Goal: Task Accomplishment & Management: Manage account settings

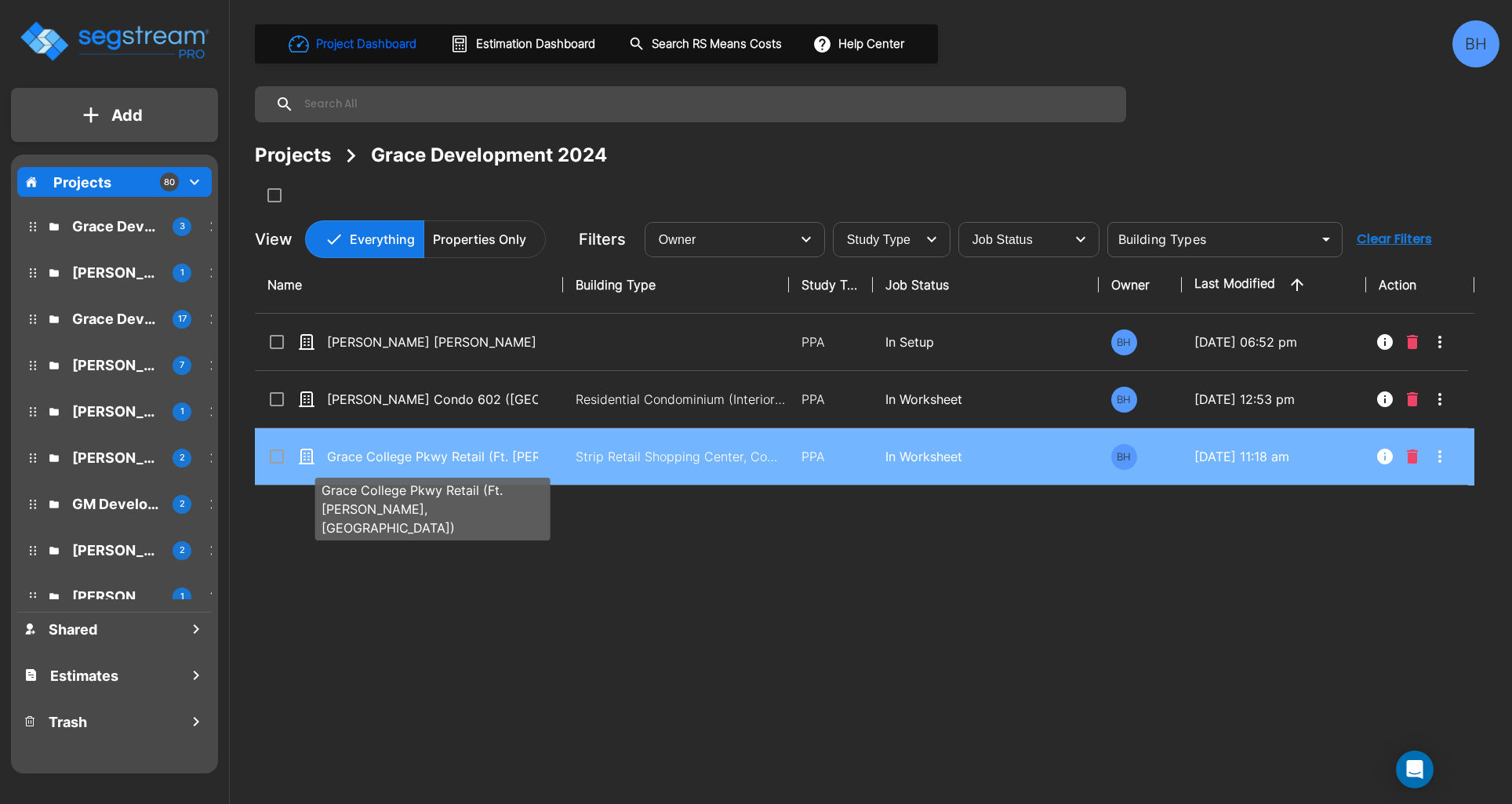
click at [488, 451] on p "Grace College Pkwy Retail (Ft. [PERSON_NAME], [GEOGRAPHIC_DATA])" at bounding box center [432, 457] width 211 height 19
checkbox input "true"
click at [488, 451] on p "Grace College Pkwy Retail (Ft. [PERSON_NAME], [GEOGRAPHIC_DATA])" at bounding box center [432, 457] width 211 height 19
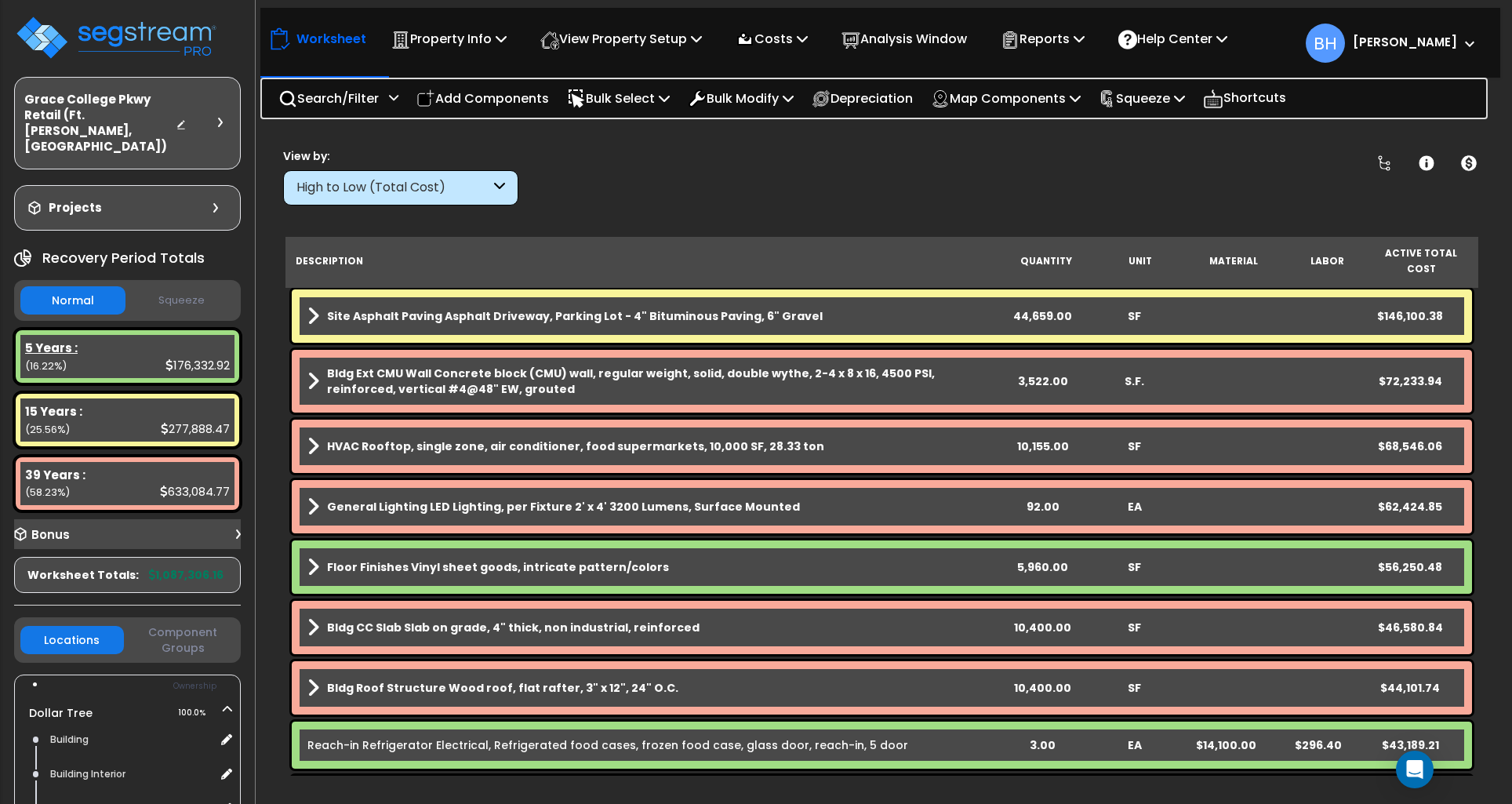
drag, startPoint x: 74, startPoint y: 334, endPoint x: 83, endPoint y: 336, distance: 9.2
click at [74, 335] on div "5 Years : 176,332.92 (16.22%)" at bounding box center [127, 356] width 215 height 43
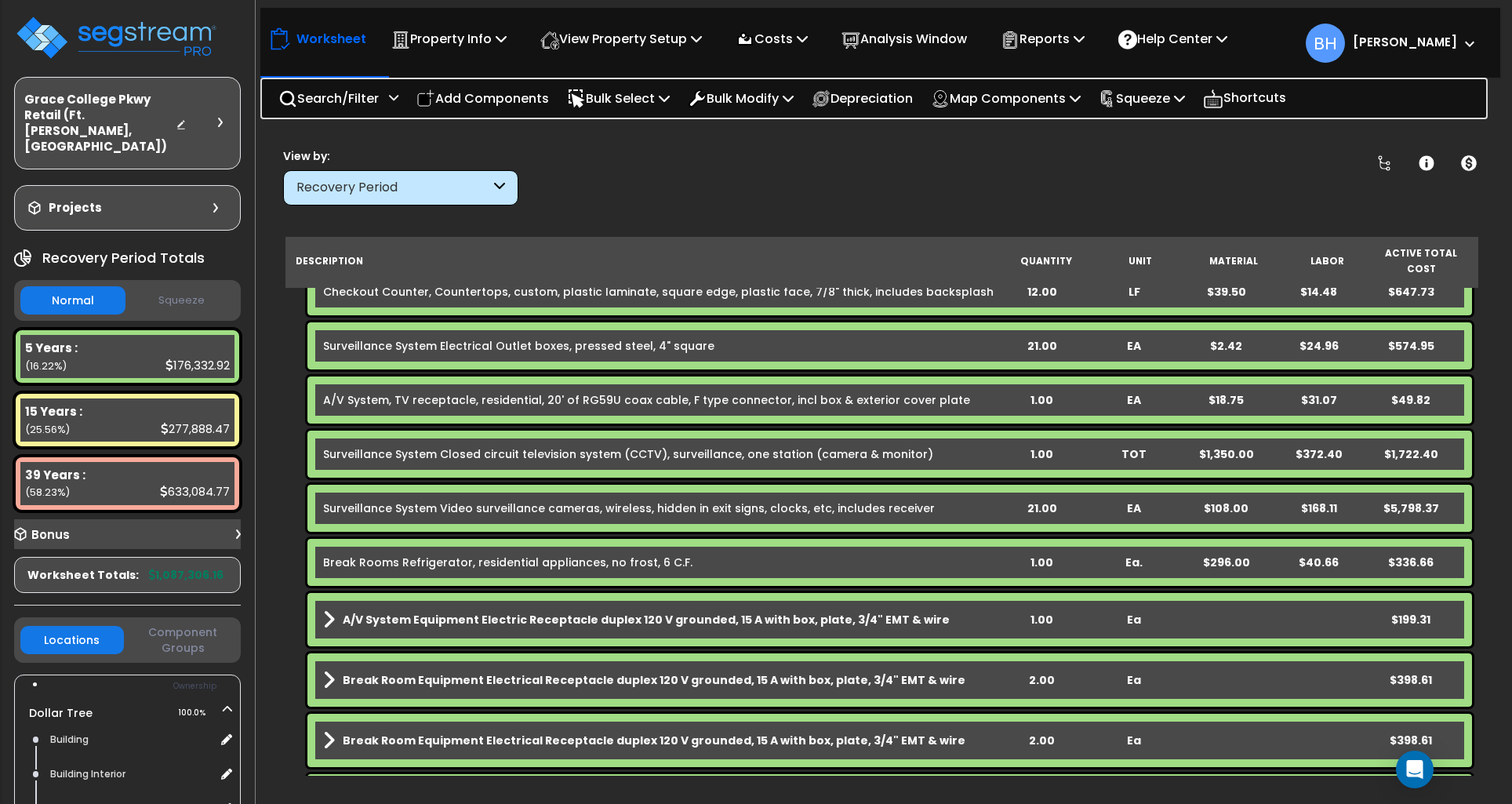
scroll to position [562, 0]
click at [222, 519] on div "Bonus" at bounding box center [127, 534] width 227 height 30
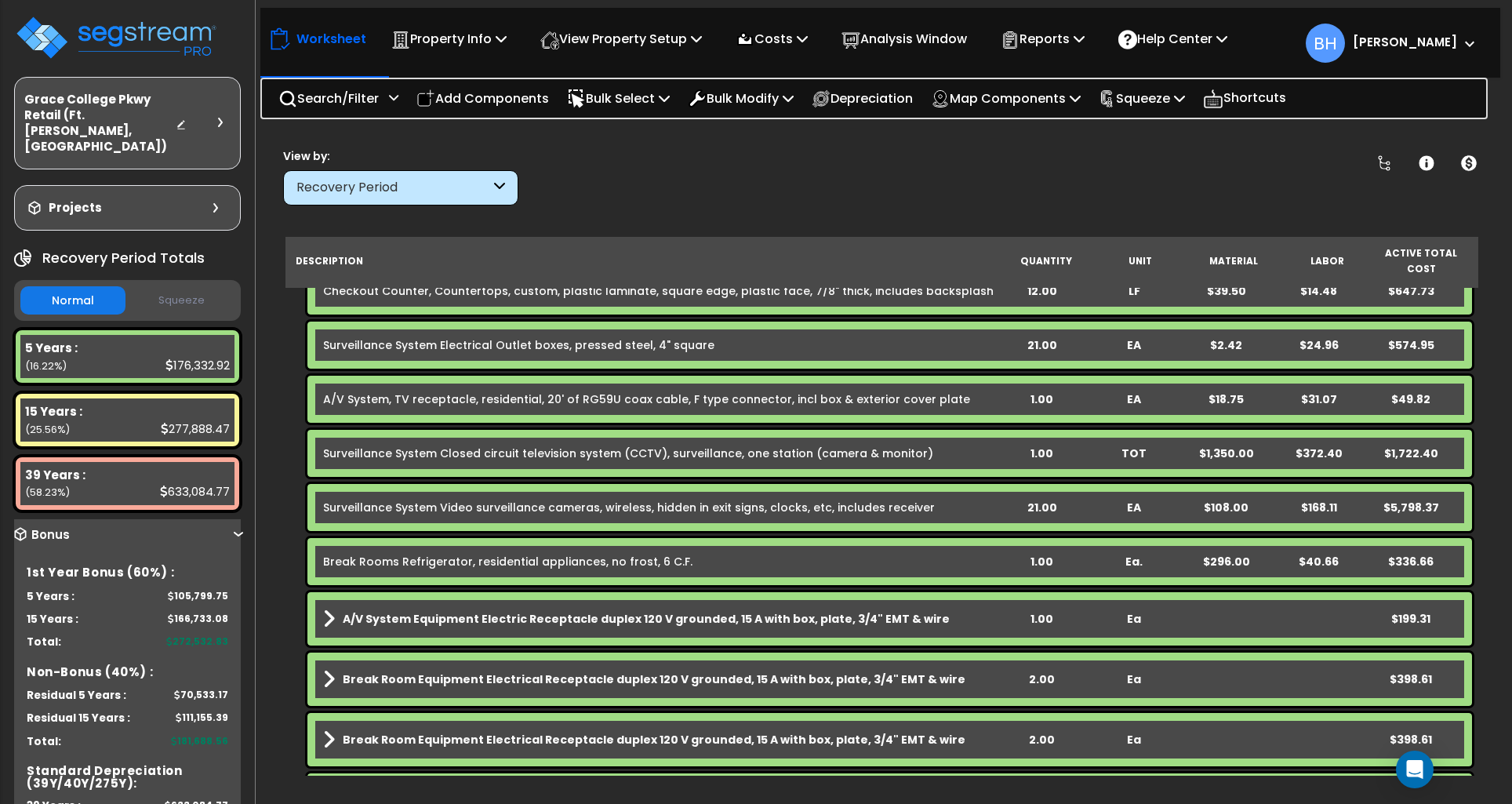
click at [222, 519] on div "Bonus" at bounding box center [127, 534] width 227 height 30
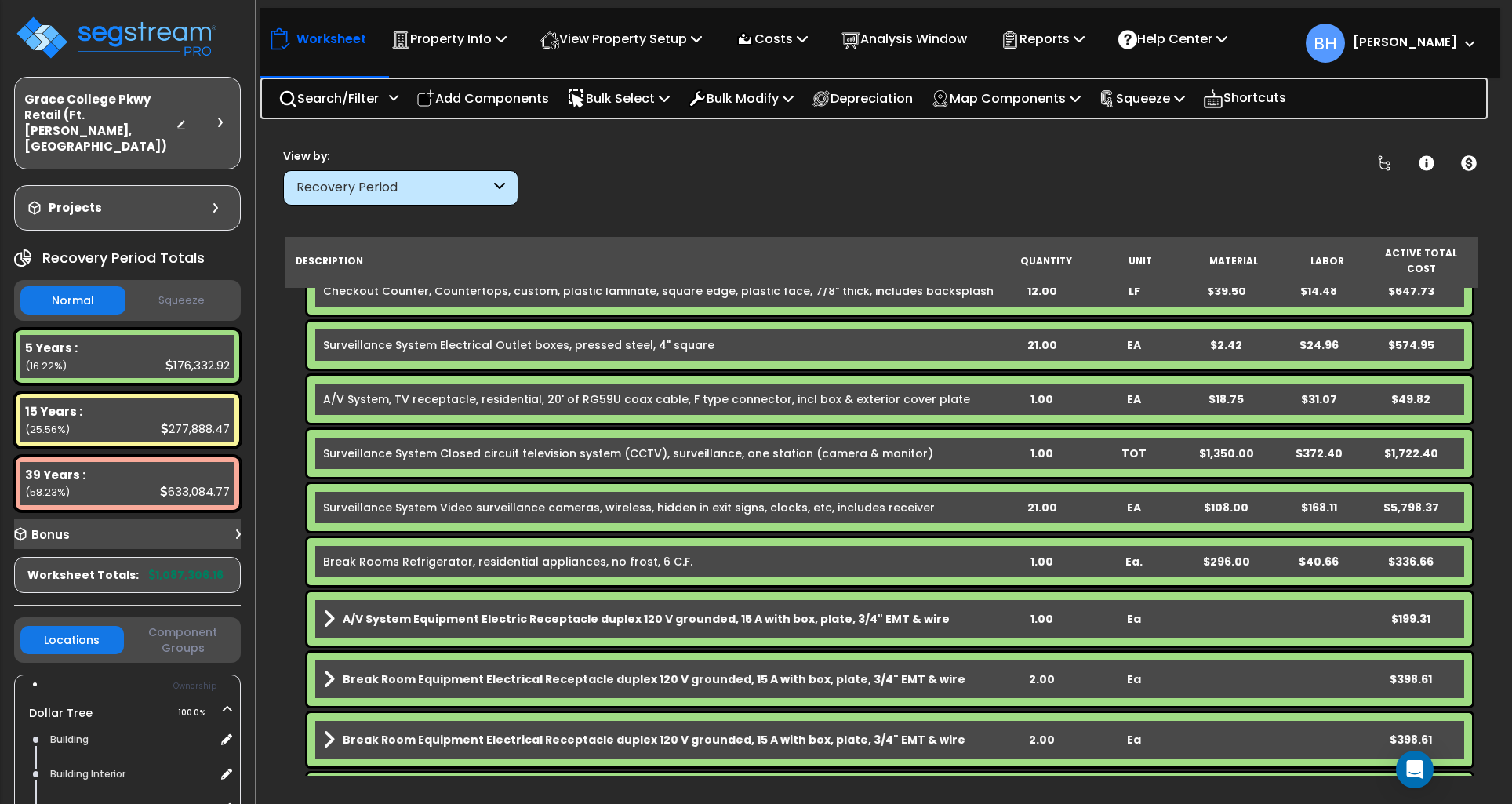
click at [84, 519] on div "Bonus" at bounding box center [127, 534] width 227 height 30
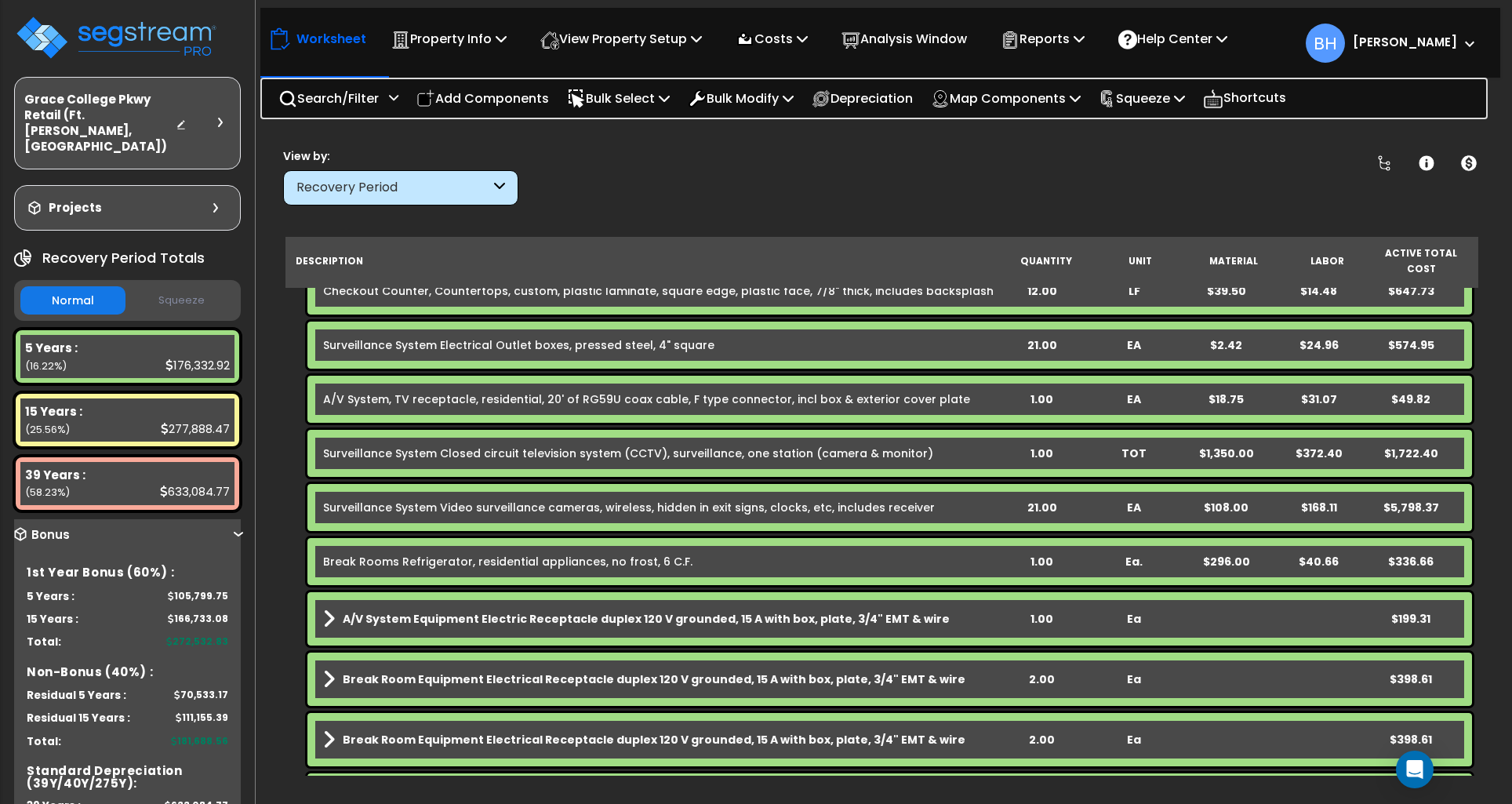
click at [235, 519] on div "Bonus" at bounding box center [127, 534] width 227 height 30
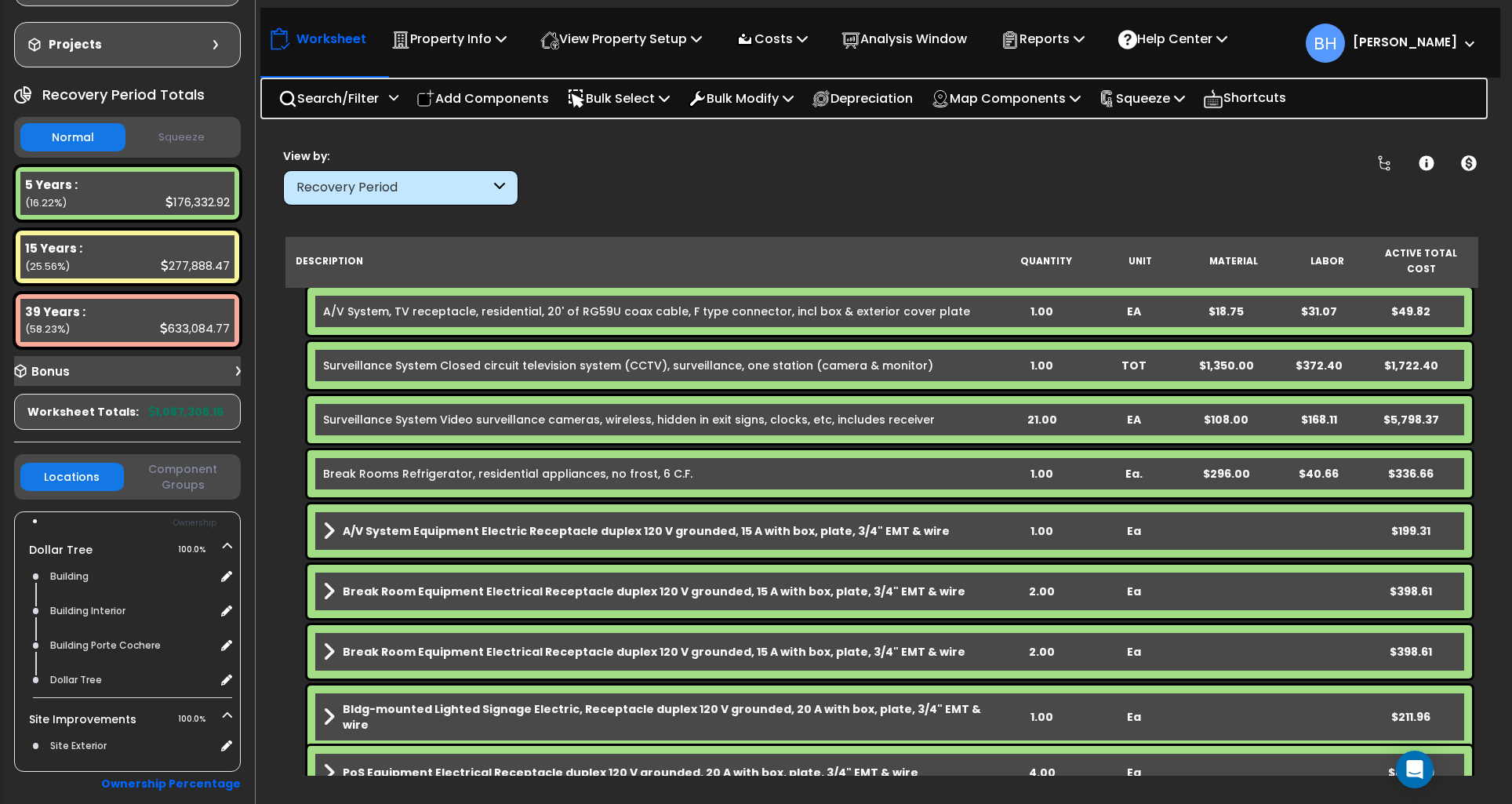
scroll to position [180, 0]
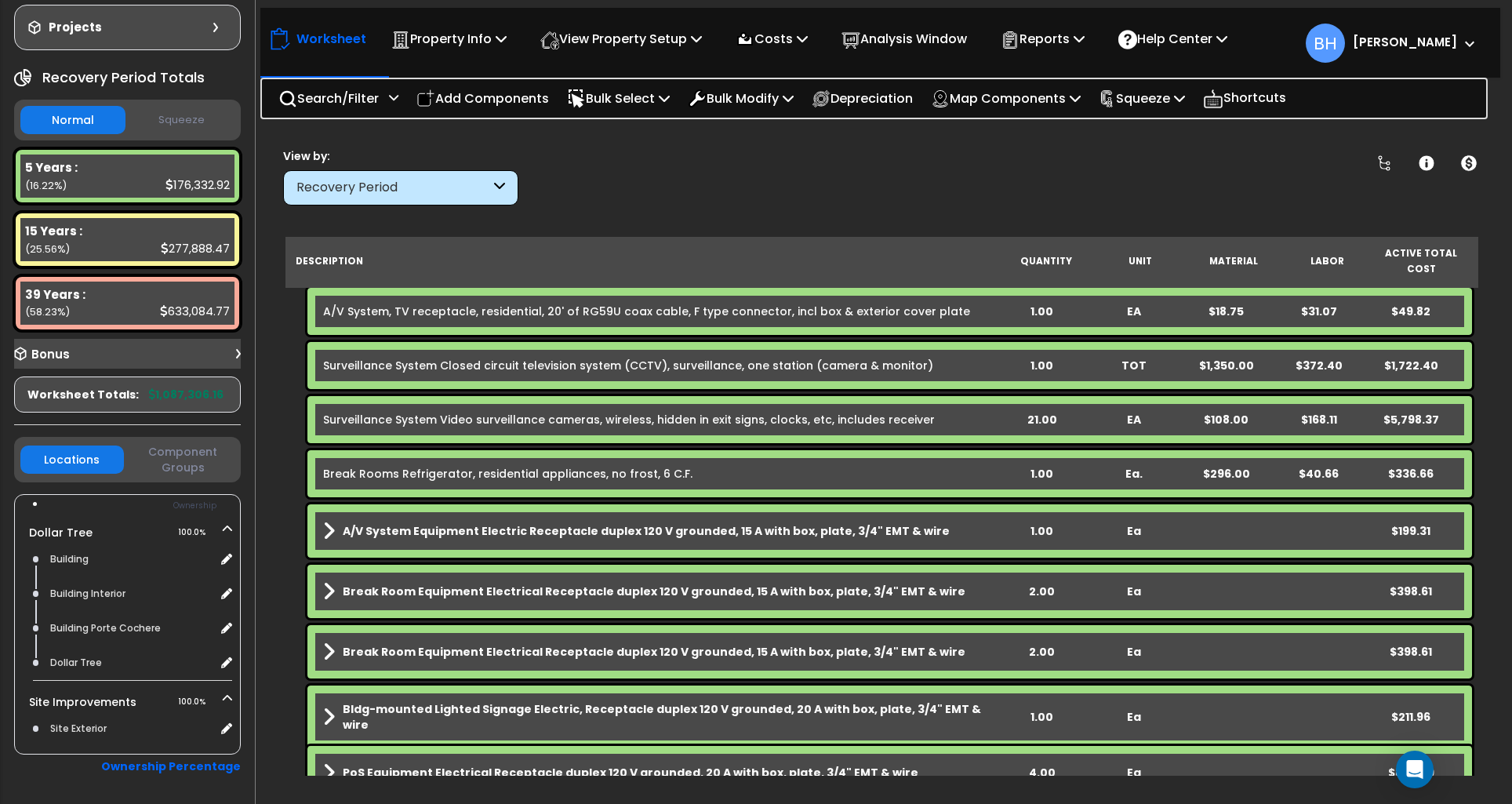
click at [59, 348] on h3 "Bonus" at bounding box center [50, 355] width 38 height 13
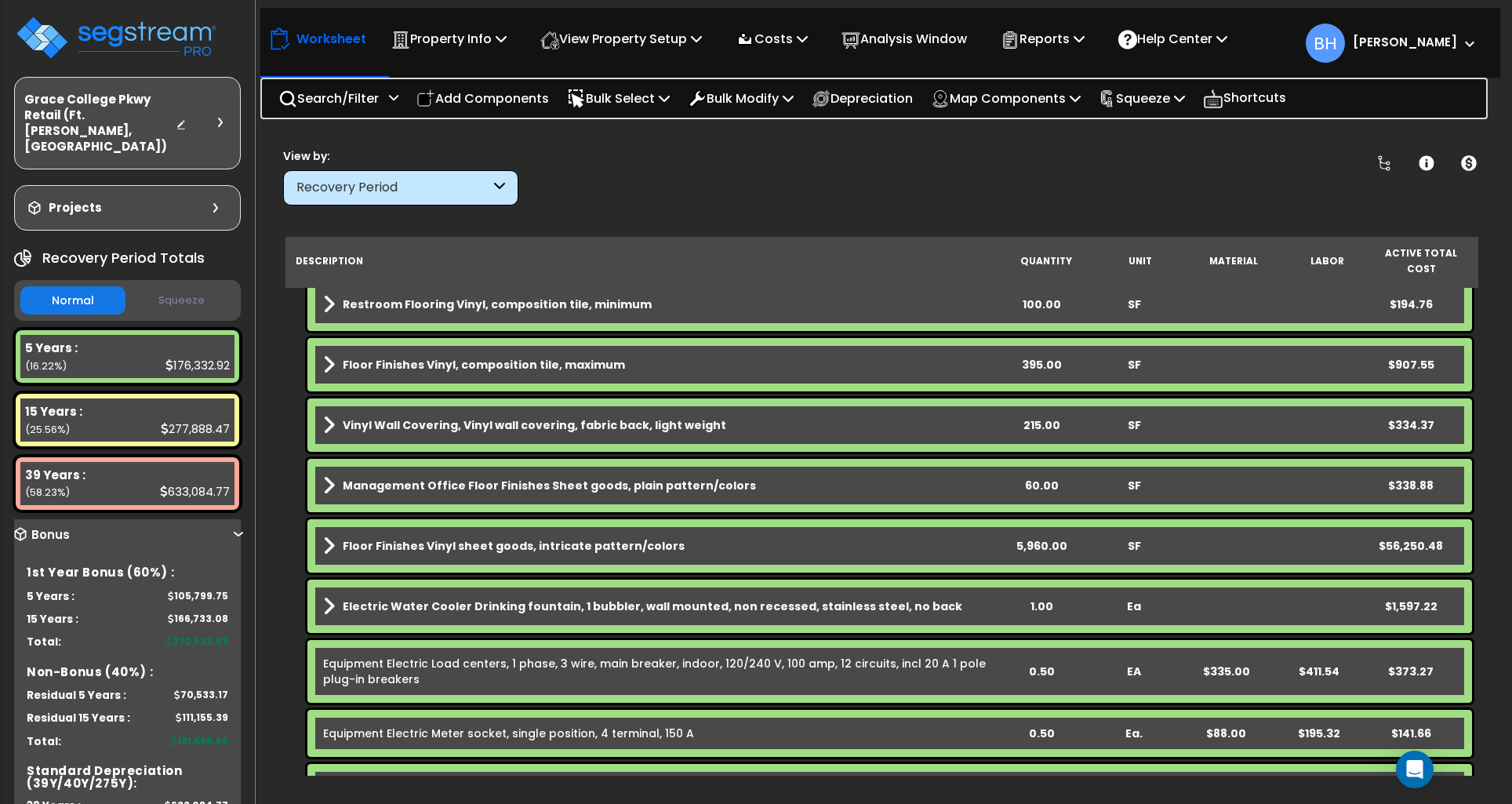
scroll to position [1321, 0]
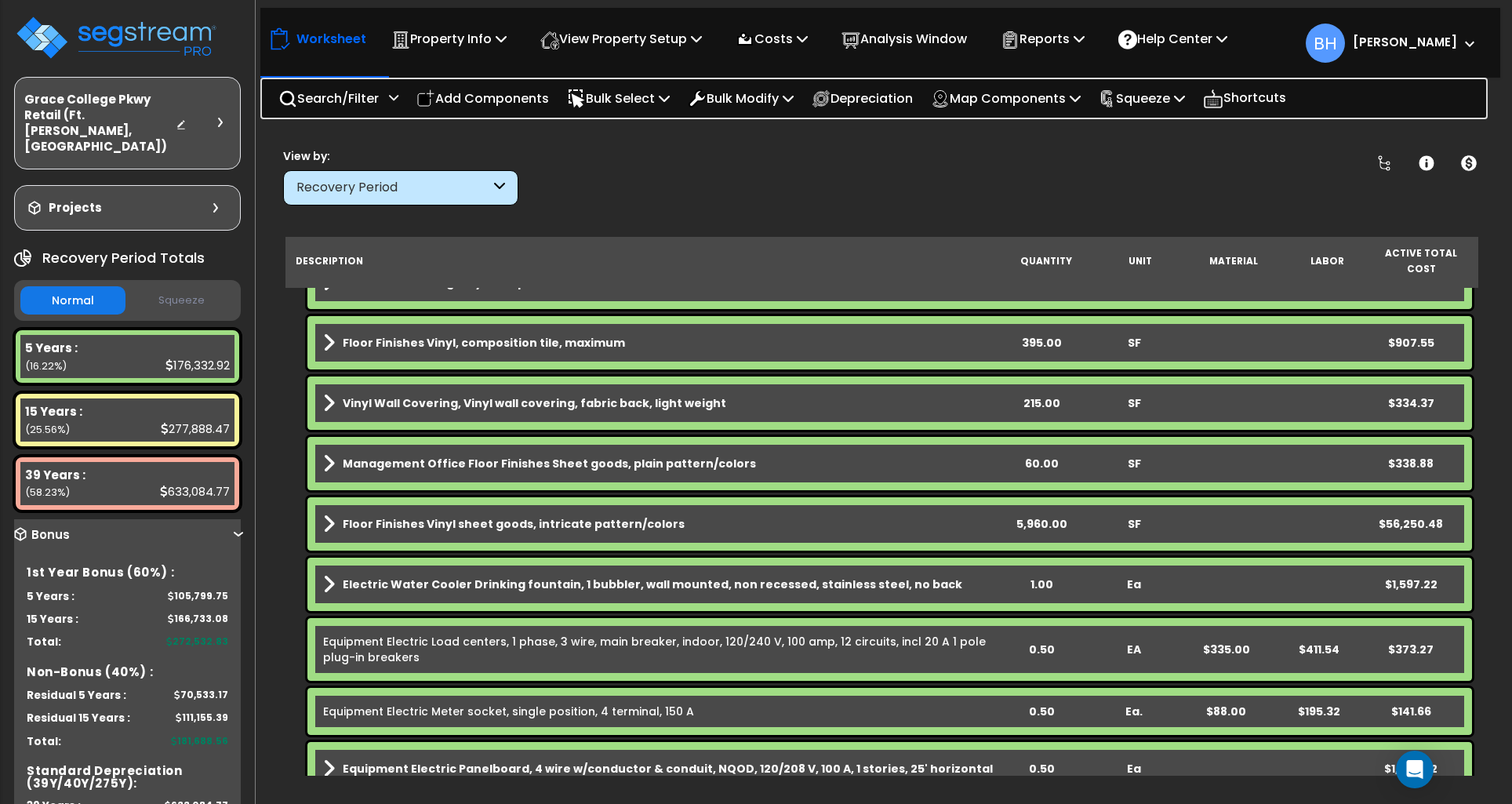
click at [333, 513] on link "Floor Finishes Vinyl sheet goods, intricate pattern/colors" at bounding box center [659, 523] width 672 height 22
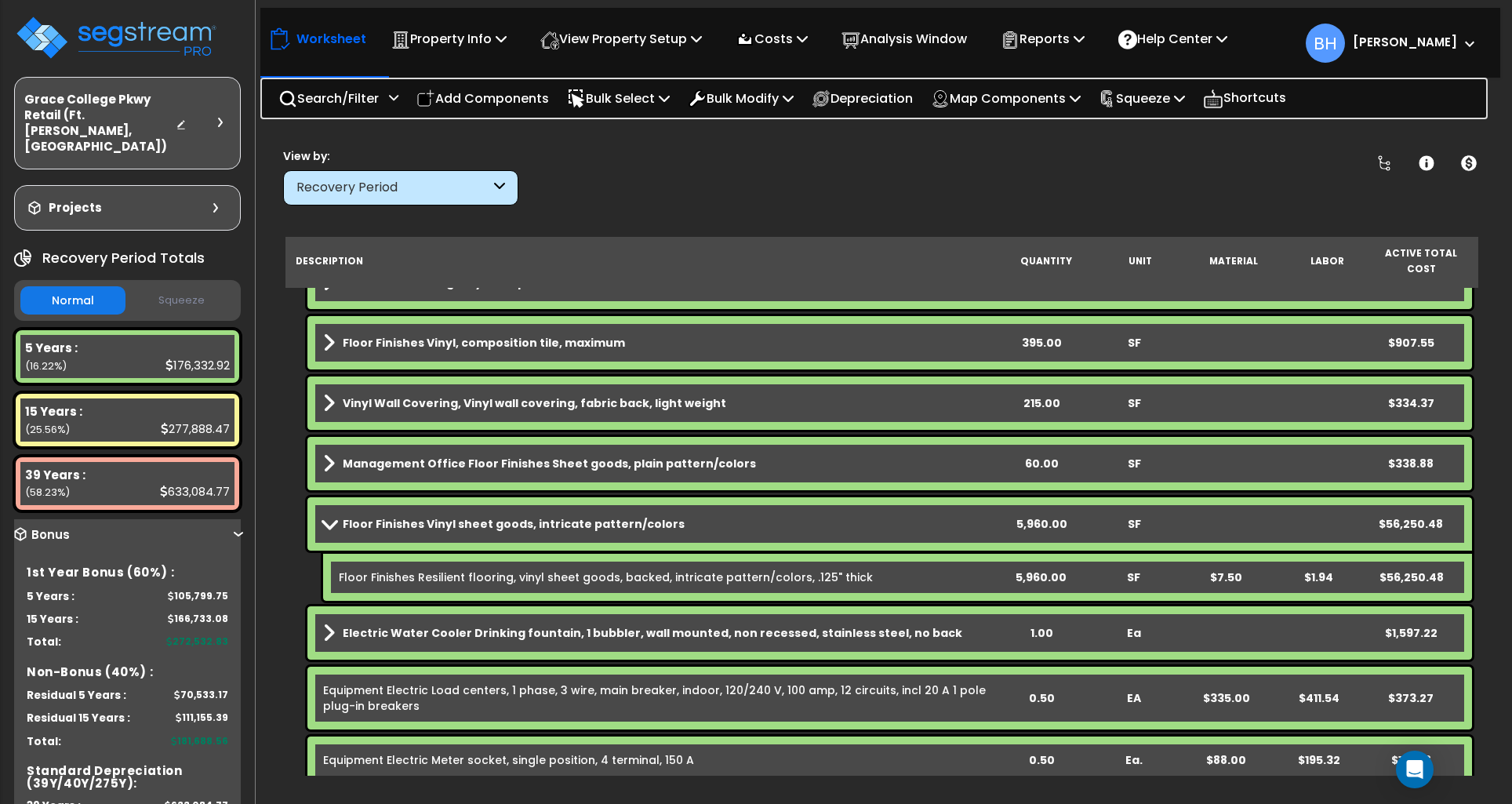
click at [338, 513] on link "Floor Finishes Vinyl sheet goods, intricate pattern/colors" at bounding box center [659, 523] width 672 height 22
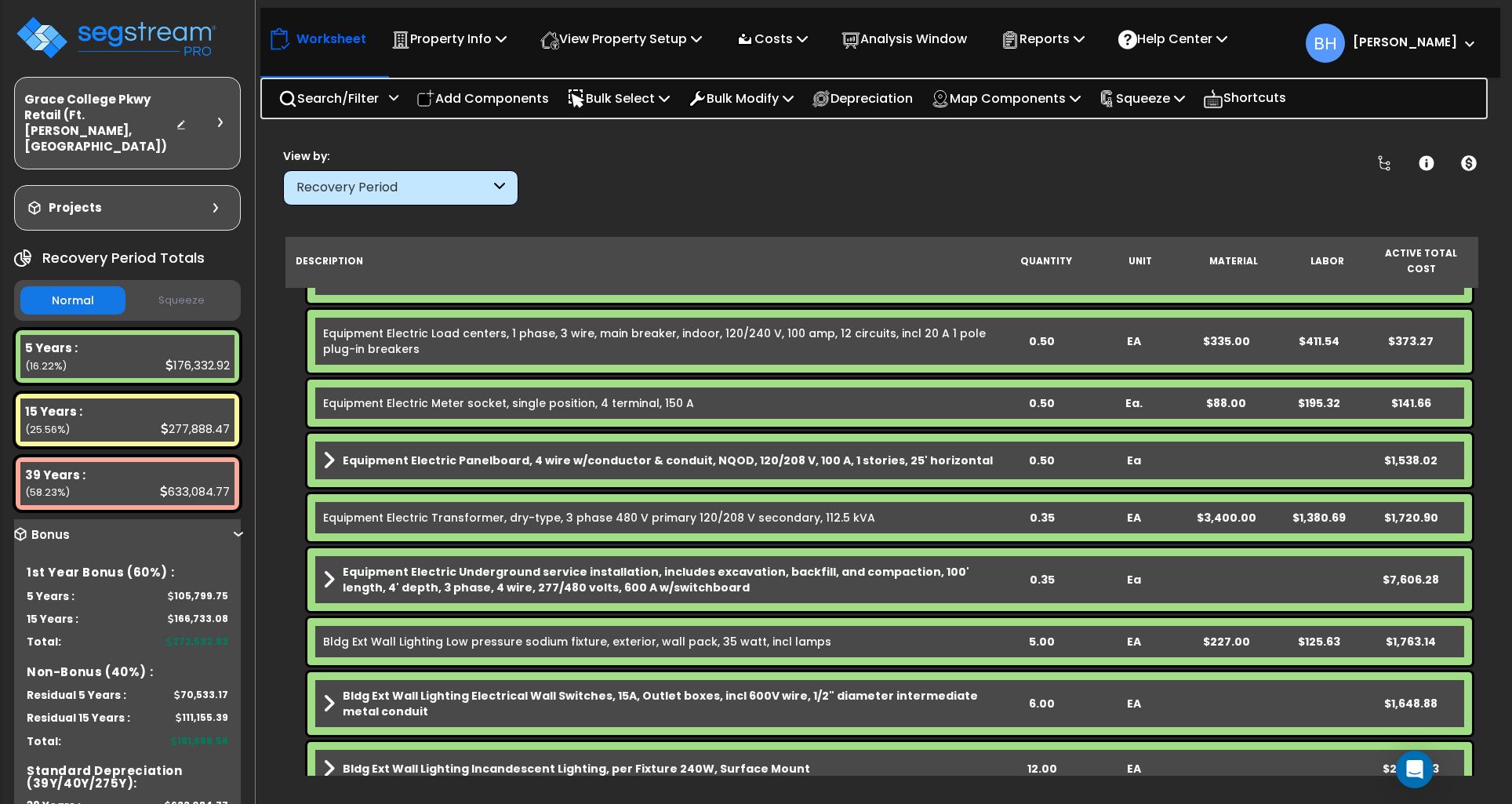
scroll to position [1635, 0]
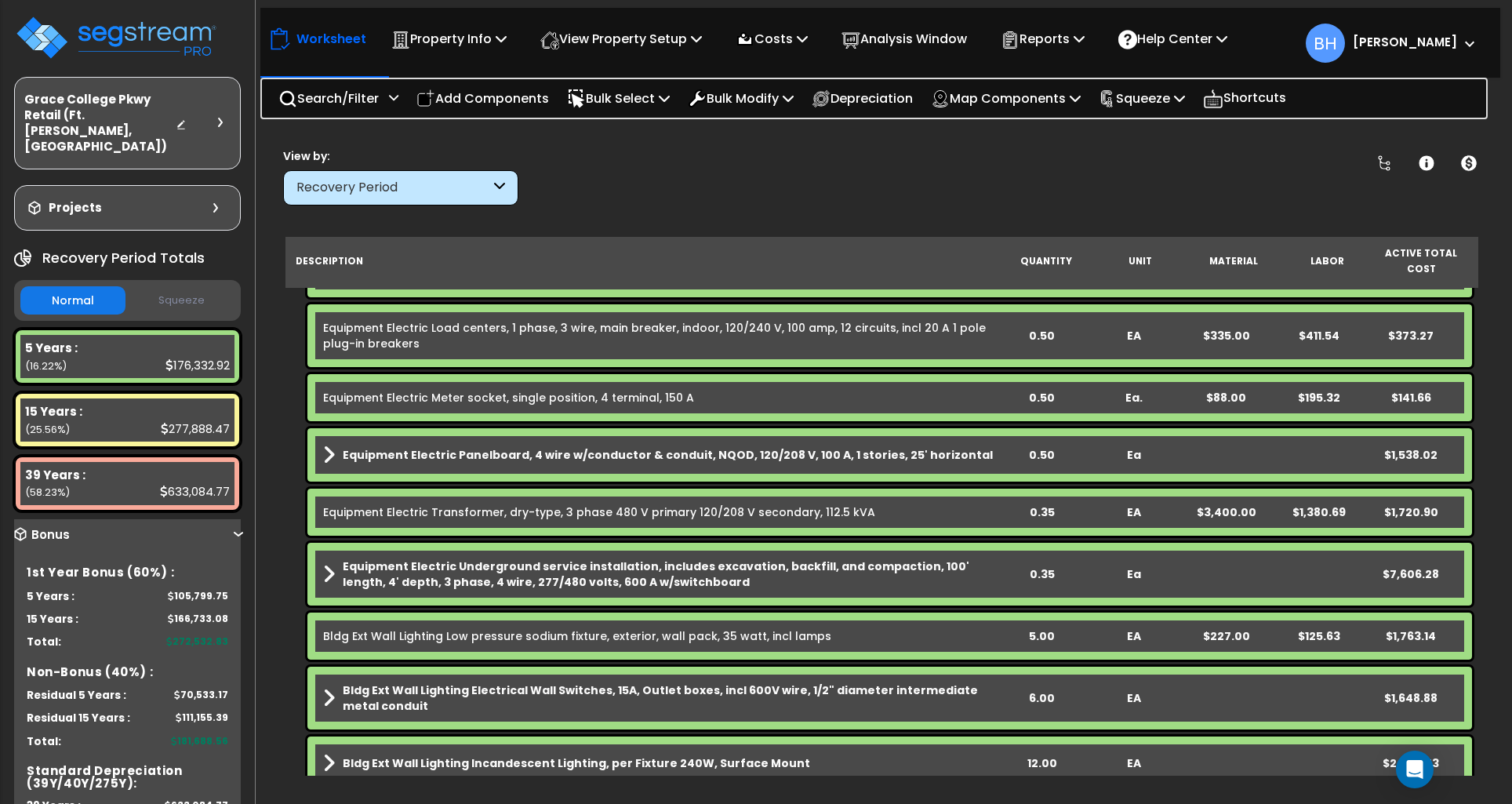
click at [340, 444] on link "Equipment Electric Panelboard, 4 wire w/conductor & conduit, NQOD, 120/208 V, 1…" at bounding box center [659, 455] width 672 height 22
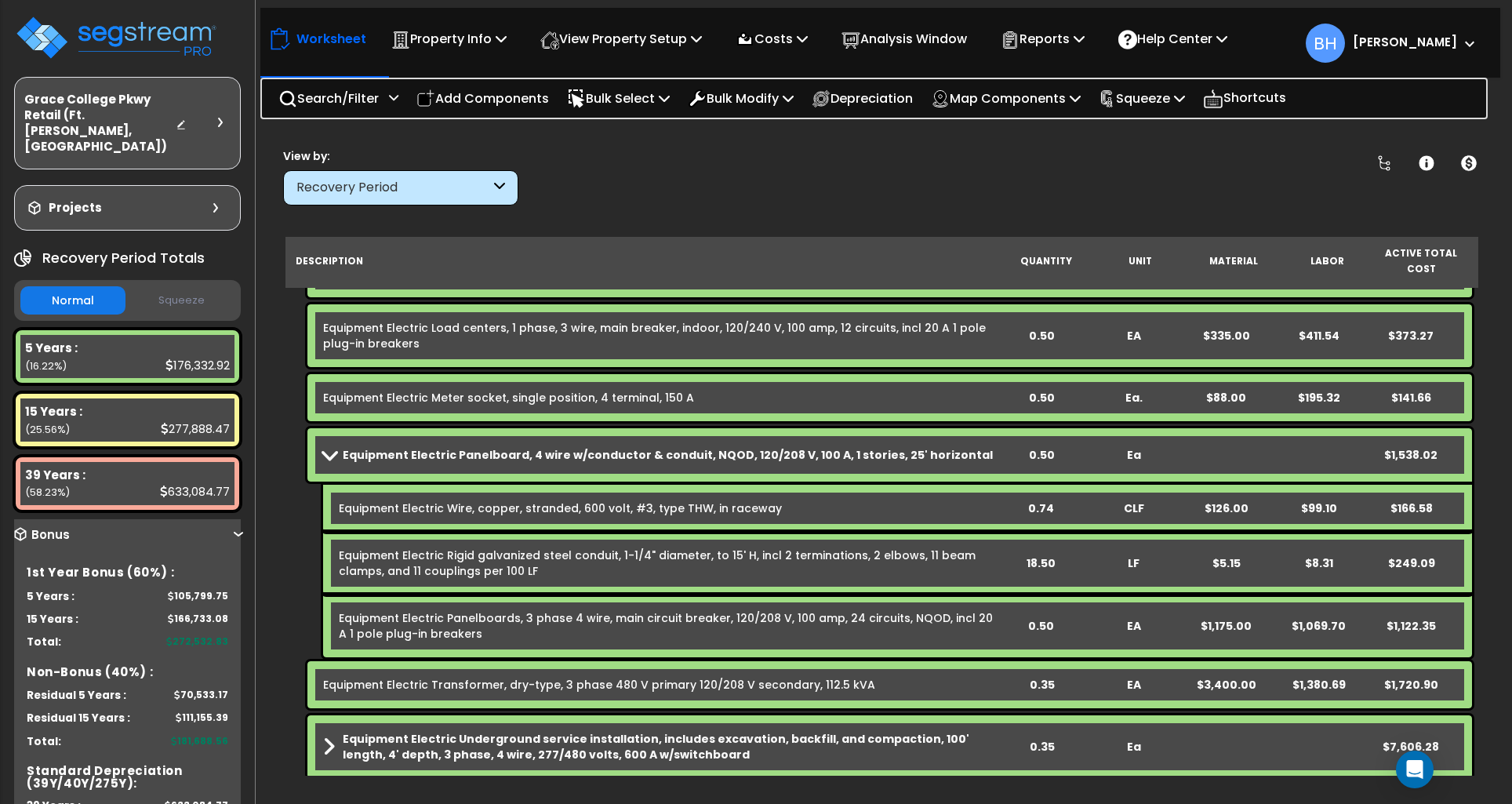
click at [1047, 447] on div "0.50" at bounding box center [1042, 455] width 91 height 16
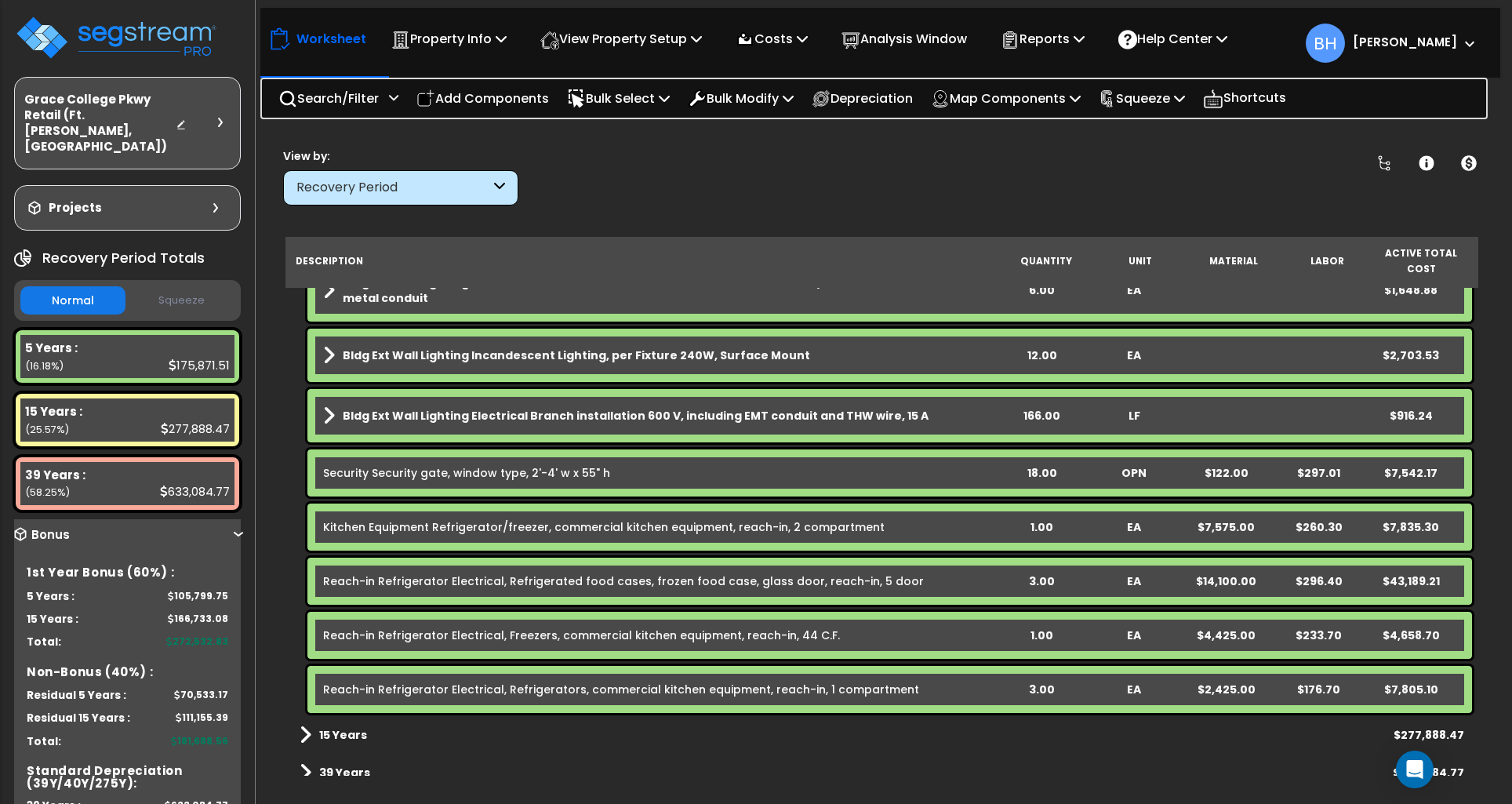
scroll to position [69, 0]
click at [1043, 682] on div "3.00" at bounding box center [1042, 689] width 91 height 16
click at [1047, 573] on div "3.00" at bounding box center [1042, 581] width 91 height 16
click at [320, 727] on b "15 Years" at bounding box center [343, 735] width 47 height 16
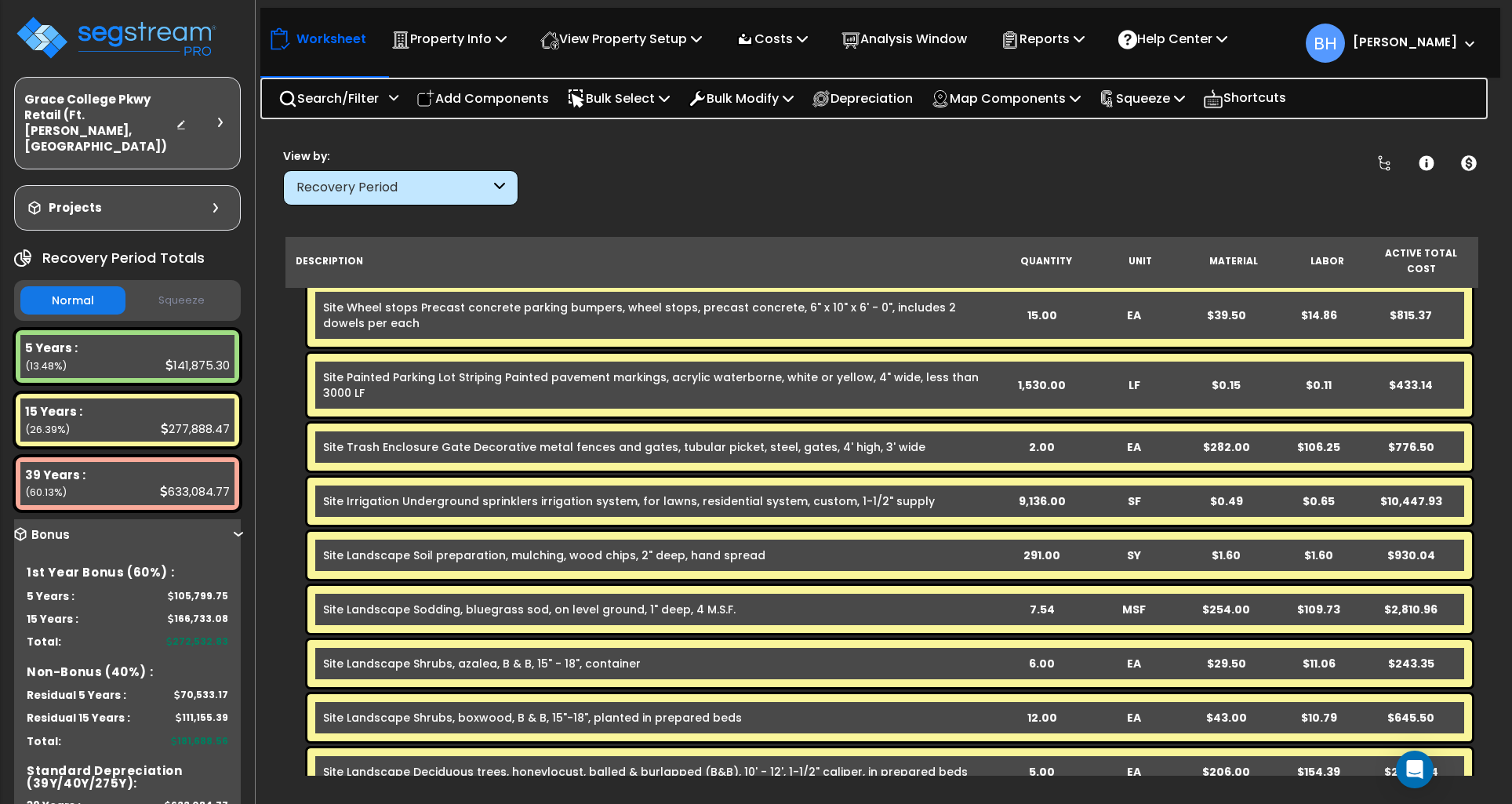
scroll to position [3696, 0]
click at [1039, 493] on div "9,136.00" at bounding box center [1042, 500] width 91 height 16
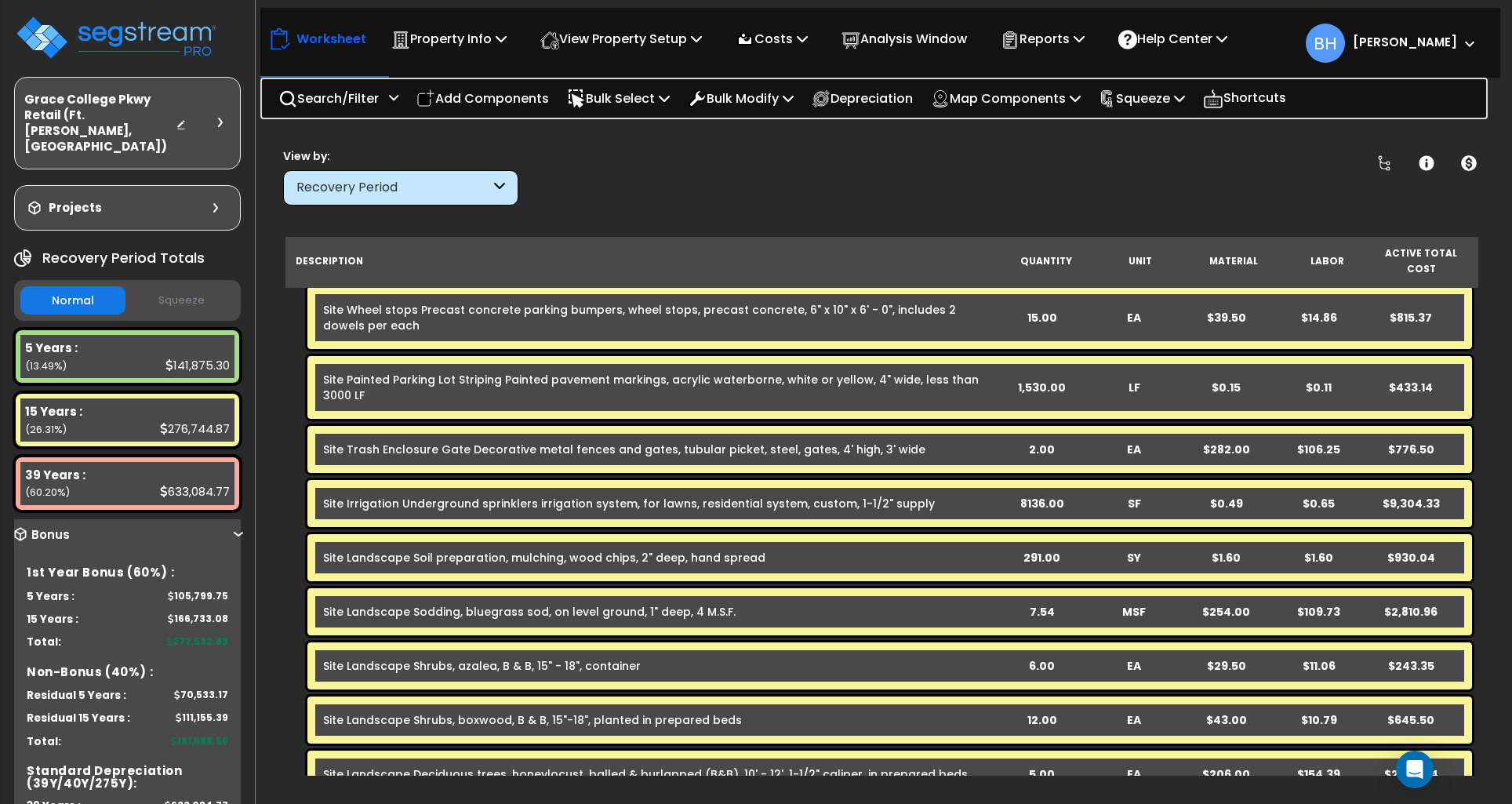
scroll to position [3693, 0]
click at [1033, 496] on div "8136.00" at bounding box center [1042, 504] width 91 height 16
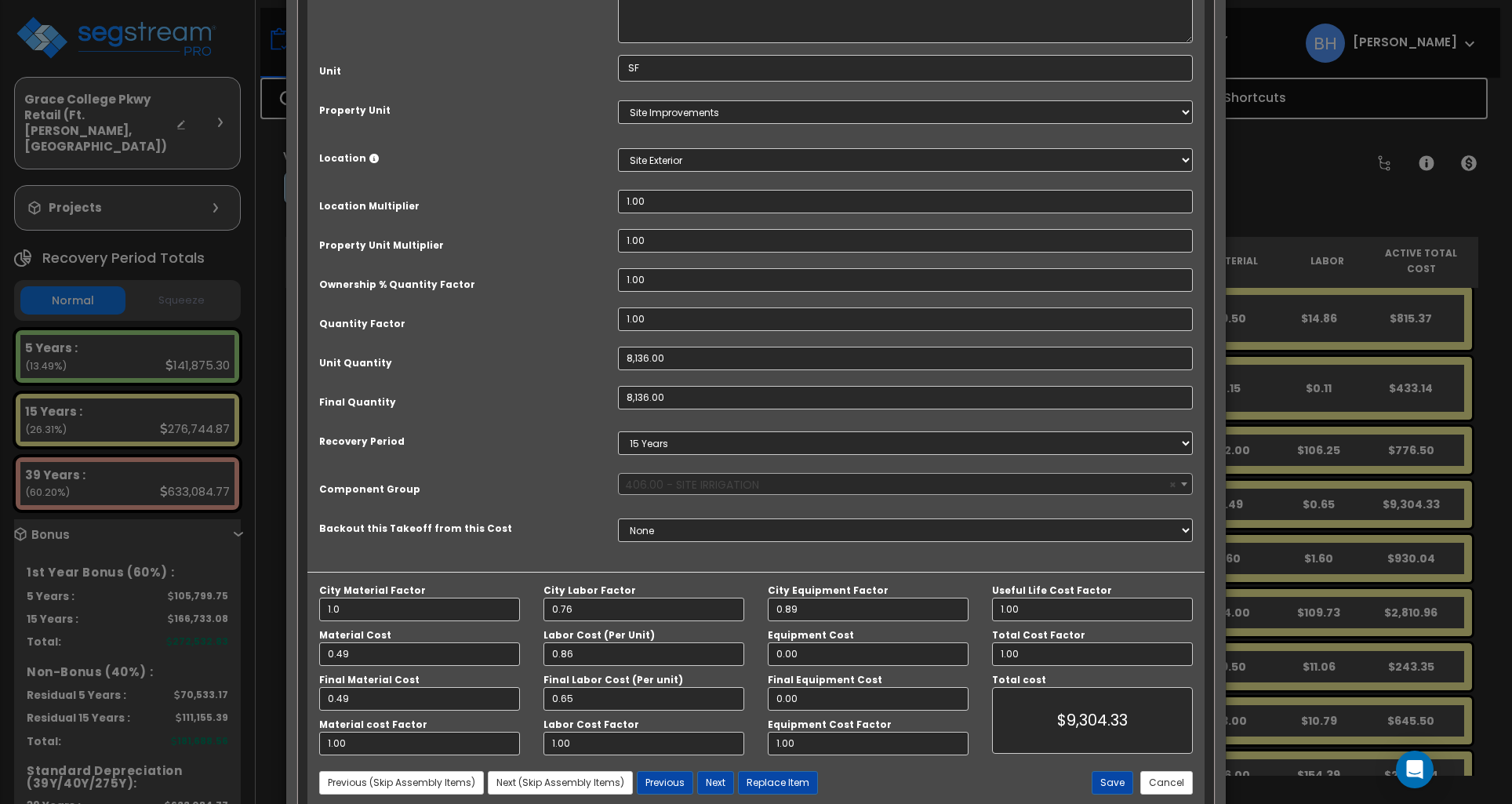
scroll to position [207, 0]
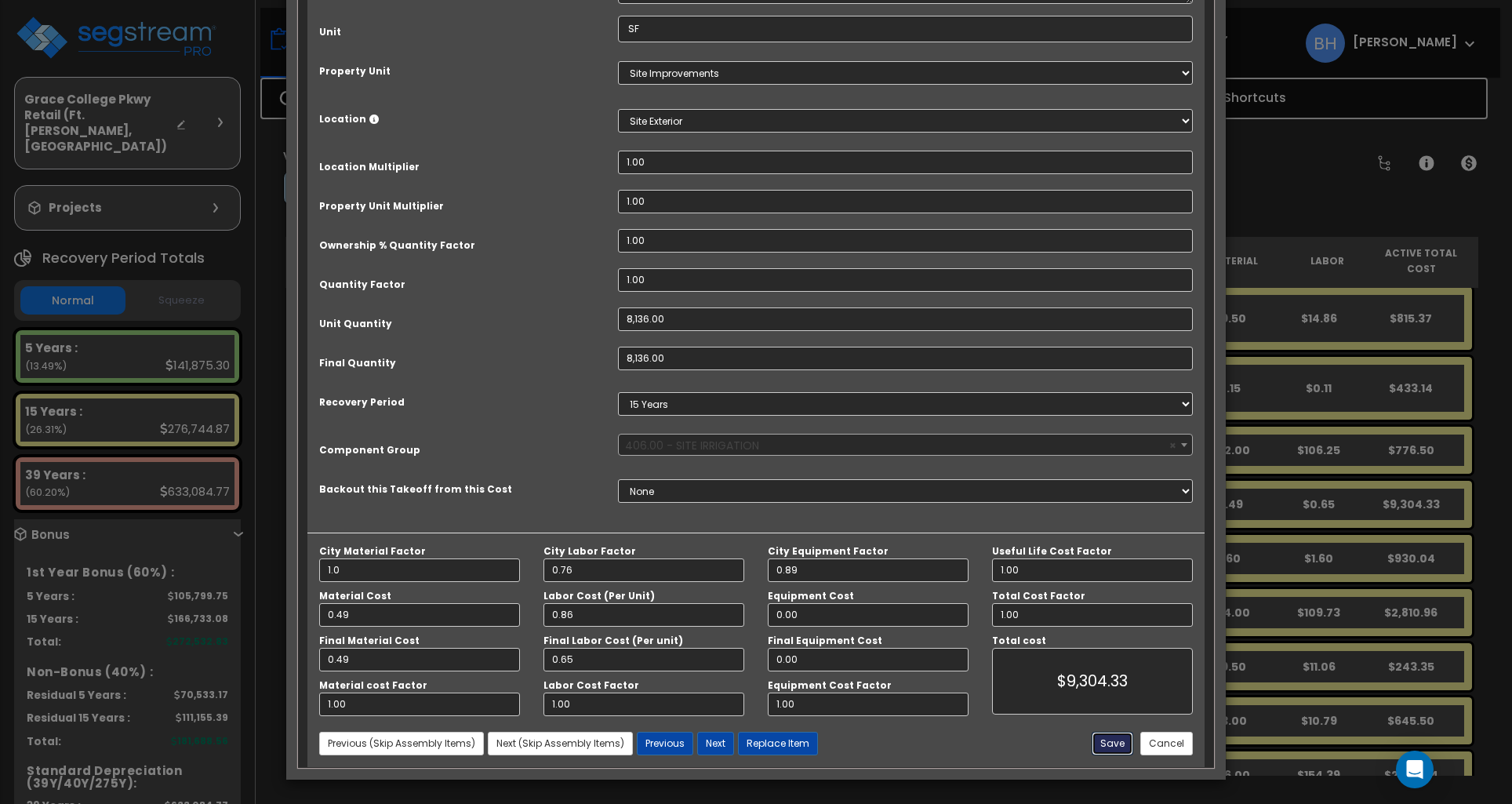
drag, startPoint x: 1115, startPoint y: 746, endPoint x: 1091, endPoint y: 739, distance: 25.0
click at [1115, 746] on button "Save" at bounding box center [1112, 743] width 42 height 24
type input "8136.00"
type input "1.00"
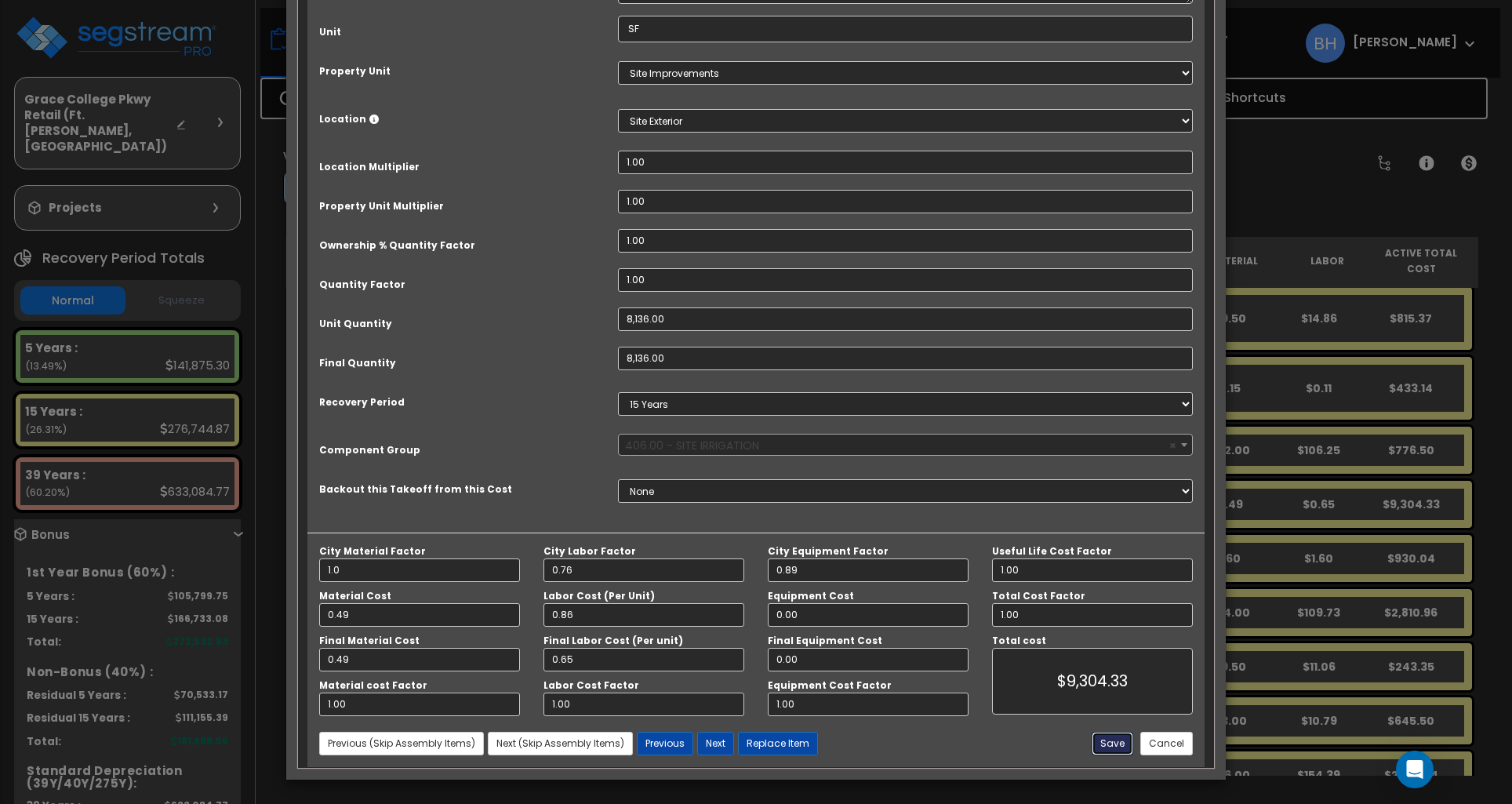
type input "9304.33"
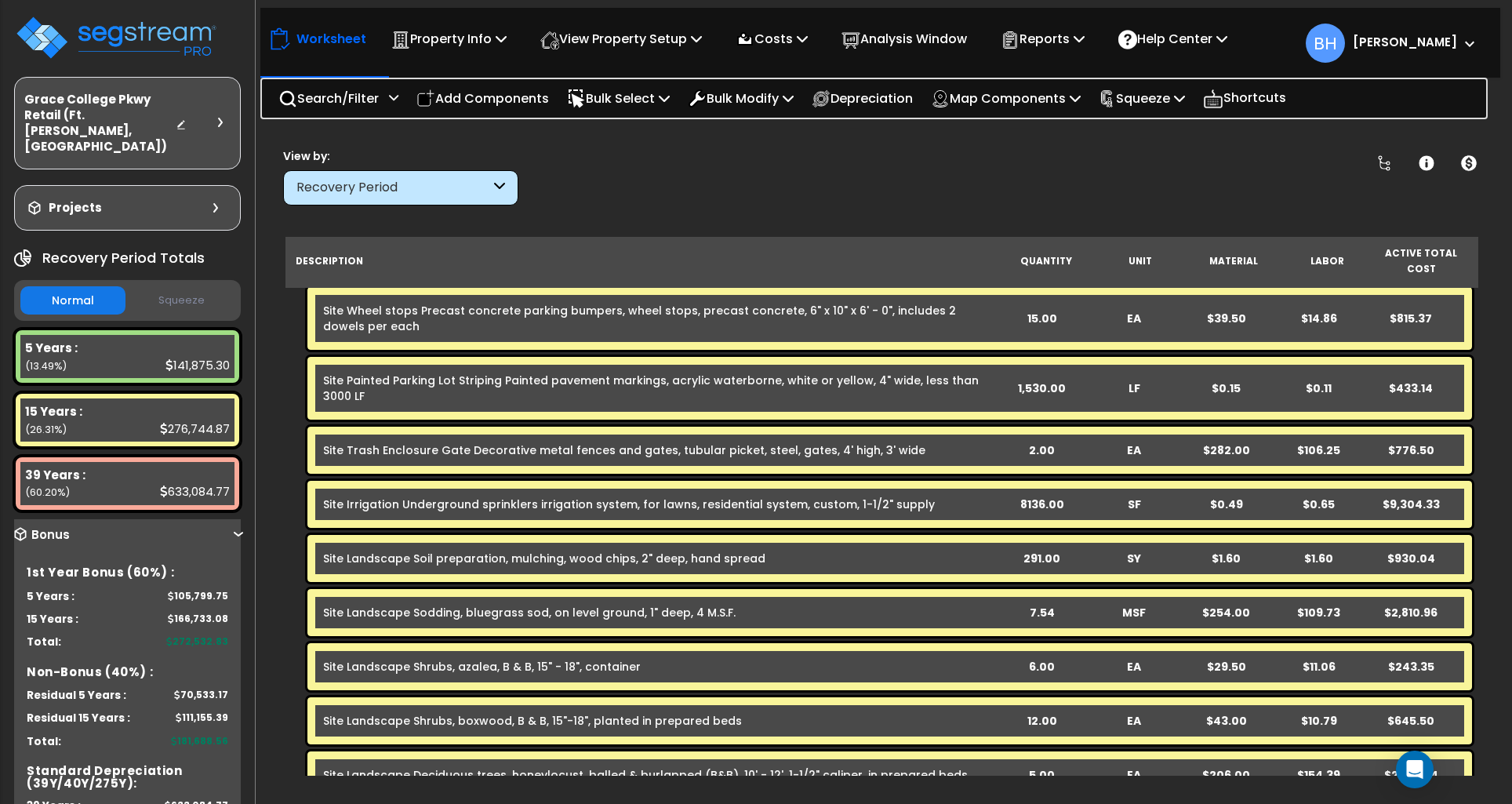
click at [1037, 496] on div "8136.00" at bounding box center [1042, 504] width 91 height 16
click at [1028, 496] on div "8136.00" at bounding box center [1042, 504] width 91 height 16
click at [1030, 496] on div "8136.00" at bounding box center [1042, 504] width 91 height 16
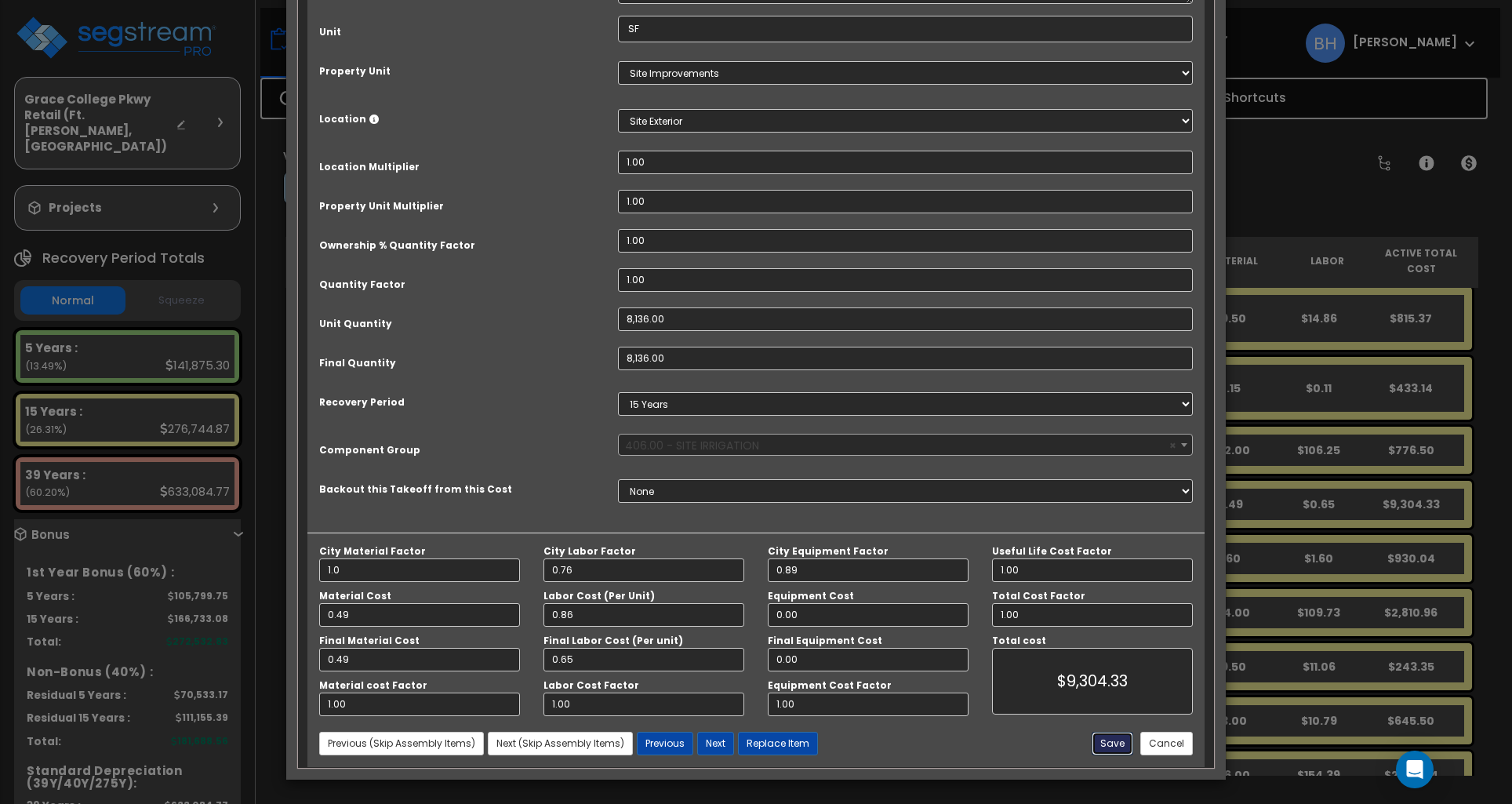
drag, startPoint x: 1116, startPoint y: 744, endPoint x: 1104, endPoint y: 700, distance: 45.6
click at [1116, 744] on button "Save" at bounding box center [1112, 743] width 42 height 24
type input "8136.00"
type input "1.00"
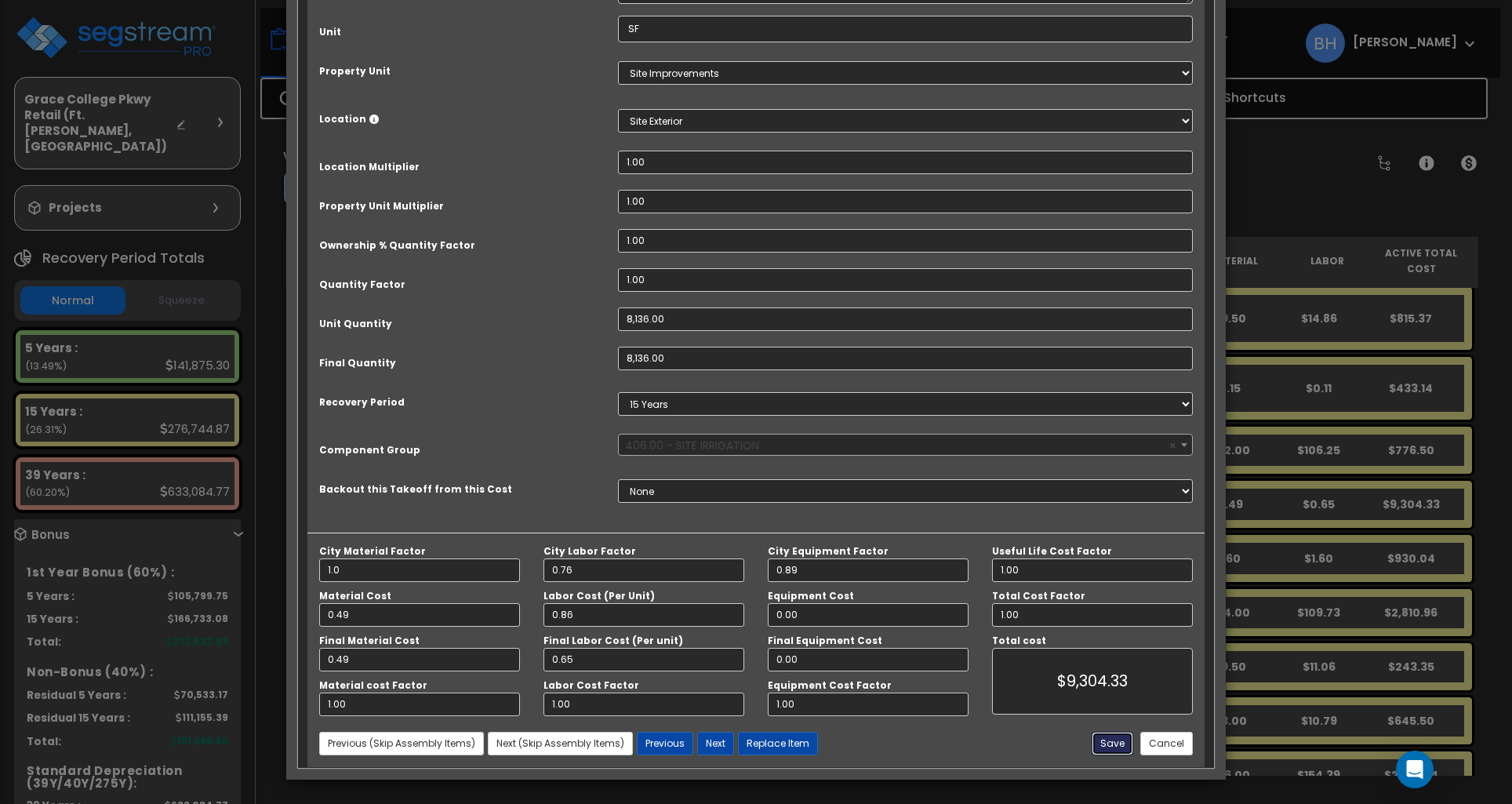
type input "9304.33"
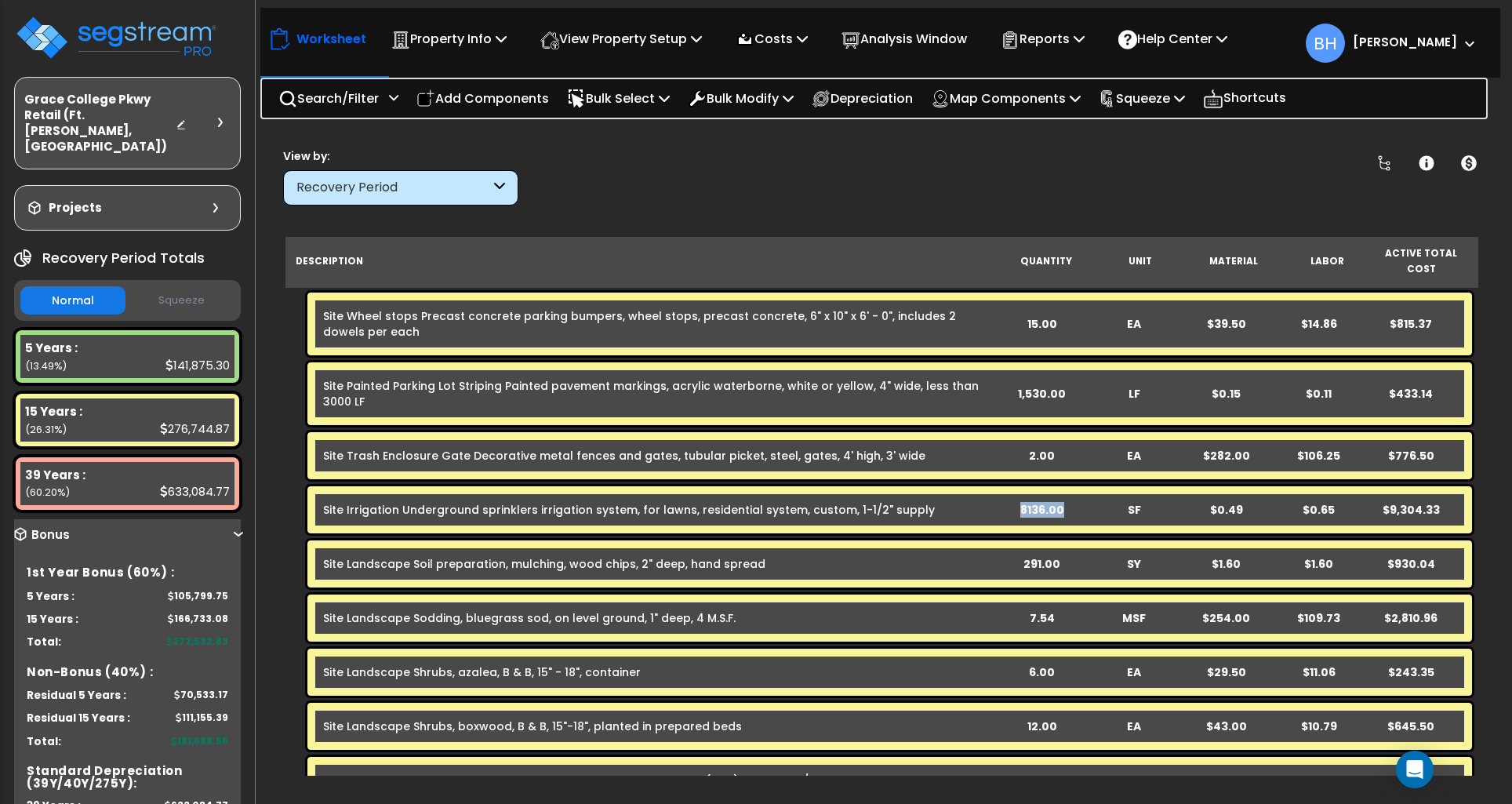
scroll to position [3686, 0]
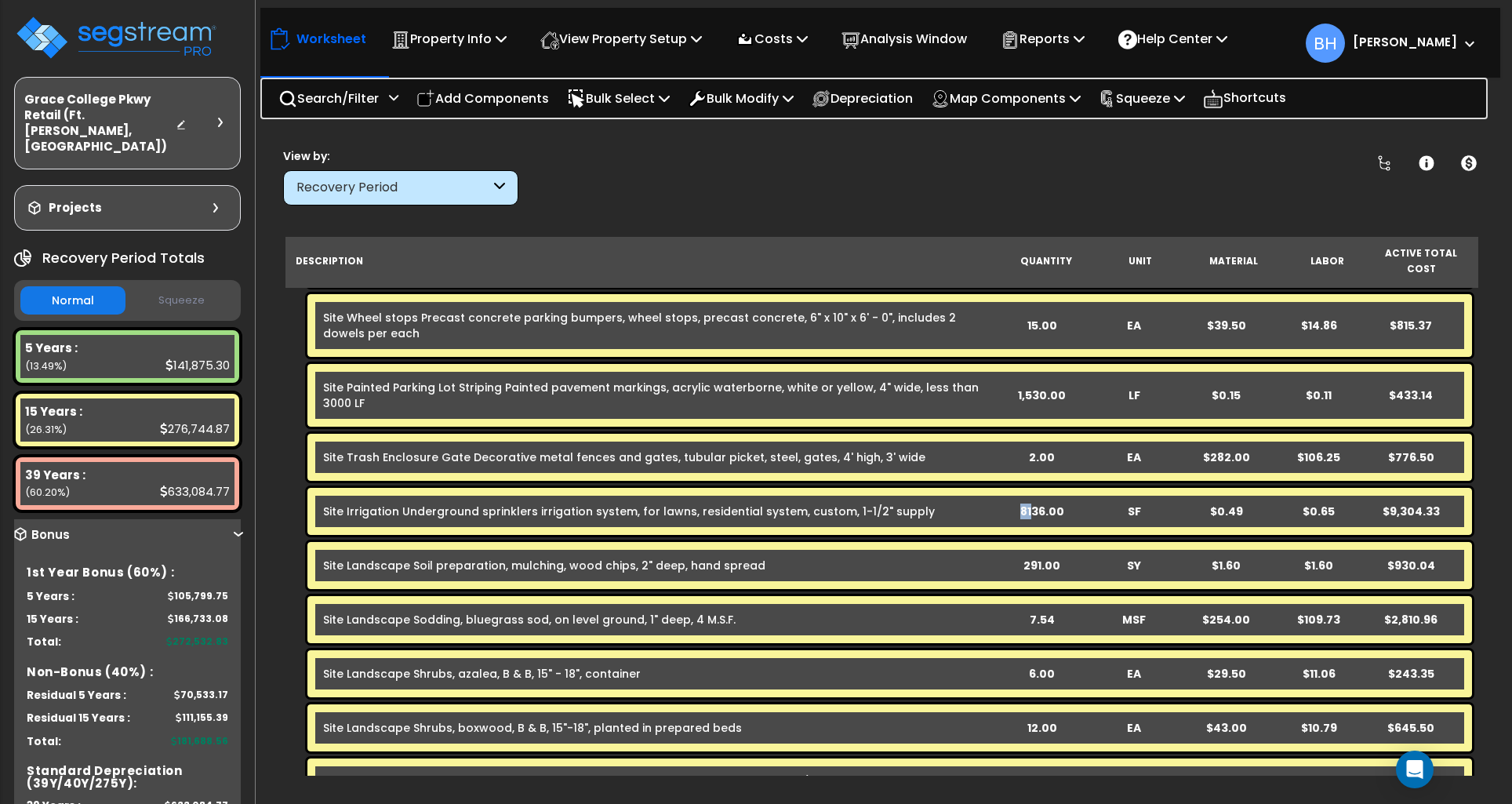
click at [1031, 503] on div "8136.00" at bounding box center [1042, 511] width 91 height 16
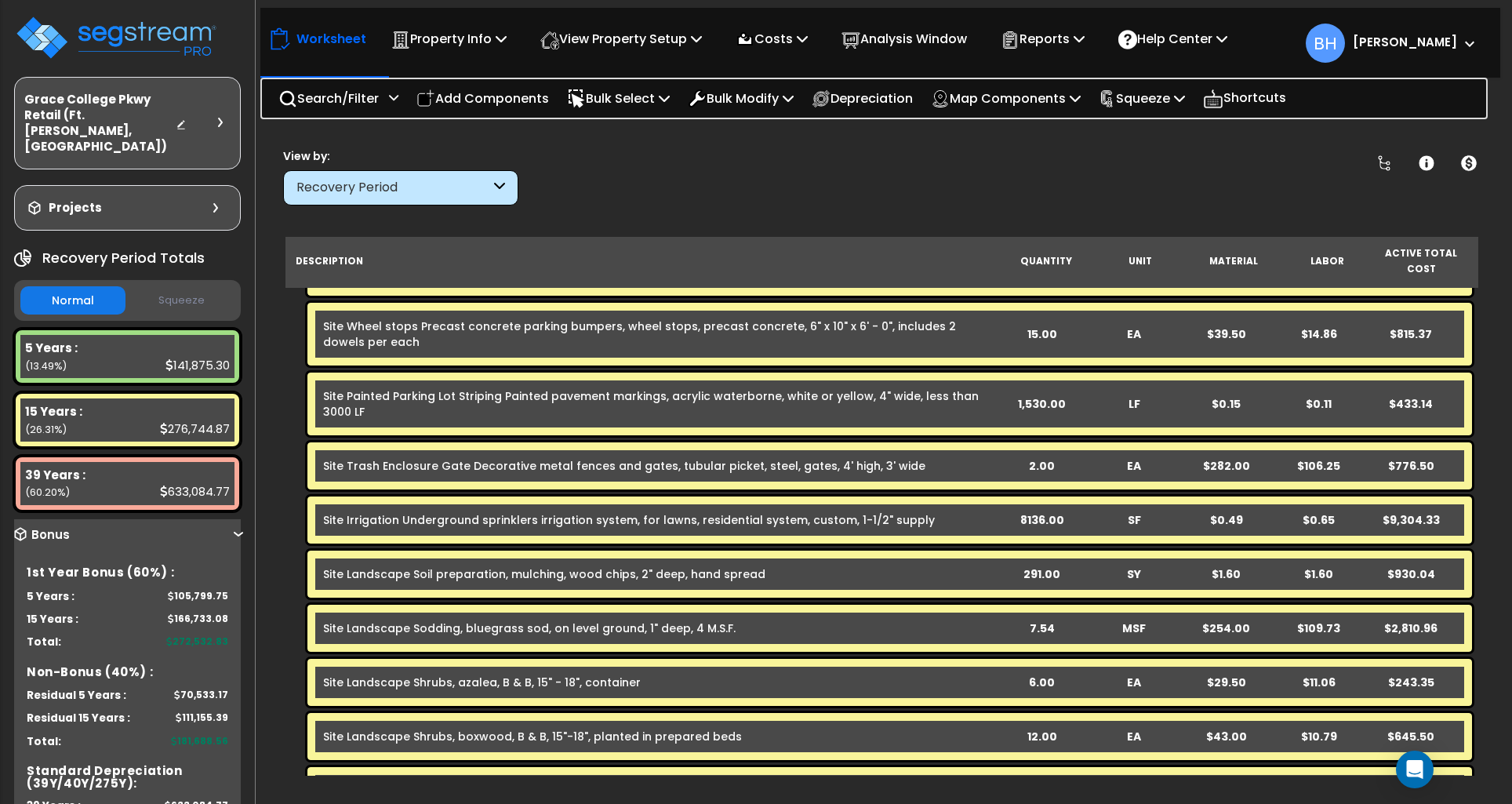
scroll to position [3674, 0]
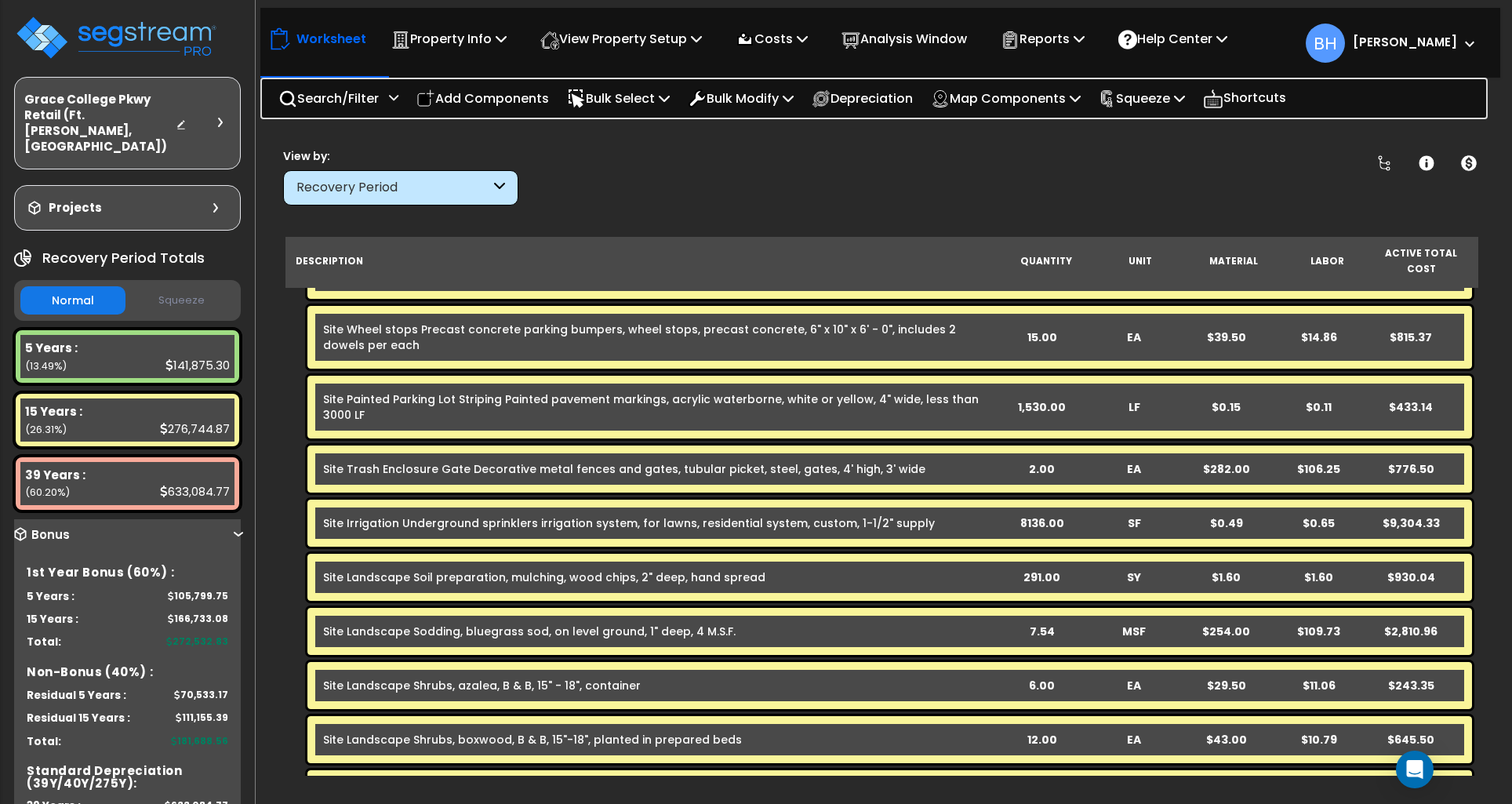
click at [1036, 515] on div "8136.00" at bounding box center [1042, 523] width 91 height 16
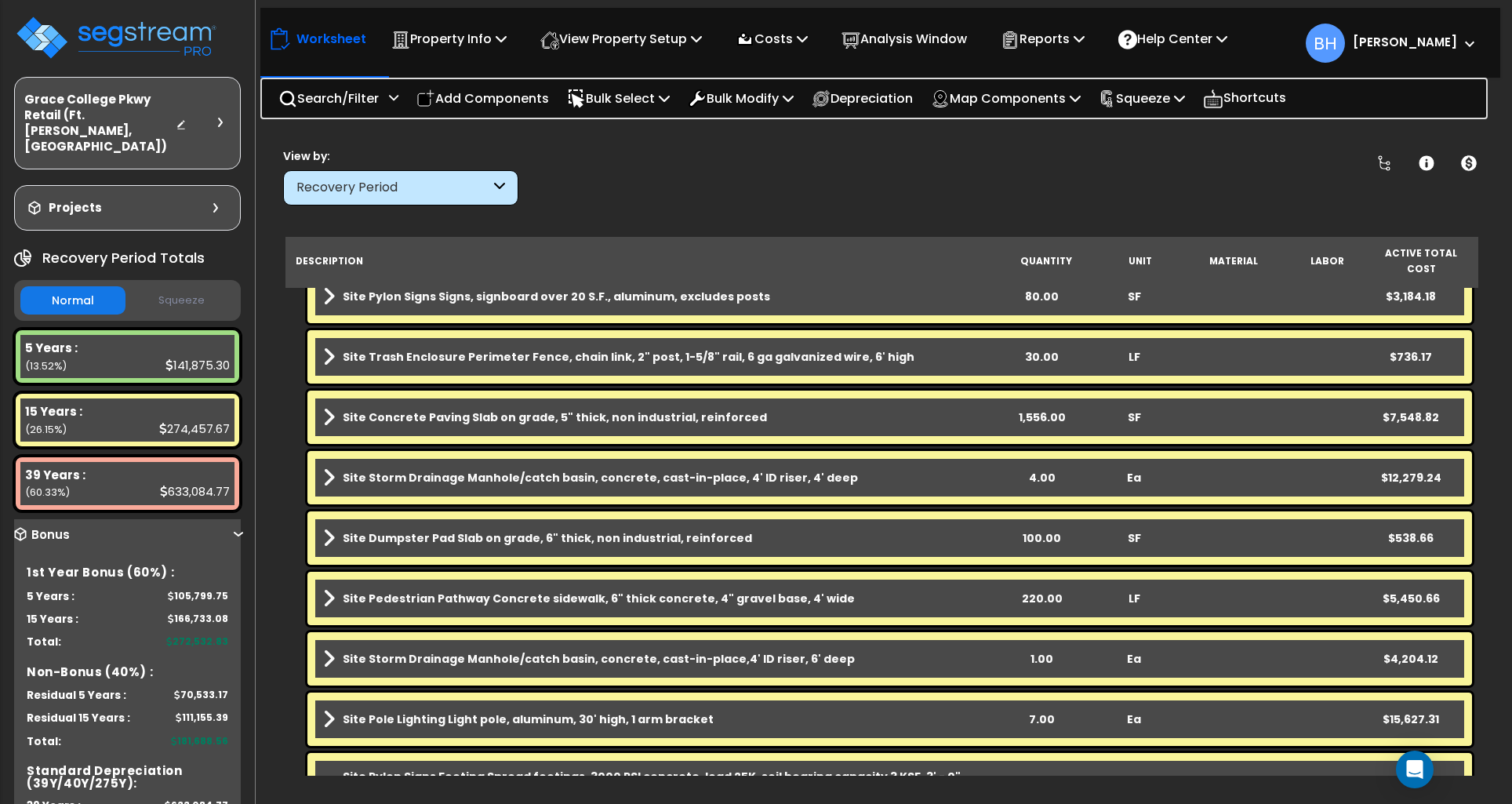
scroll to position [4496, 0]
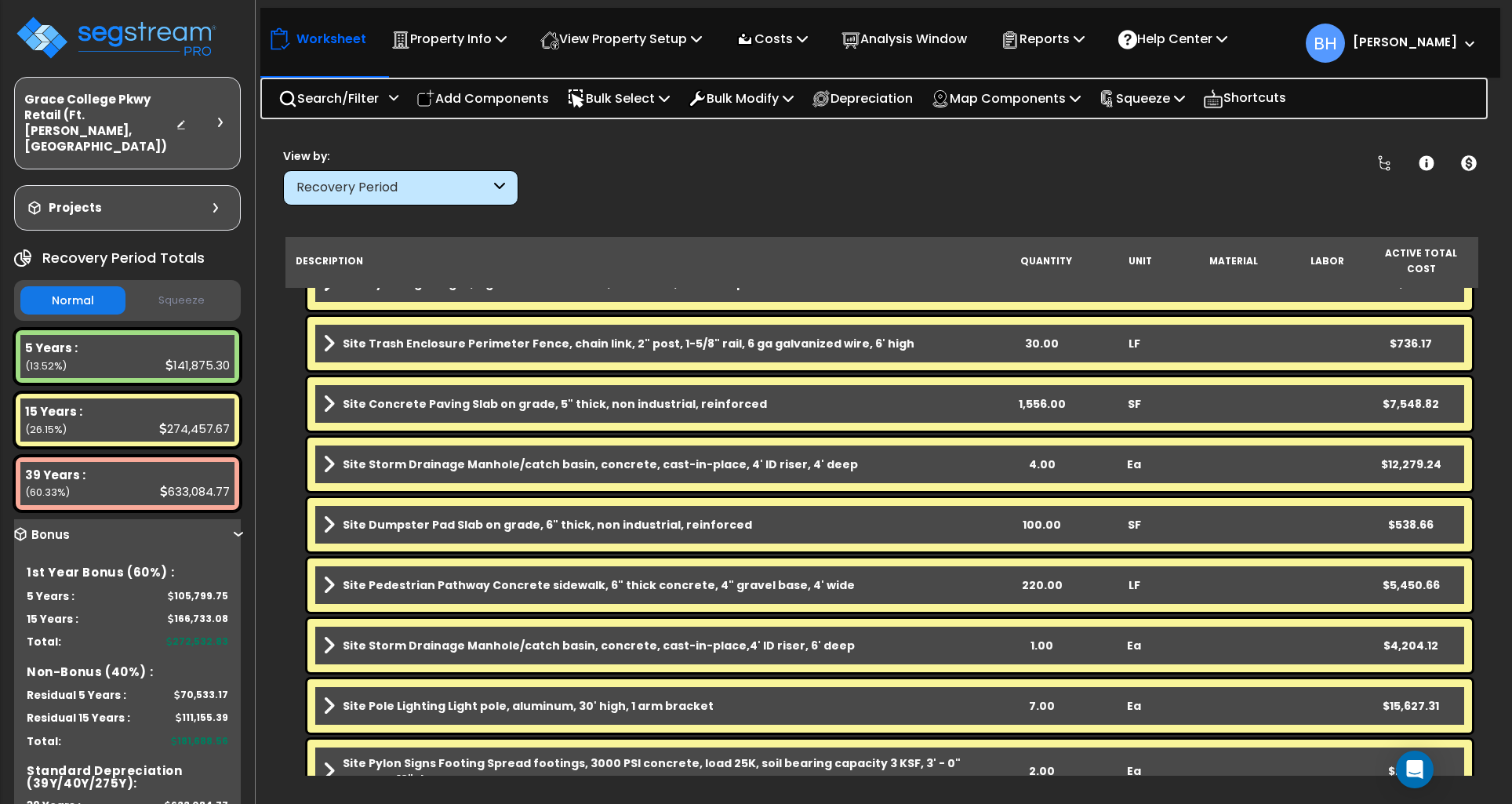
click at [1036, 457] on div "4.00" at bounding box center [1042, 464] width 91 height 16
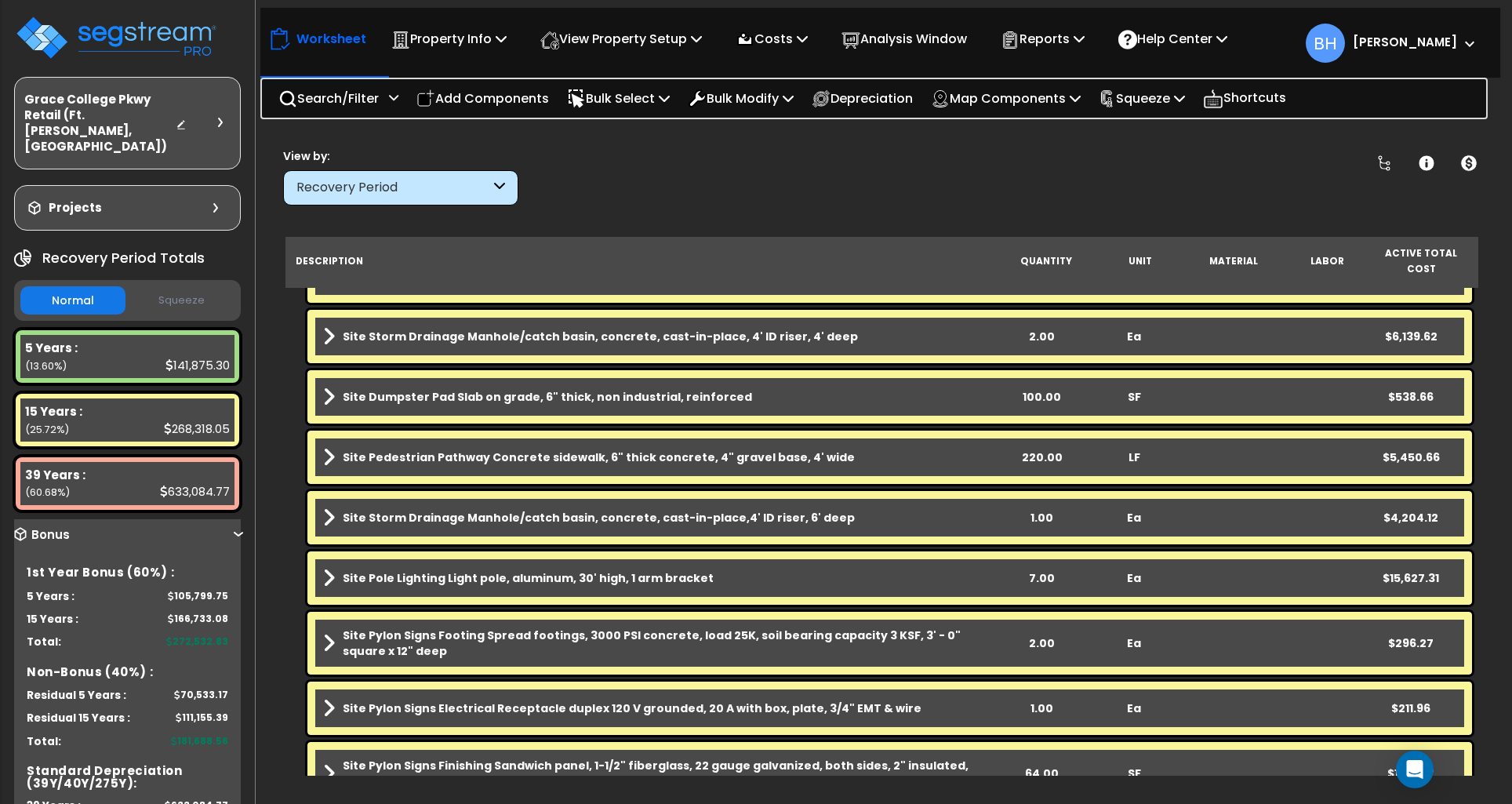
scroll to position [4678, 0]
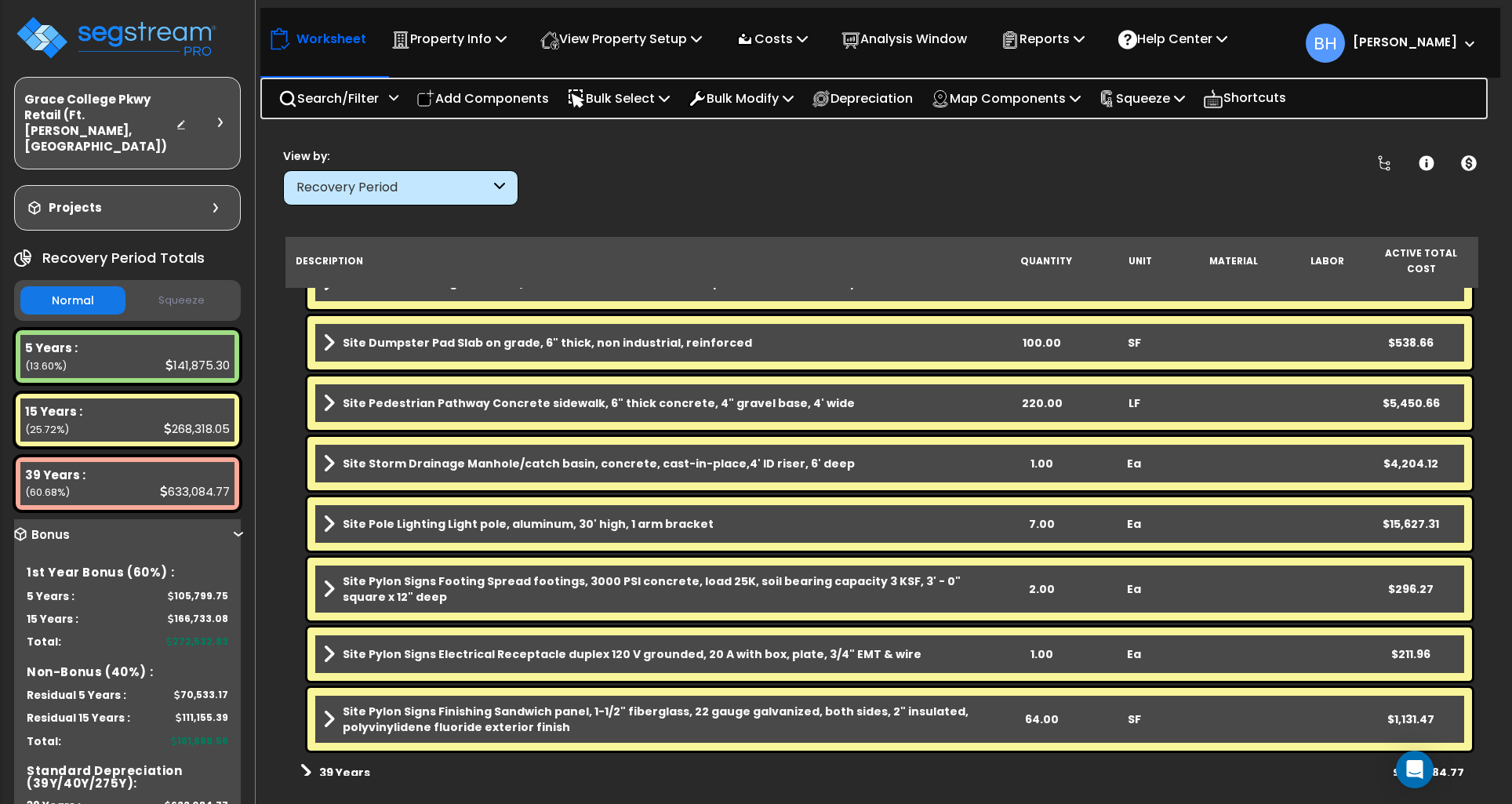
click at [1038, 516] on div "7.00" at bounding box center [1042, 524] width 91 height 16
click at [850, 521] on div "Site Pole Lighting Light pole, aluminum, 30' high, 1 arm bracket 5.00 Ea $11,16…" at bounding box center [889, 524] width 1165 height 53
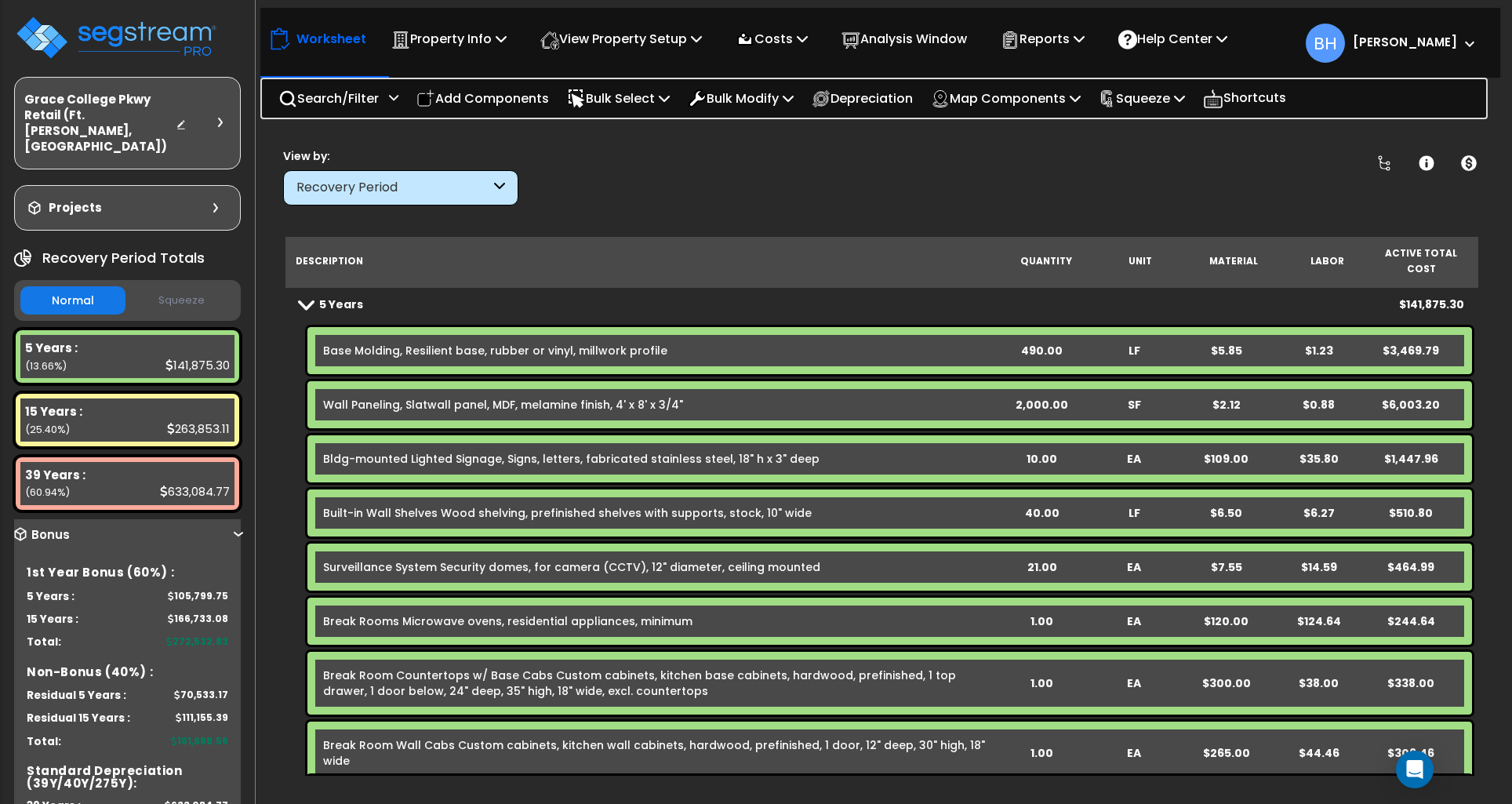
scroll to position [0, 0]
drag, startPoint x: 1031, startPoint y: 385, endPoint x: 1161, endPoint y: 402, distance: 131.1
click at [1031, 397] on div "2,000.00" at bounding box center [1042, 404] width 91 height 16
click at [1068, 451] on div "10.00" at bounding box center [1042, 458] width 91 height 16
click at [1054, 397] on div "2.00" at bounding box center [1042, 404] width 91 height 16
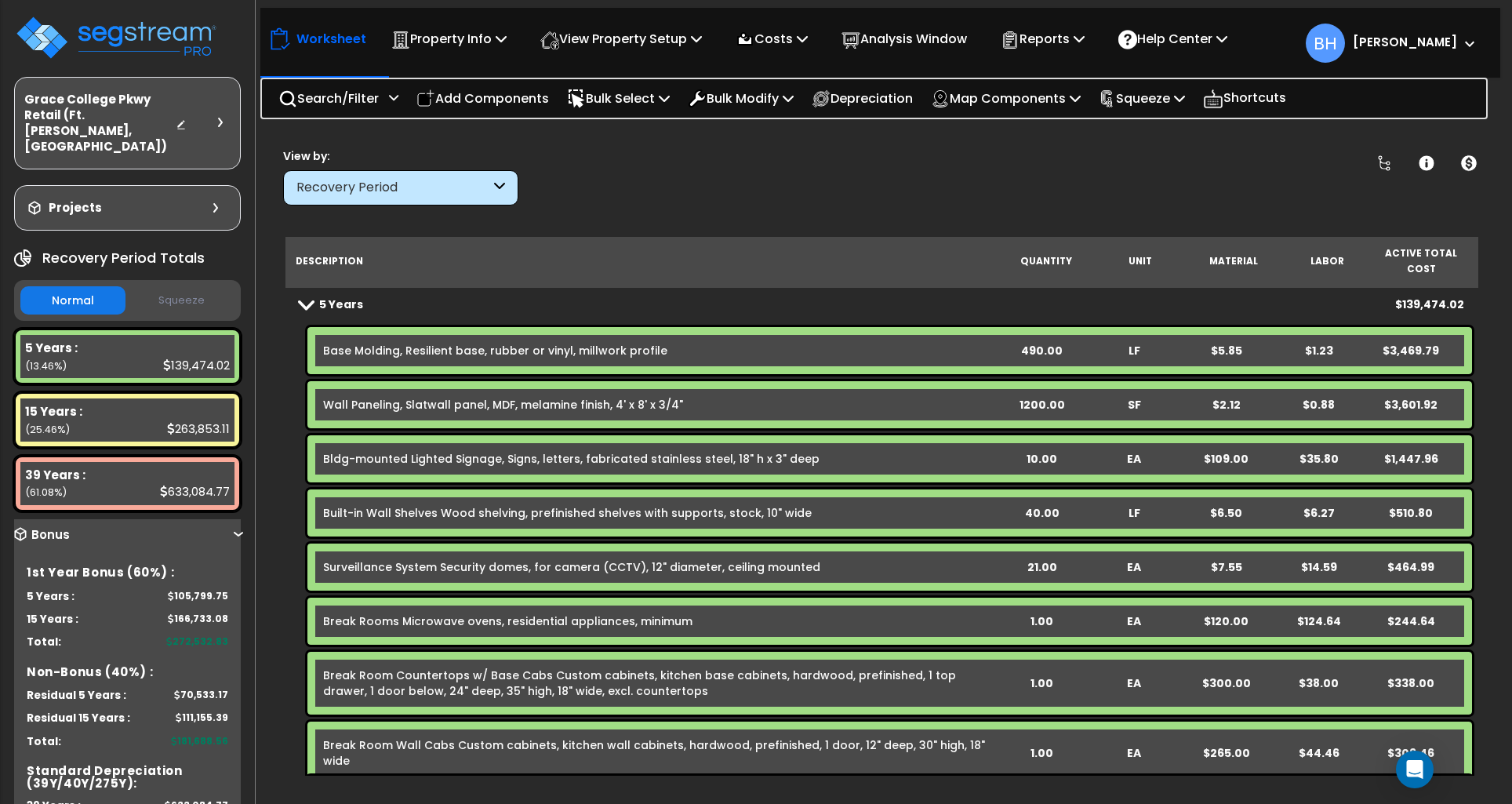
click at [1041, 397] on div "1200.00" at bounding box center [1042, 404] width 91 height 16
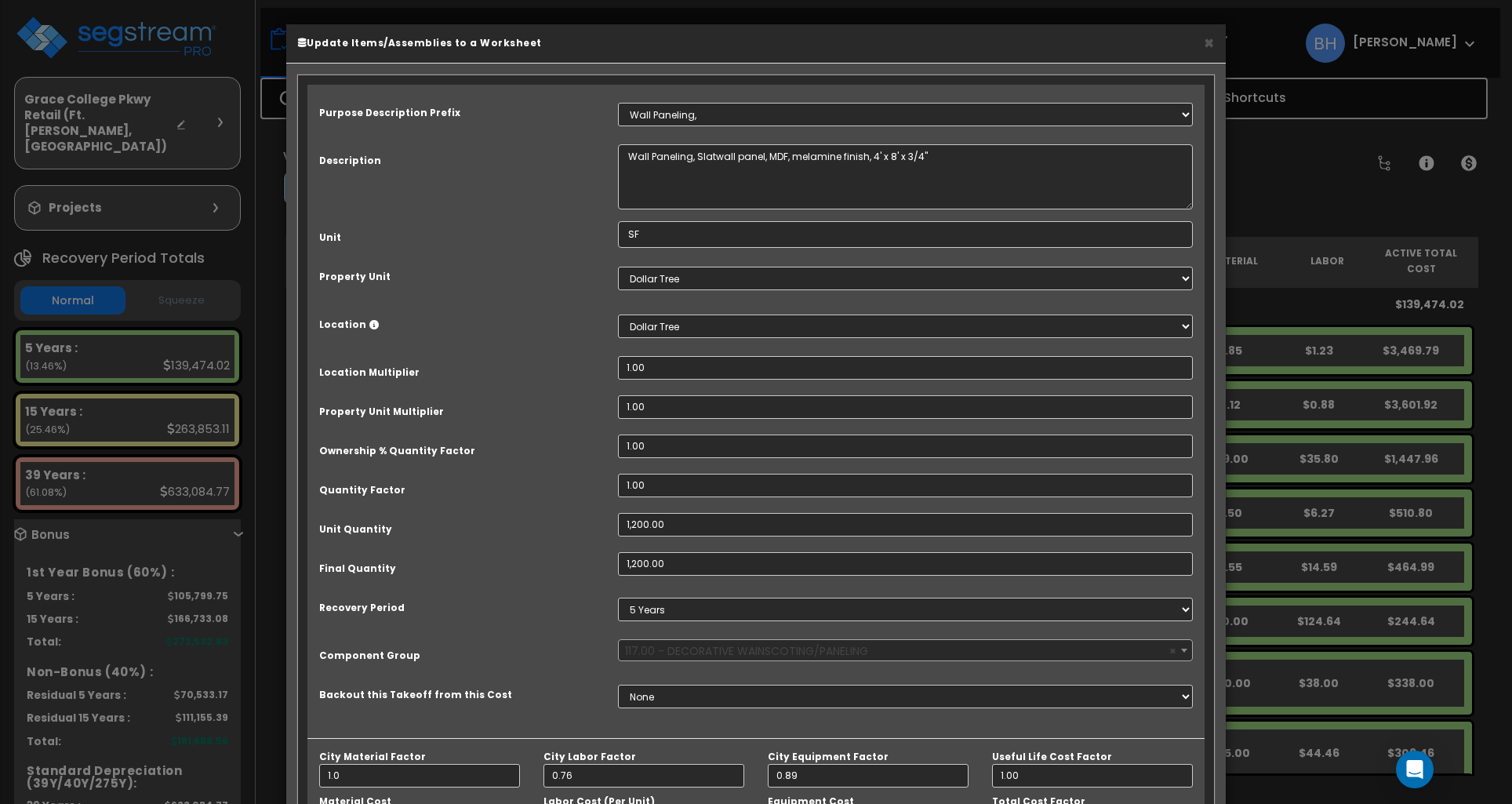
click at [1344, 424] on div "× Update Items/Assemblies to a Worksheet Purpose Description Prefix Select A/V …" at bounding box center [756, 402] width 1512 height 804
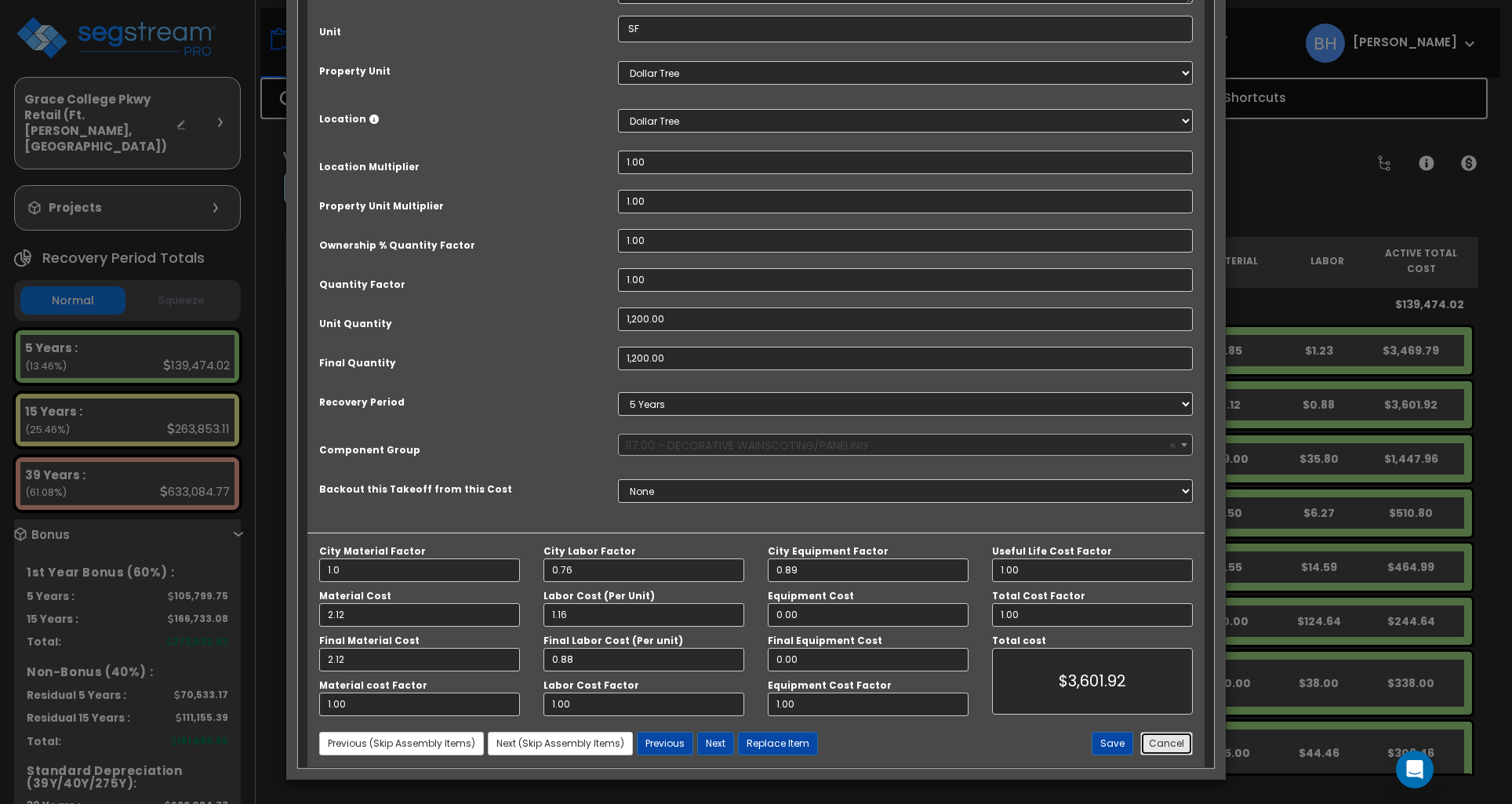
click at [1174, 748] on button "Cancel" at bounding box center [1166, 743] width 52 height 24
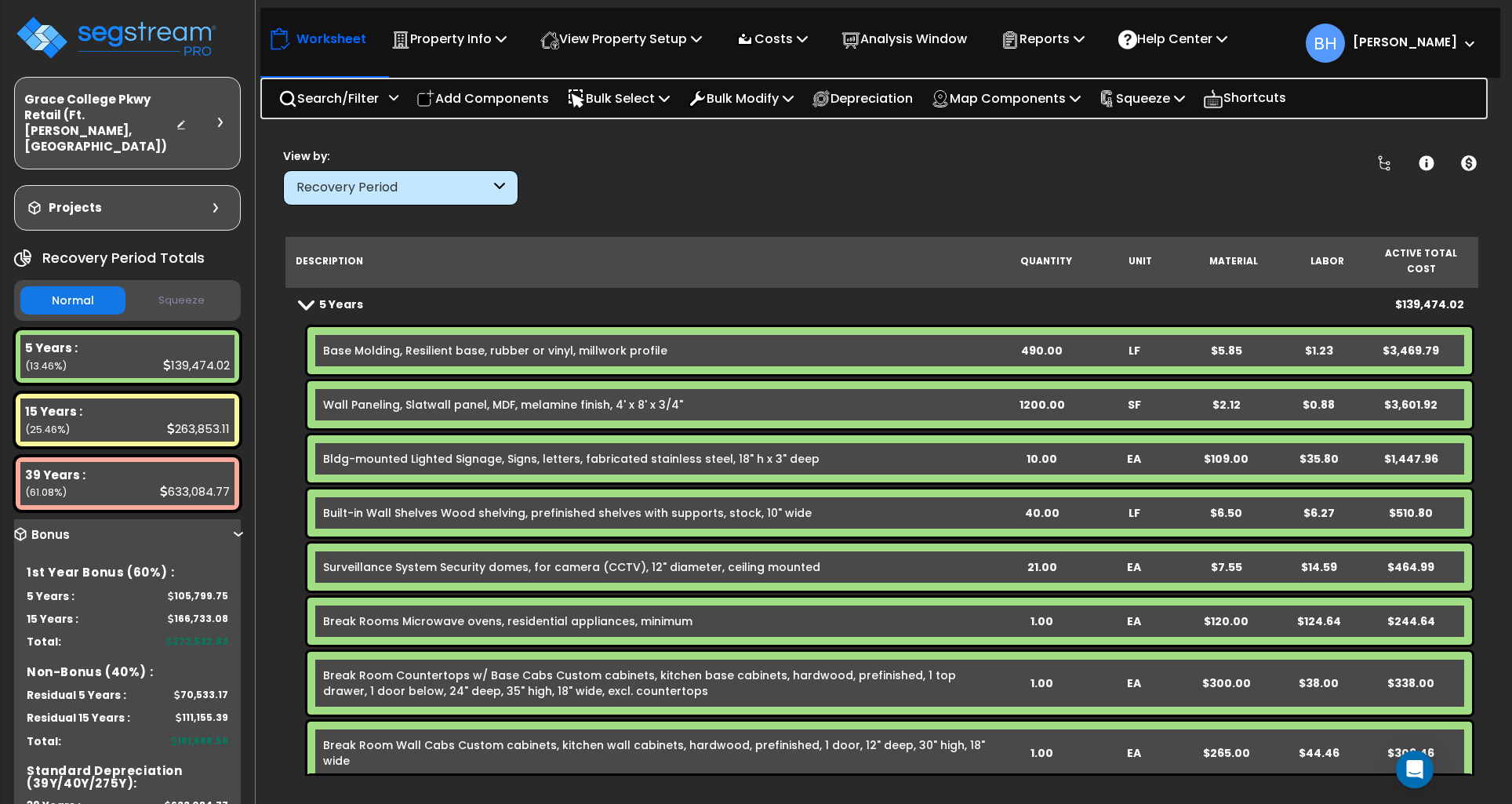
click at [1040, 397] on div "1200.00" at bounding box center [1042, 404] width 91 height 16
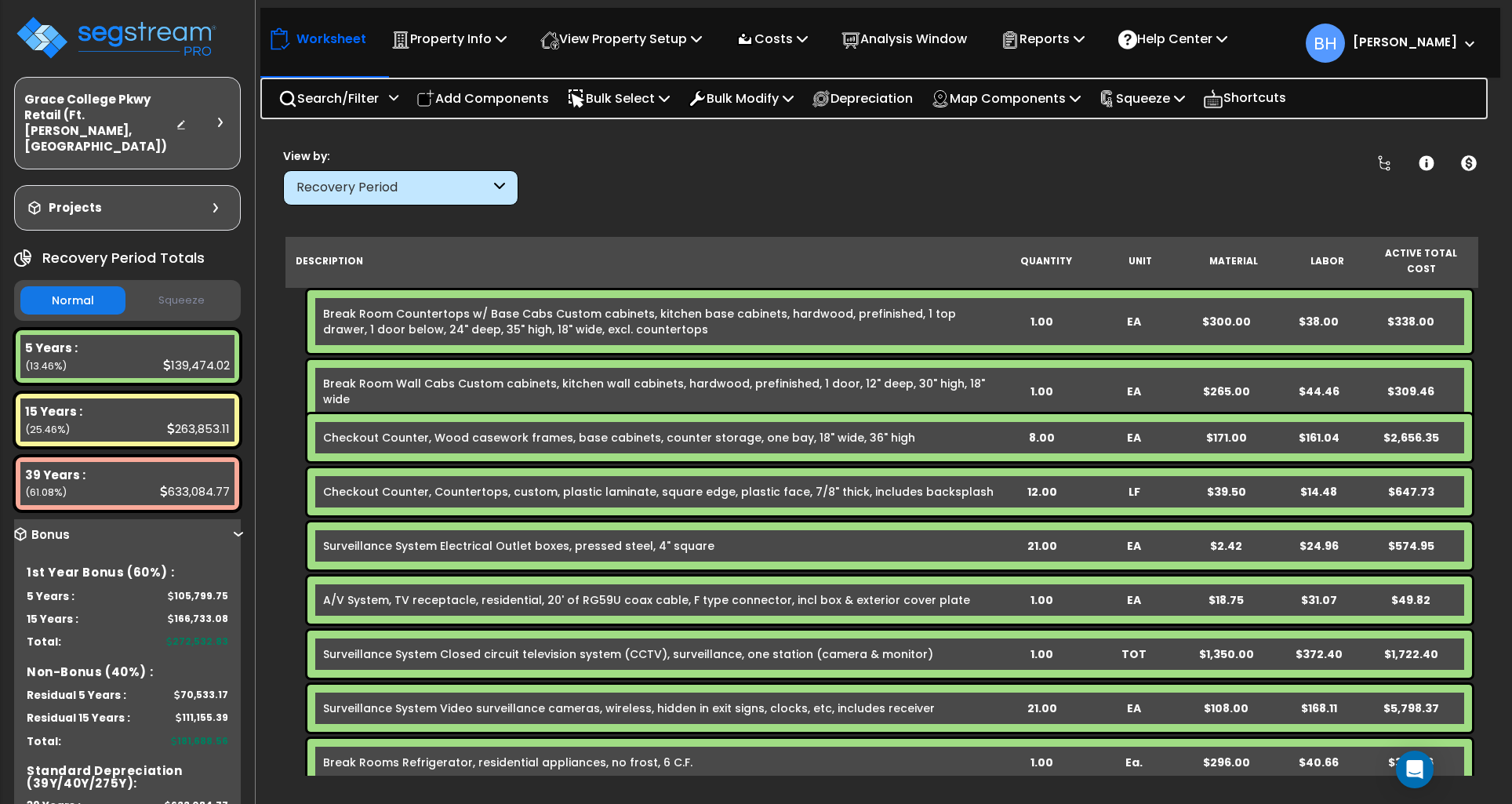
scroll to position [364, 0]
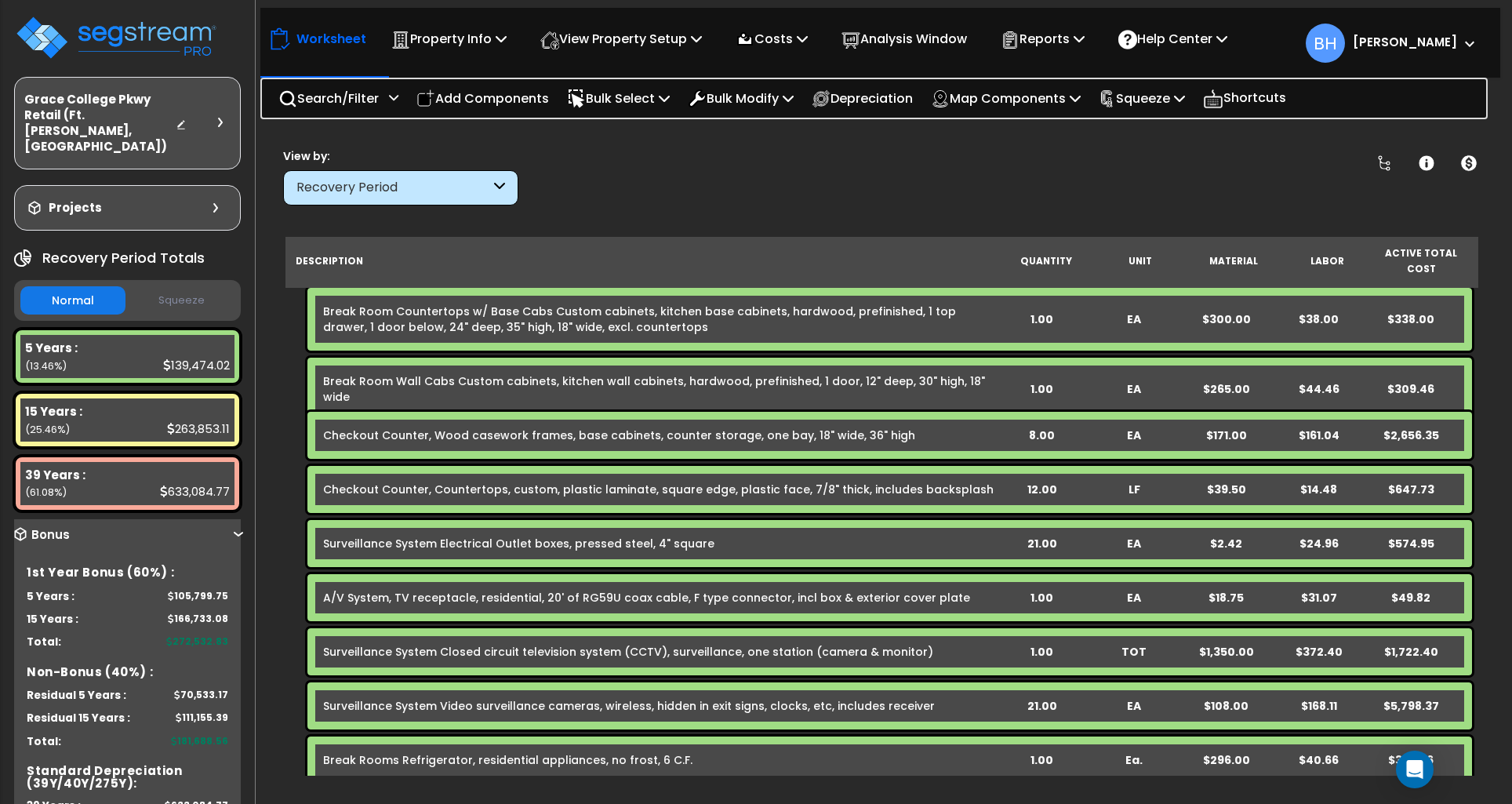
click at [1039, 427] on div "8.00" at bounding box center [1042, 435] width 91 height 16
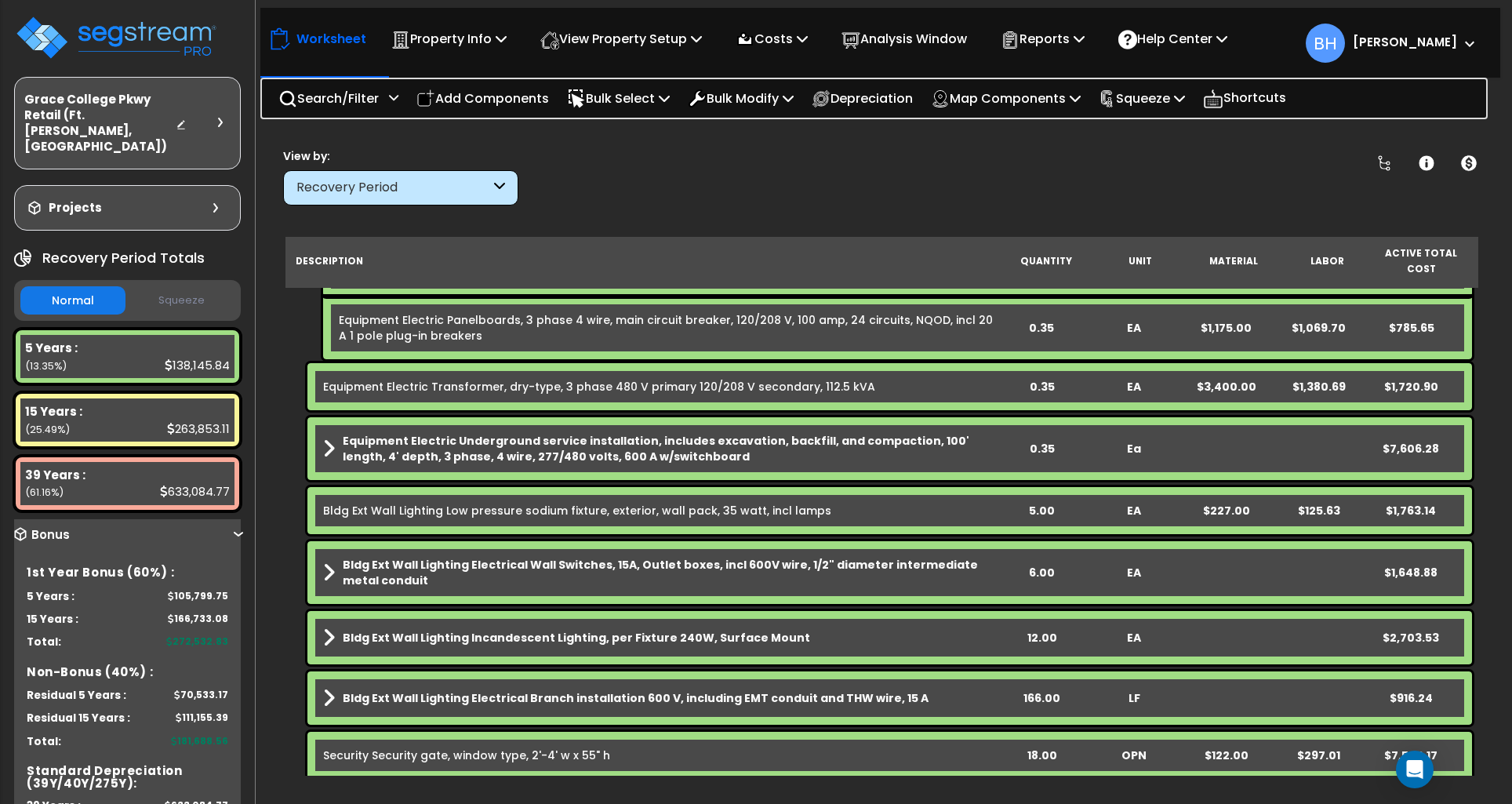
scroll to position [1953, 0]
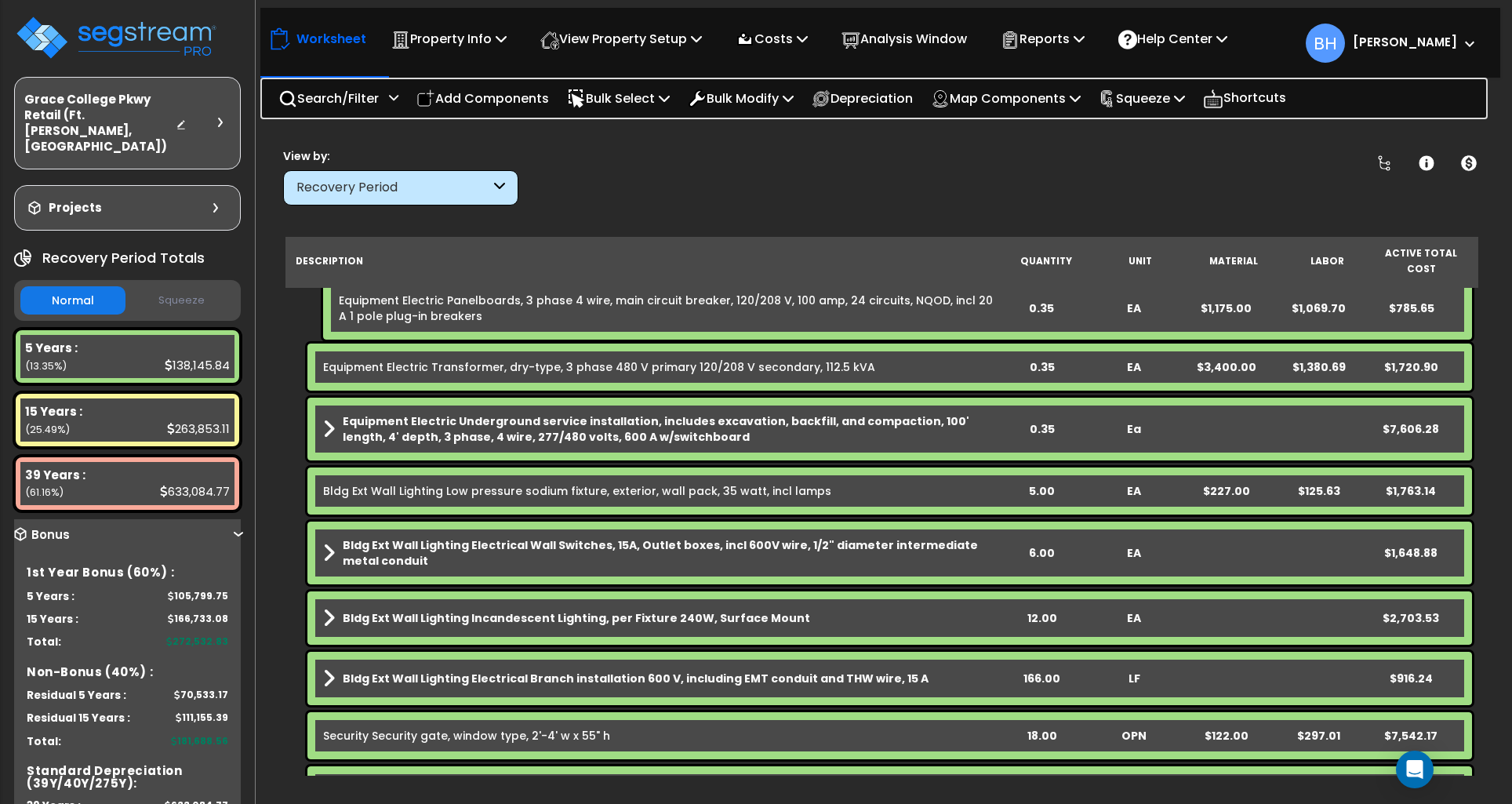
click at [1039, 483] on div "5.00" at bounding box center [1042, 491] width 91 height 16
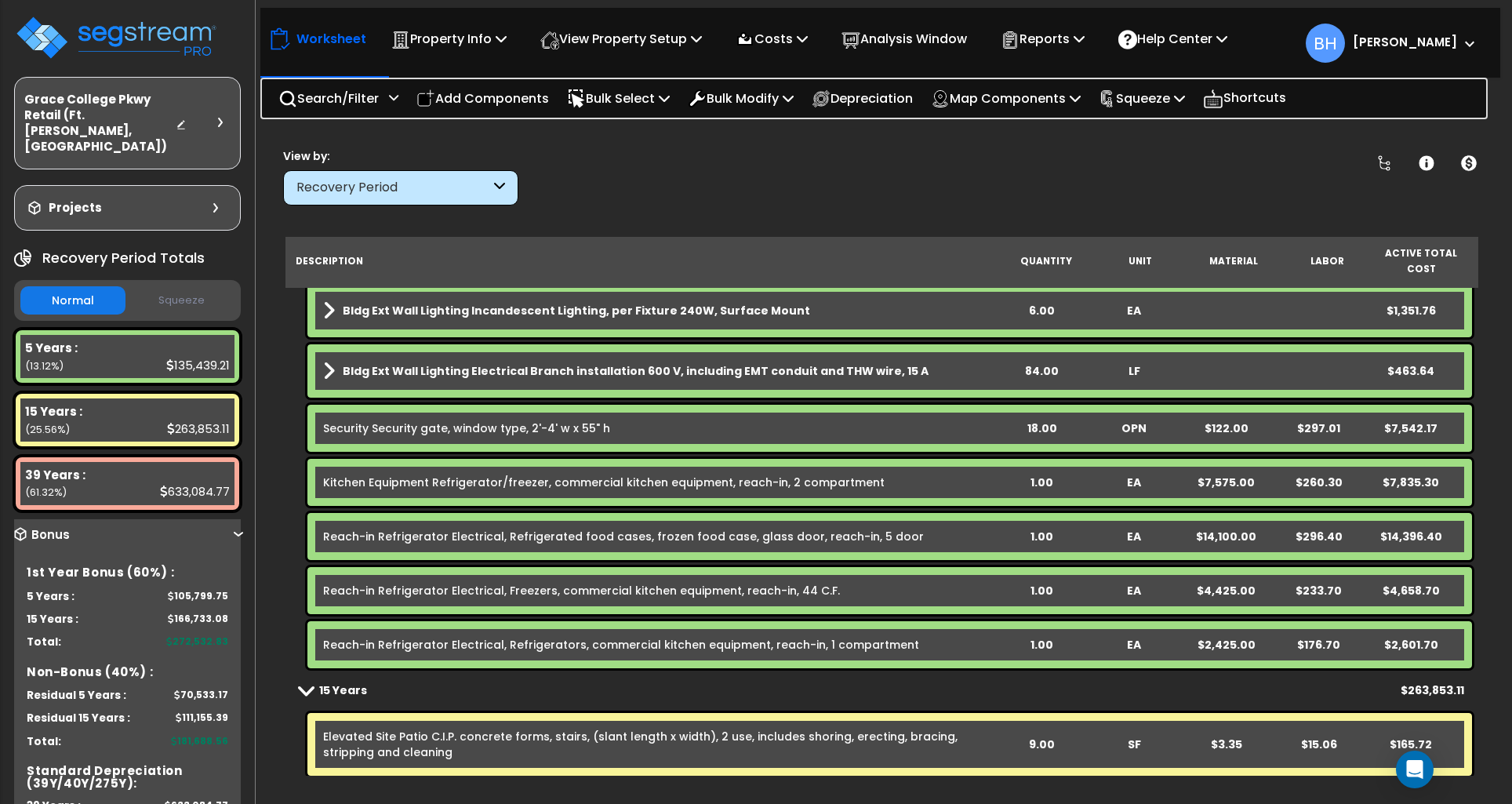
scroll to position [2311, 0]
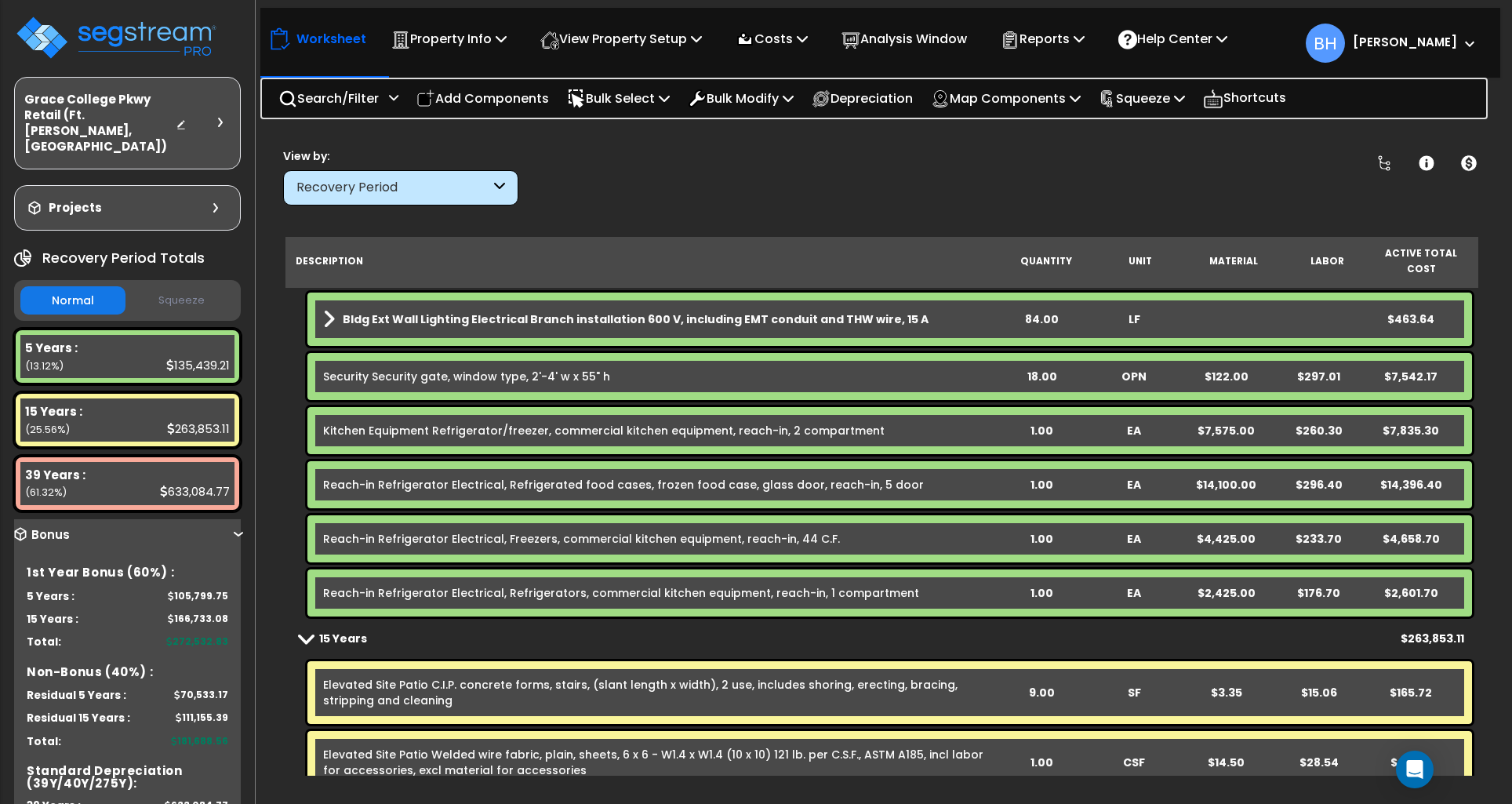
click at [937, 368] on div "Security Security gate, window type, 2'-4' w x 55" h" at bounding box center [659, 376] width 672 height 16
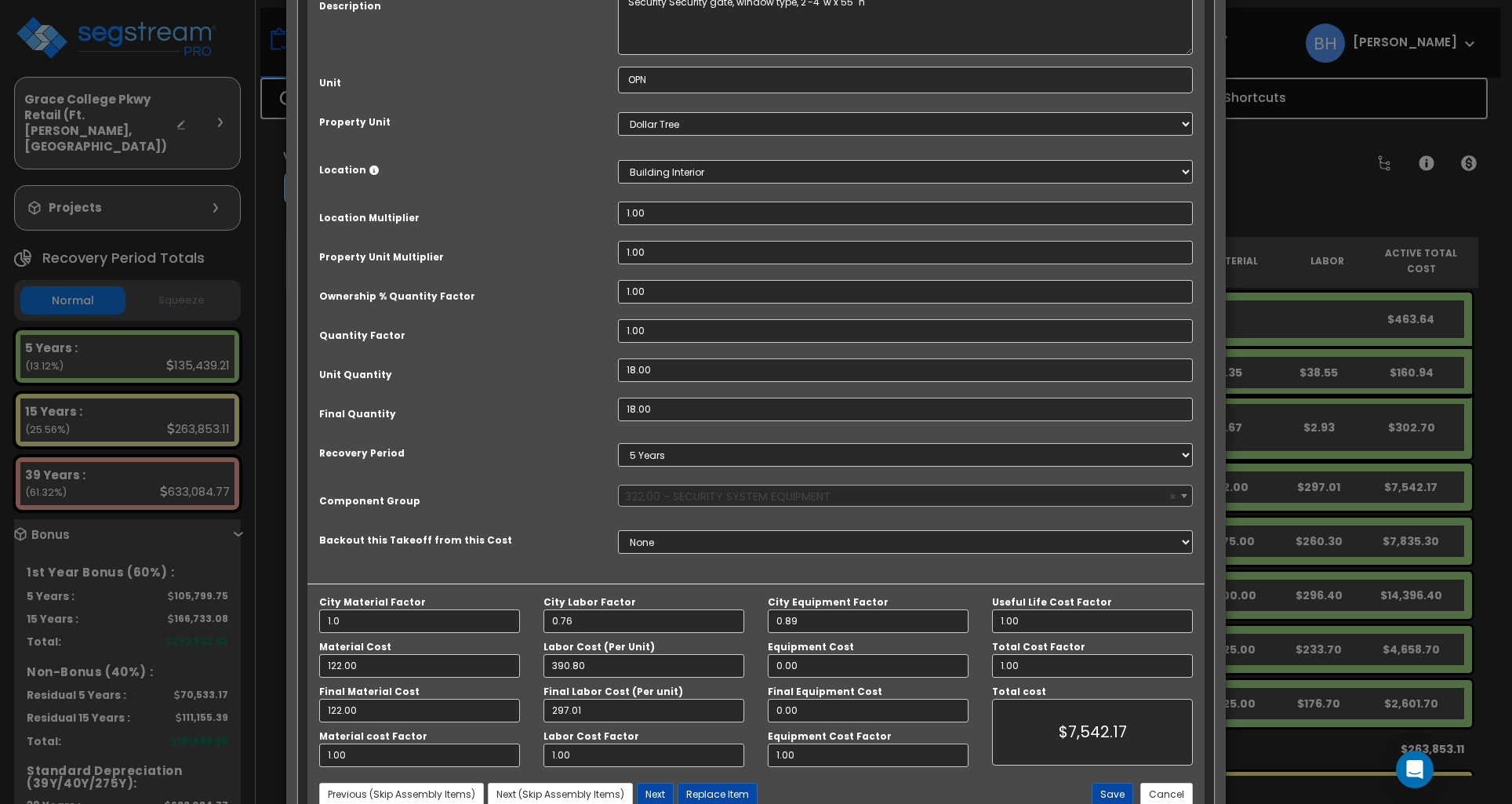
scroll to position [207, 0]
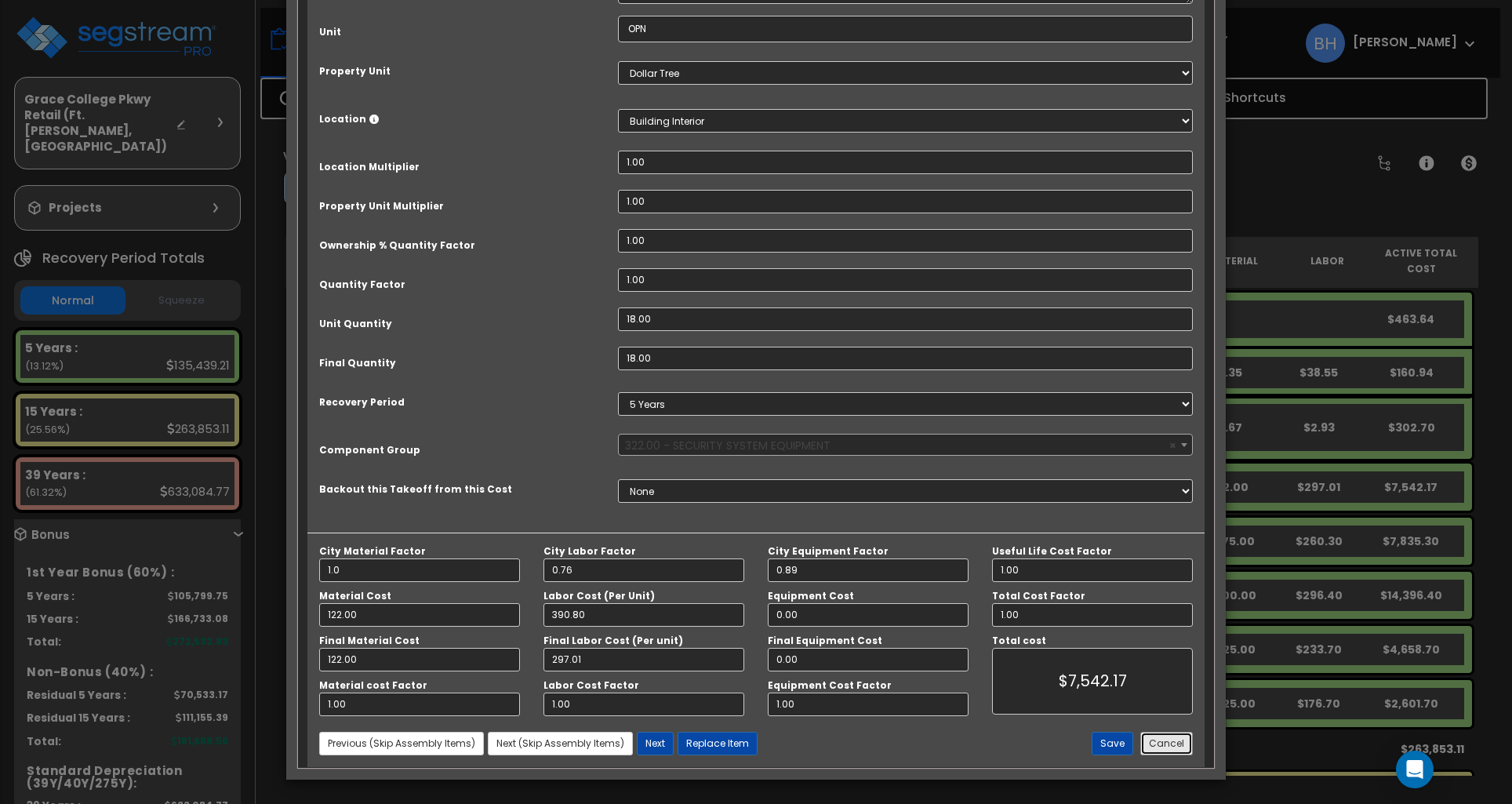
click at [1148, 738] on button "Cancel" at bounding box center [1166, 743] width 52 height 24
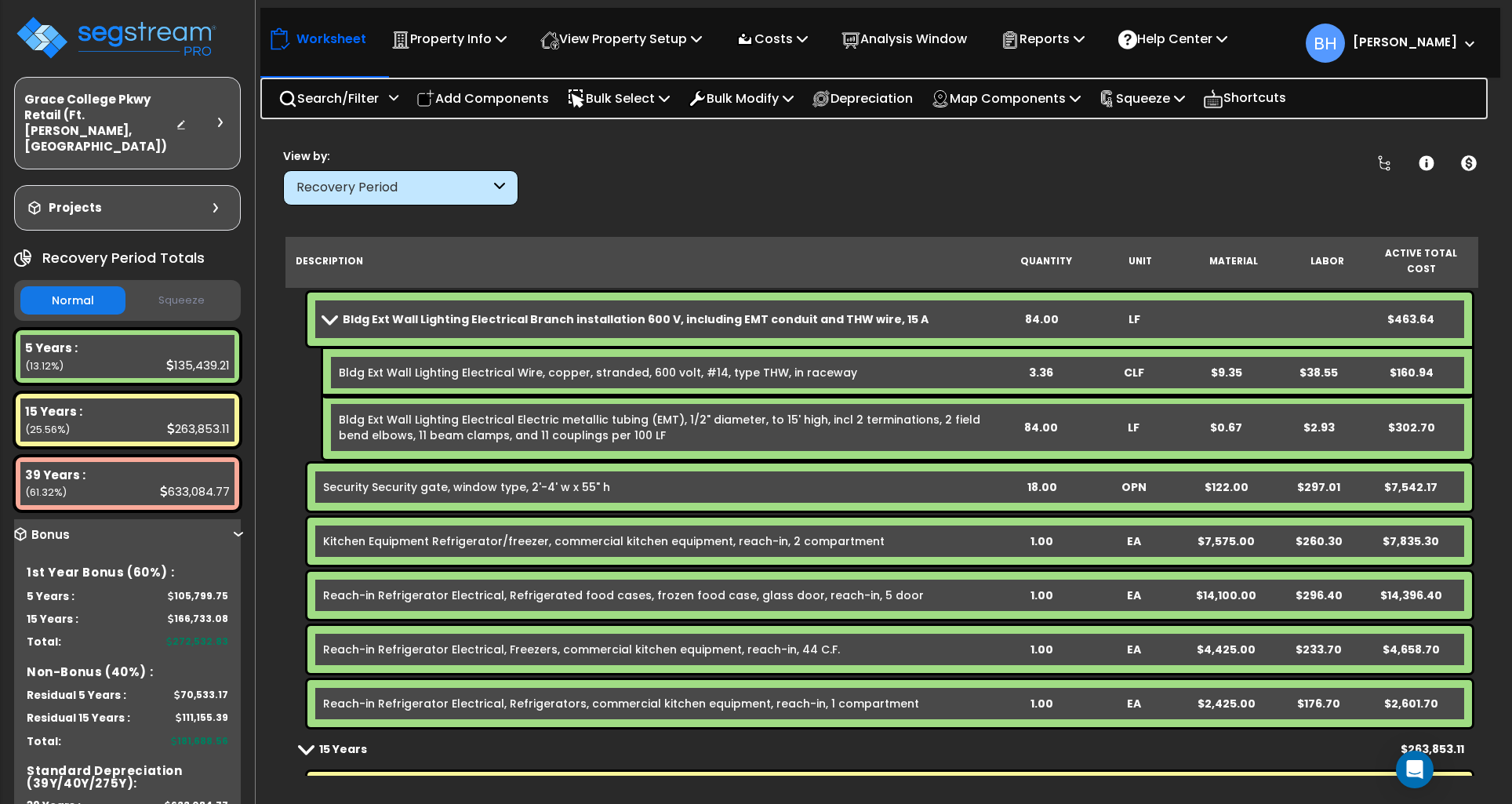
click at [1037, 479] on div "18.00" at bounding box center [1042, 487] width 91 height 16
click at [1032, 479] on div "18.00" at bounding box center [1042, 487] width 91 height 16
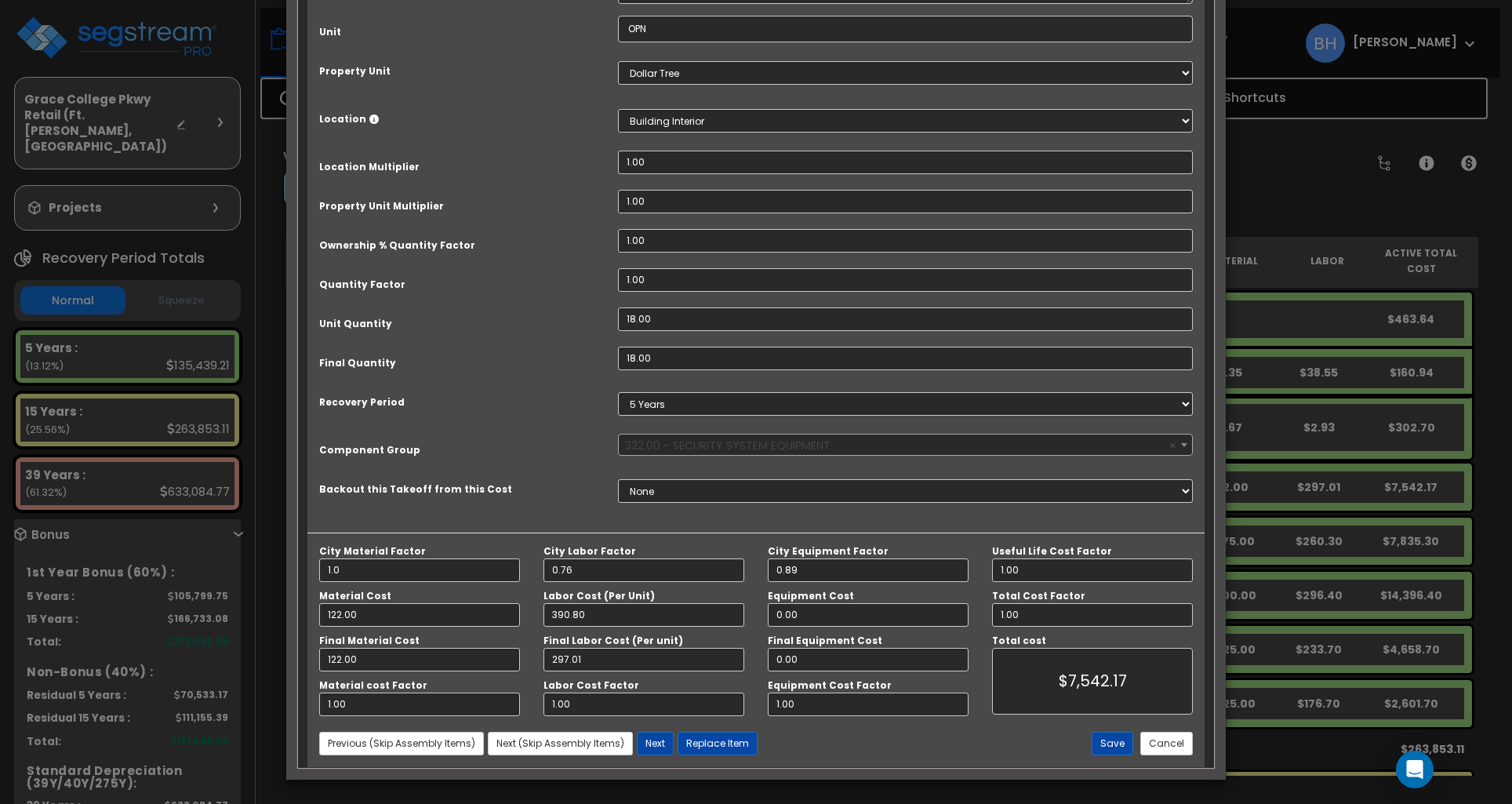
scroll to position [0, 0]
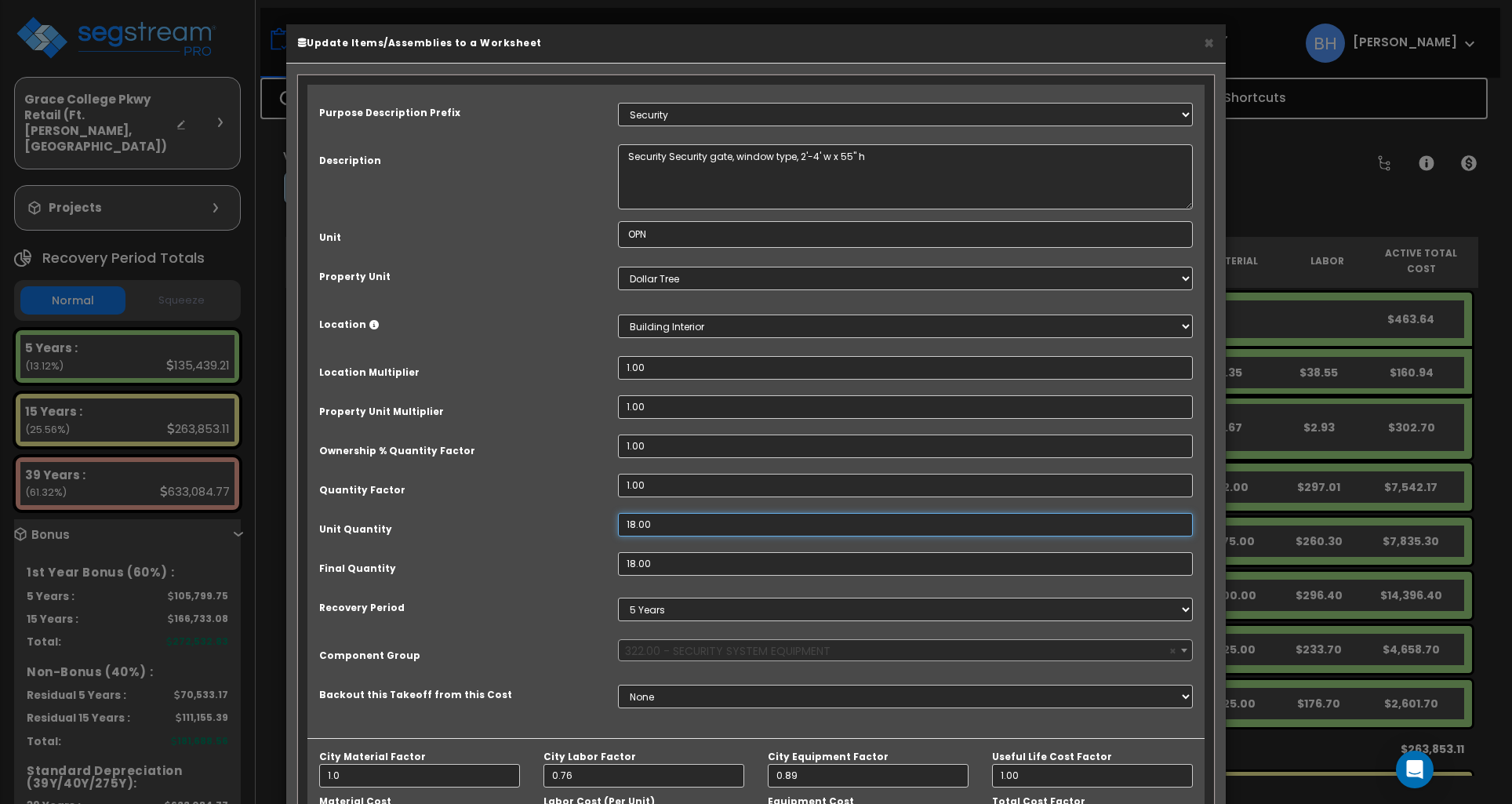
click at [662, 529] on input "18.00" at bounding box center [905, 524] width 575 height 24
type input "1"
type input "18"
type input "$7,542.18"
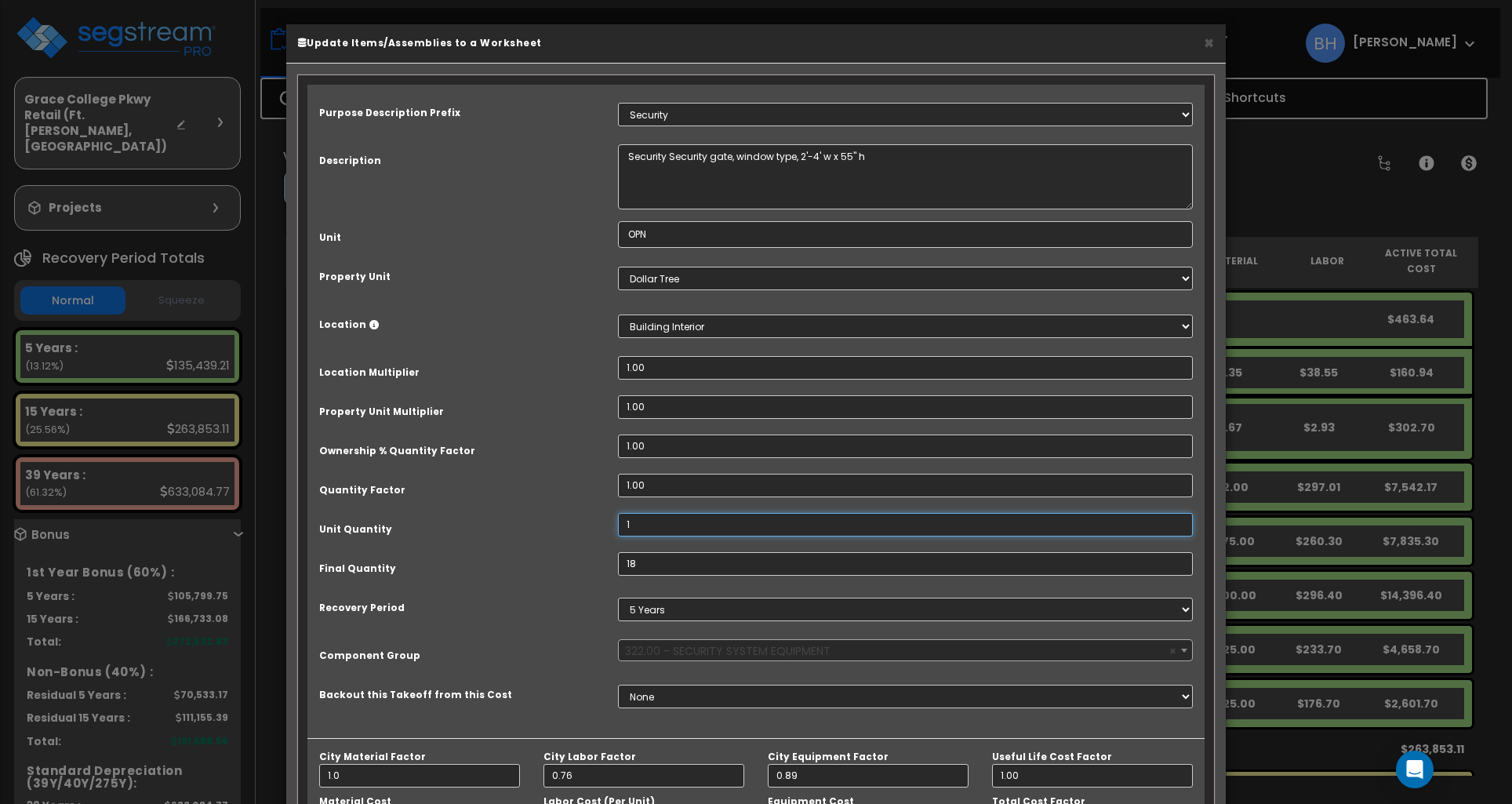
type input "12"
type input "1"
type input "$419.01"
type input "12"
type input "$5,028.12"
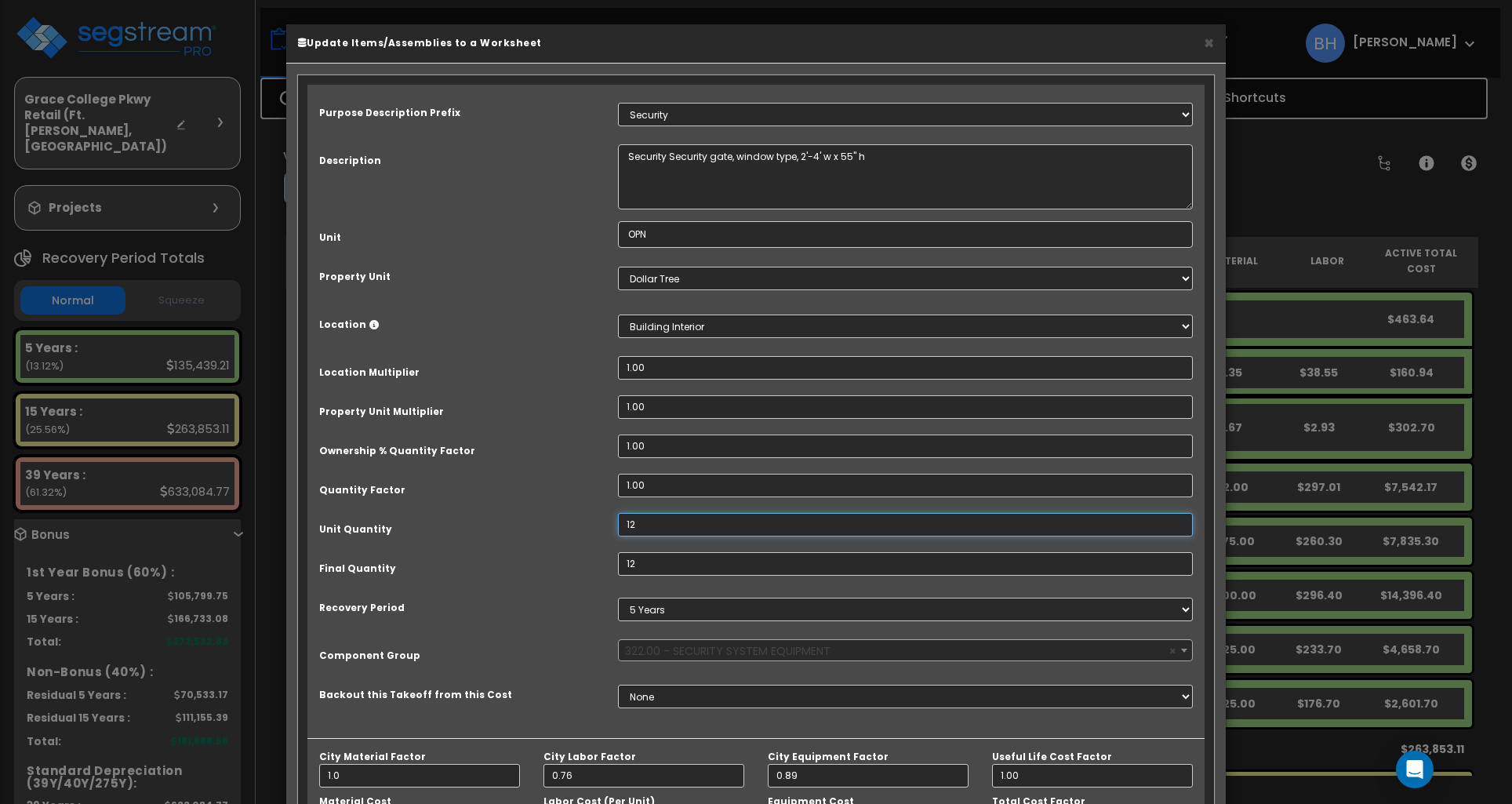
type input "12."
type input "$5,028.12"
type input "12.0"
type input "$5,028.12"
type input "12.00"
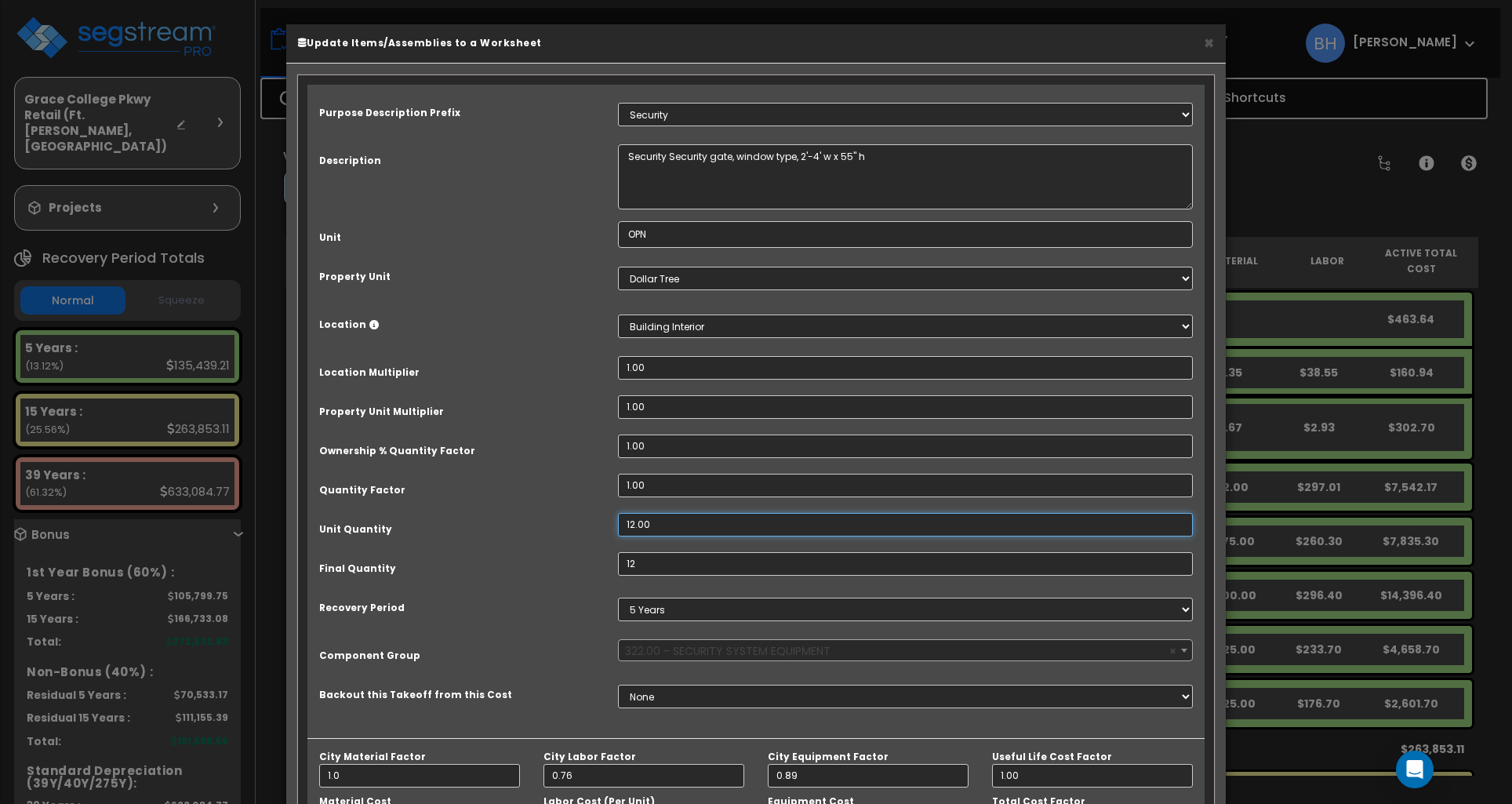
type input "$5,028.12"
type input "12.00"
type input "$5,028.12"
drag, startPoint x: 632, startPoint y: 521, endPoint x: 670, endPoint y: 521, distance: 38.0
click at [637, 521] on input "12.00" at bounding box center [905, 524] width 575 height 24
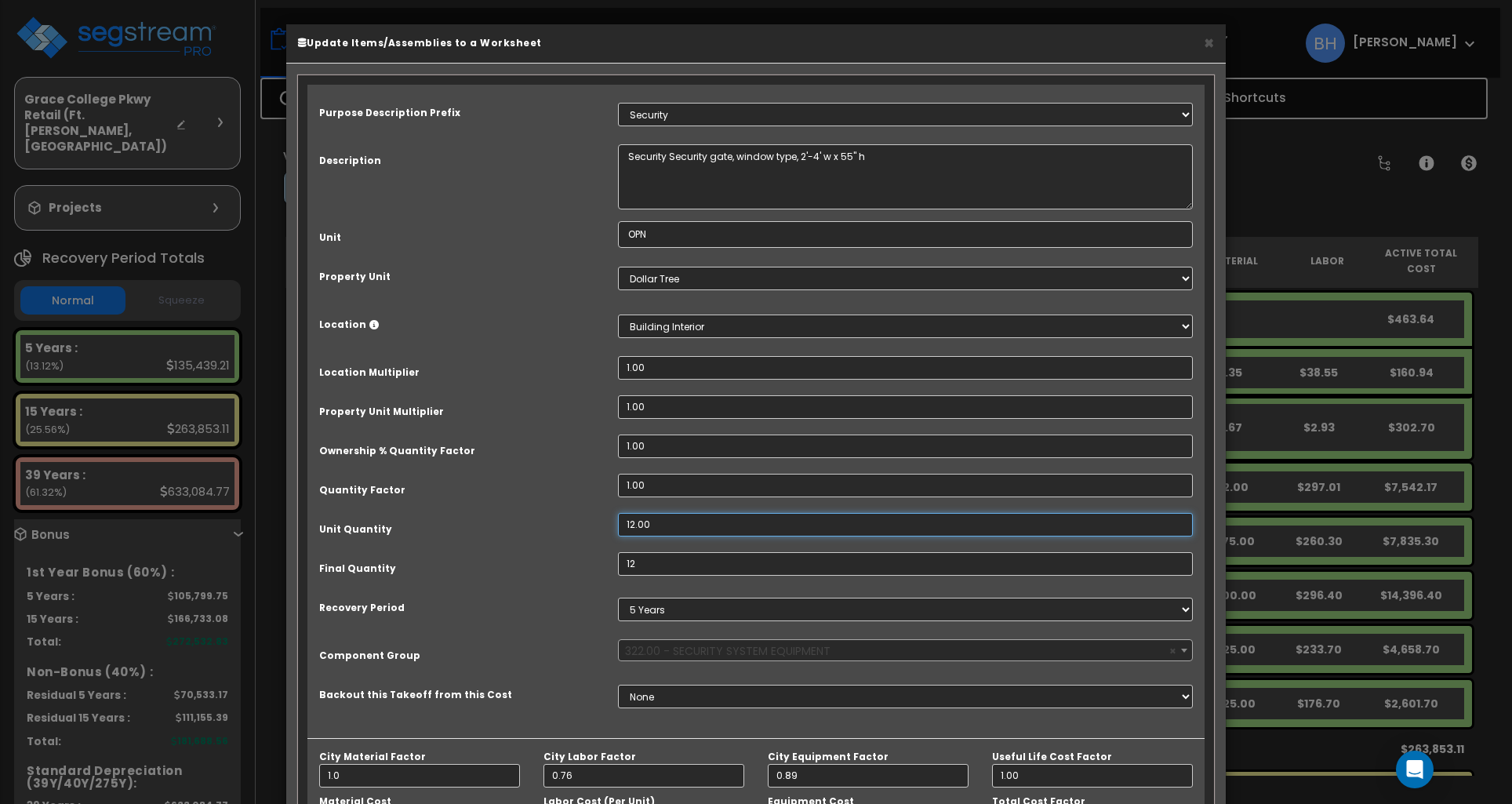
click at [670, 521] on input "12.00" at bounding box center [905, 524] width 575 height 24
type input "12.0"
type input "$5,028.12"
type input "12."
type input "$5,028.12"
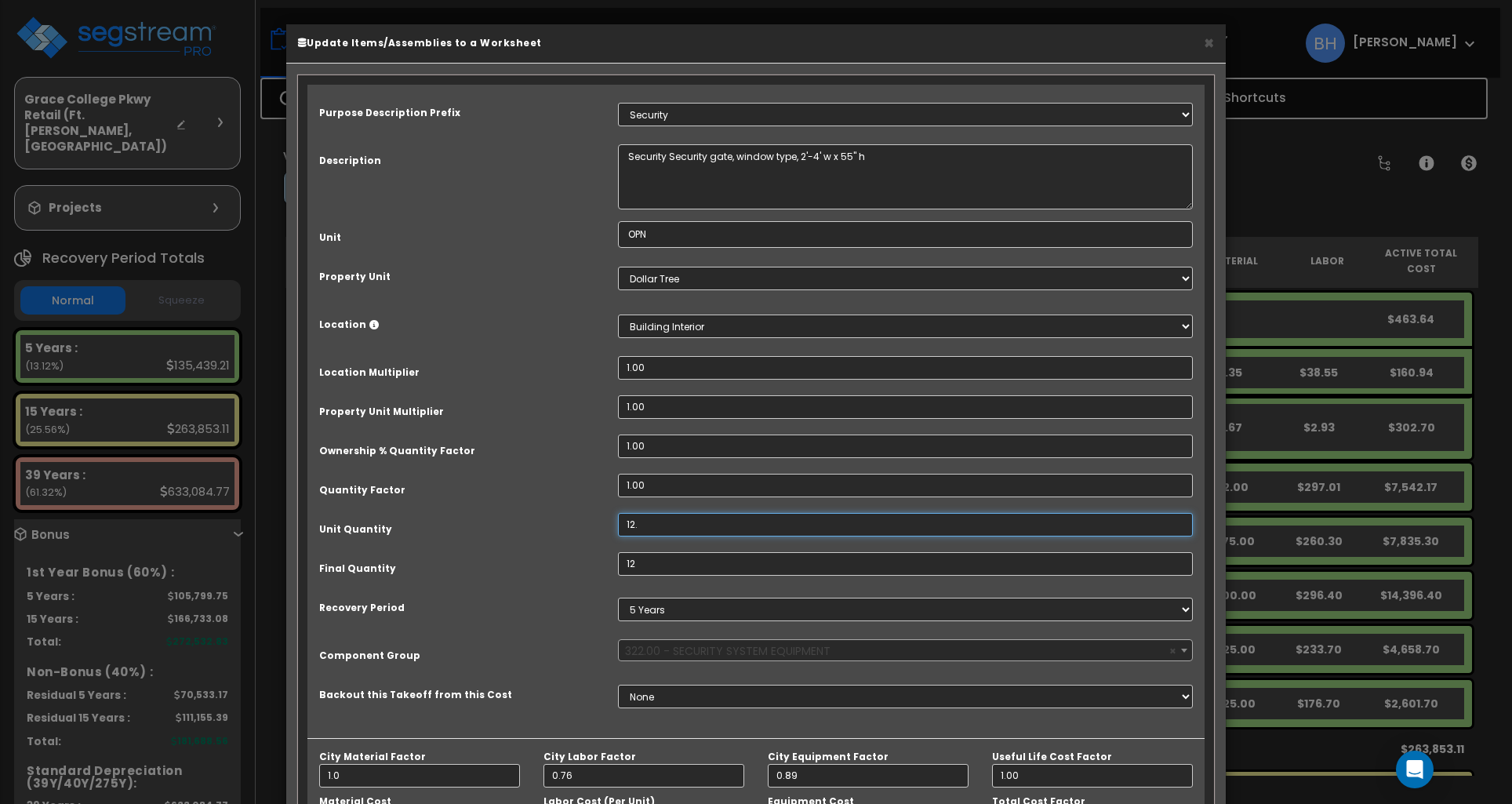
type input "12"
type input "$5,028.12"
type input "1"
type input "$5,028.12"
type input "1"
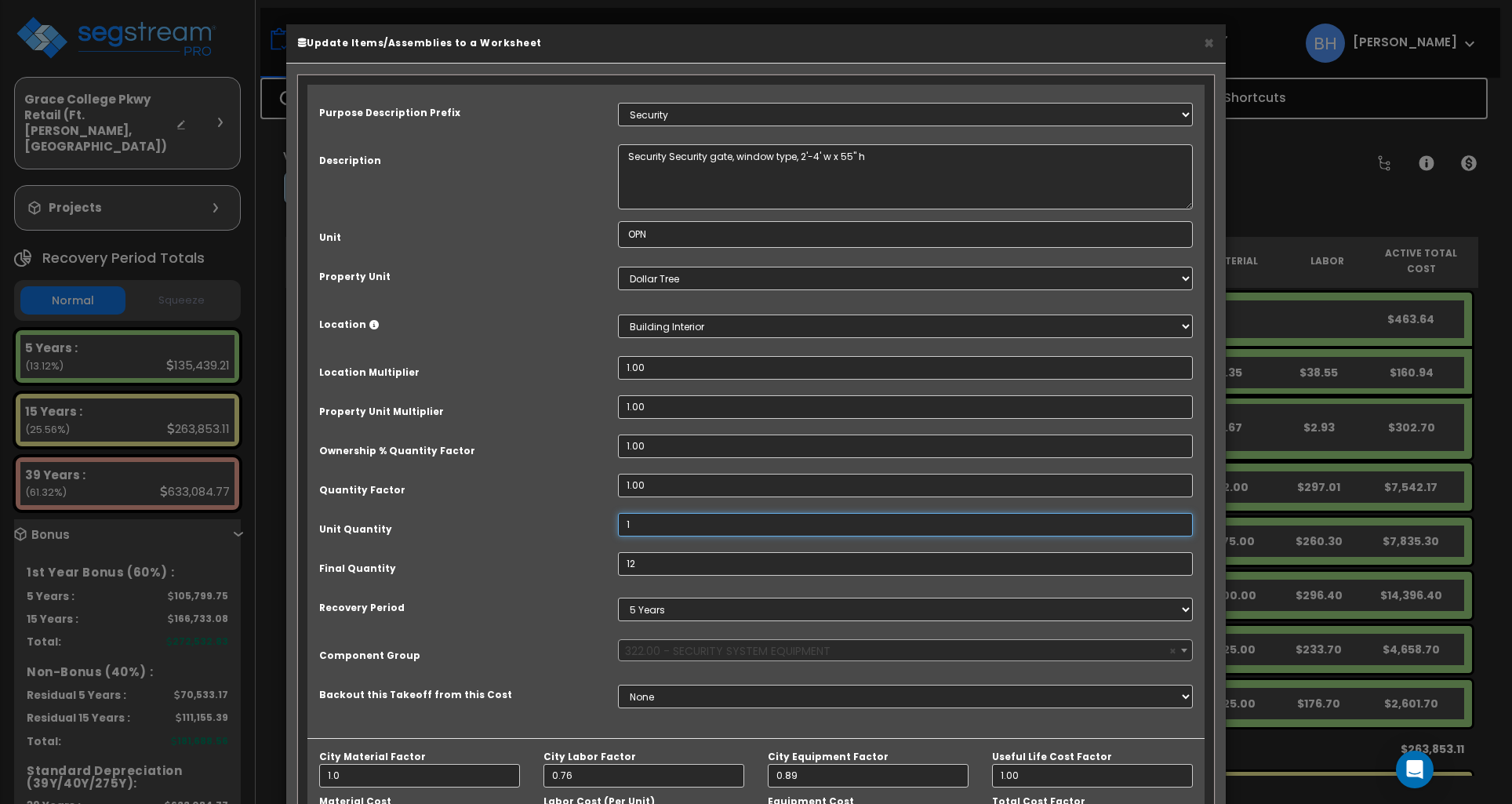
type input "$419.01"
type input "0"
type input "$0.00"
type input "12"
type input "1"
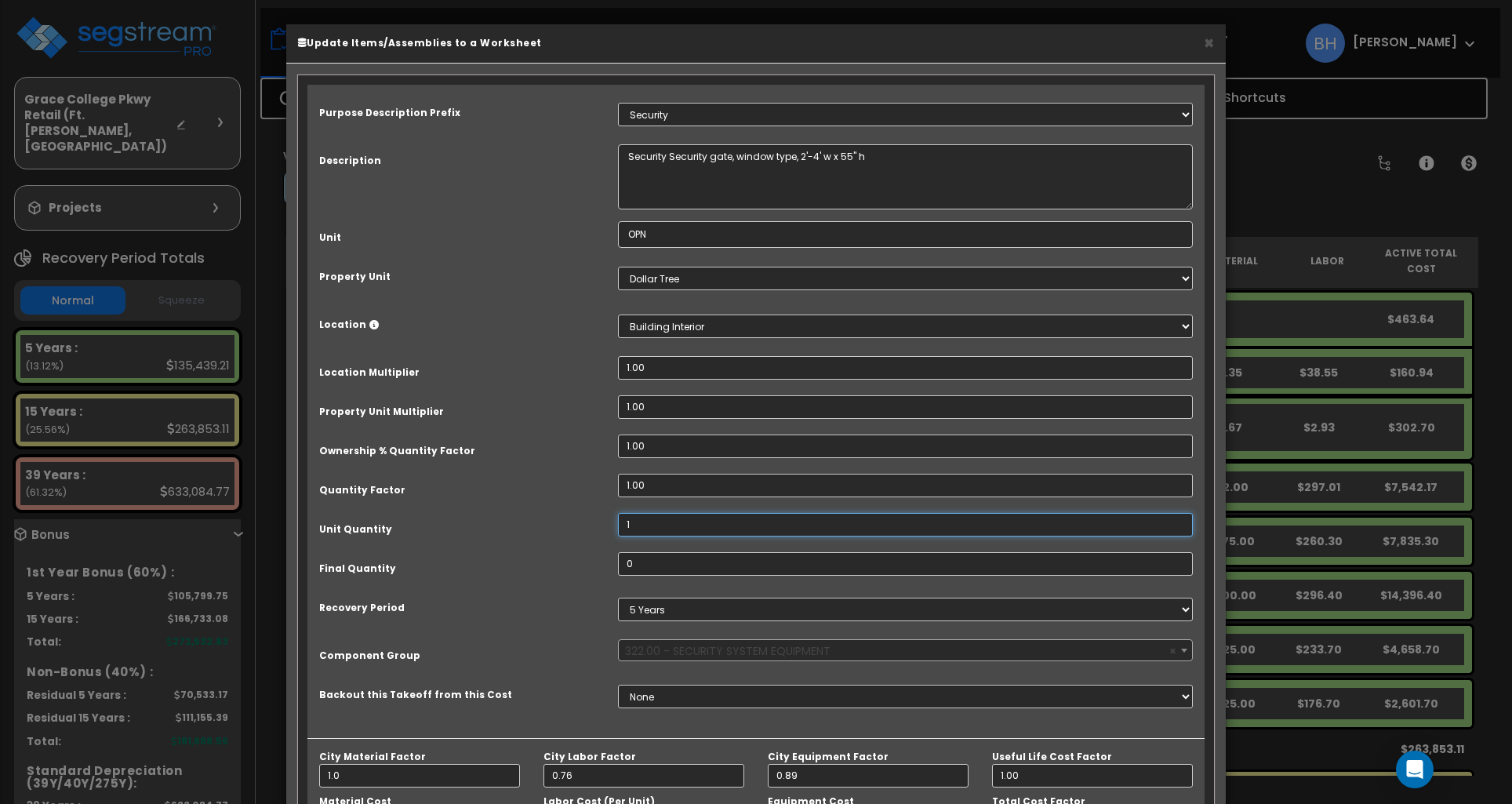
type input "$419.01"
type input "12"
type input "$5,028.12"
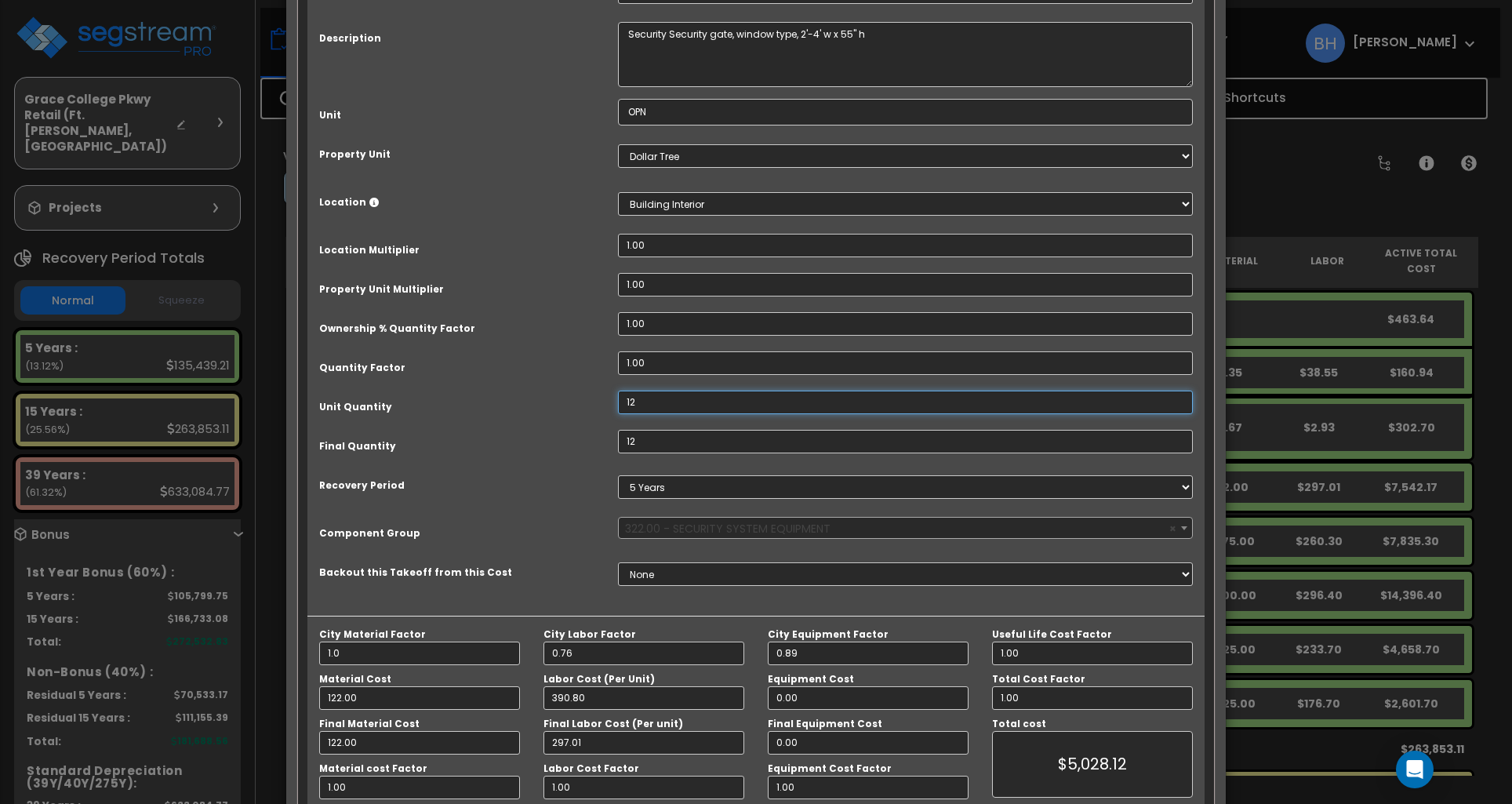
scroll to position [207, 0]
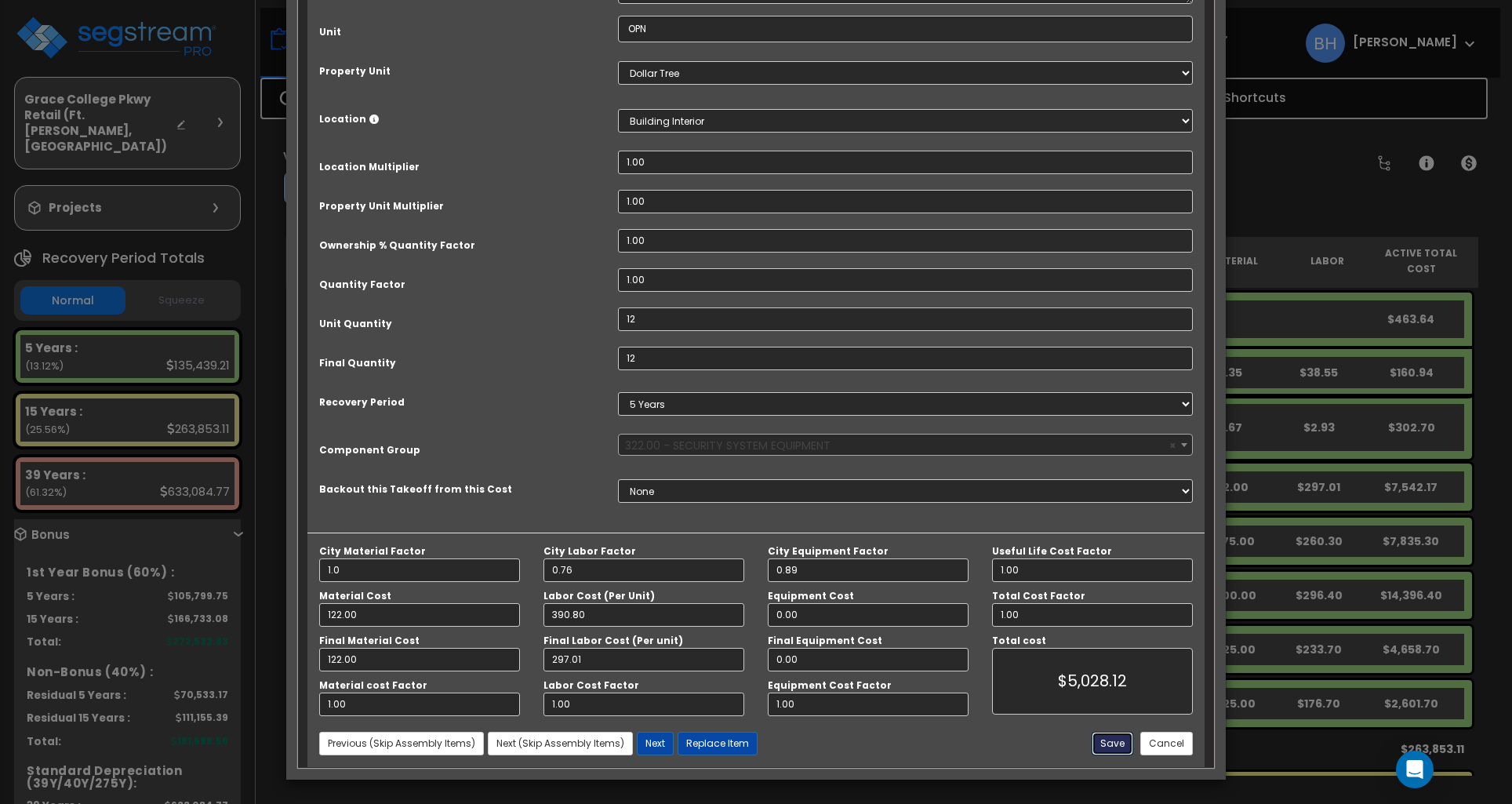
drag, startPoint x: 1124, startPoint y: 752, endPoint x: 1085, endPoint y: 722, distance: 49.2
click at [1124, 752] on button "Save" at bounding box center [1112, 743] width 42 height 24
type input "12.00"
type input "1.00"
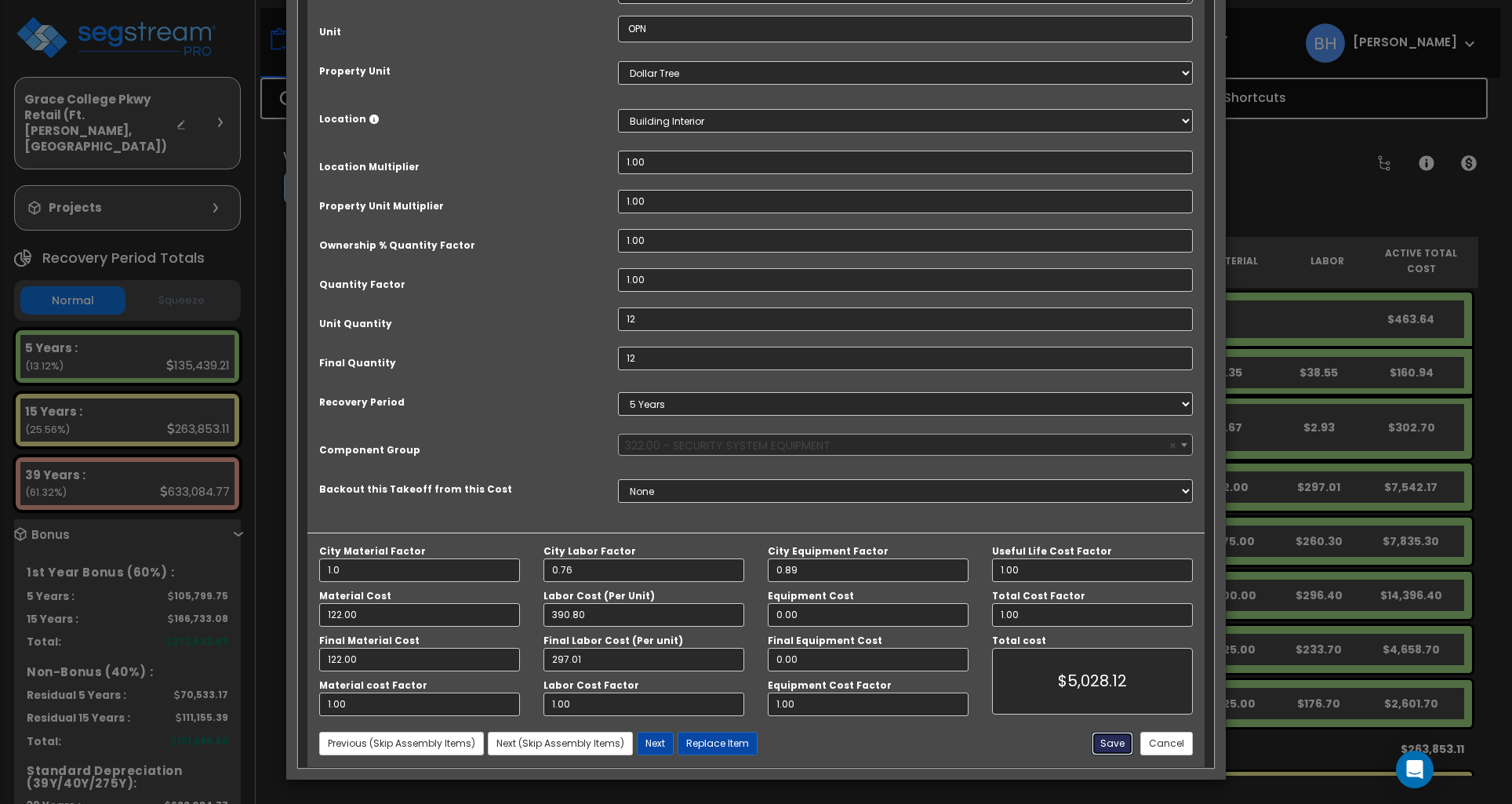
type input "5028.12"
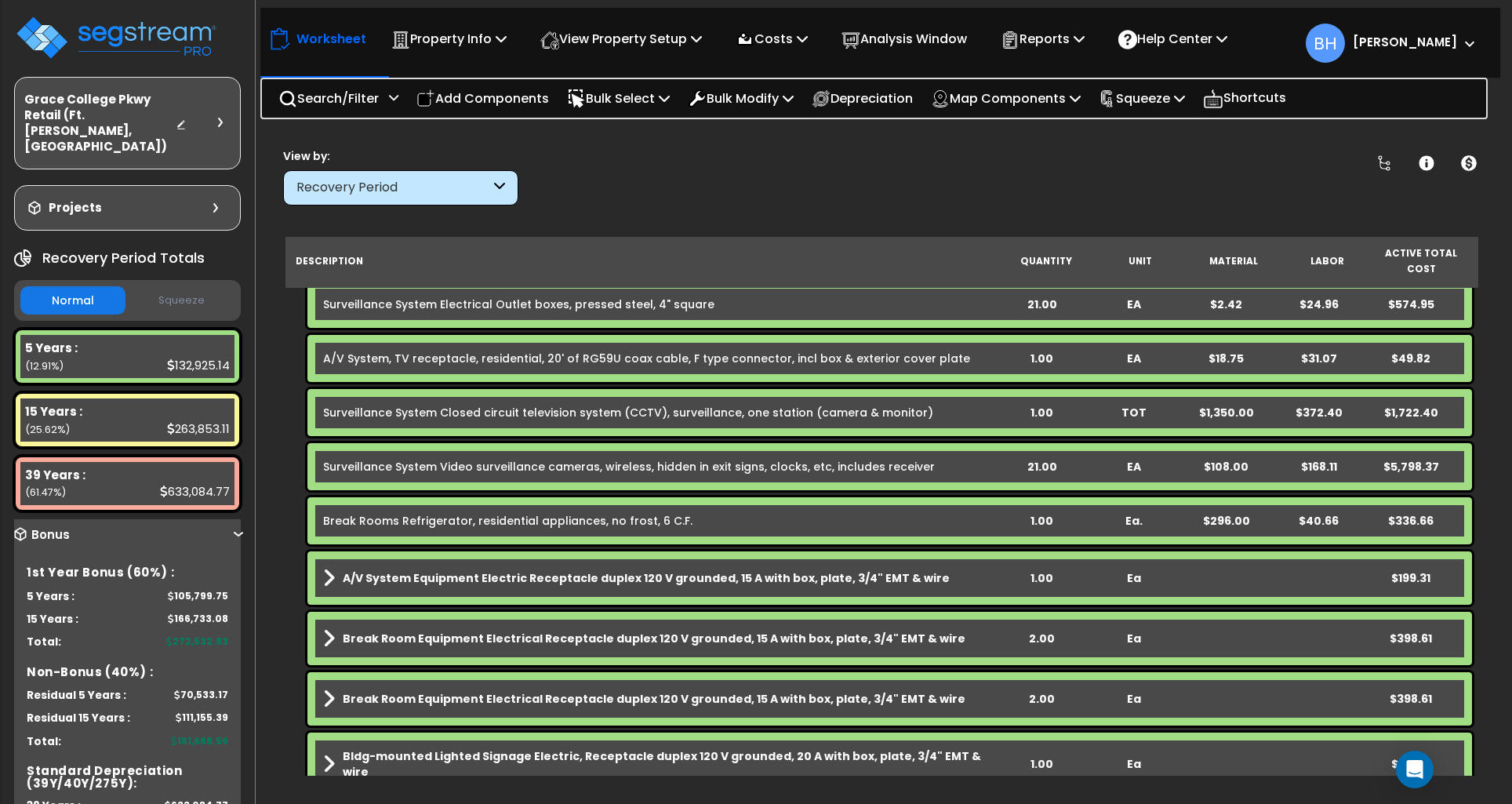
scroll to position [0, 0]
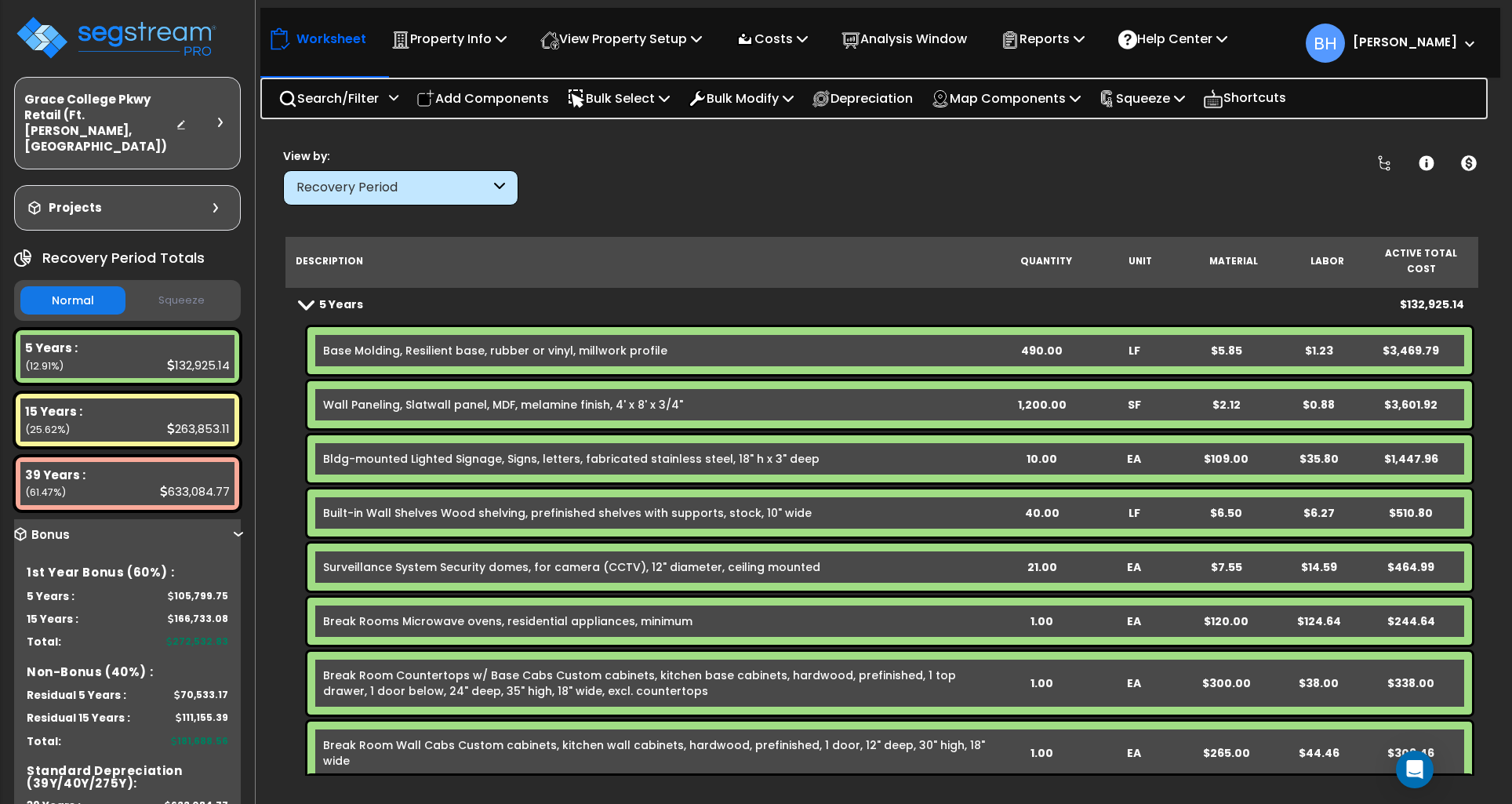
click at [300, 298] on span at bounding box center [306, 304] width 22 height 11
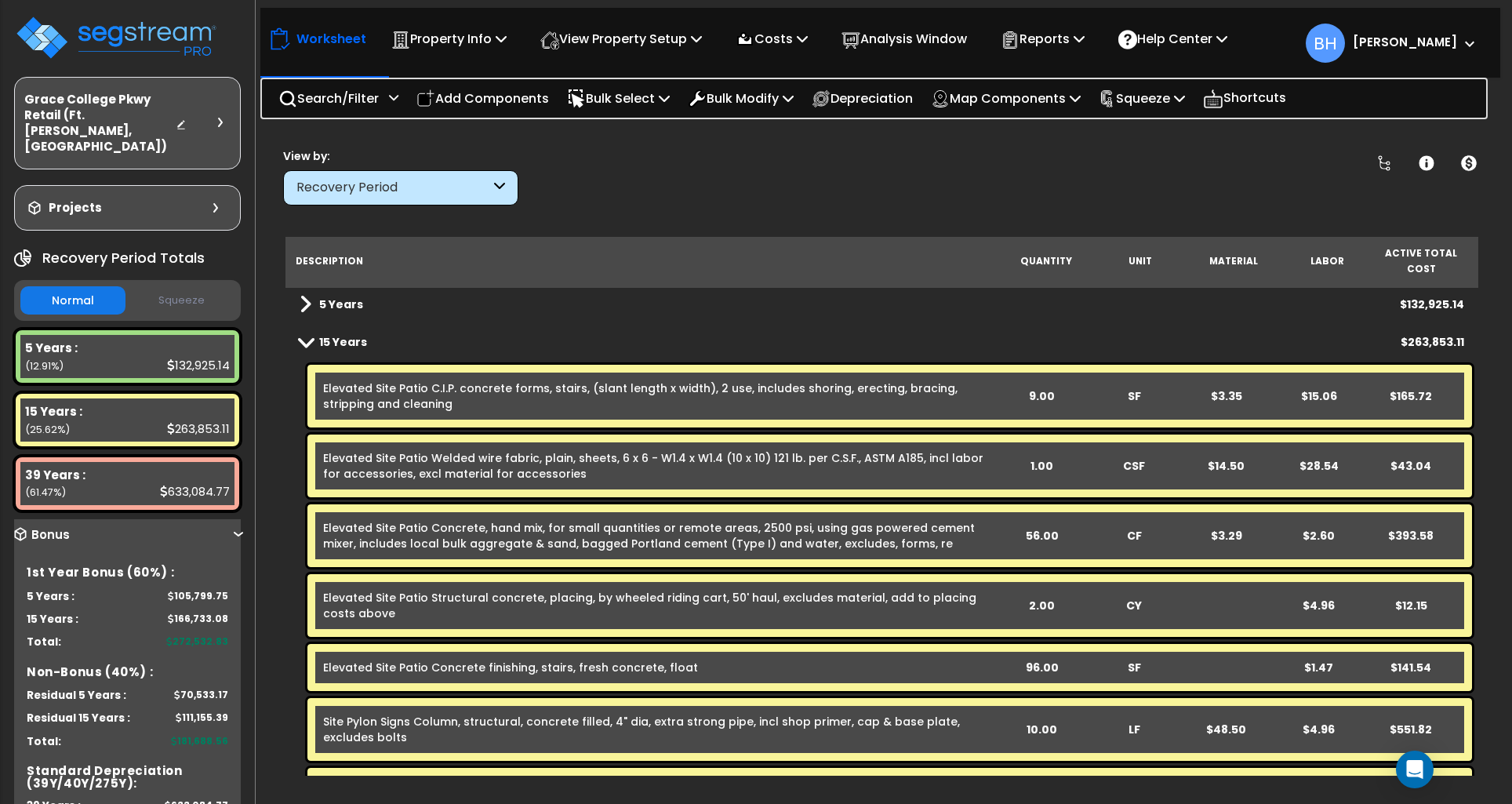
click at [304, 331] on link "15 Years" at bounding box center [333, 342] width 67 height 22
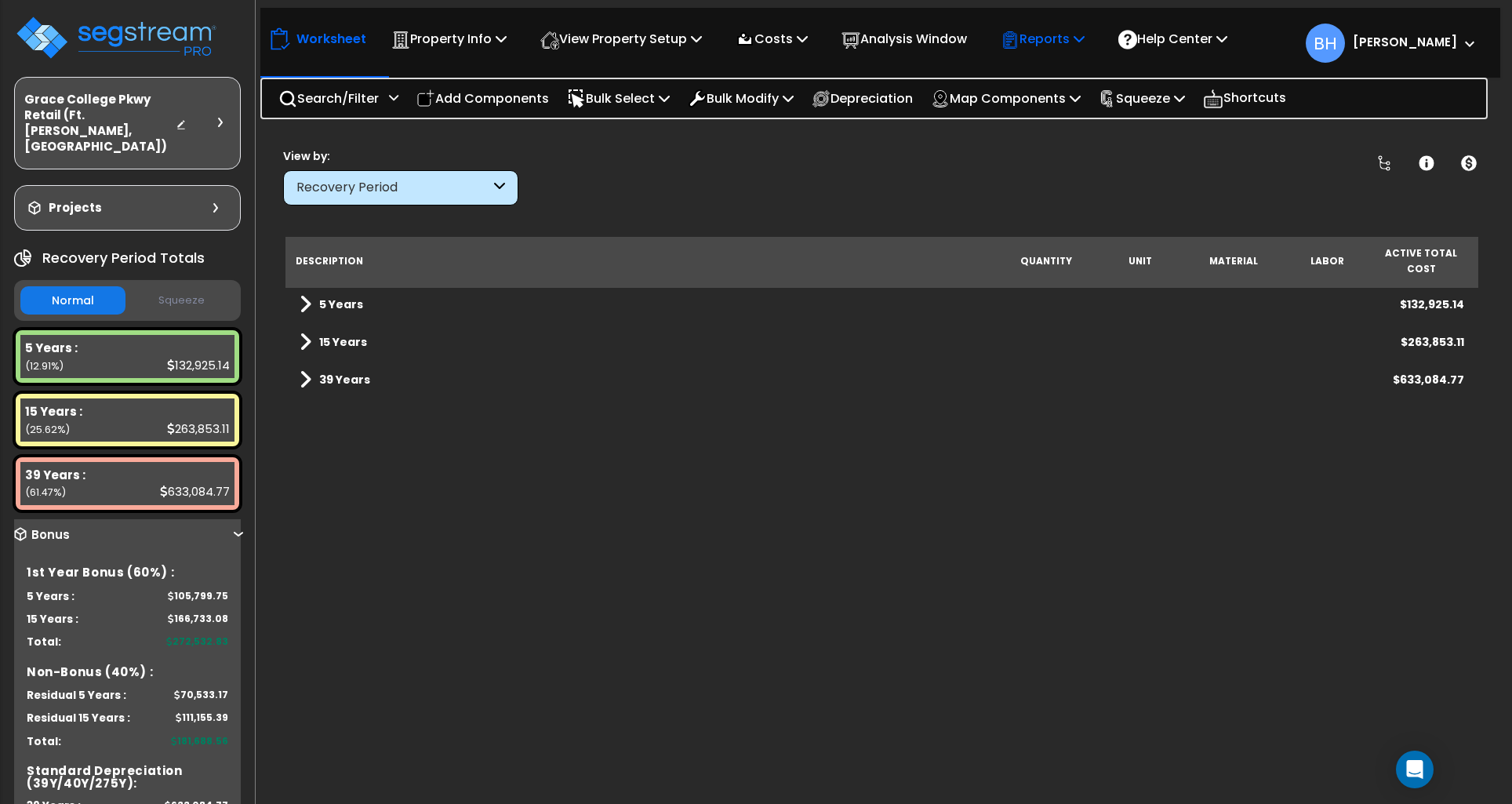
click at [1076, 32] on p "Reports" at bounding box center [1042, 39] width 84 height 21
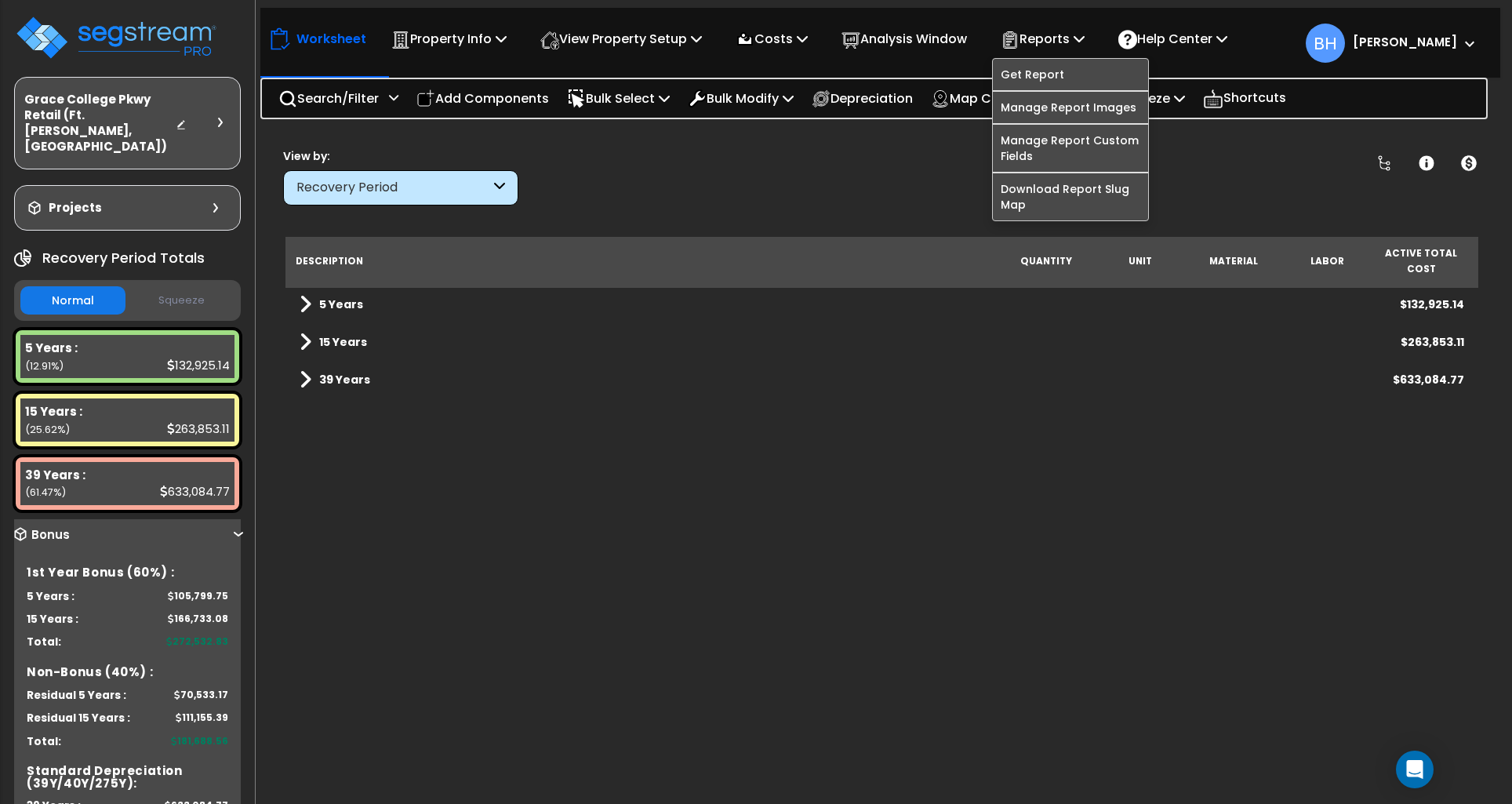
click at [893, 174] on div "Clear Filters" at bounding box center [937, 176] width 797 height 58
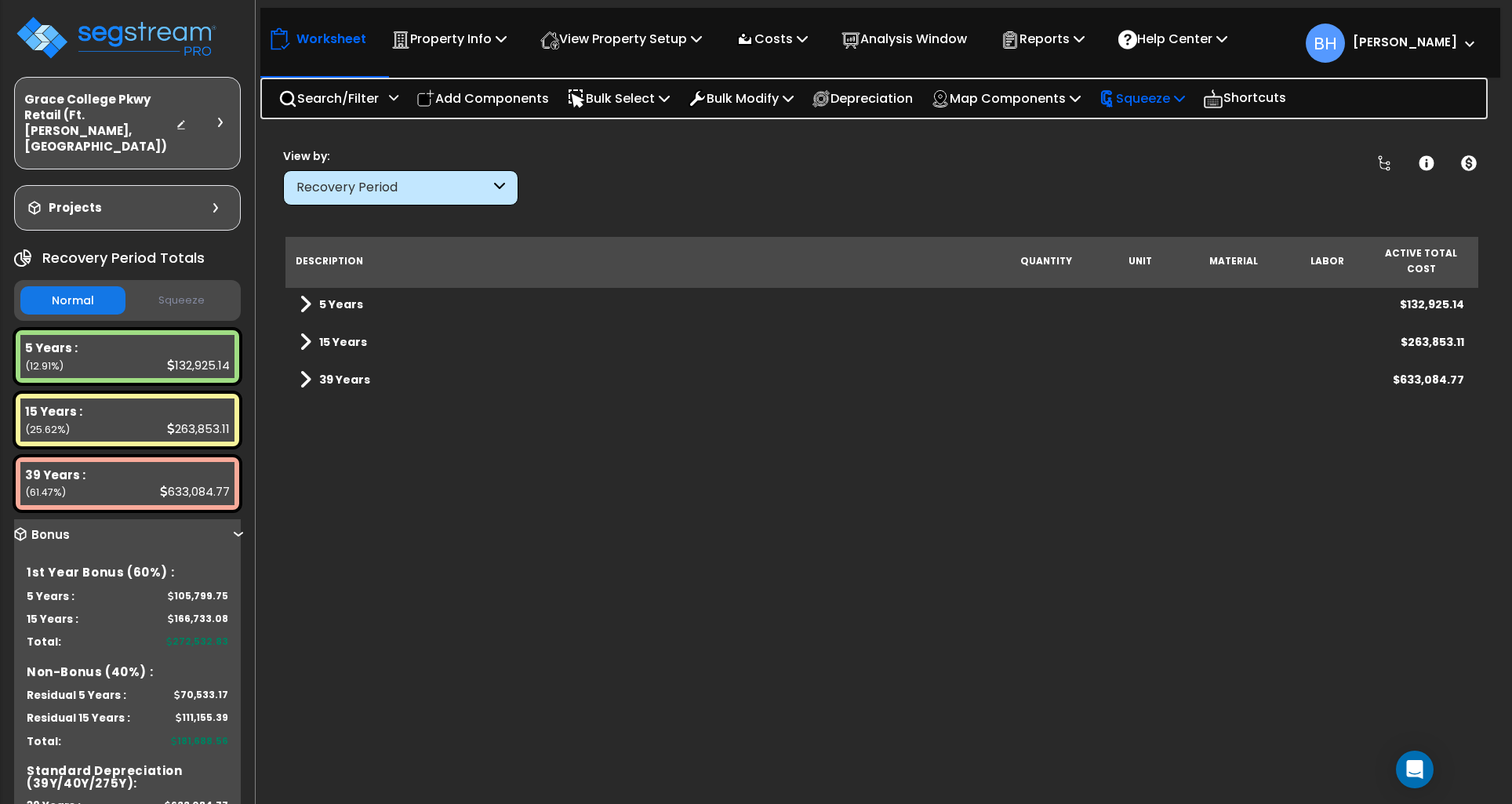
click at [1175, 99] on p "Squeeze" at bounding box center [1141, 99] width 86 height 21
click at [1140, 124] on link "Squeeze" at bounding box center [1168, 133] width 156 height 31
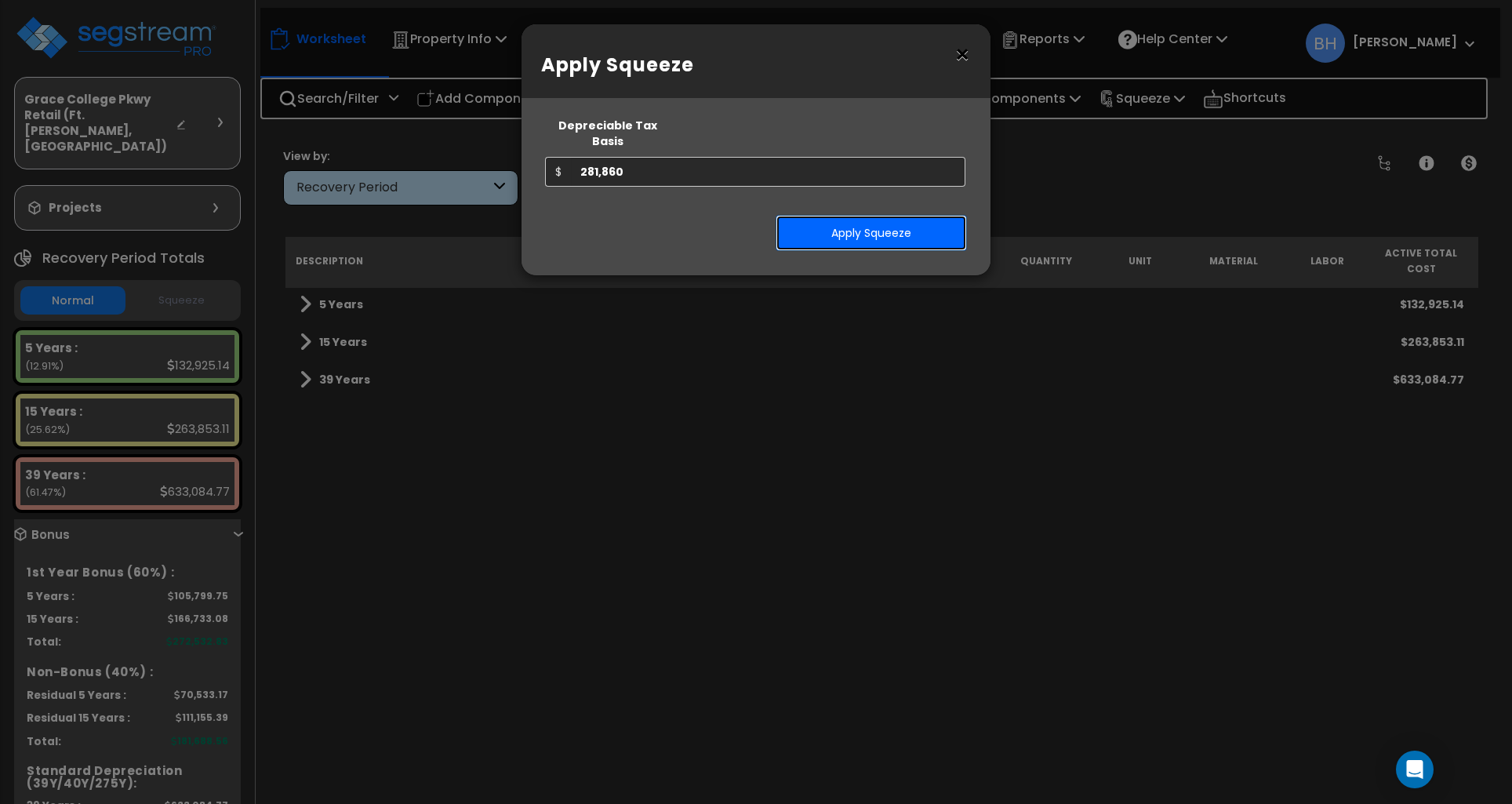
click at [900, 221] on button "Apply Squeeze" at bounding box center [871, 233] width 192 height 36
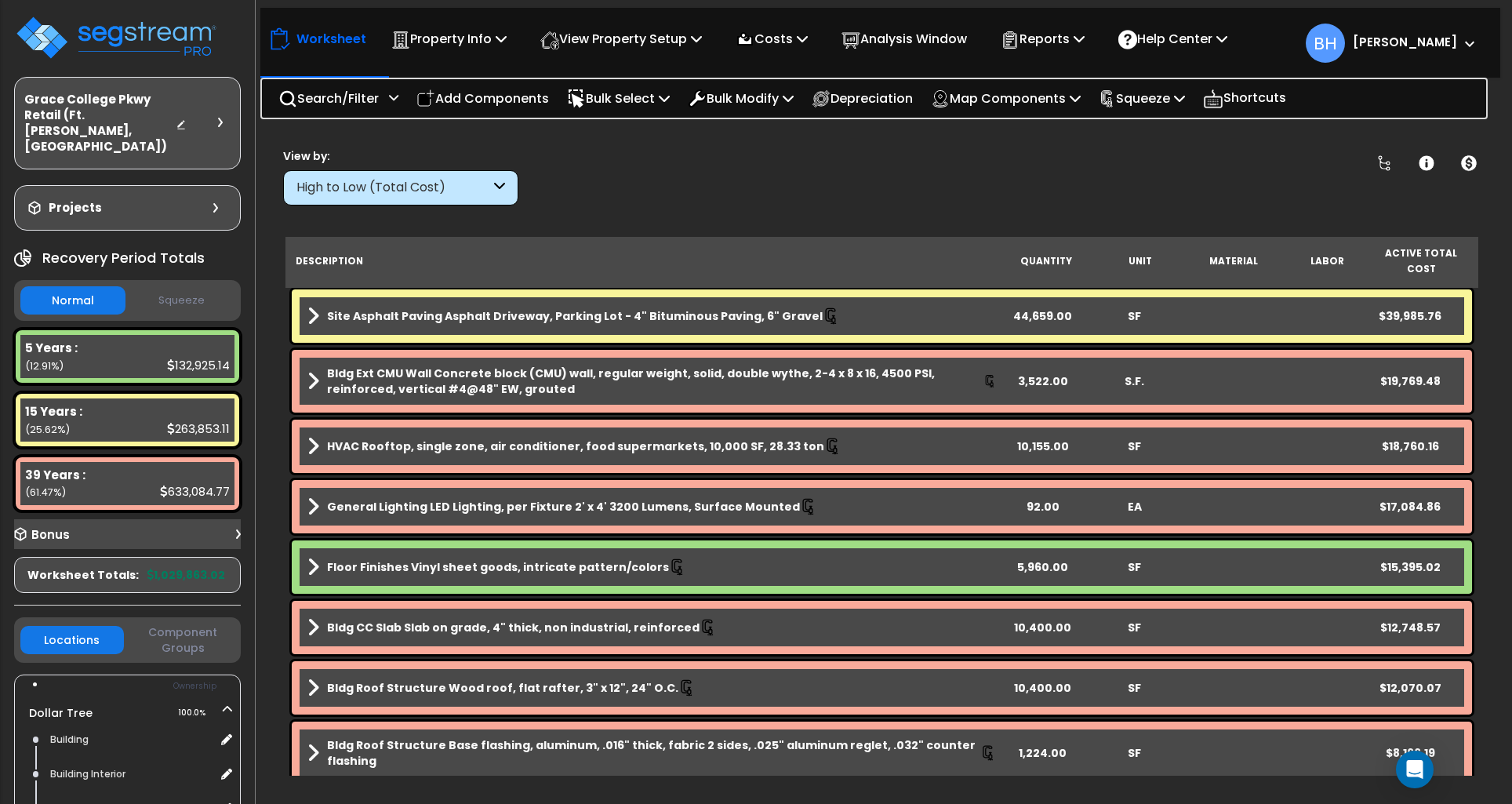
click at [199, 287] on button "Squeeze" at bounding box center [181, 300] width 105 height 28
click at [1067, 47] on p "Reports" at bounding box center [1042, 39] width 84 height 21
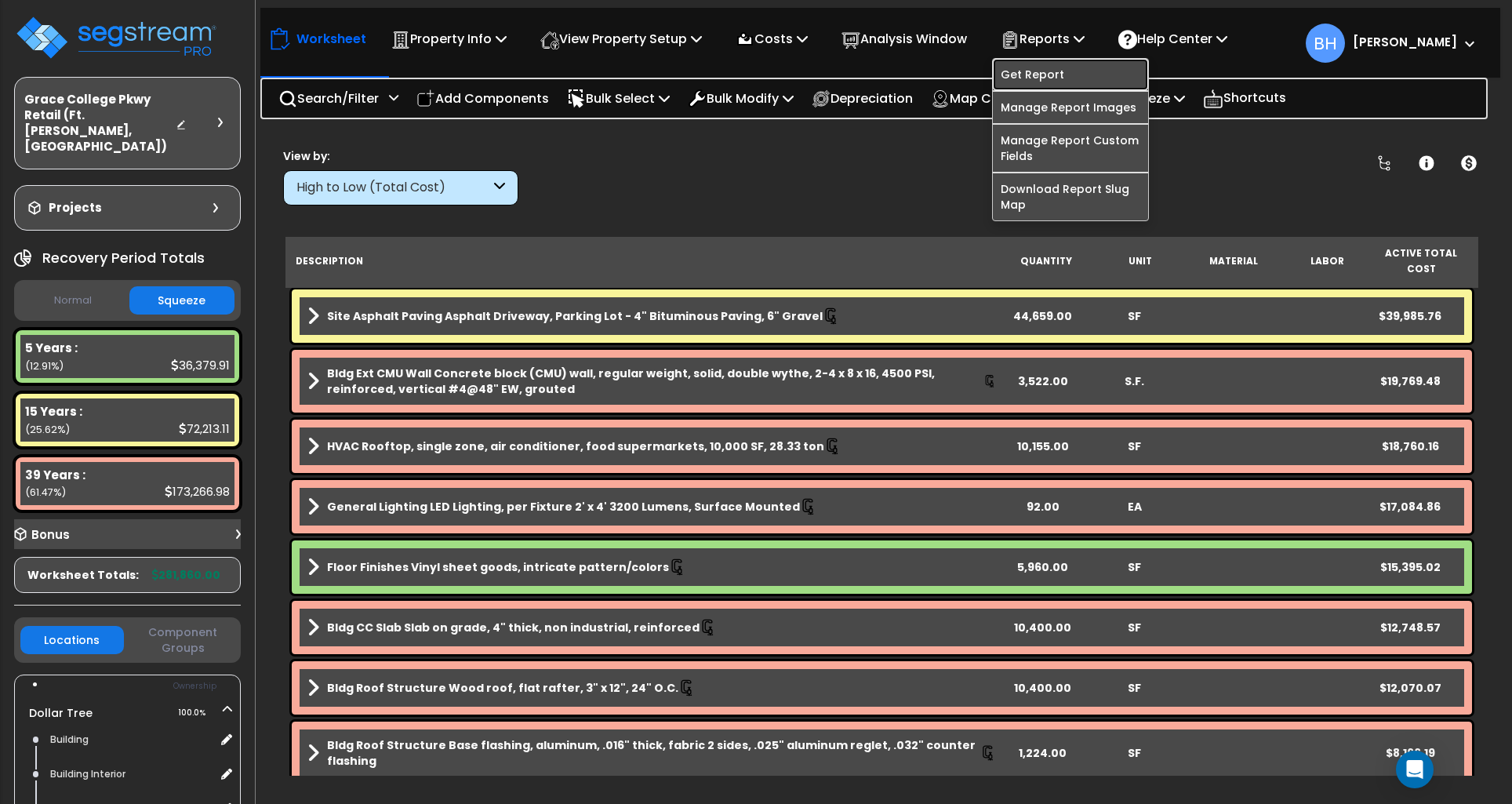
drag, startPoint x: 1039, startPoint y: 77, endPoint x: 1039, endPoint y: 90, distance: 13.0
click at [1039, 77] on link "Get Report" at bounding box center [1071, 74] width 156 height 31
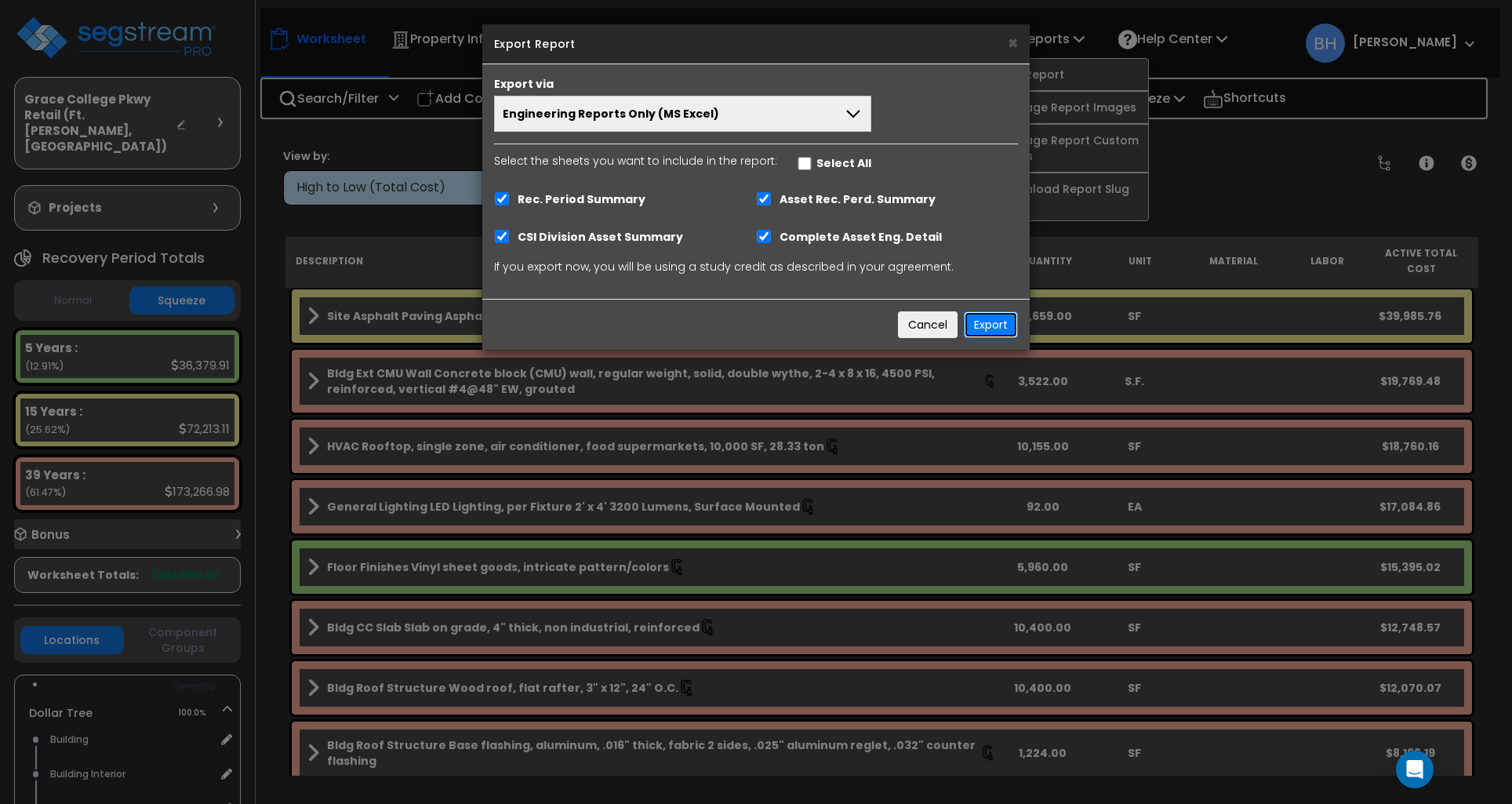
drag, startPoint x: 994, startPoint y: 329, endPoint x: 955, endPoint y: 320, distance: 40.0
click at [994, 329] on button "Export" at bounding box center [990, 325] width 54 height 27
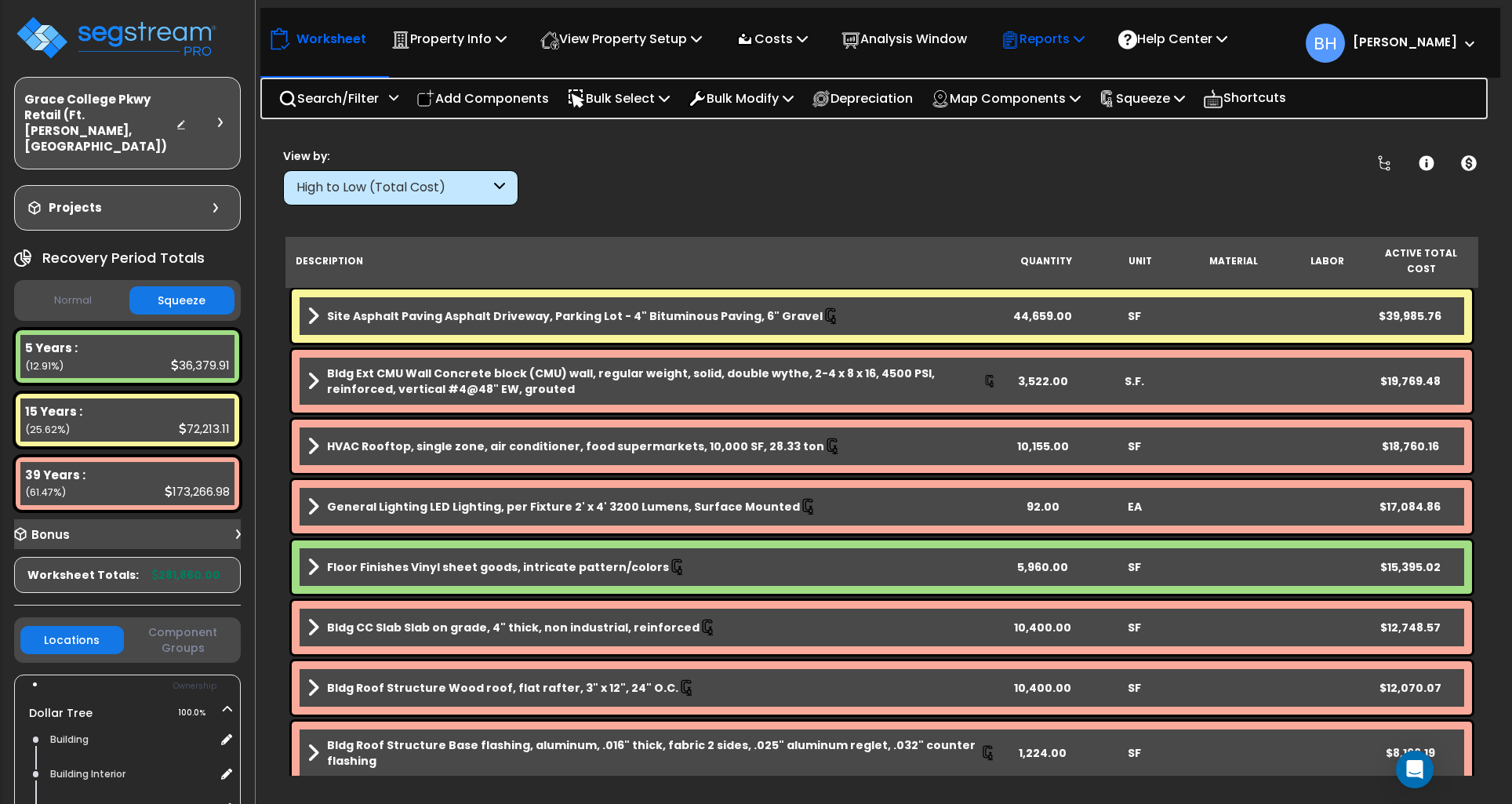
click at [1082, 40] on p "Reports" at bounding box center [1042, 39] width 84 height 21
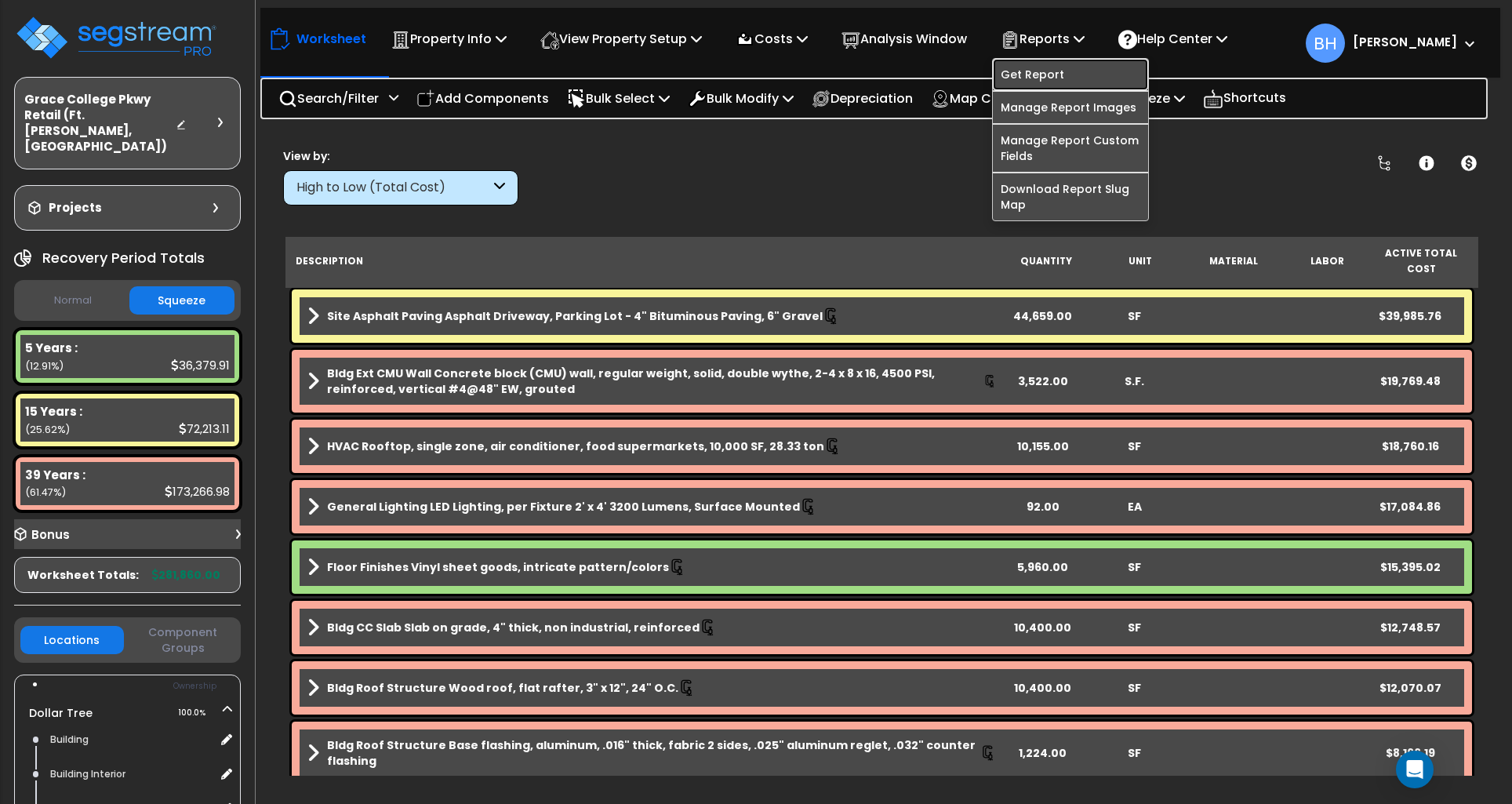
click at [1057, 70] on link "Get Report" at bounding box center [1071, 74] width 156 height 31
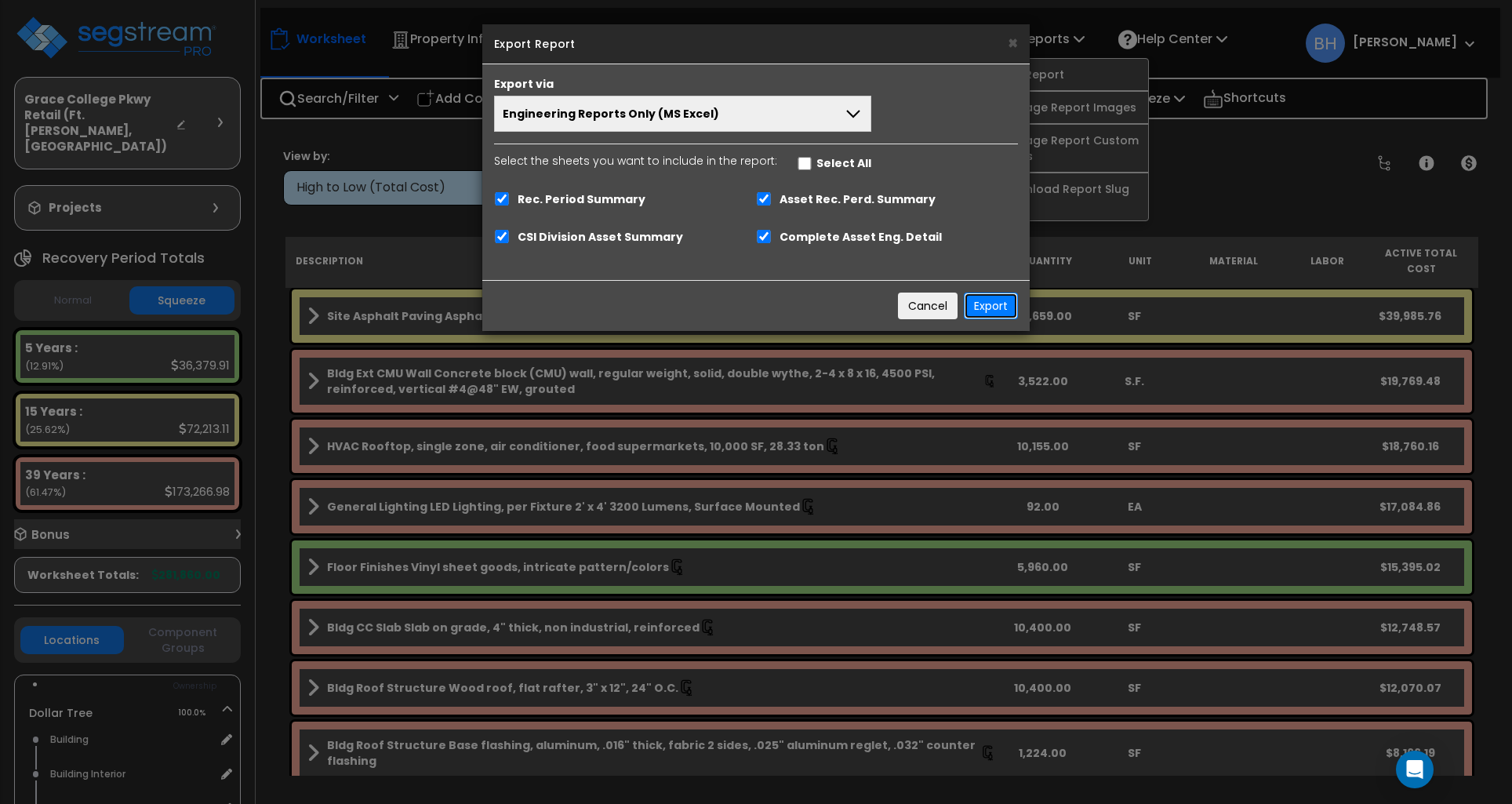
click at [995, 312] on button "Export" at bounding box center [990, 306] width 54 height 27
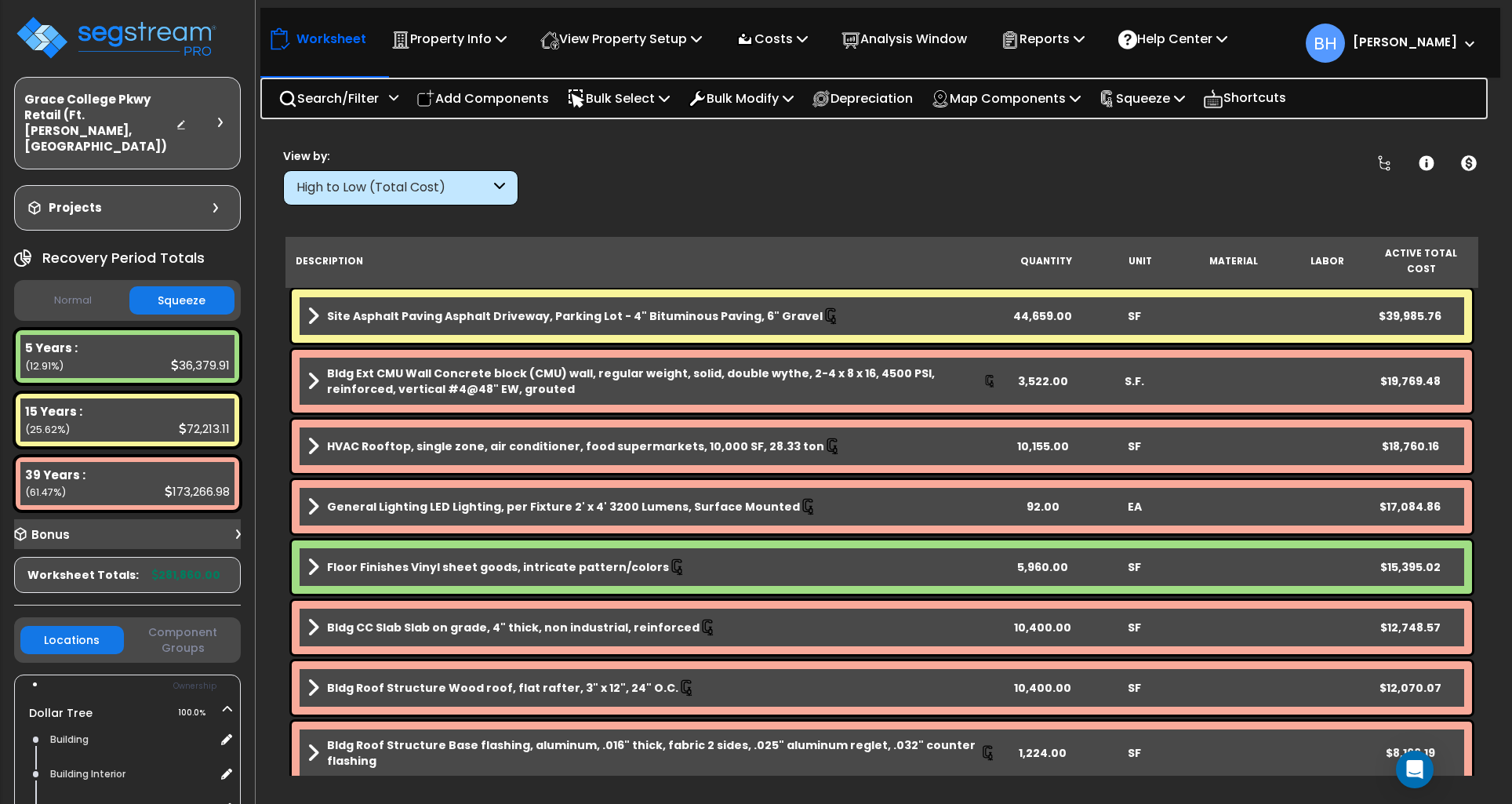
scroll to position [50, 0]
click at [1050, 38] on p "Reports" at bounding box center [1042, 39] width 84 height 21
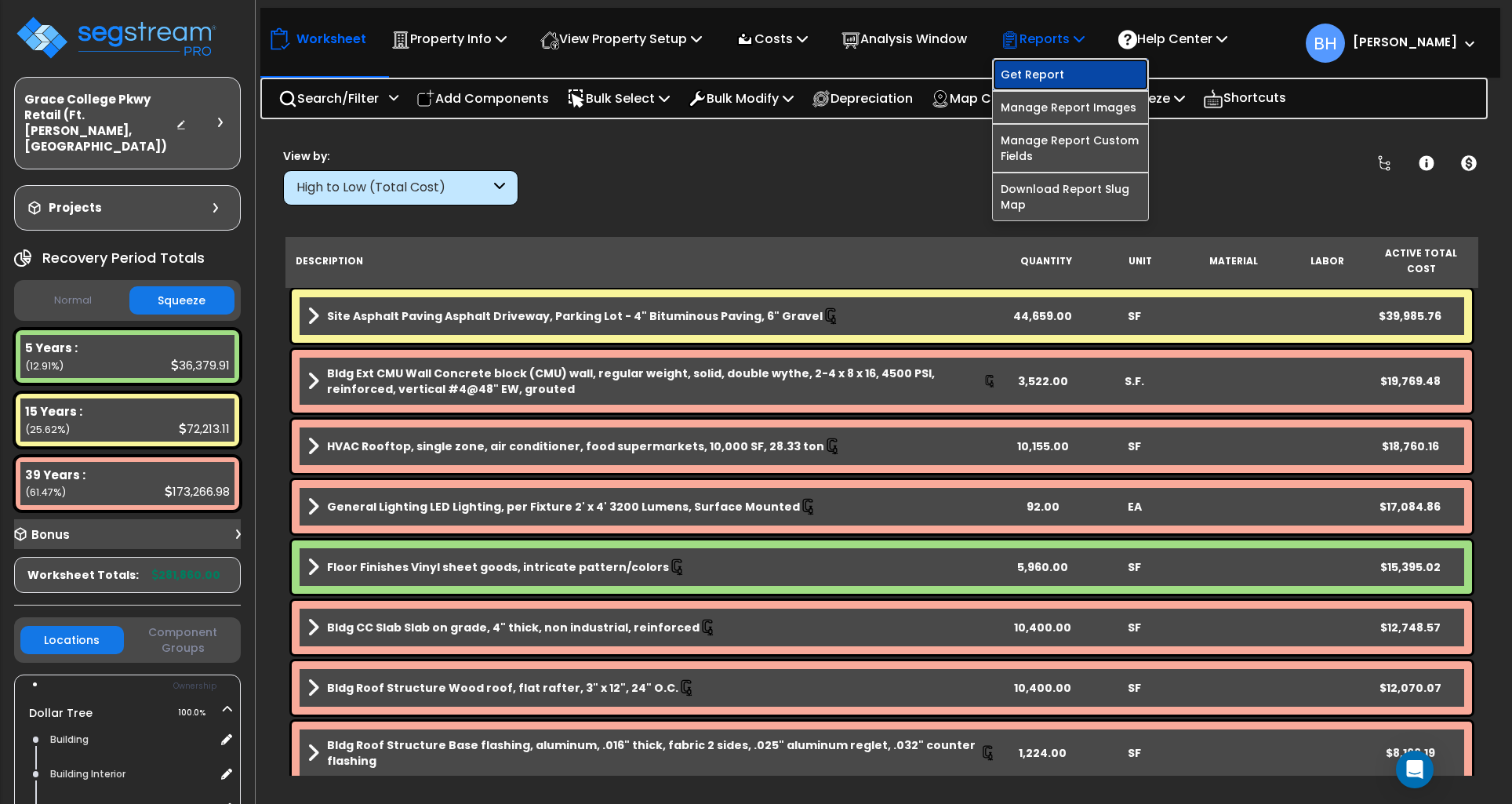
click at [1049, 68] on link "Get Report" at bounding box center [1071, 74] width 156 height 31
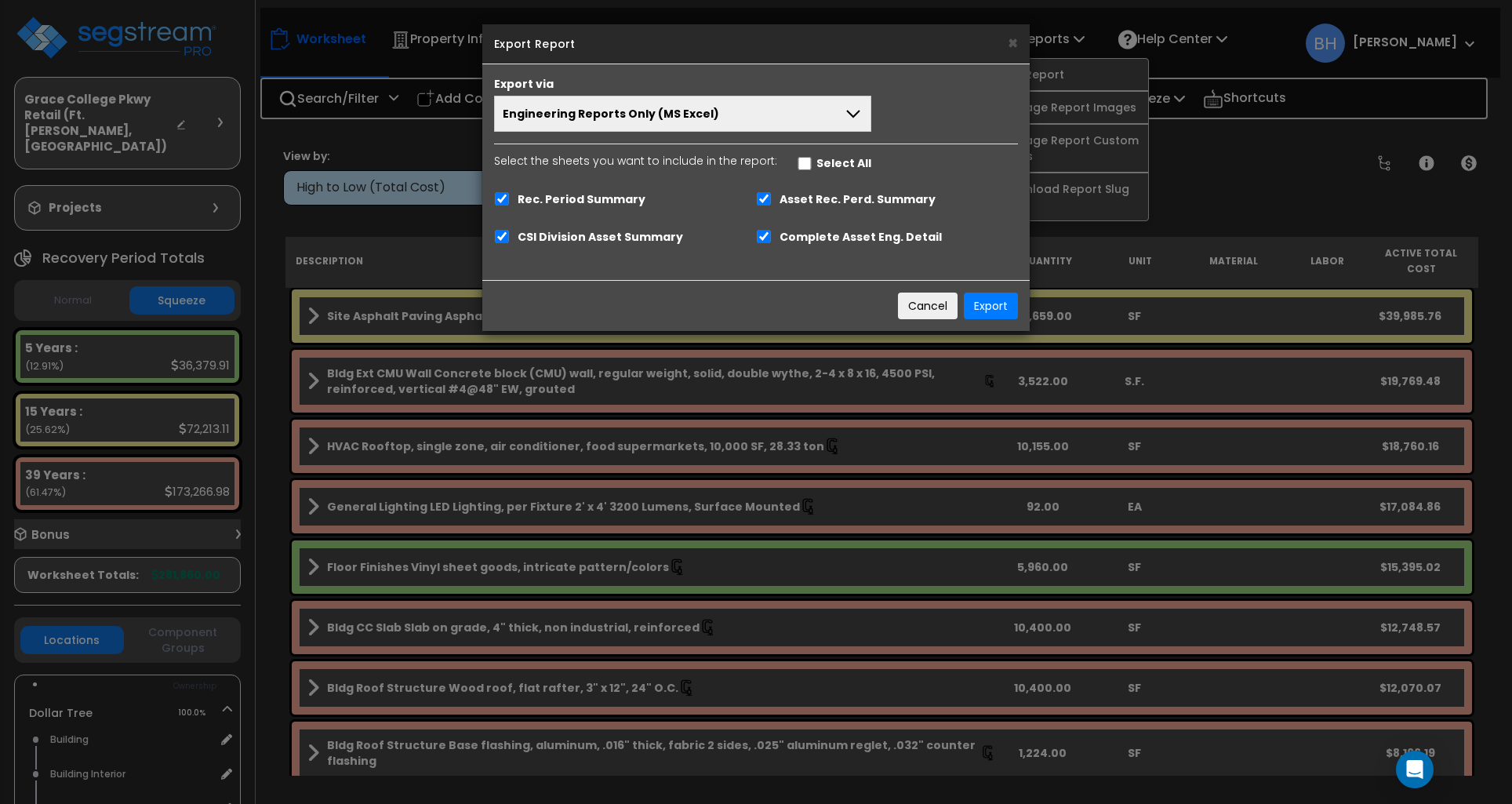
drag, startPoint x: 799, startPoint y: 124, endPoint x: 748, endPoint y: 133, distance: 51.8
click at [798, 124] on button "Engineering Reports Only (MS Excel)" at bounding box center [681, 114] width 377 height 36
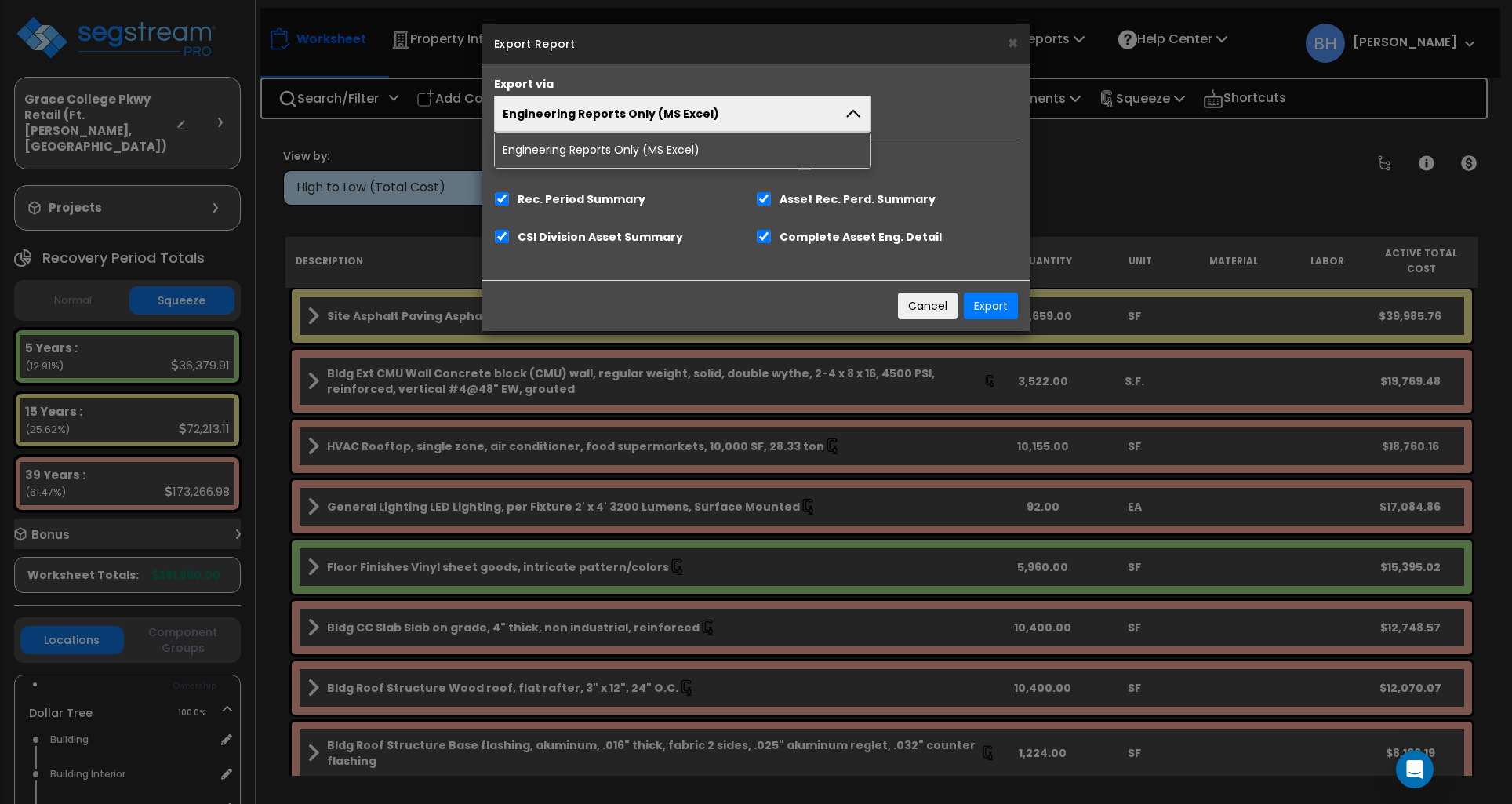
click at [812, 118] on button "Engineering Reports Only (MS Excel)" at bounding box center [681, 114] width 377 height 36
click at [826, 119] on button "Engineering Reports Only (MS Excel)" at bounding box center [681, 114] width 377 height 36
click at [943, 124] on div "Engineering Reports Only (MS Excel) Engineering Reports Only (MS Excel) Narrati…" at bounding box center [756, 114] width 548 height 36
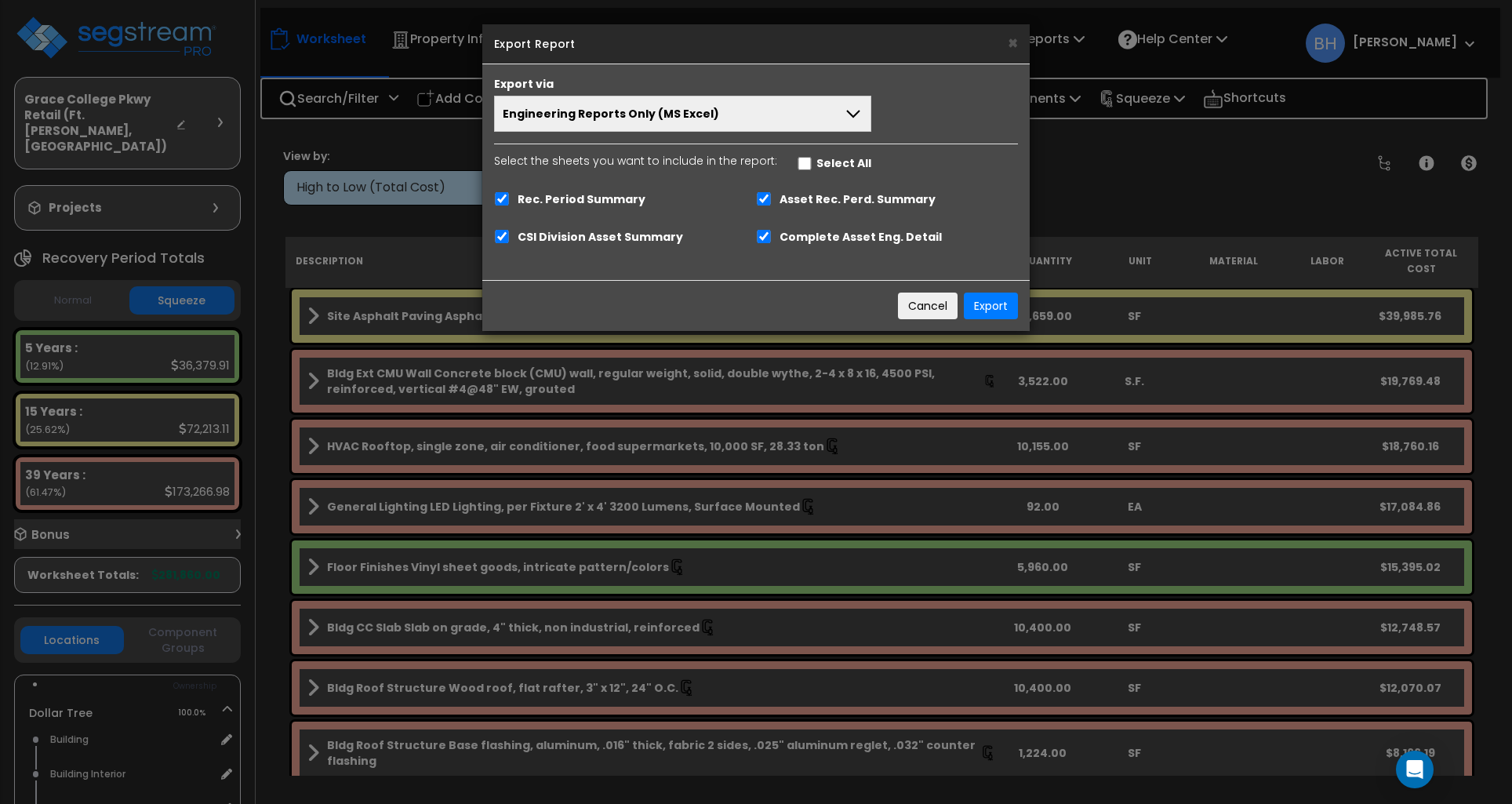
drag, startPoint x: 760, startPoint y: 120, endPoint x: 746, endPoint y: 120, distance: 14.0
click at [759, 120] on button "Engineering Reports Only (MS Excel)" at bounding box center [681, 114] width 377 height 36
click at [953, 115] on div "Engineering Reports Only (MS Excel) Engineering Reports Only (MS Excel) Narrati…" at bounding box center [756, 114] width 548 height 36
click at [926, 309] on button "Cancel" at bounding box center [927, 306] width 60 height 27
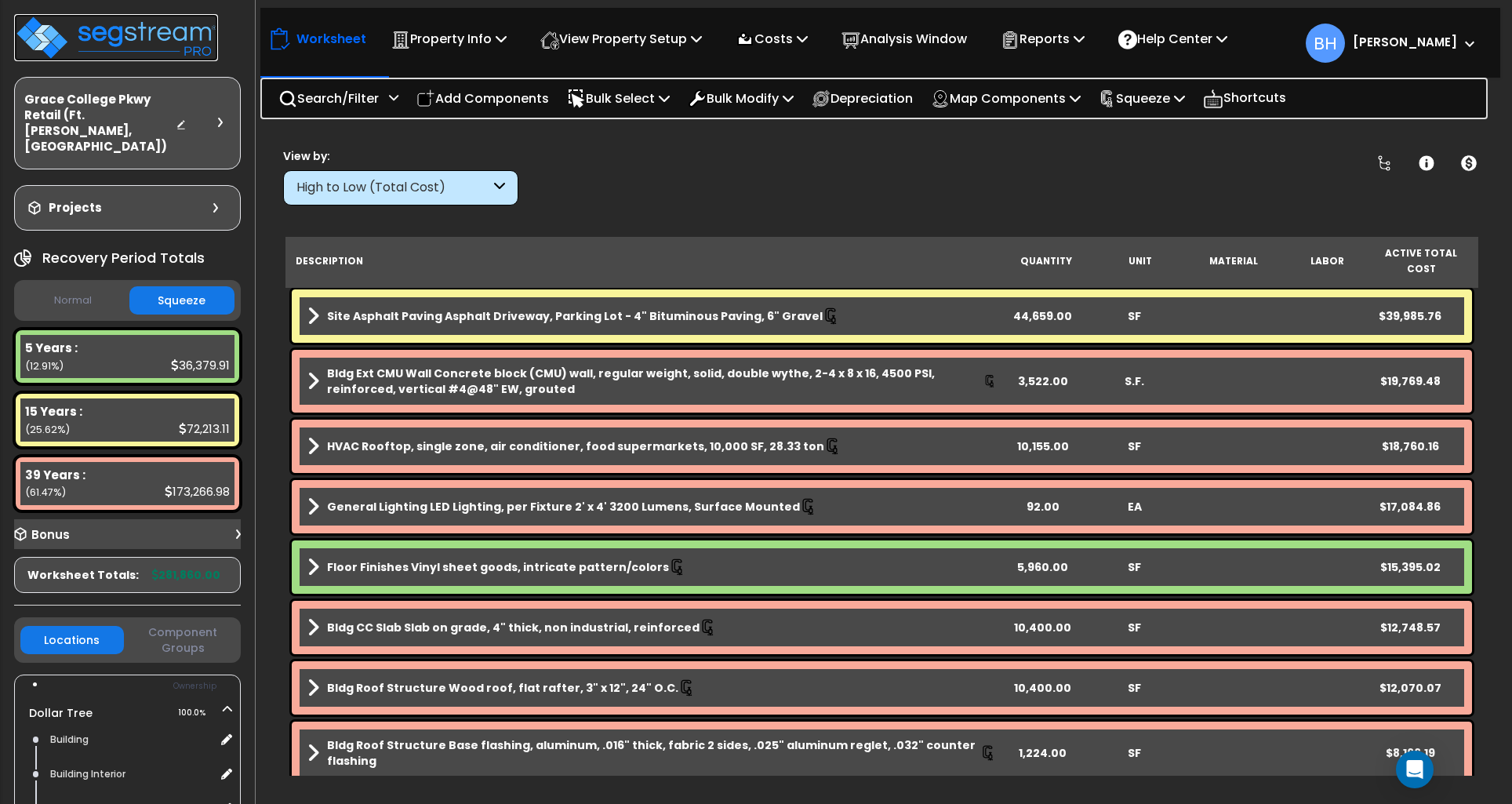
click at [102, 36] on img at bounding box center [116, 38] width 204 height 47
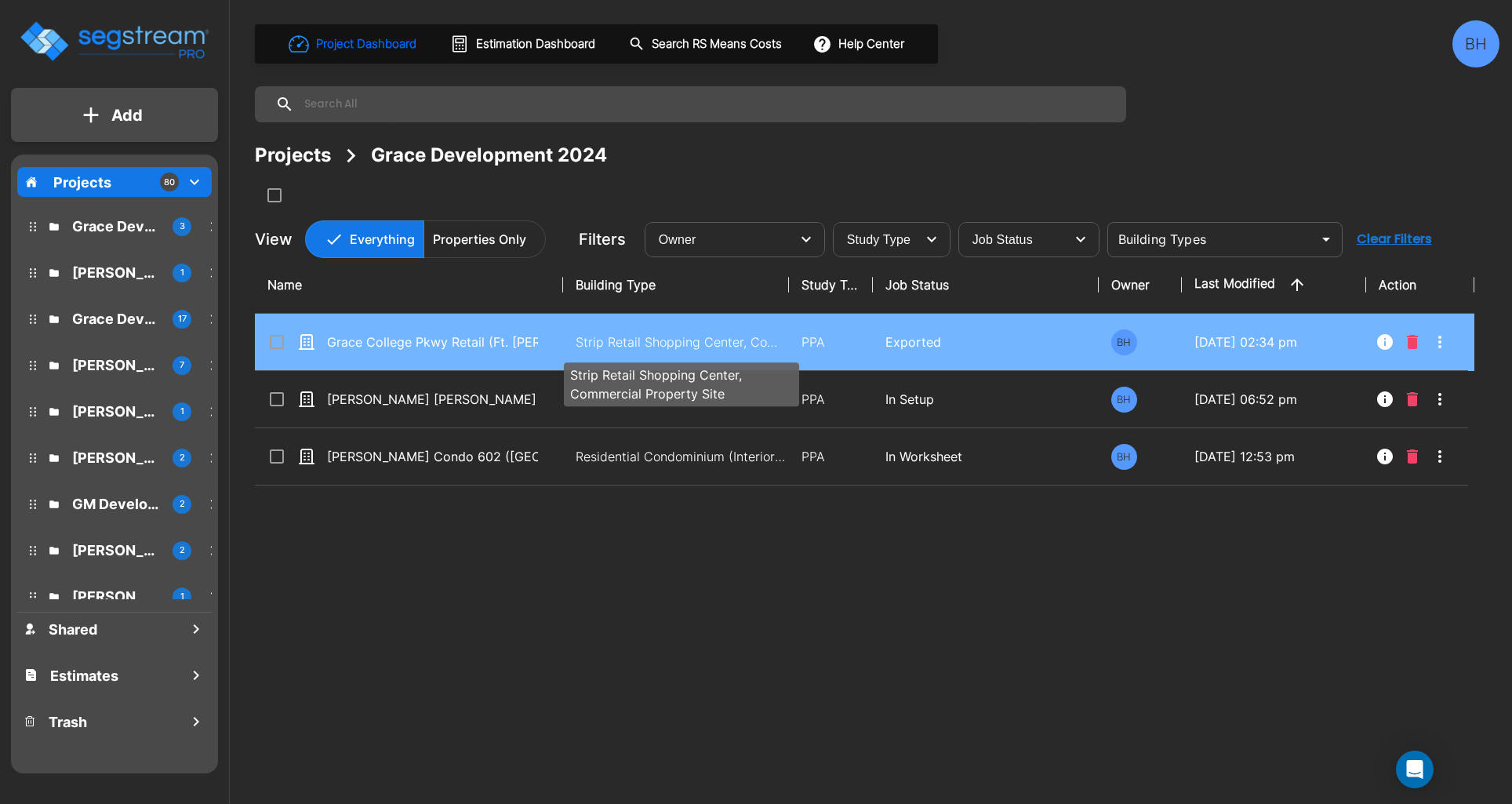
click at [675, 347] on p "Strip Retail Shopping Center, Commercial Property Site" at bounding box center [681, 342] width 212 height 19
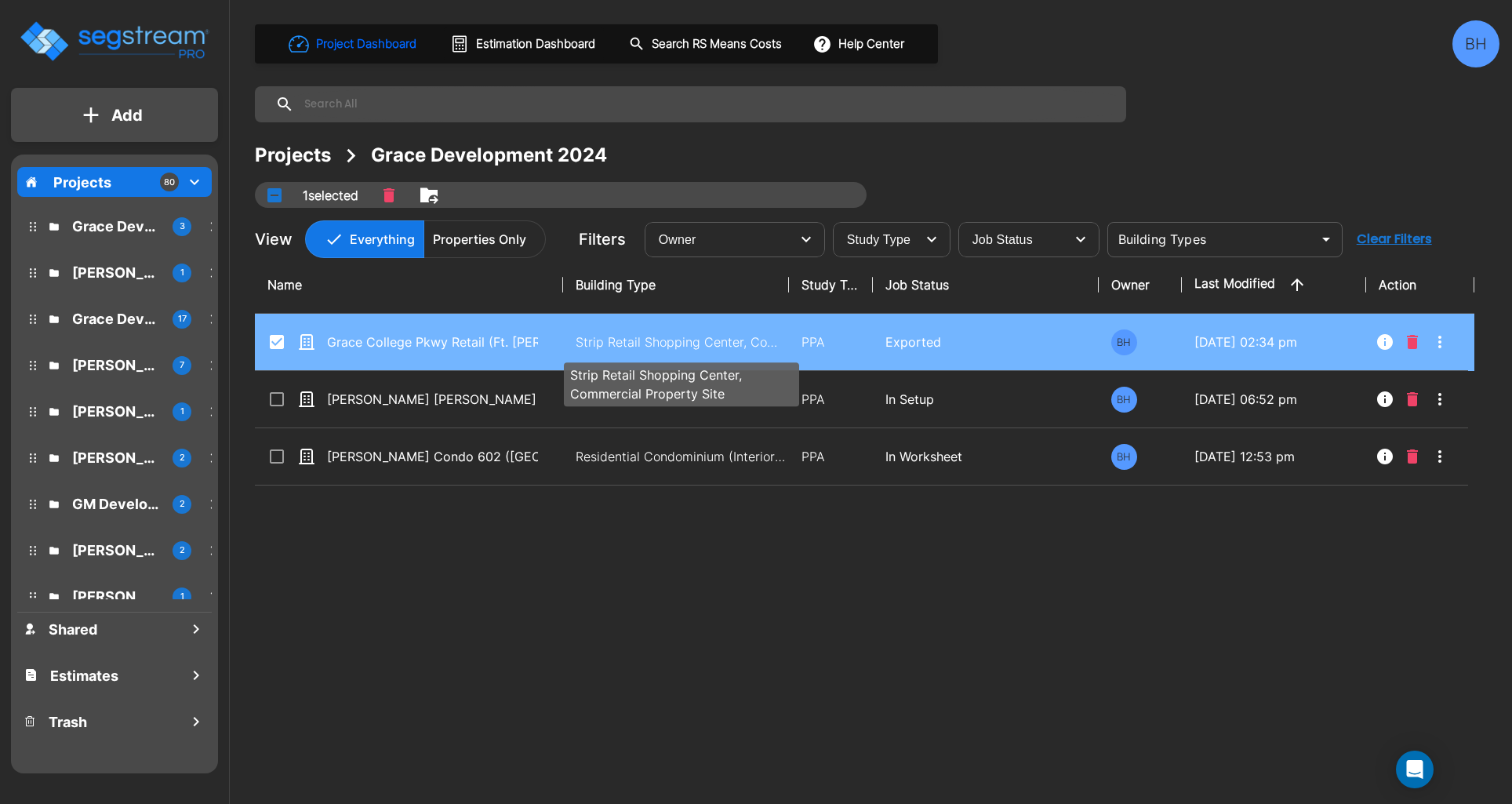
click at [673, 348] on p "Strip Retail Shopping Center, Commercial Property Site" at bounding box center [681, 342] width 212 height 19
checkbox input "false"
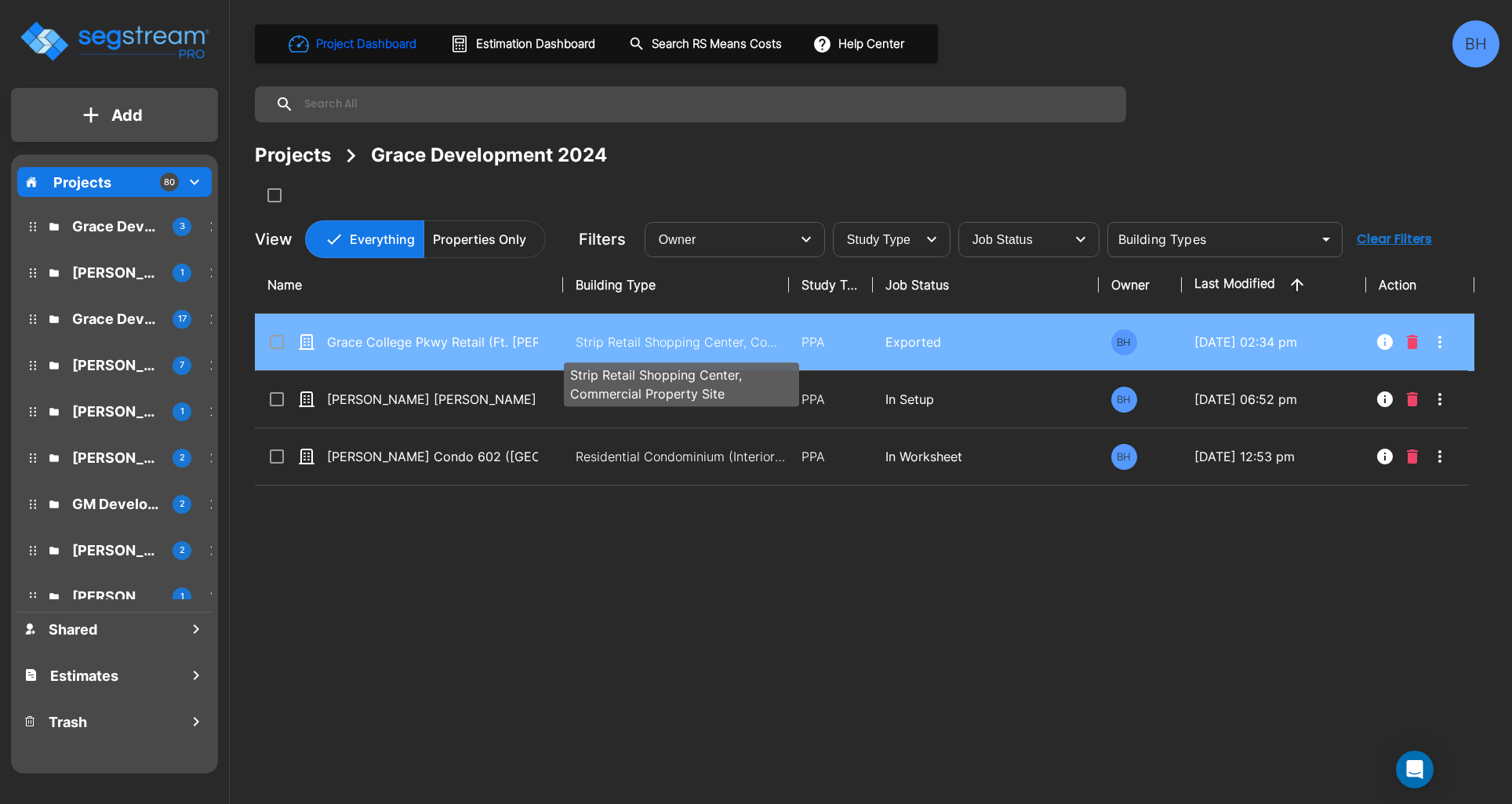
click at [673, 348] on p "Strip Retail Shopping Center, Commercial Property Site" at bounding box center [681, 342] width 212 height 19
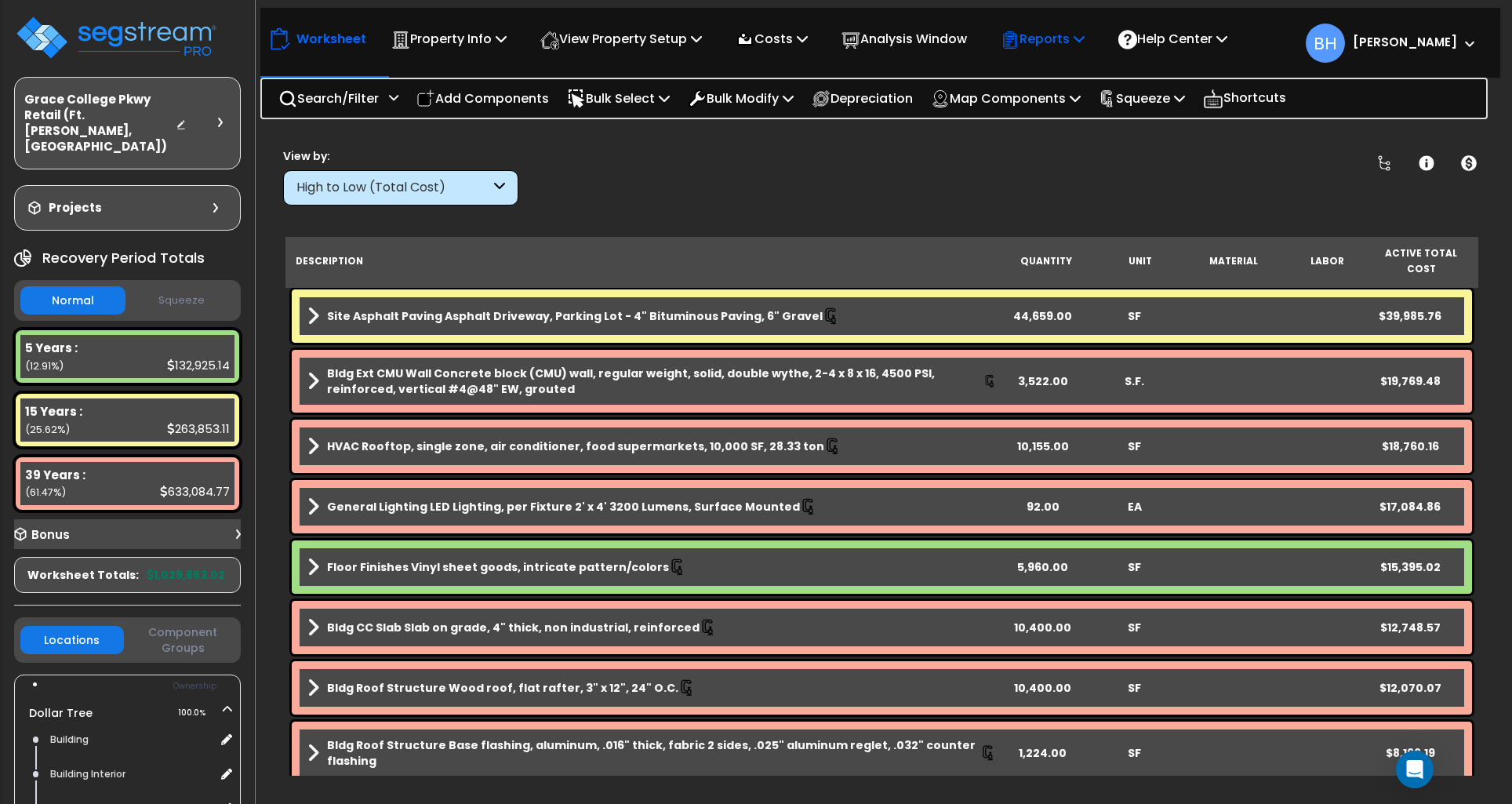
click at [1069, 42] on p "Reports" at bounding box center [1042, 39] width 84 height 21
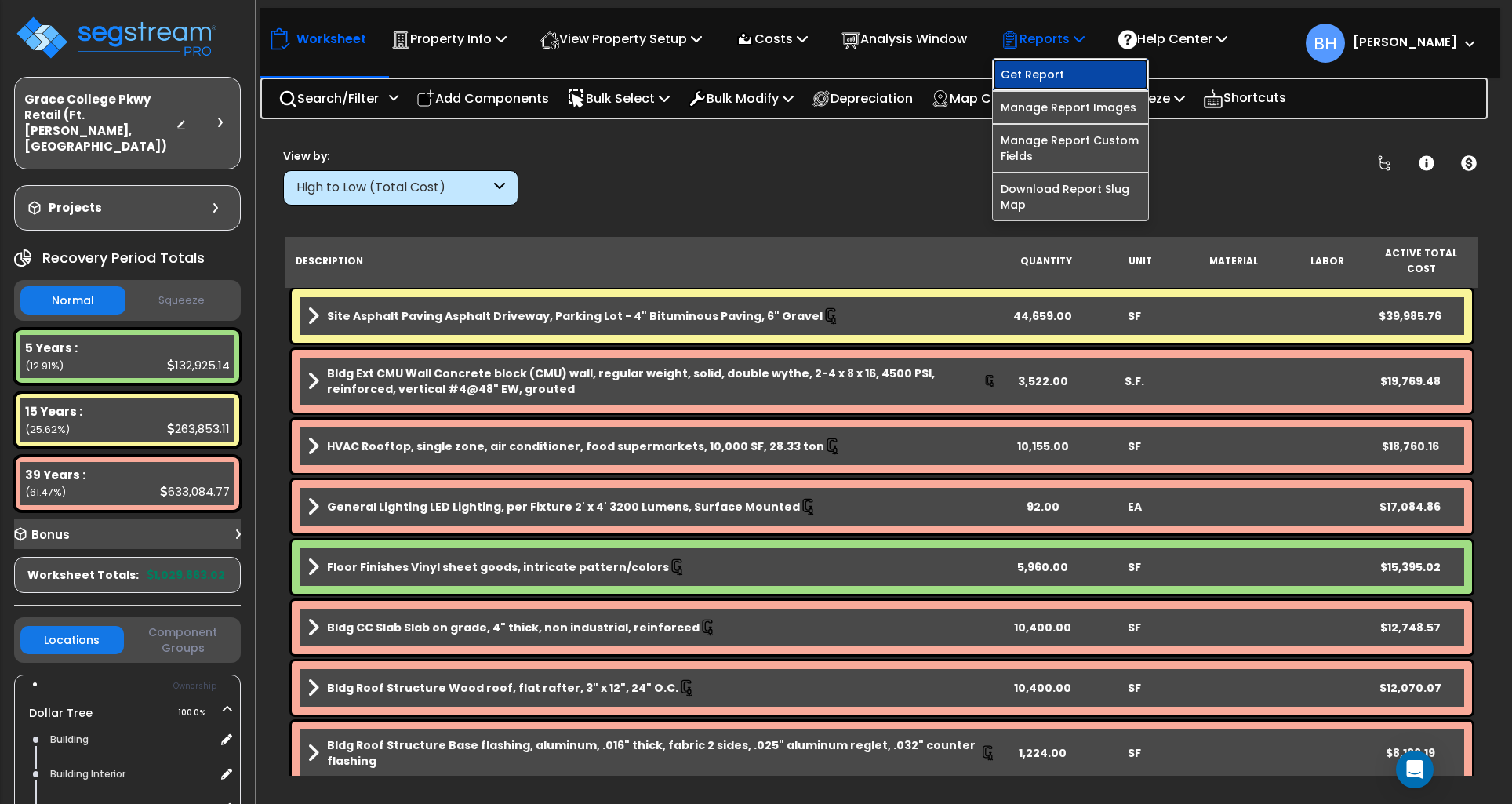
click at [1049, 79] on link "Get Report" at bounding box center [1071, 74] width 156 height 31
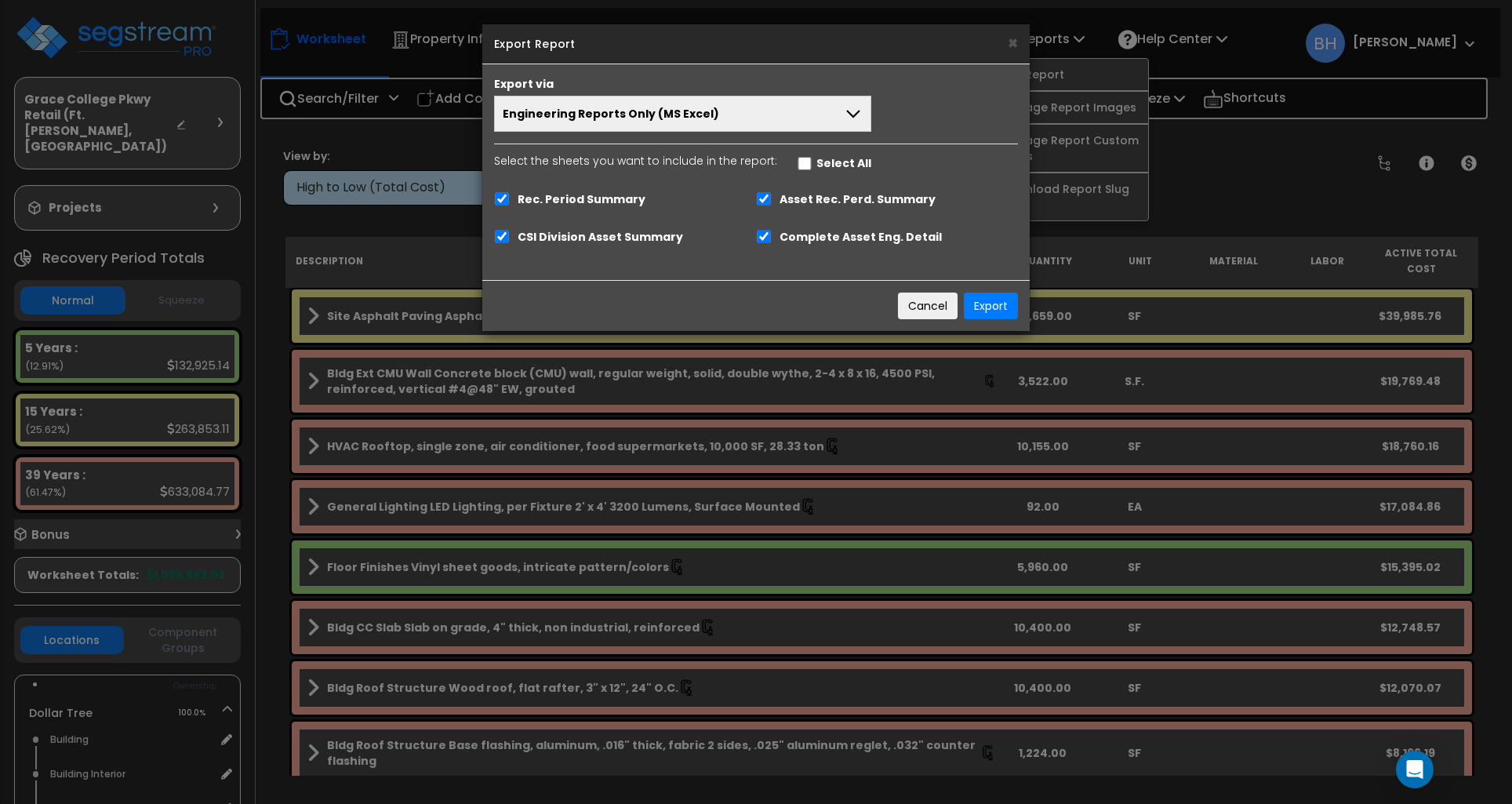
click at [798, 120] on button "Engineering Reports Only (MS Excel)" at bounding box center [681, 114] width 377 height 36
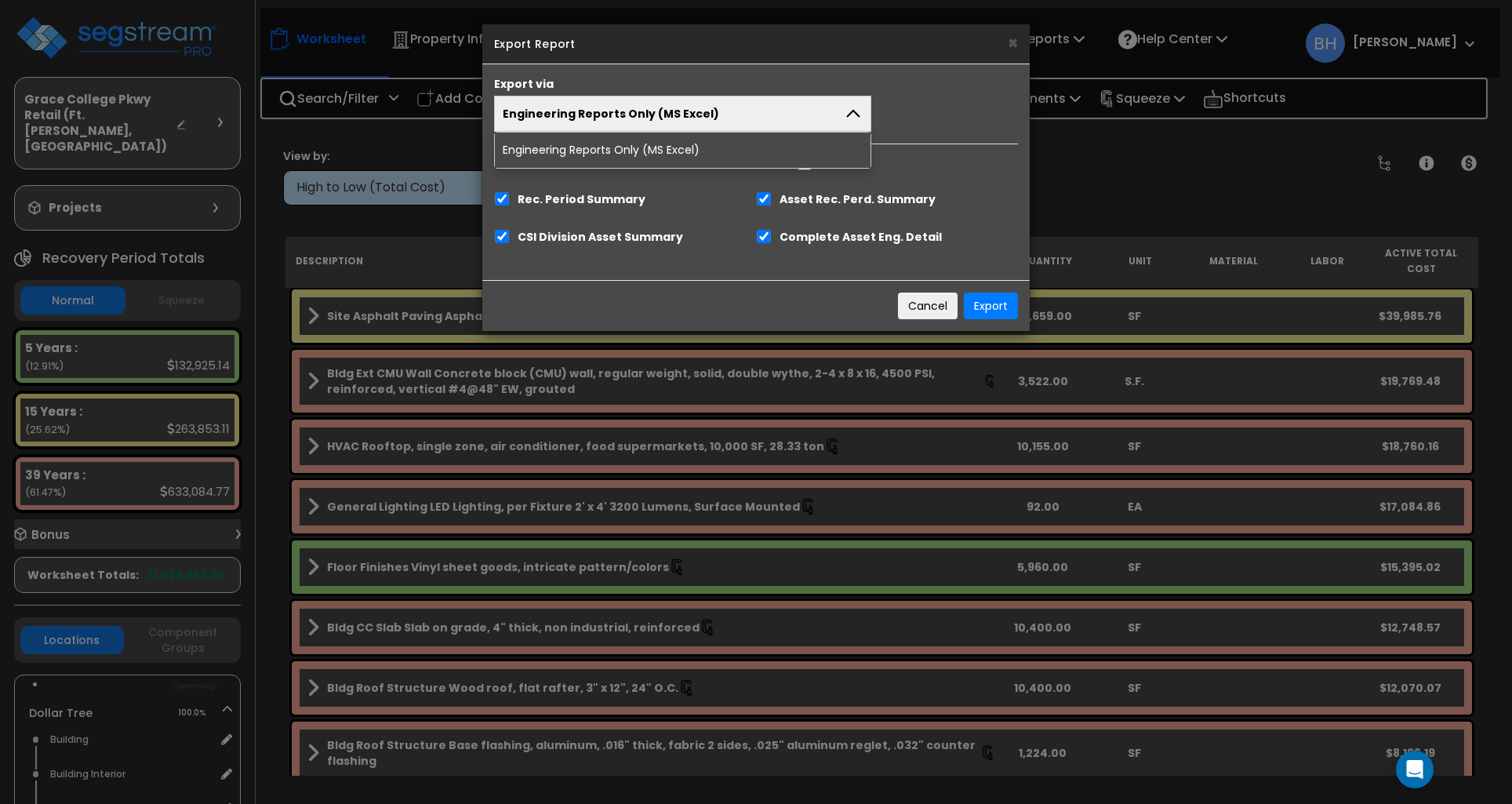
click at [798, 120] on button "Engineering Reports Only (MS Excel)" at bounding box center [681, 114] width 377 height 36
click at [1152, 149] on div "× Export Report Export via Engineering Reports Only (MS Excel) Engineering Repo…" at bounding box center [756, 402] width 1512 height 804
drag, startPoint x: 917, startPoint y: 300, endPoint x: 998, endPoint y: 210, distance: 121.1
click at [917, 300] on button "Cancel" at bounding box center [927, 306] width 60 height 27
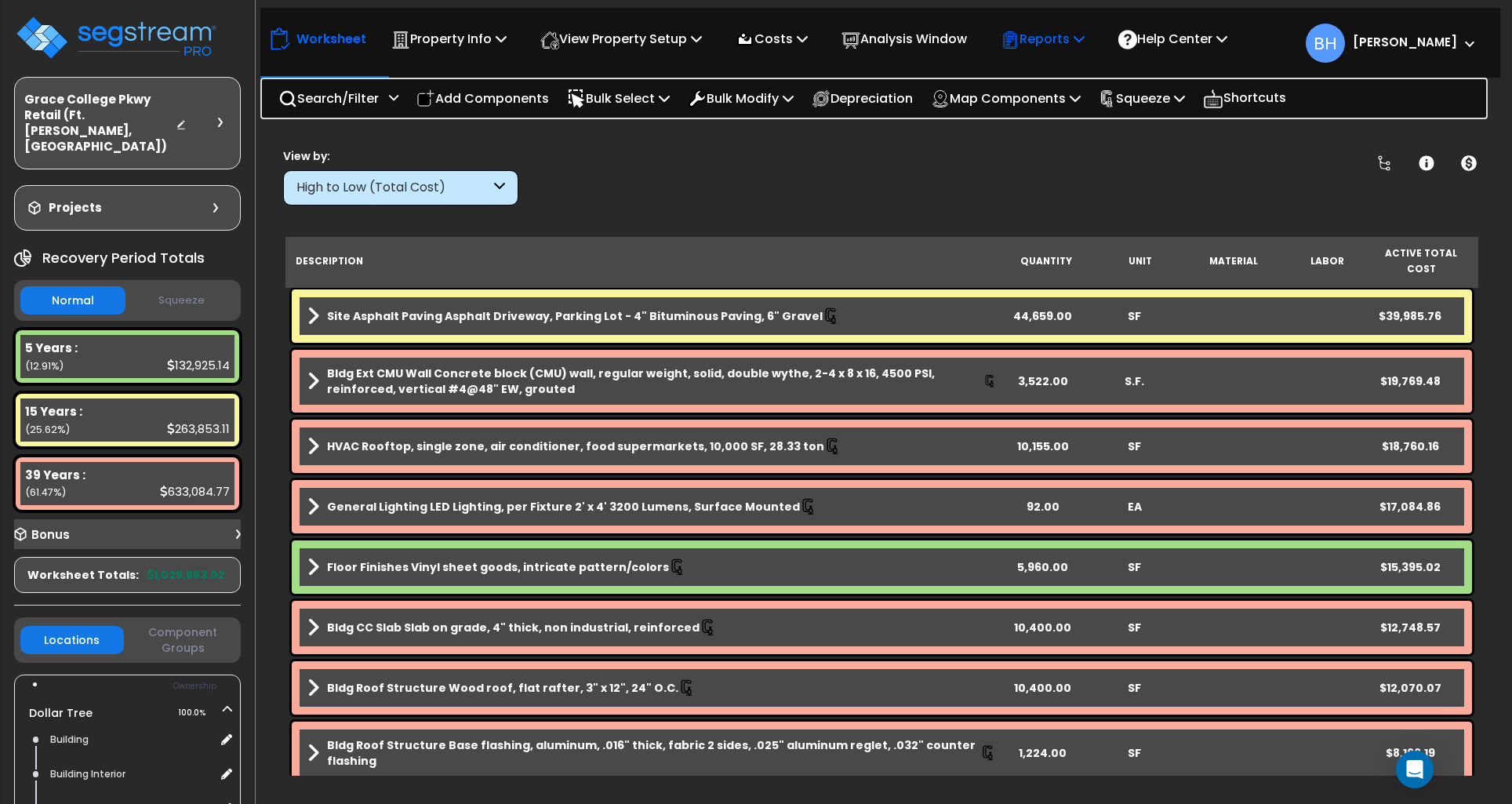
click at [1049, 44] on p "Reports" at bounding box center [1042, 39] width 84 height 21
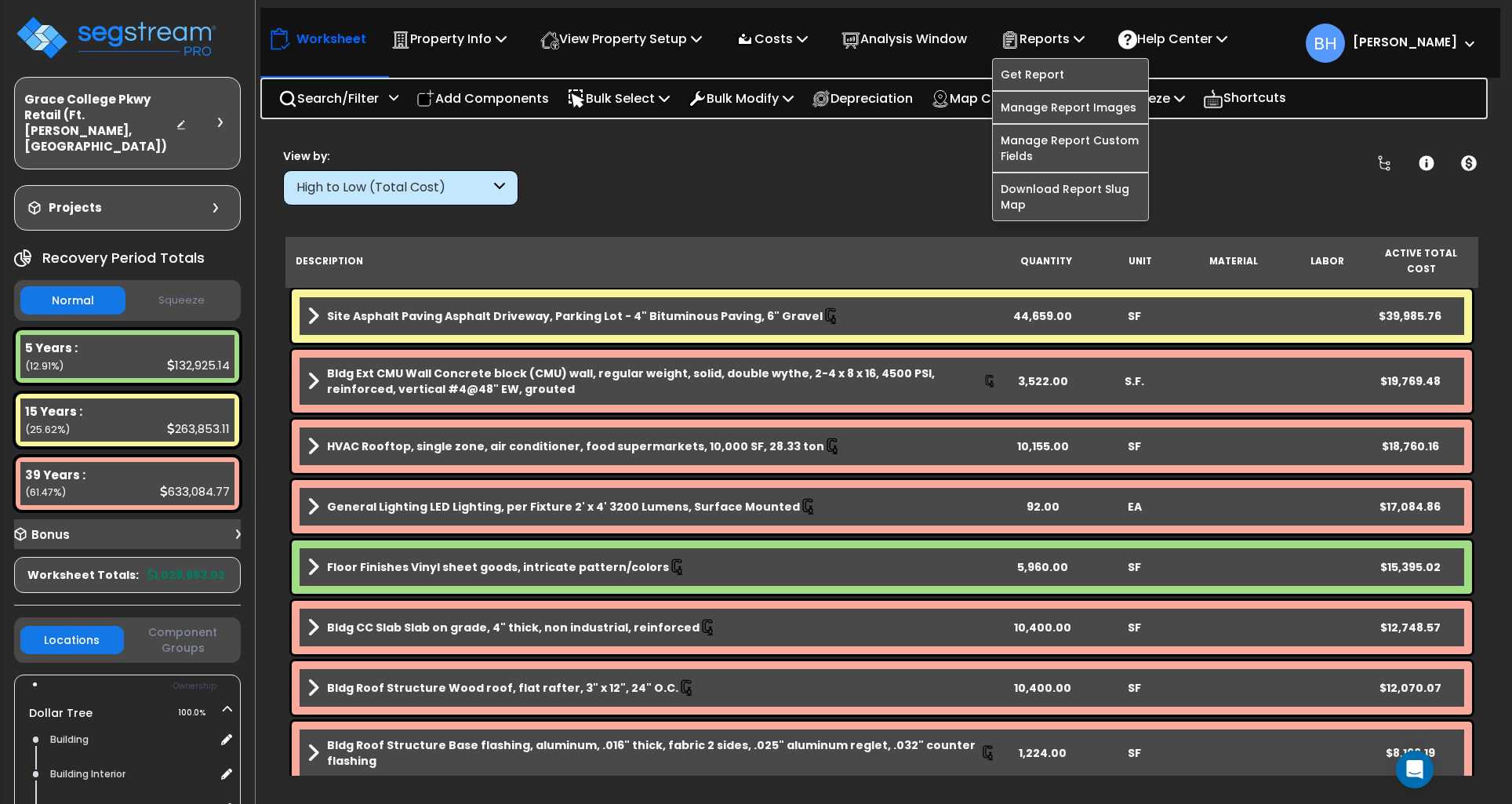
click at [905, 194] on div "Clear Filters" at bounding box center [937, 176] width 797 height 58
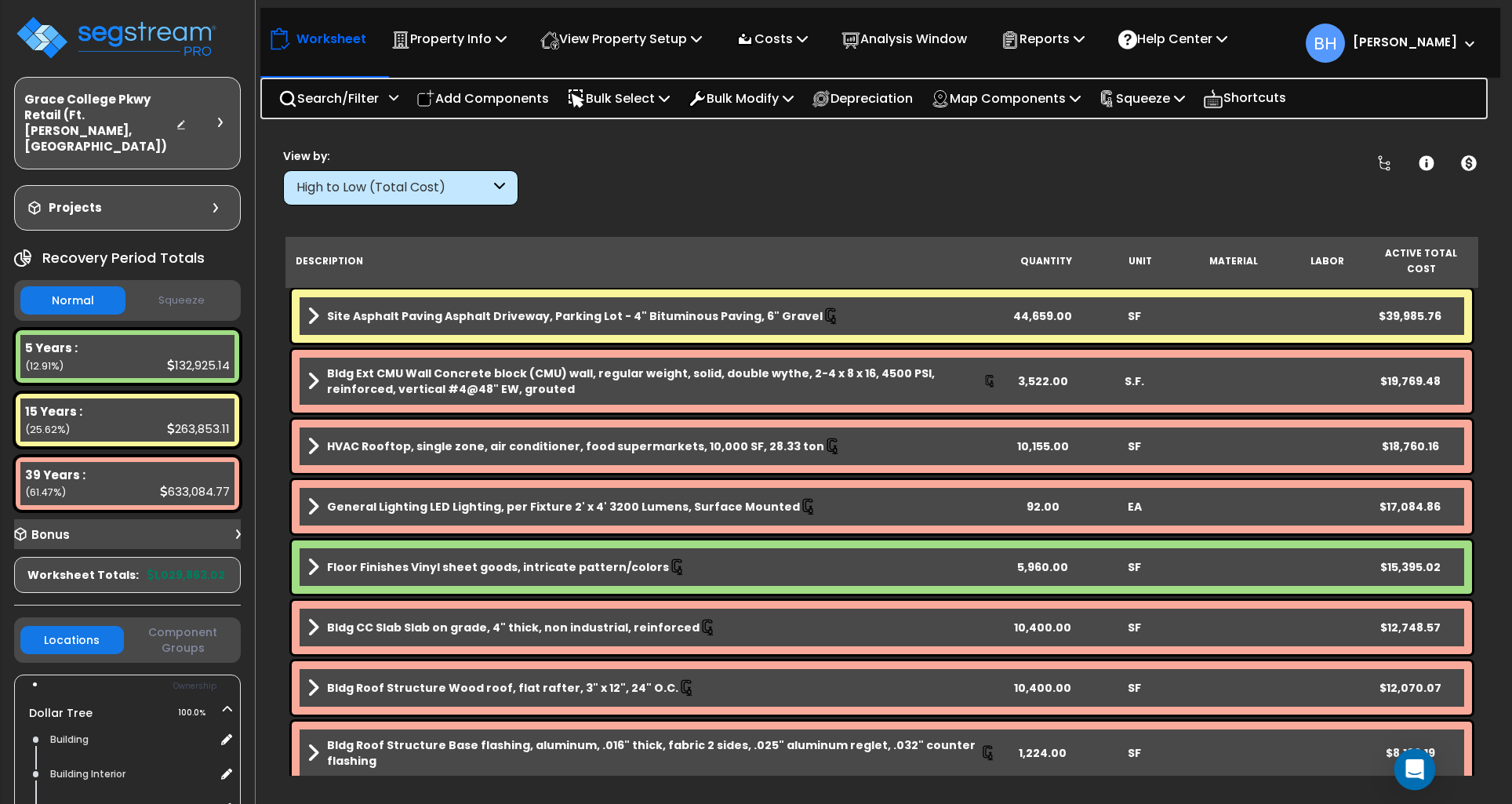
drag, startPoint x: 1424, startPoint y: 778, endPoint x: 1414, endPoint y: 764, distance: 17.2
click at [1424, 778] on div "Open Intercom Messenger" at bounding box center [1415, 770] width 42 height 42
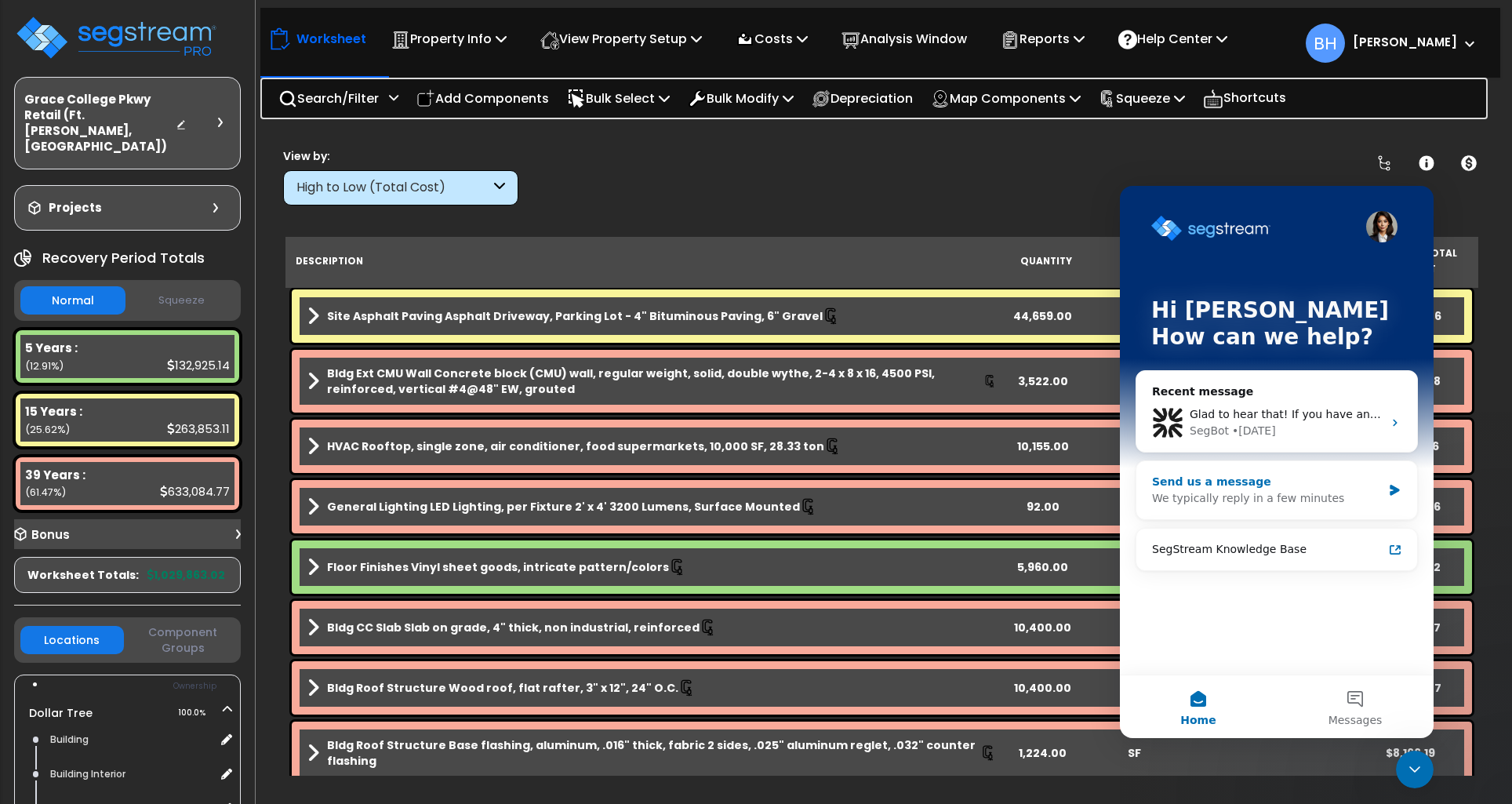
click at [1238, 486] on div "Send us a message" at bounding box center [1267, 481] width 230 height 16
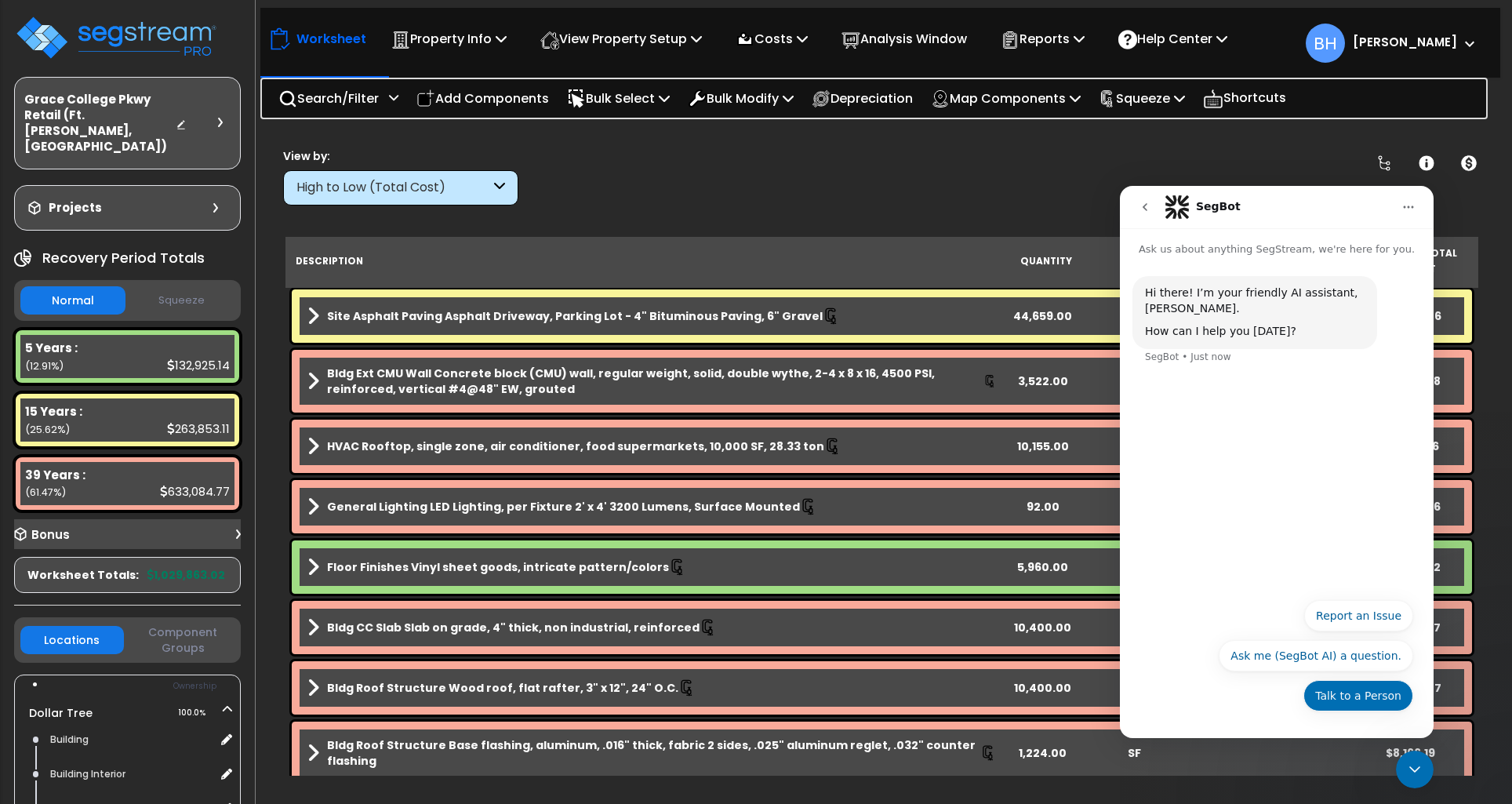
click at [1338, 702] on button "Talk to a Person" at bounding box center [1358, 695] width 110 height 31
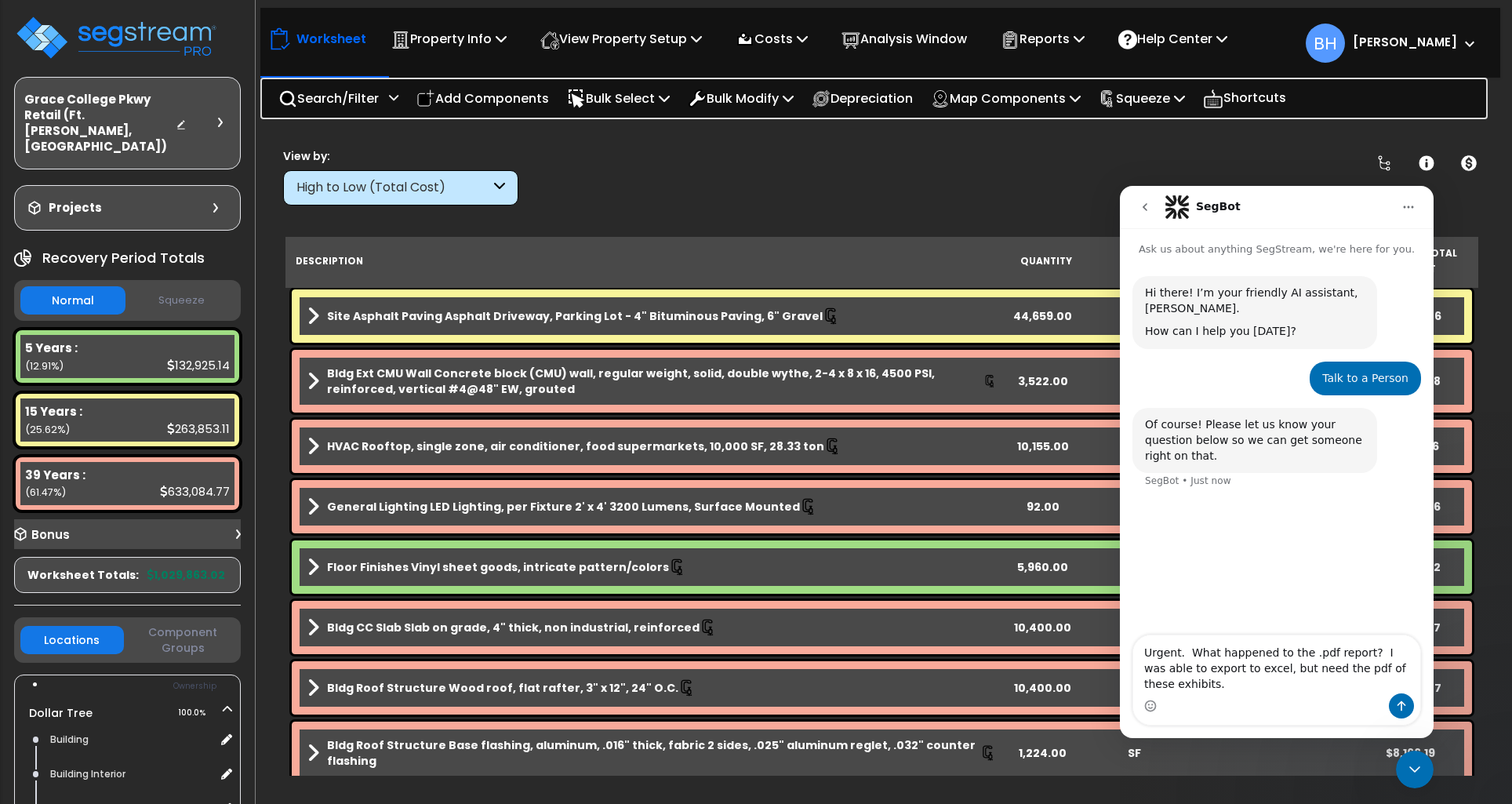
type textarea "Urgent. What happened to the .pdf report? I was able to export to excel, but ne…"
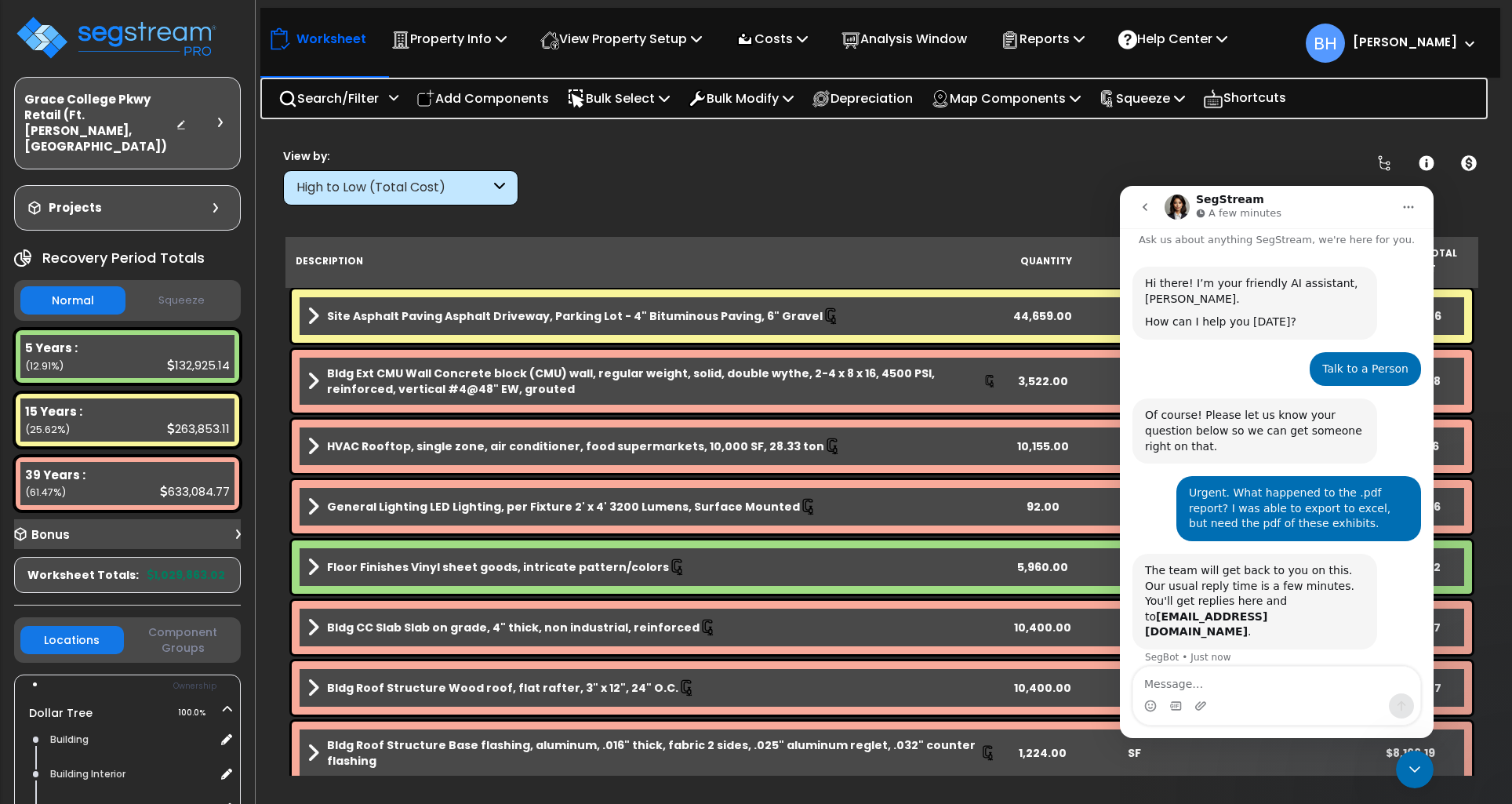
scroll to position [53, 0]
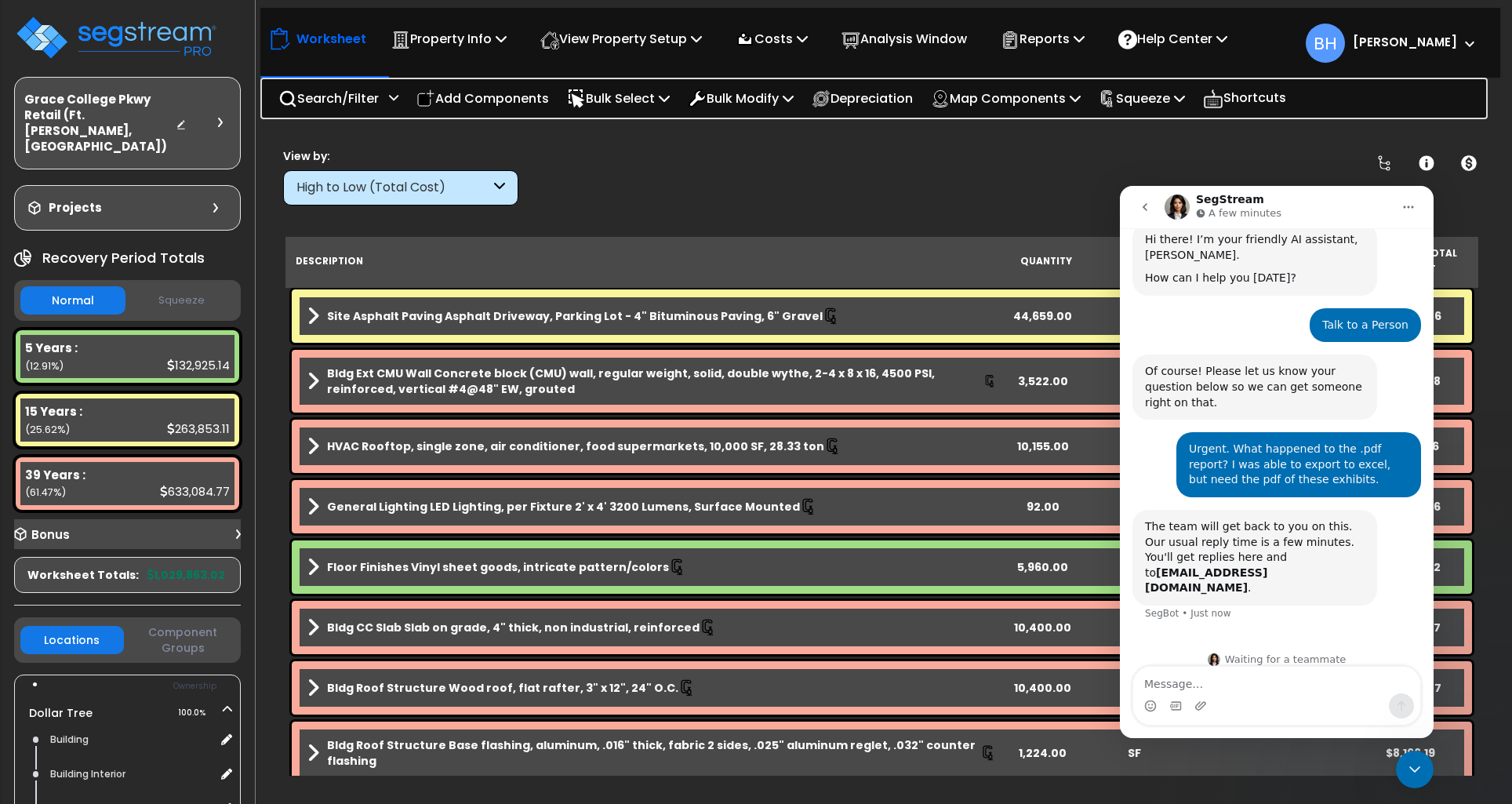
click at [1046, 175] on div "Clear Filters" at bounding box center [937, 176] width 797 height 58
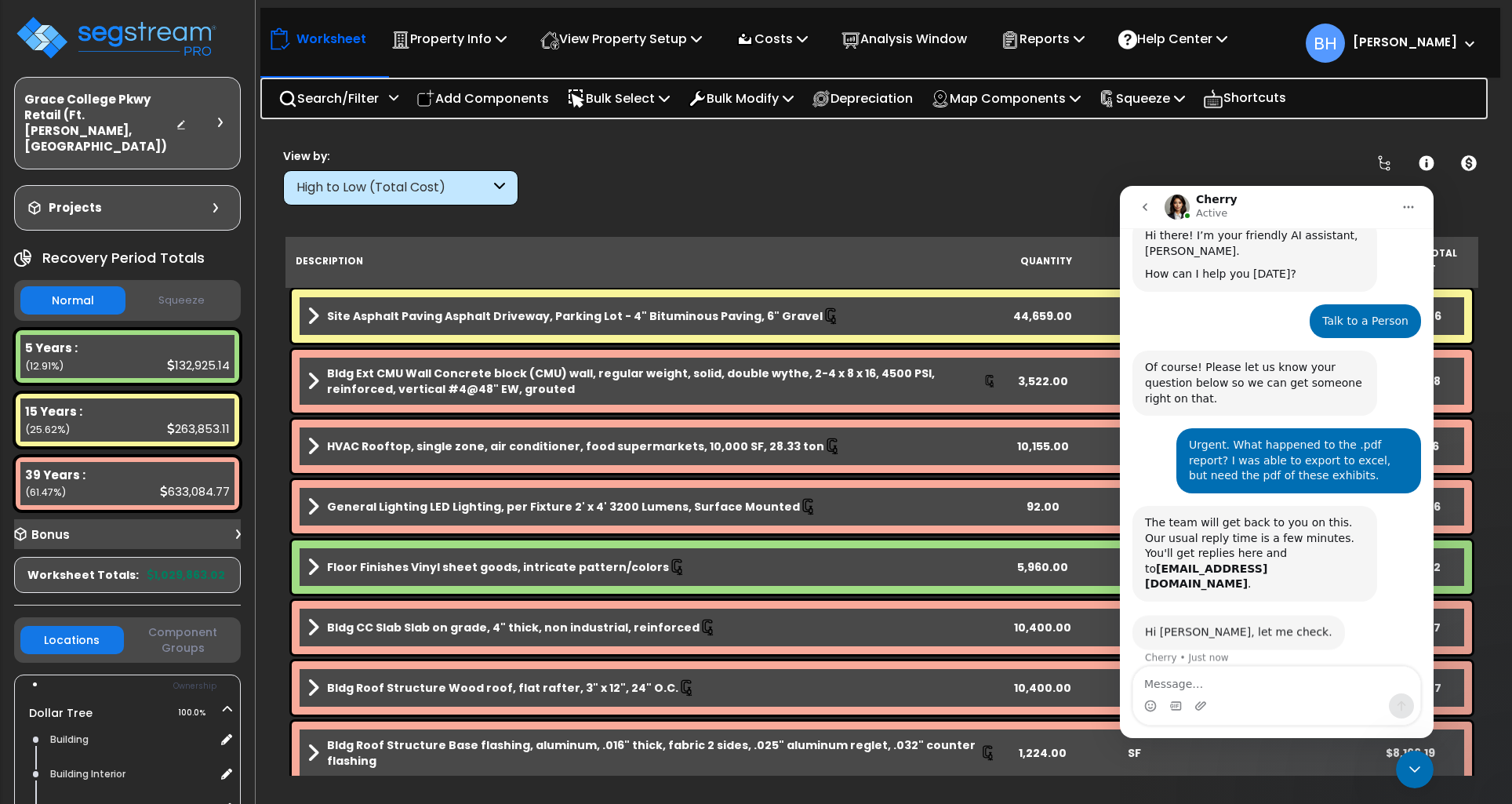
scroll to position [56, 0]
click at [1019, 30] on icon at bounding box center [1010, 40] width 19 height 19
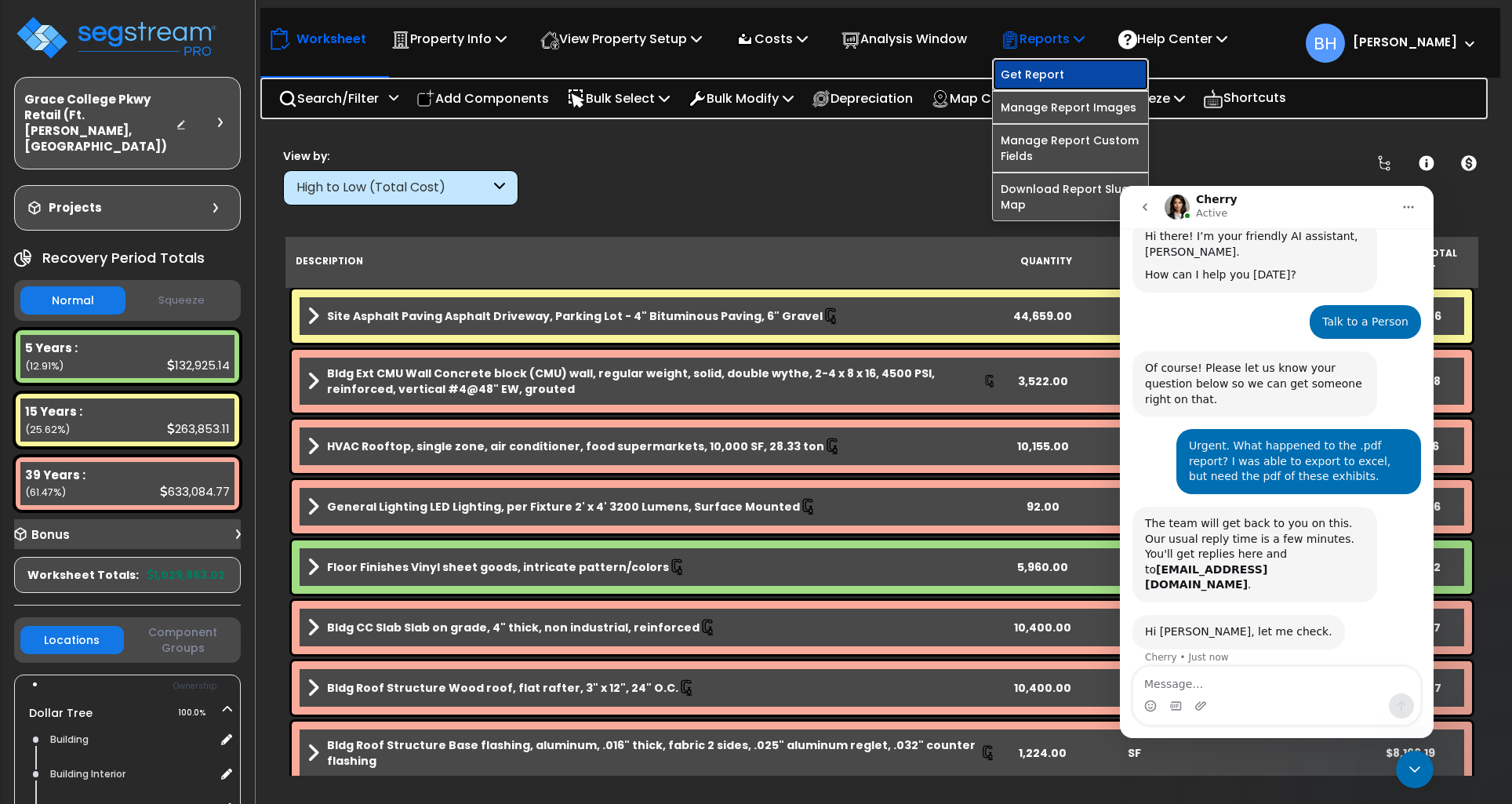
click at [1059, 71] on link "Get Report" at bounding box center [1071, 74] width 156 height 31
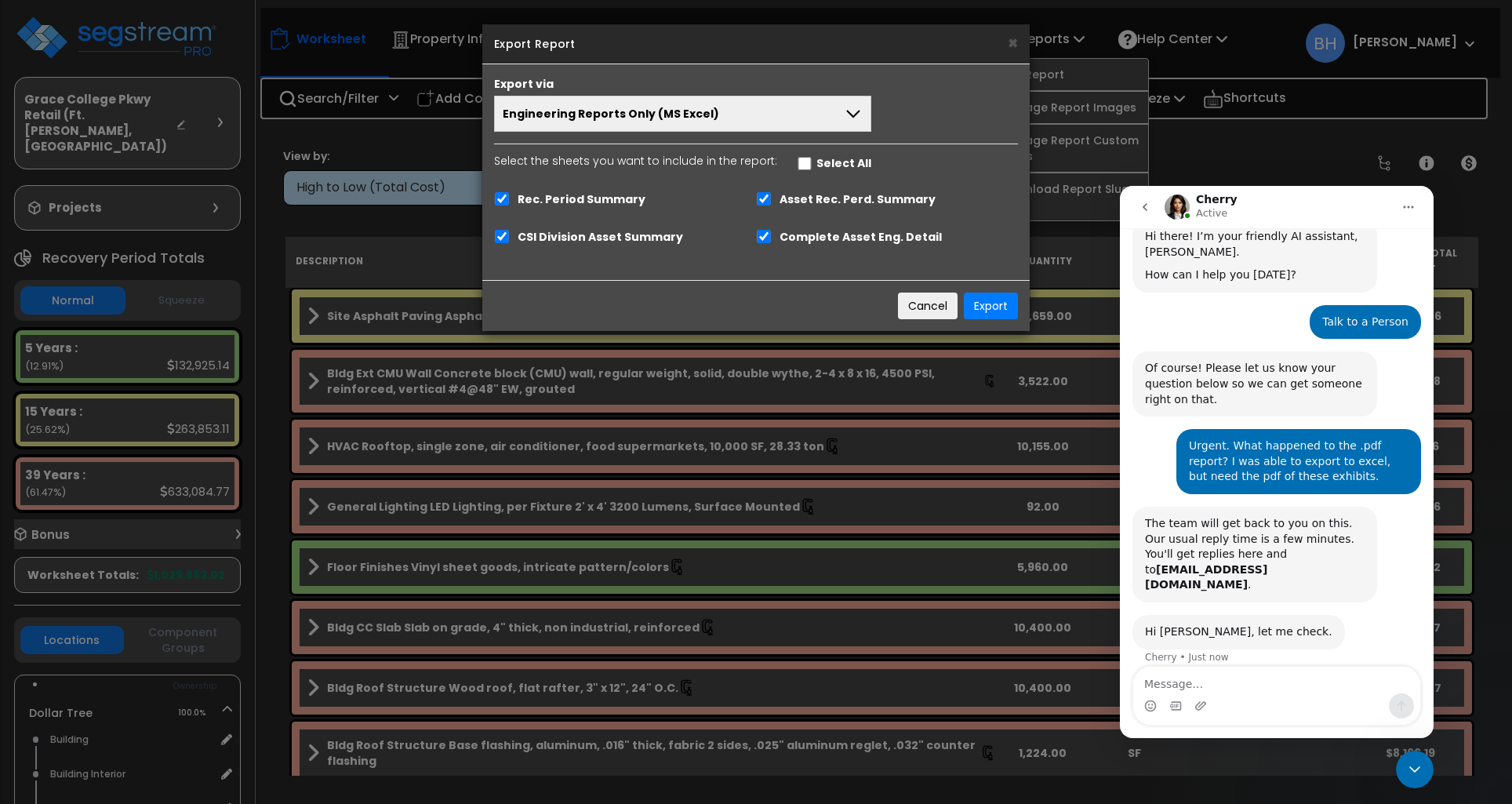
click at [727, 115] on button "Engineering Reports Only (MS Excel)" at bounding box center [681, 114] width 377 height 36
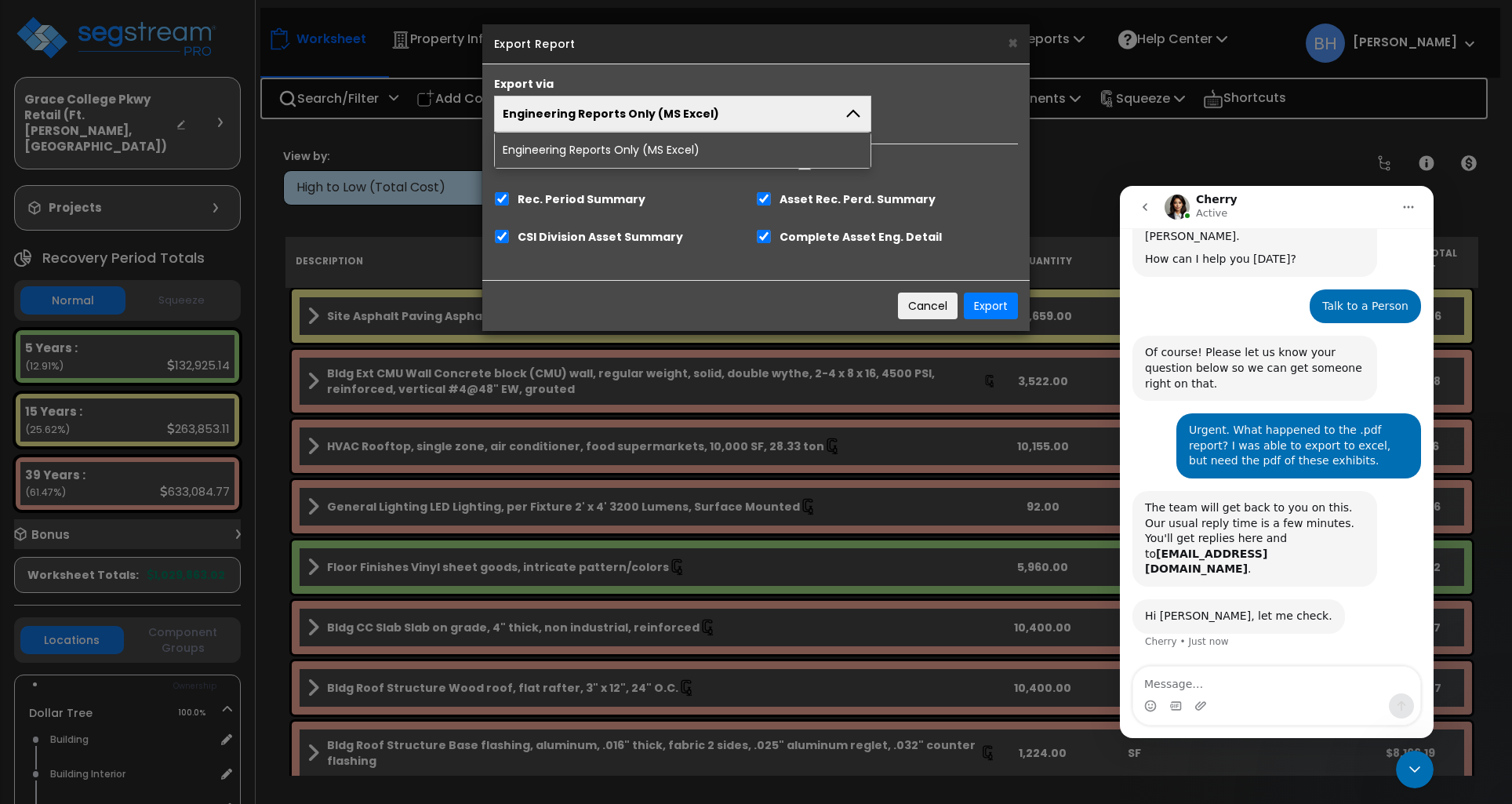
scroll to position [231, 0]
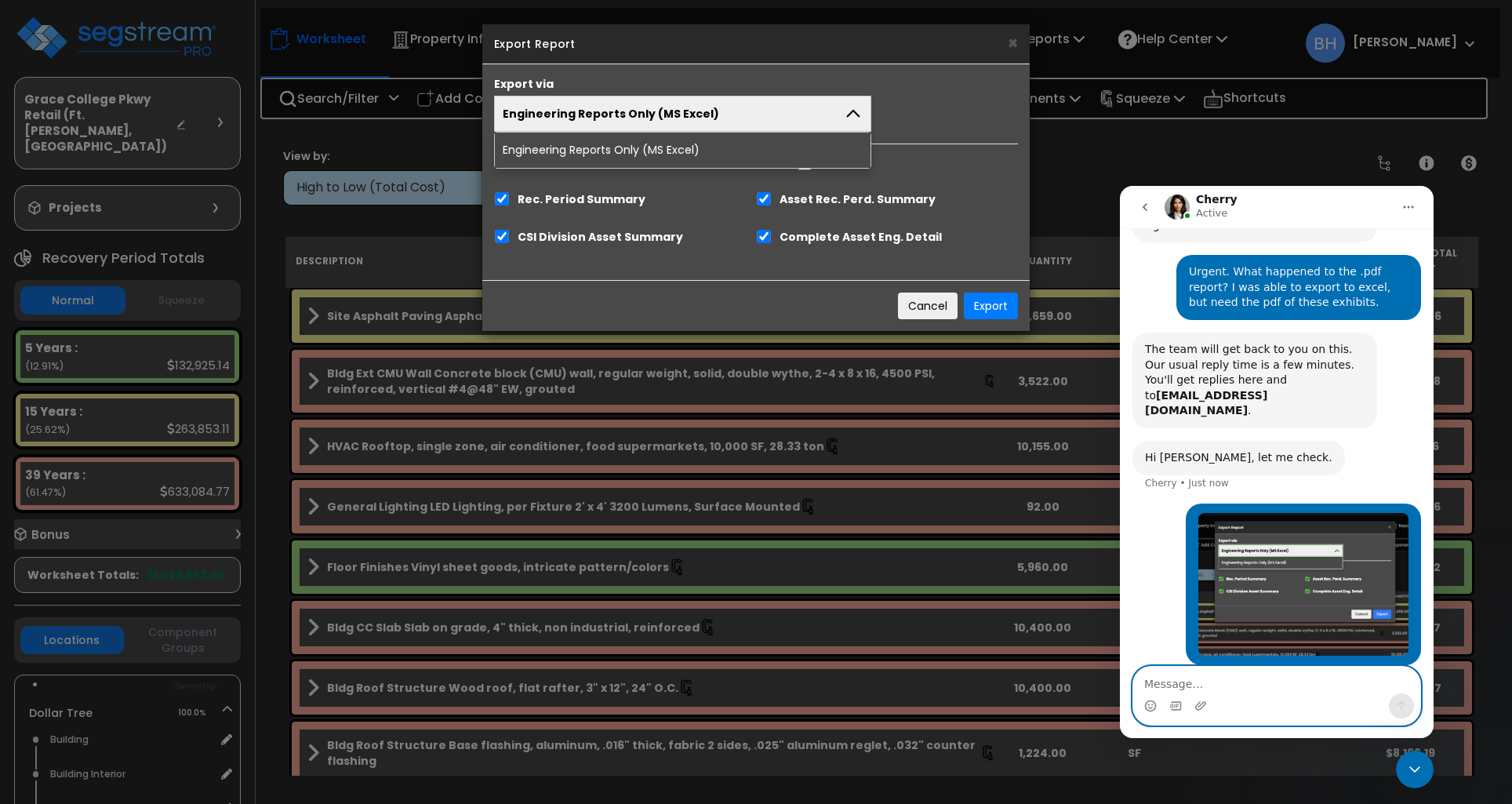
click at [1210, 676] on textarea "Message…" at bounding box center [1277, 680] width 287 height 27
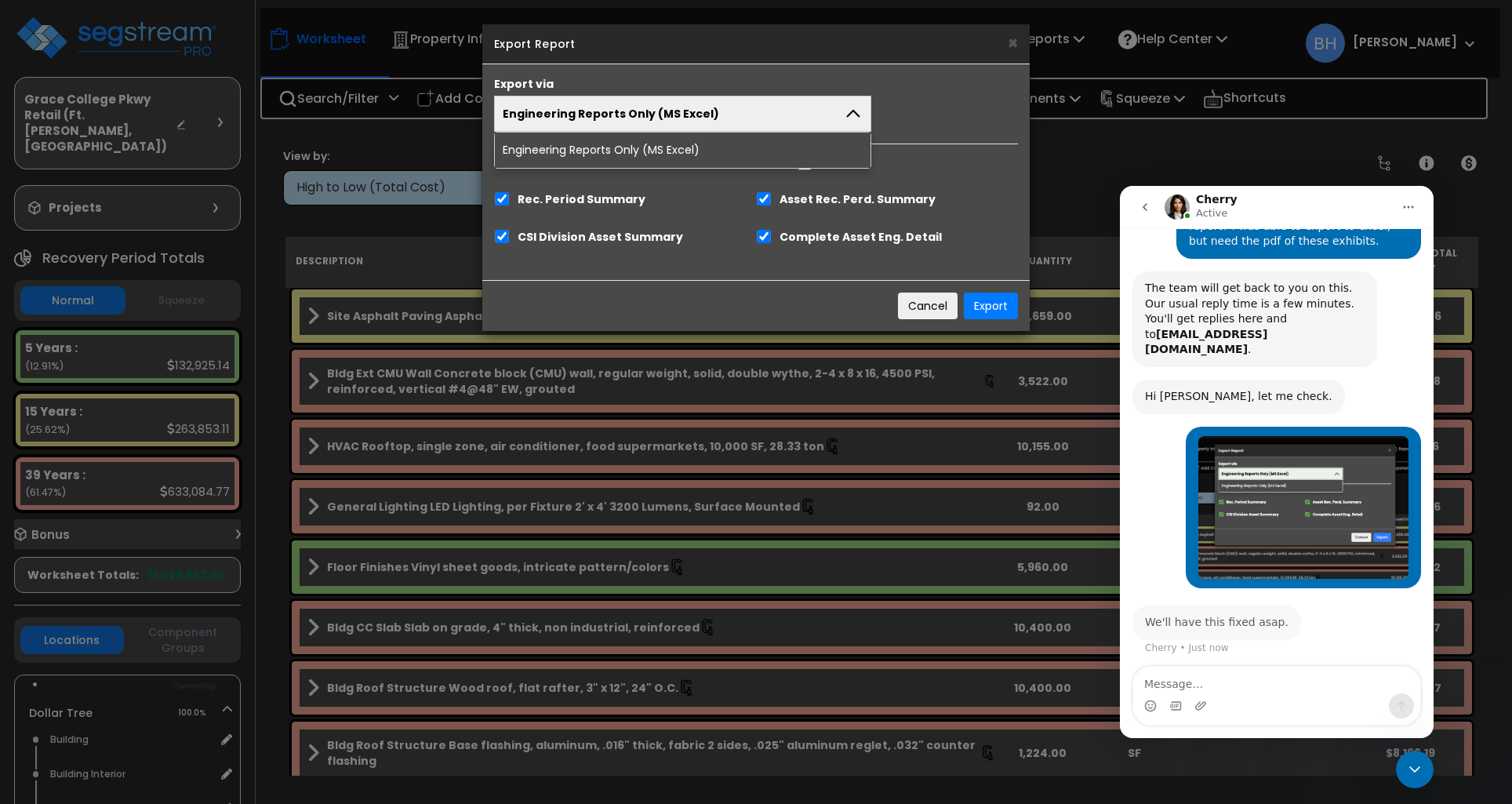
scroll to position [277, 0]
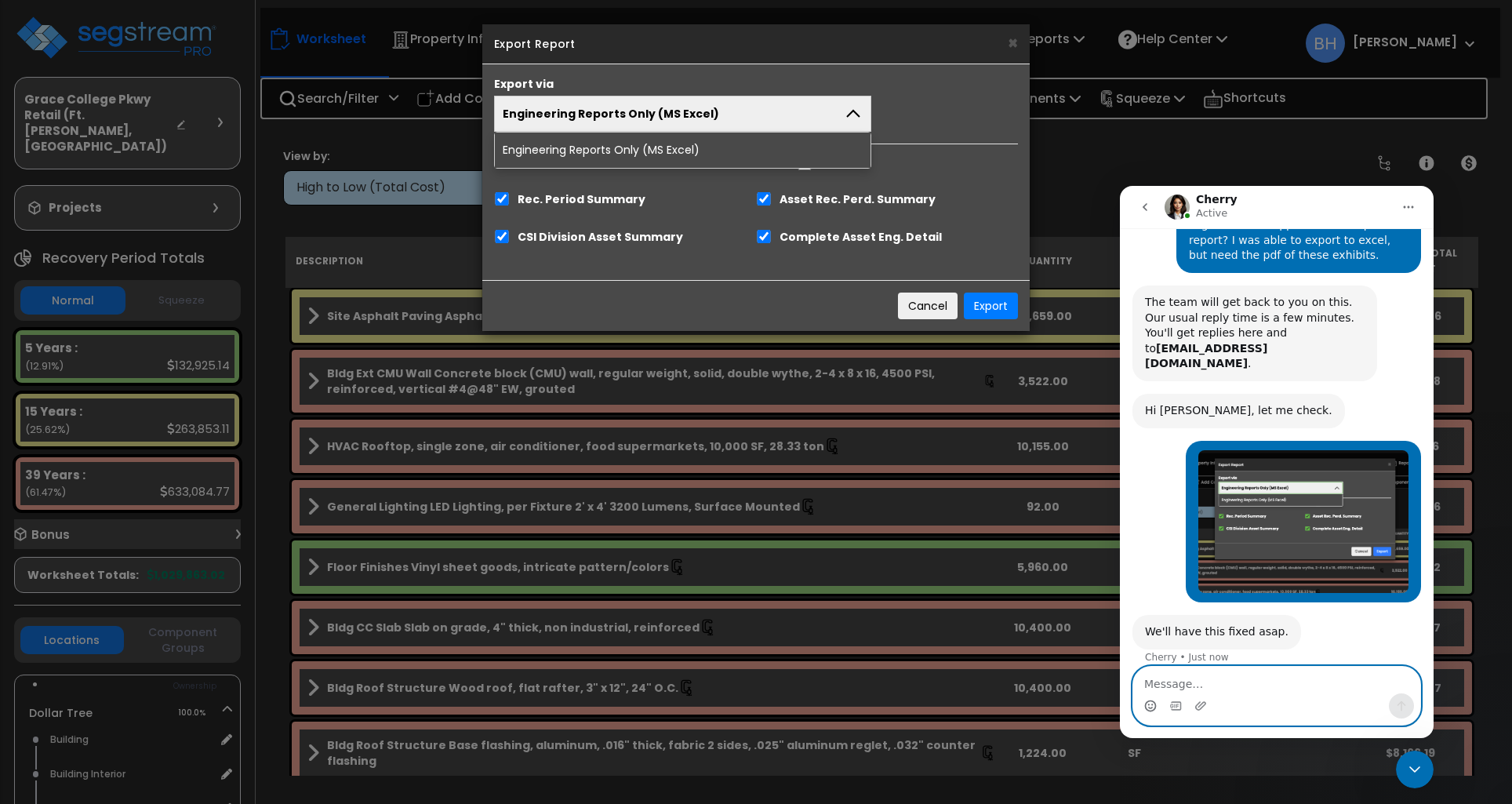
click at [1152, 706] on icon "Emoji picker" at bounding box center [1149, 705] width 12 height 12
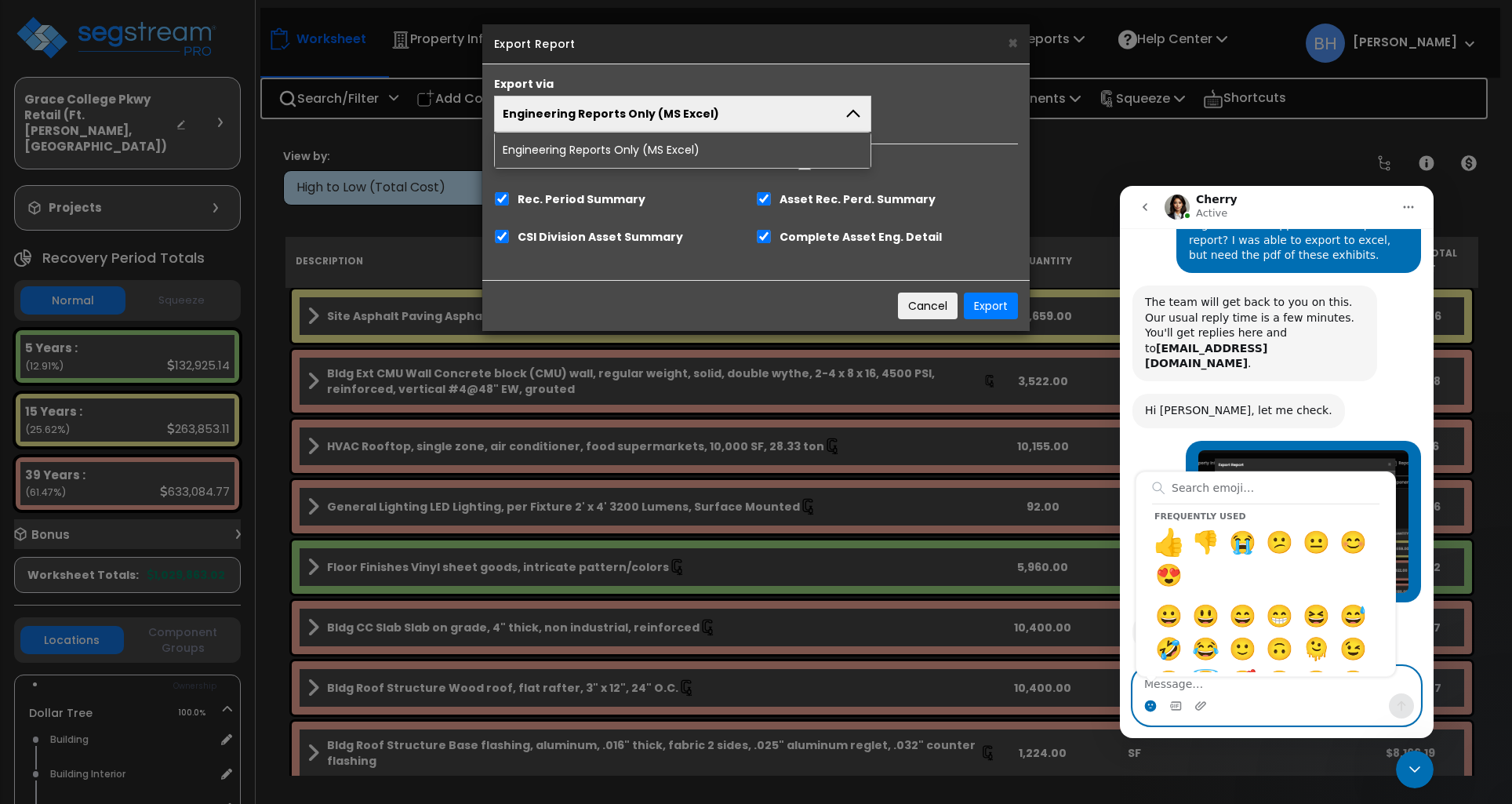
drag, startPoint x: 1170, startPoint y: 538, endPoint x: 1324, endPoint y: 537, distance: 154.0
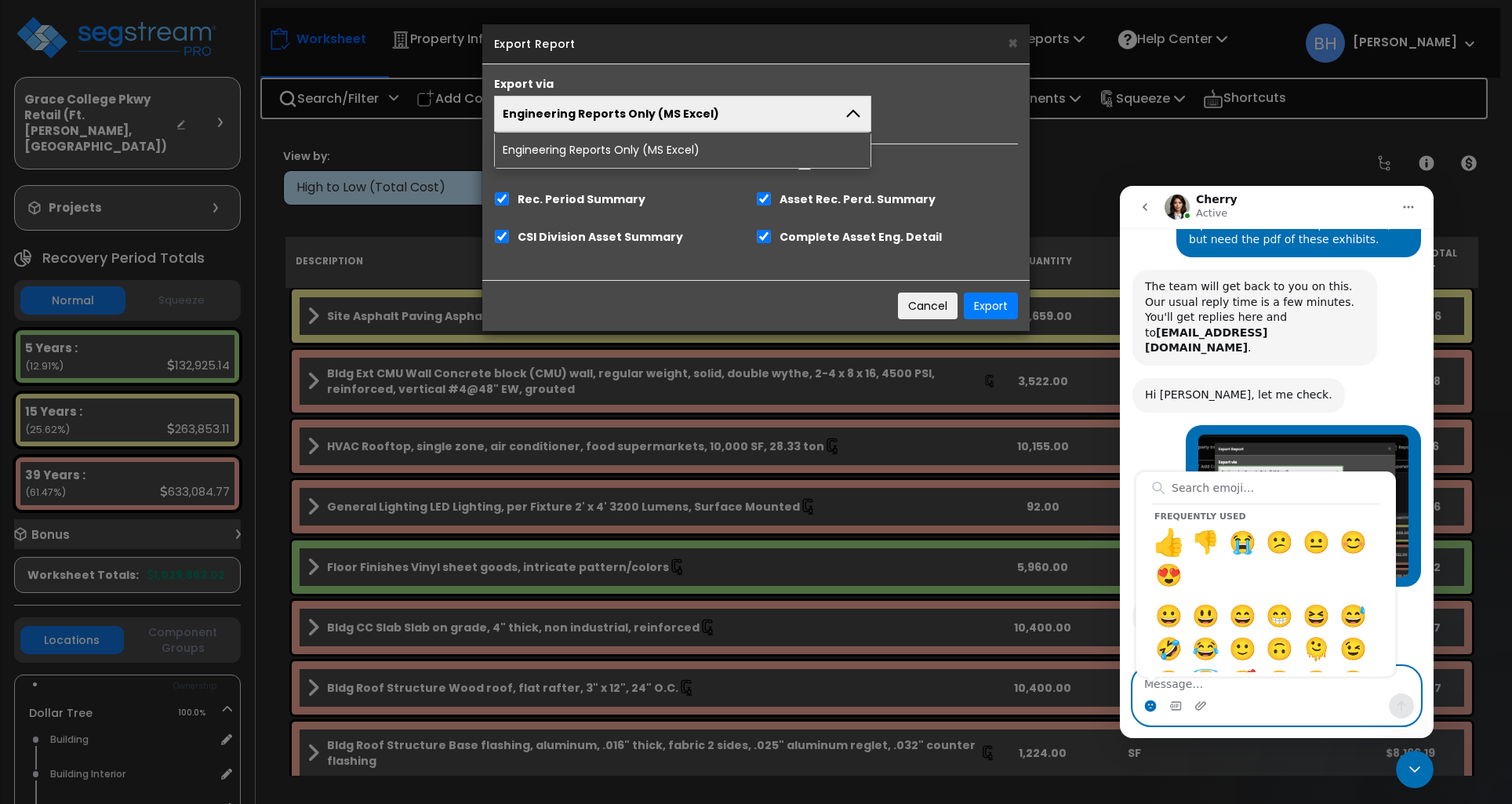
scroll to position [393, 0]
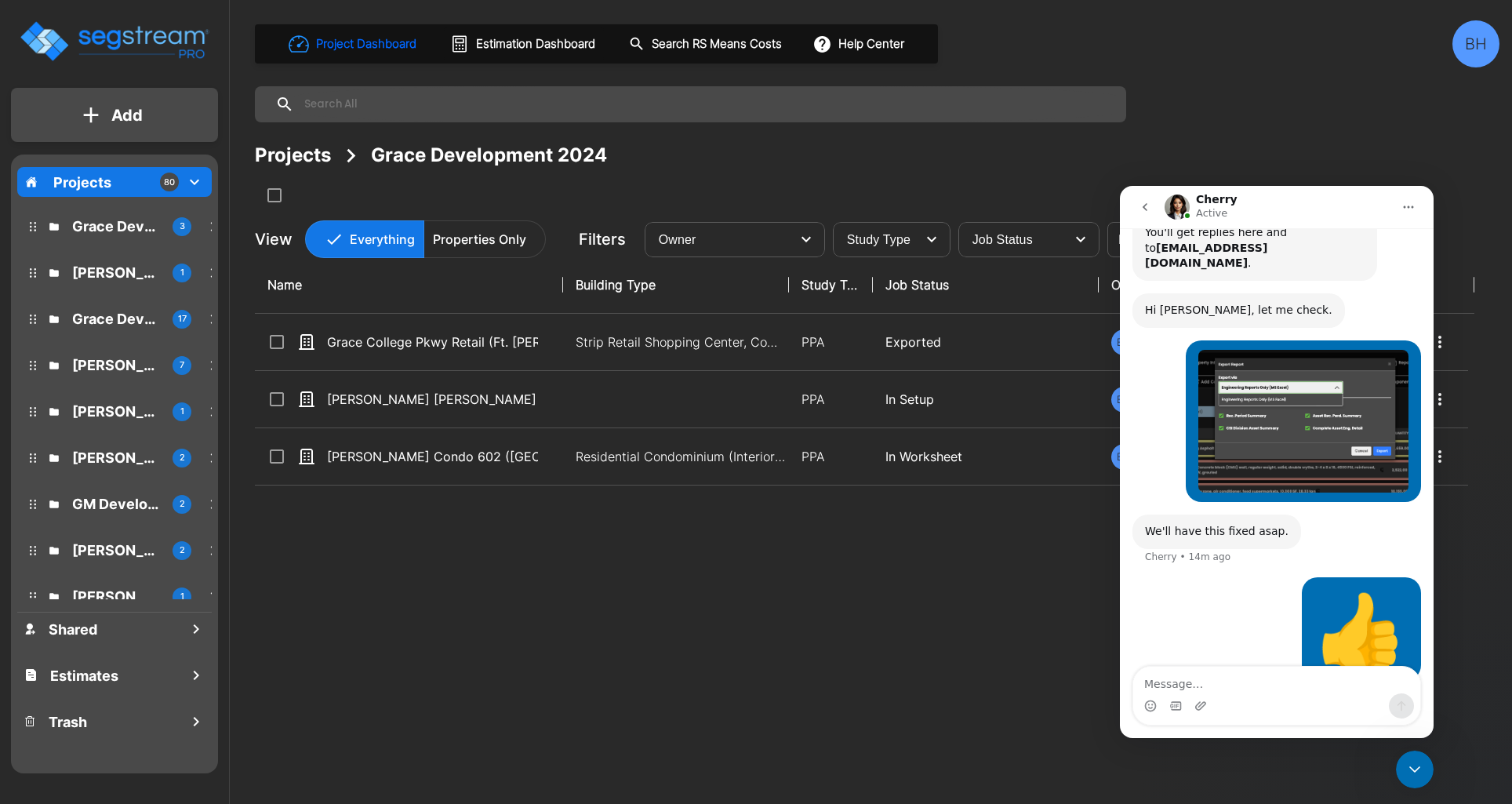
scroll to position [393, 0]
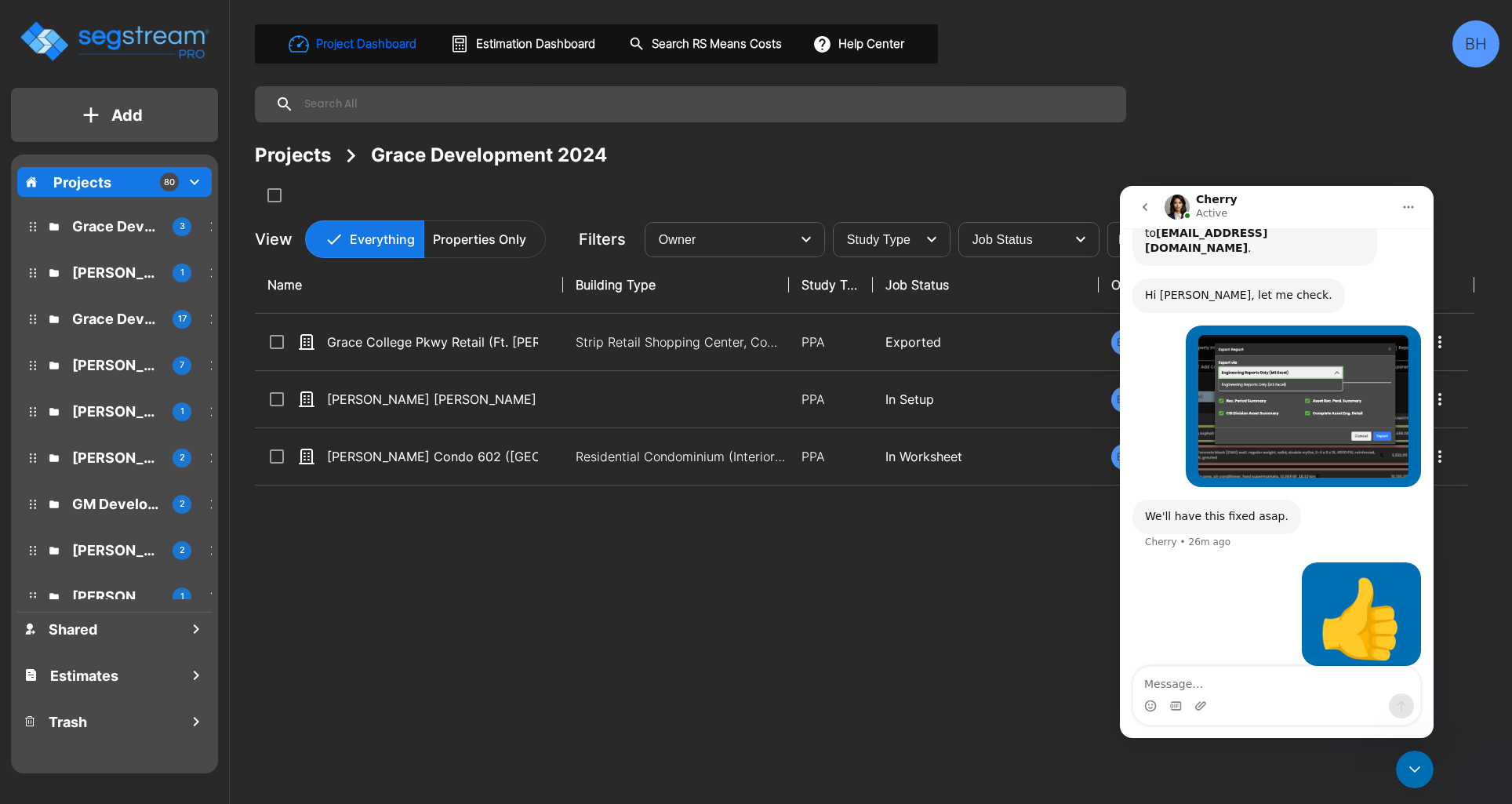
click at [637, 620] on div "Name Building Type Study Type Job Status Owner Last Modified Action Grace Colle…" at bounding box center [864, 505] width 1220 height 498
click at [1141, 209] on icon "go back" at bounding box center [1145, 206] width 12 height 12
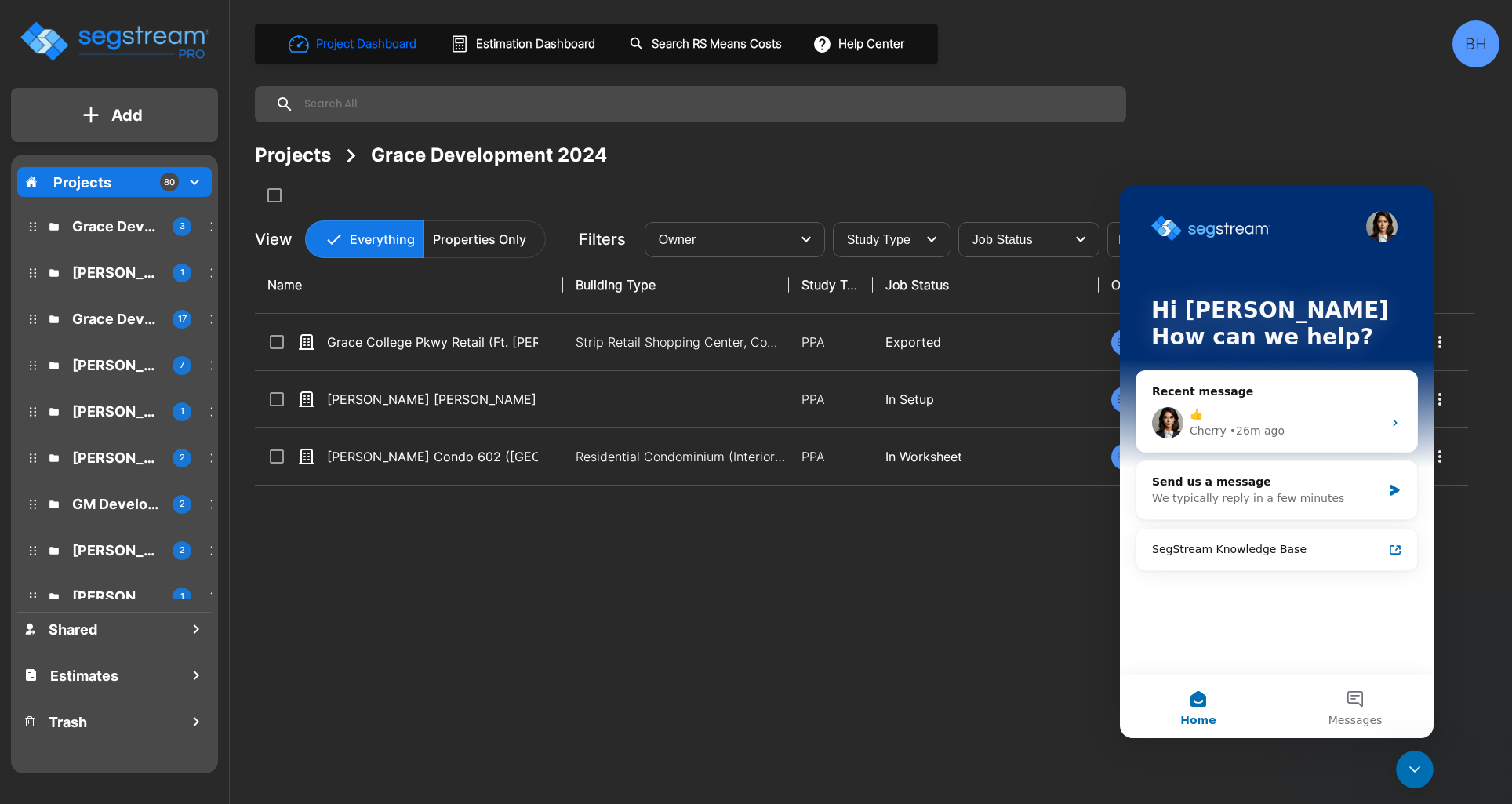
scroll to position [0, 0]
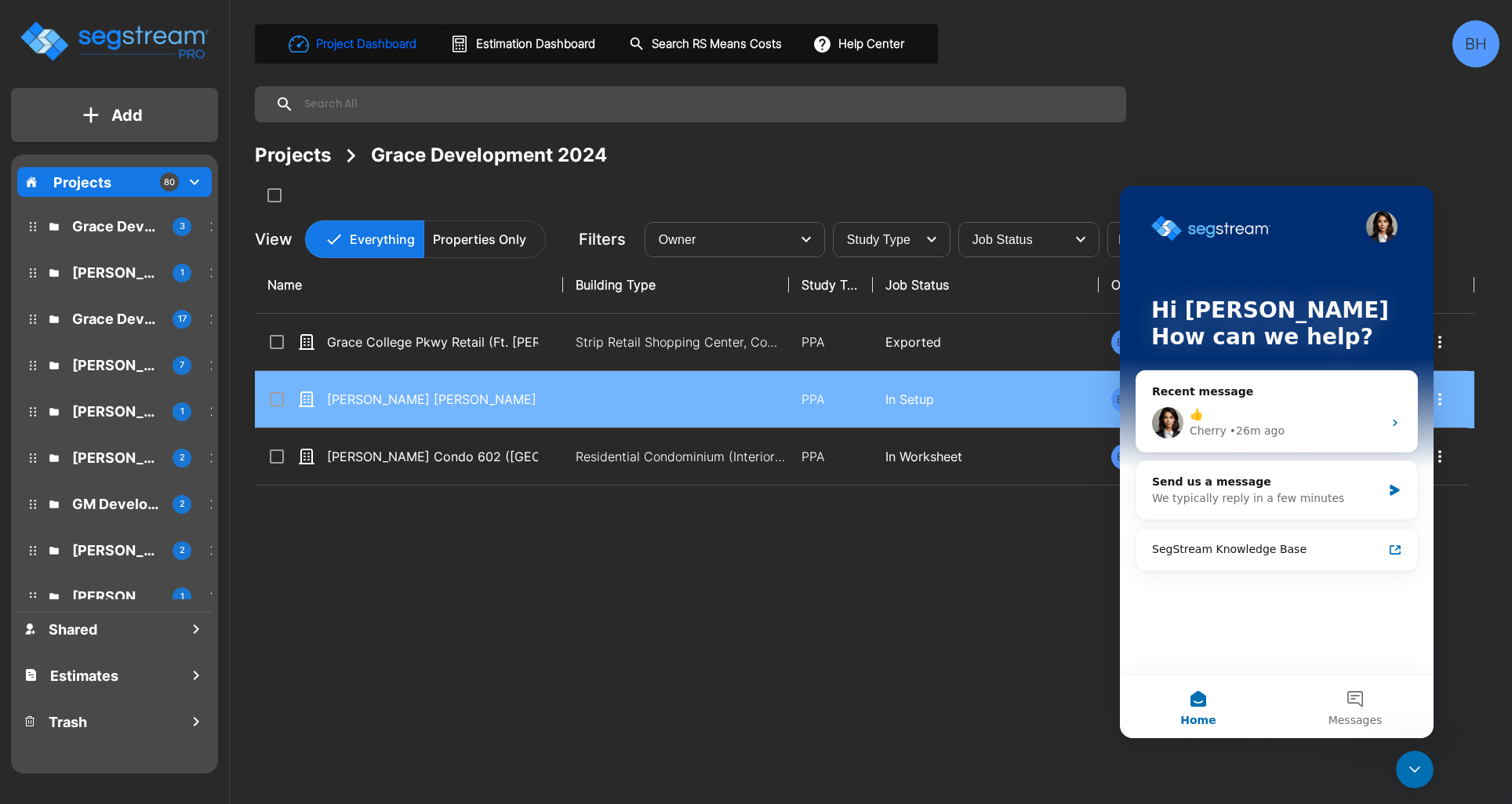
drag, startPoint x: 640, startPoint y: 552, endPoint x: 1115, endPoint y: 375, distance: 506.9
click at [640, 552] on div "Name Building Type Study Type Job Status Owner Last Modified Action Grace Colle…" at bounding box center [864, 505] width 1220 height 498
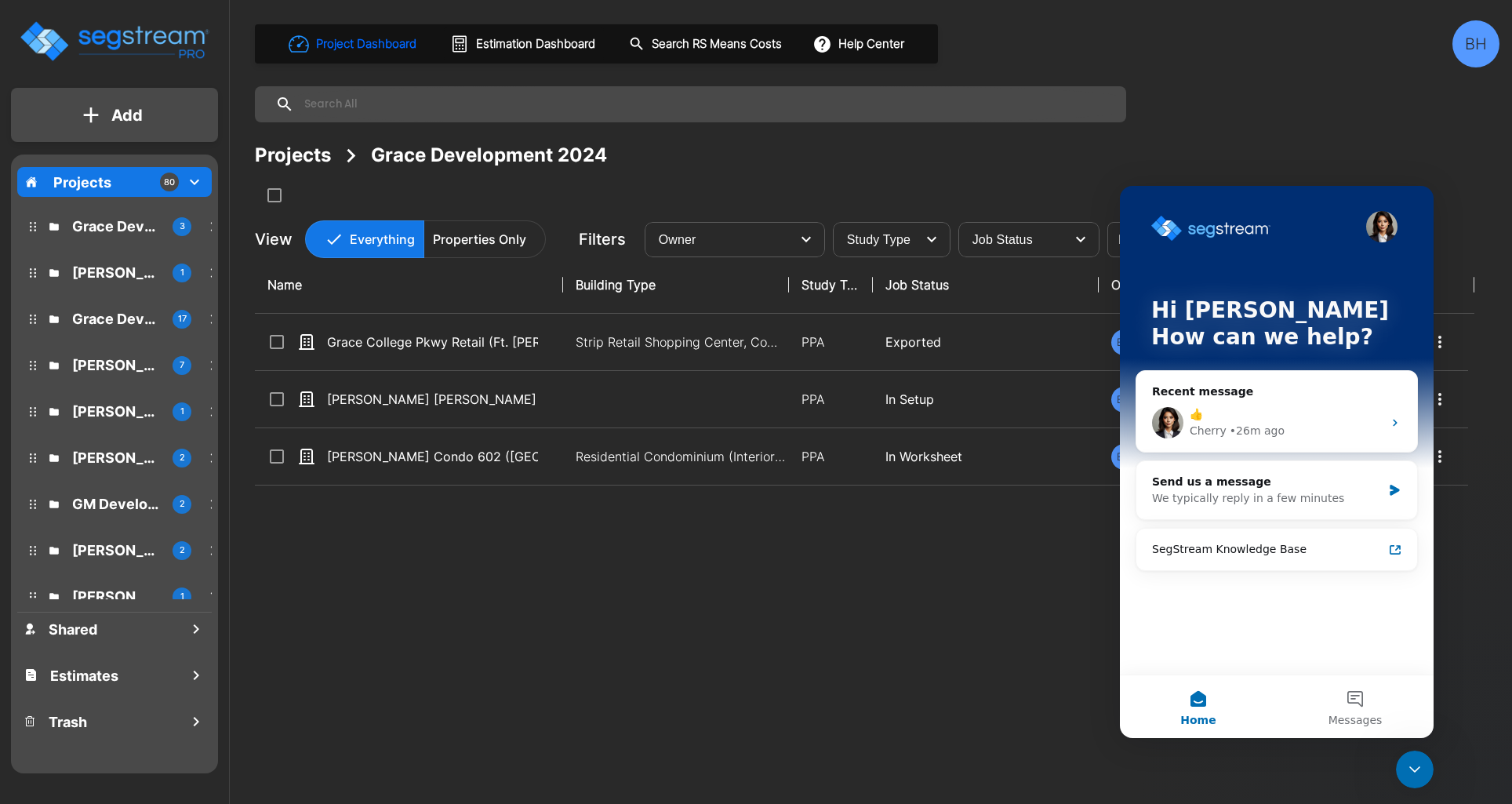
click at [1419, 773] on icon "Close Intercom Messenger" at bounding box center [1414, 770] width 19 height 19
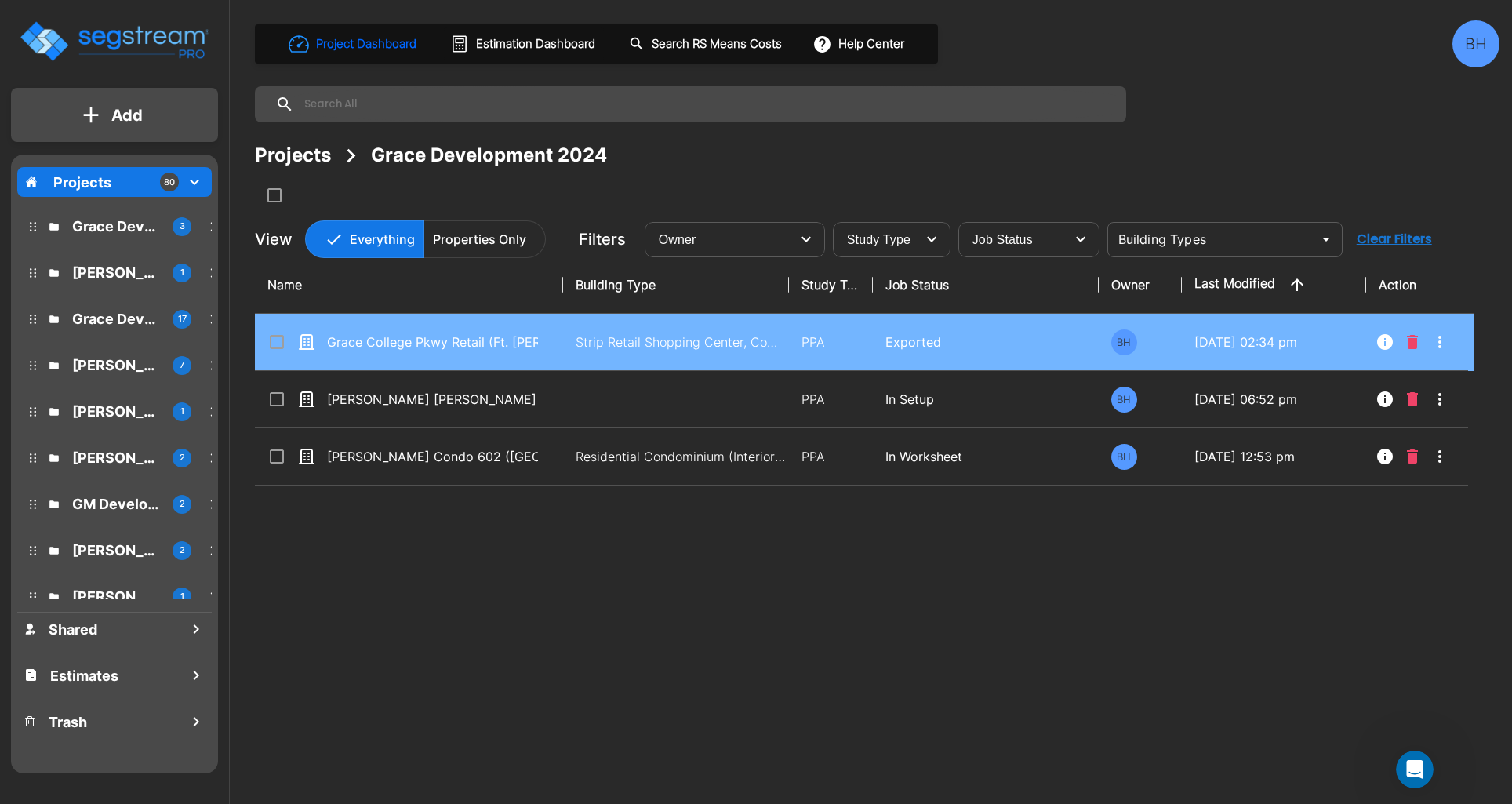
click at [674, 362] on td "Strip Retail Shopping Center, Commercial Property Site" at bounding box center [676, 342] width 226 height 57
checkbox input "true"
click at [674, 362] on td "Strip Retail Shopping Center, Commercial Property Site" at bounding box center [676, 342] width 226 height 57
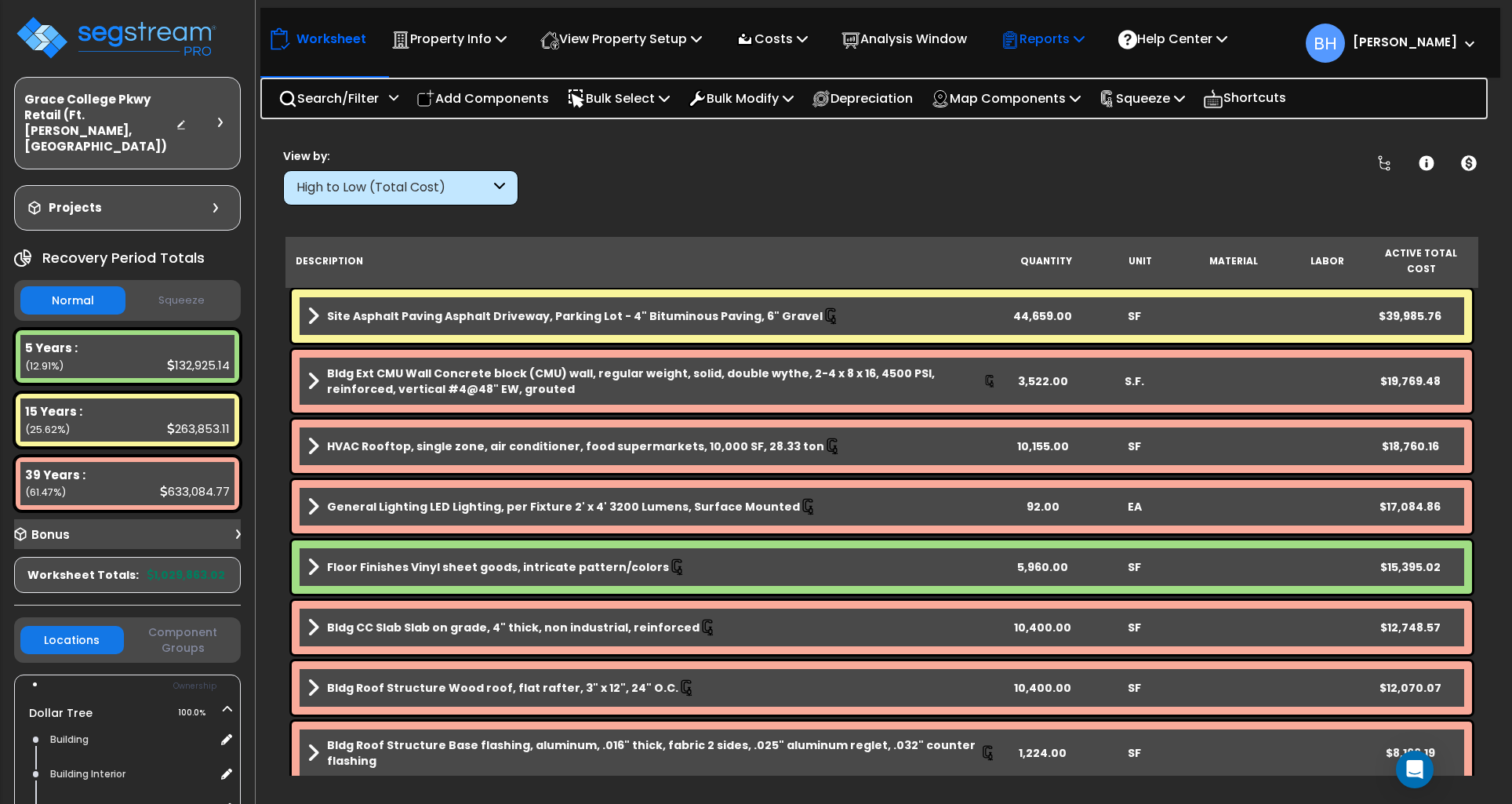
click at [1062, 40] on p "Reports" at bounding box center [1042, 39] width 84 height 21
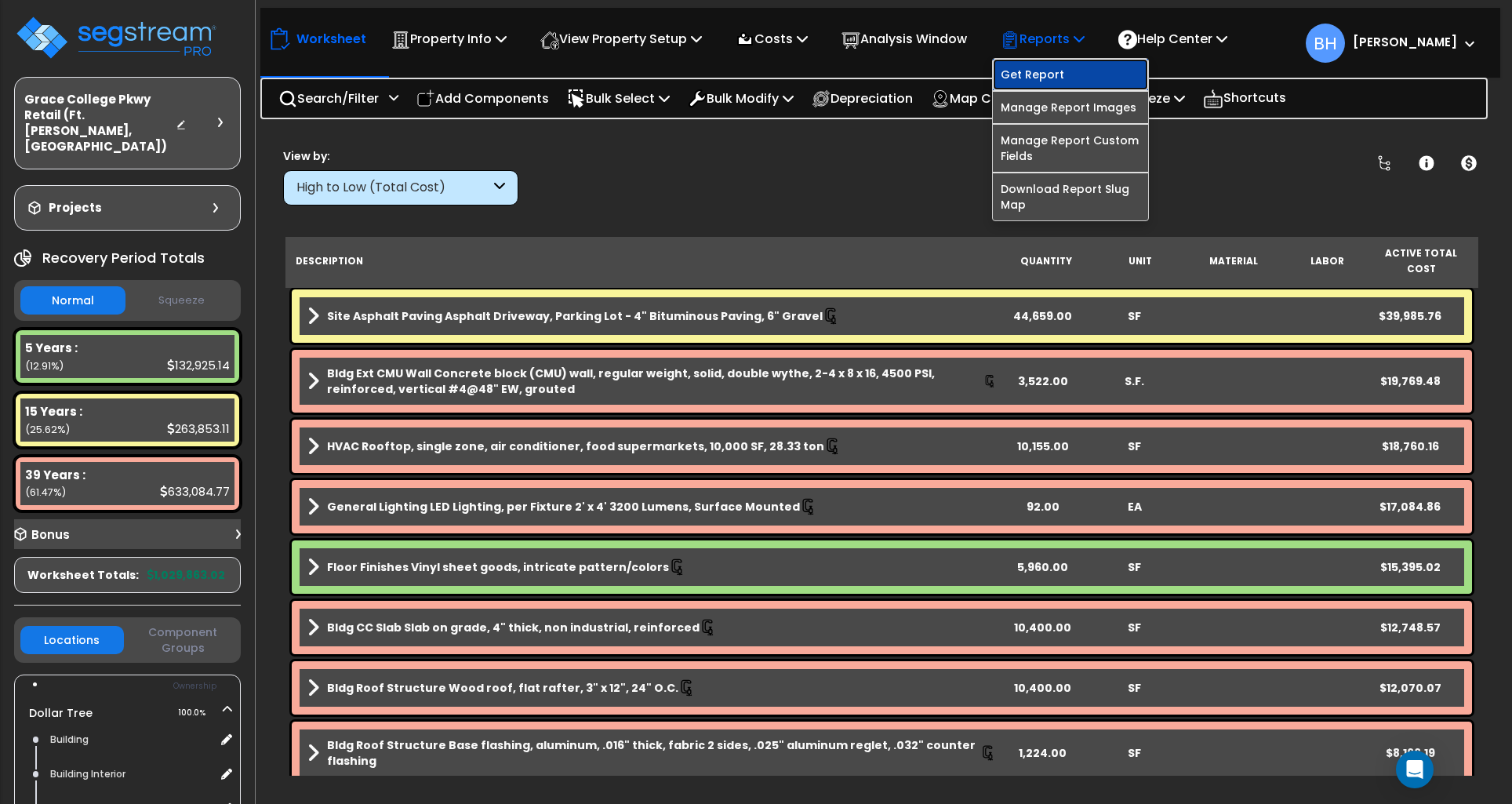
click at [1055, 74] on link "Get Report" at bounding box center [1071, 74] width 156 height 31
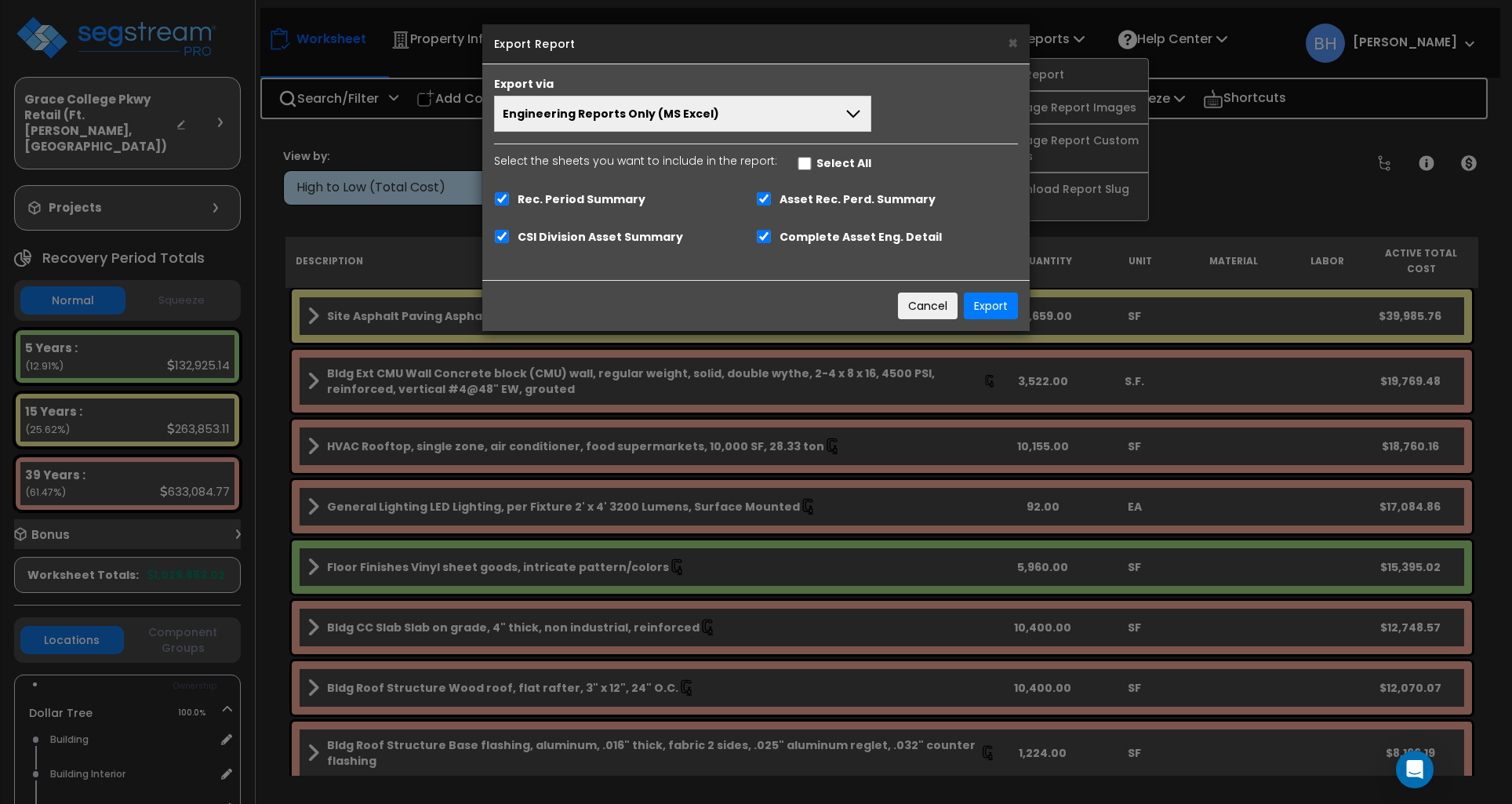
click at [787, 110] on button "Engineering Reports Only (MS Excel)" at bounding box center [681, 114] width 377 height 36
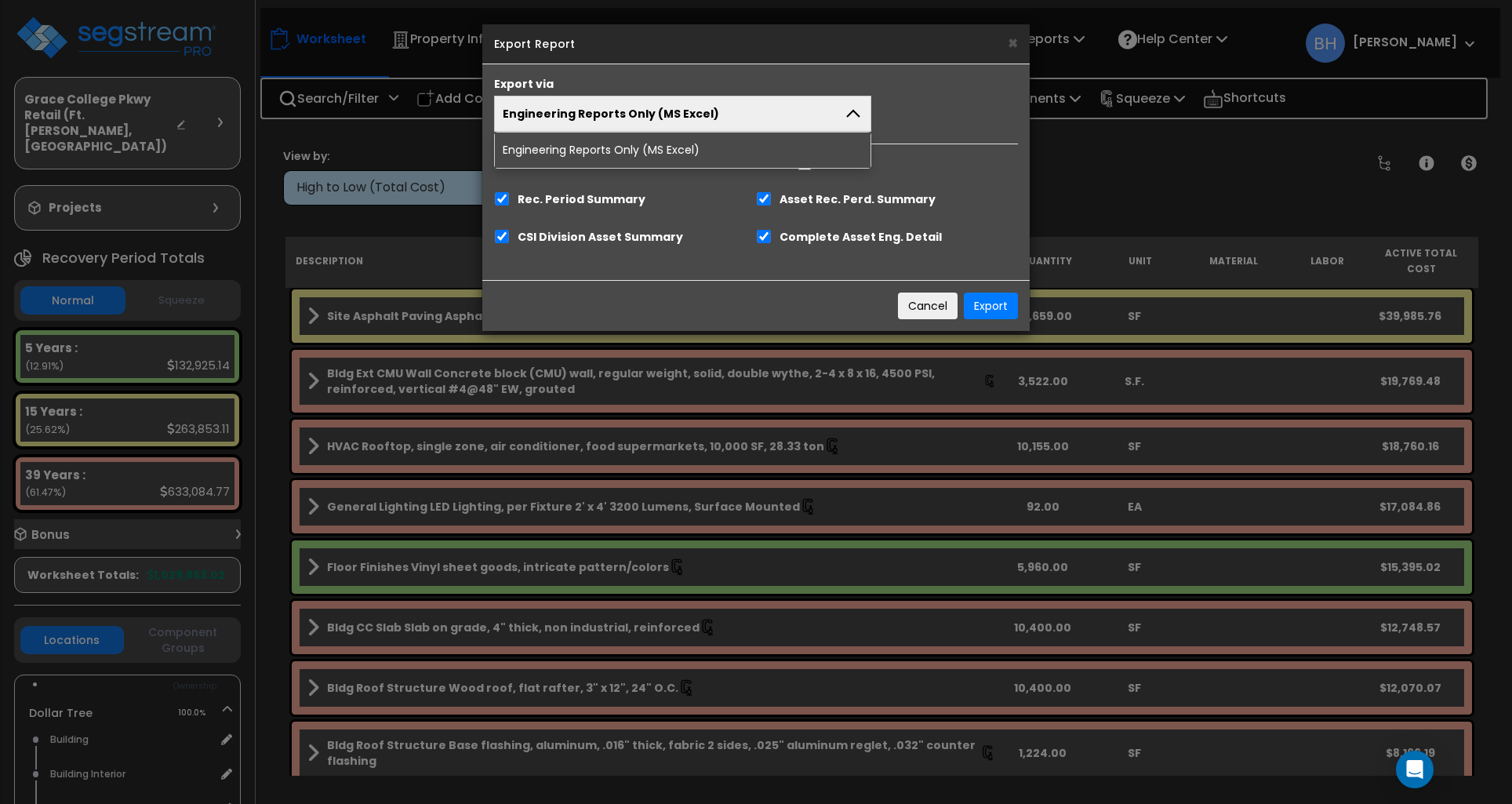
click at [787, 110] on button "Engineering Reports Only (MS Excel)" at bounding box center [681, 114] width 377 height 36
click at [1090, 160] on div "× Export Report Export via Engineering Reports Only (MS Excel) Engineering Repo…" at bounding box center [756, 402] width 1512 height 804
click at [951, 309] on button "Cancel" at bounding box center [927, 306] width 60 height 27
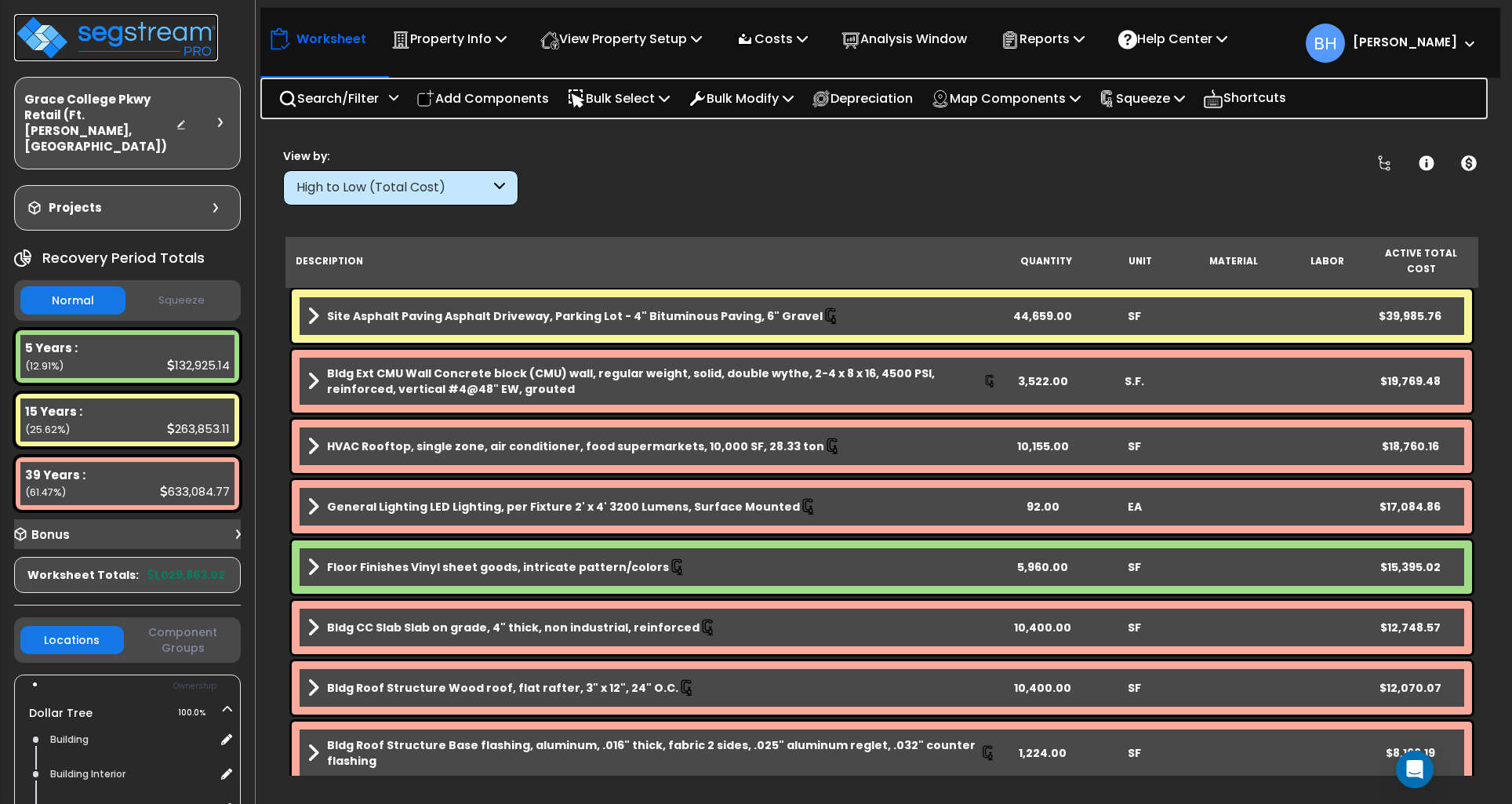
click at [186, 47] on img at bounding box center [116, 38] width 204 height 47
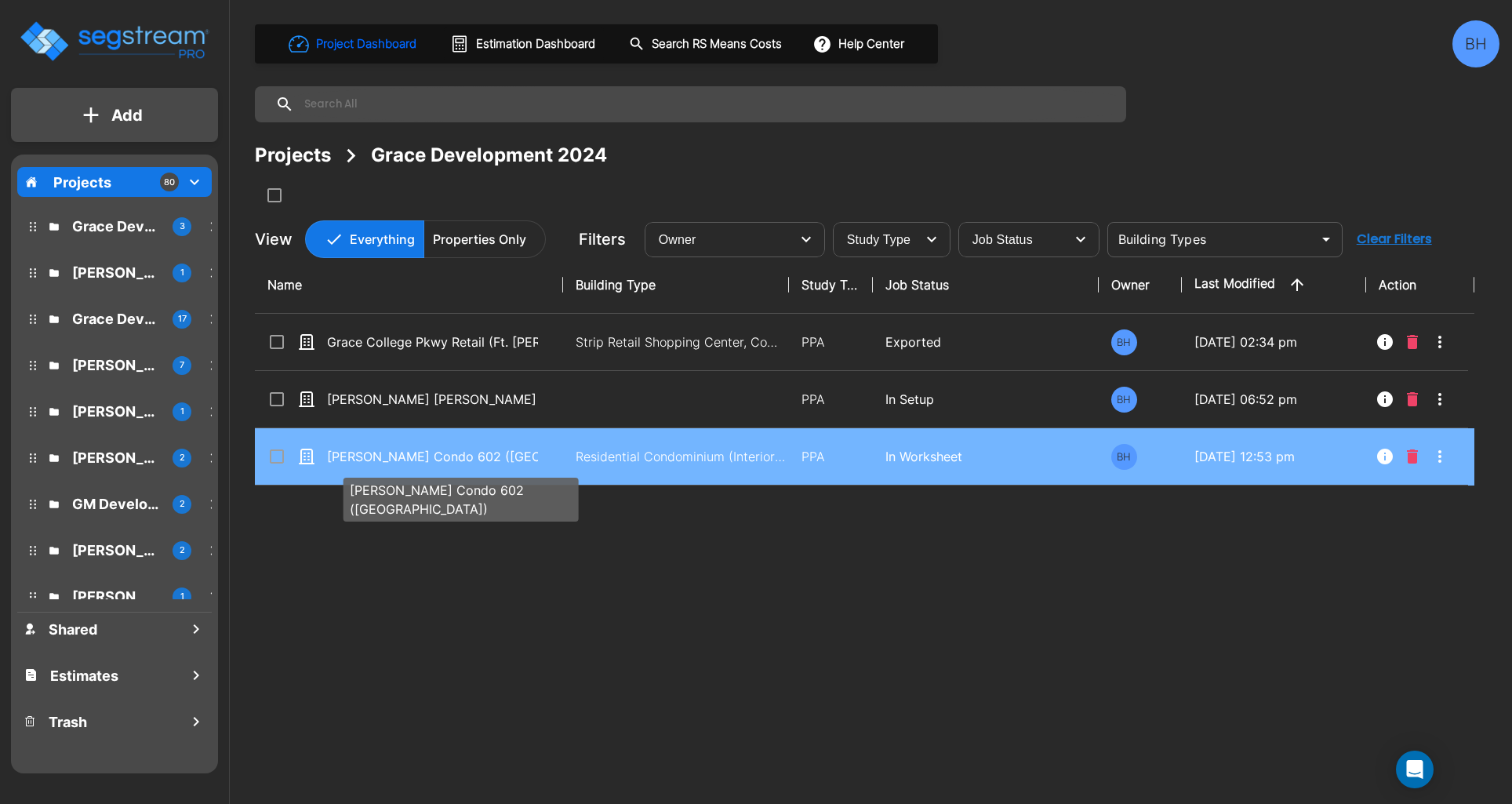
click at [532, 456] on p "[PERSON_NAME] Condo 602 ([GEOGRAPHIC_DATA])" at bounding box center [432, 457] width 211 height 19
checkbox input "true"
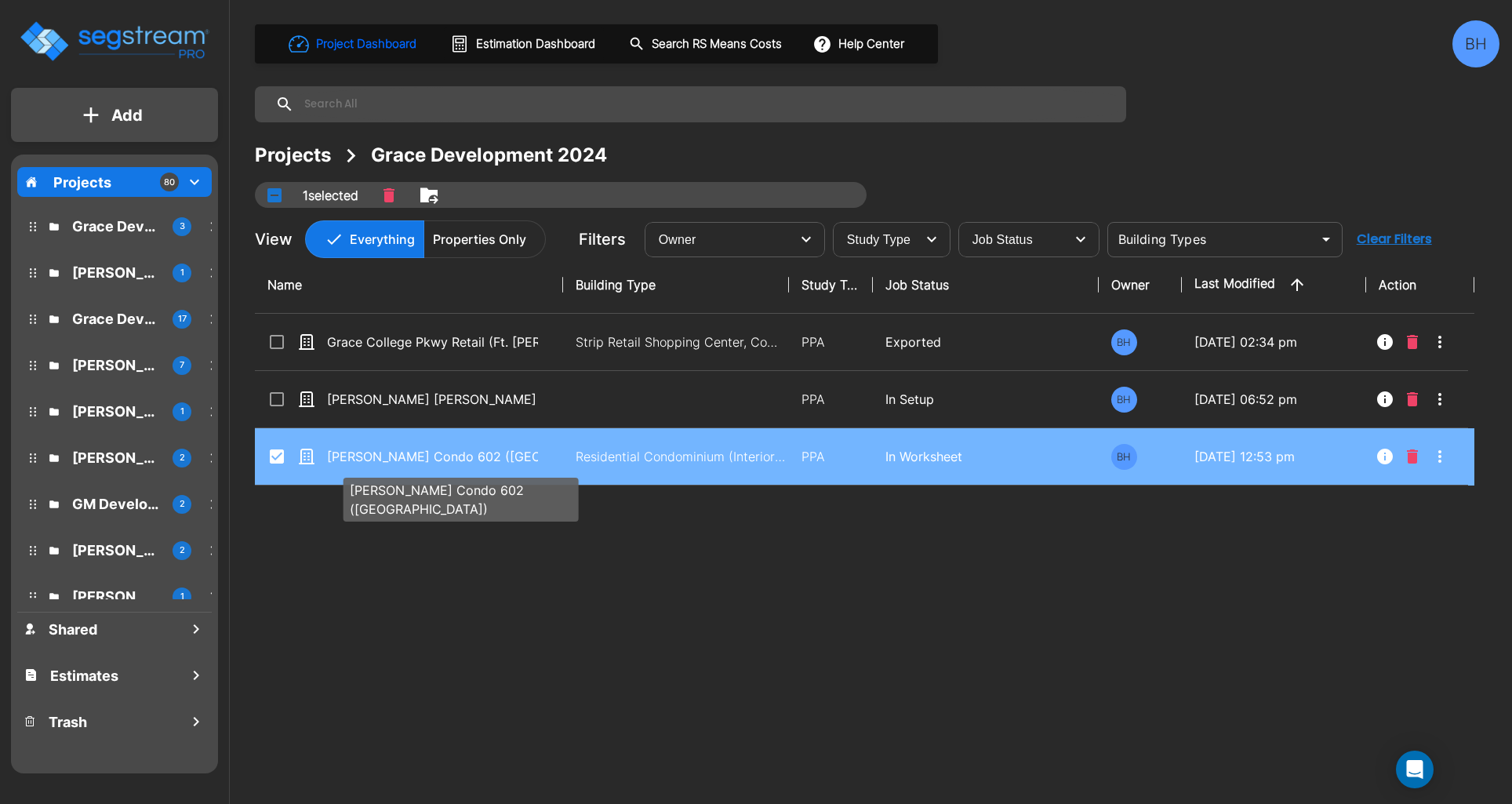
click at [532, 456] on p "[PERSON_NAME] Condo 602 ([GEOGRAPHIC_DATA])" at bounding box center [432, 457] width 211 height 19
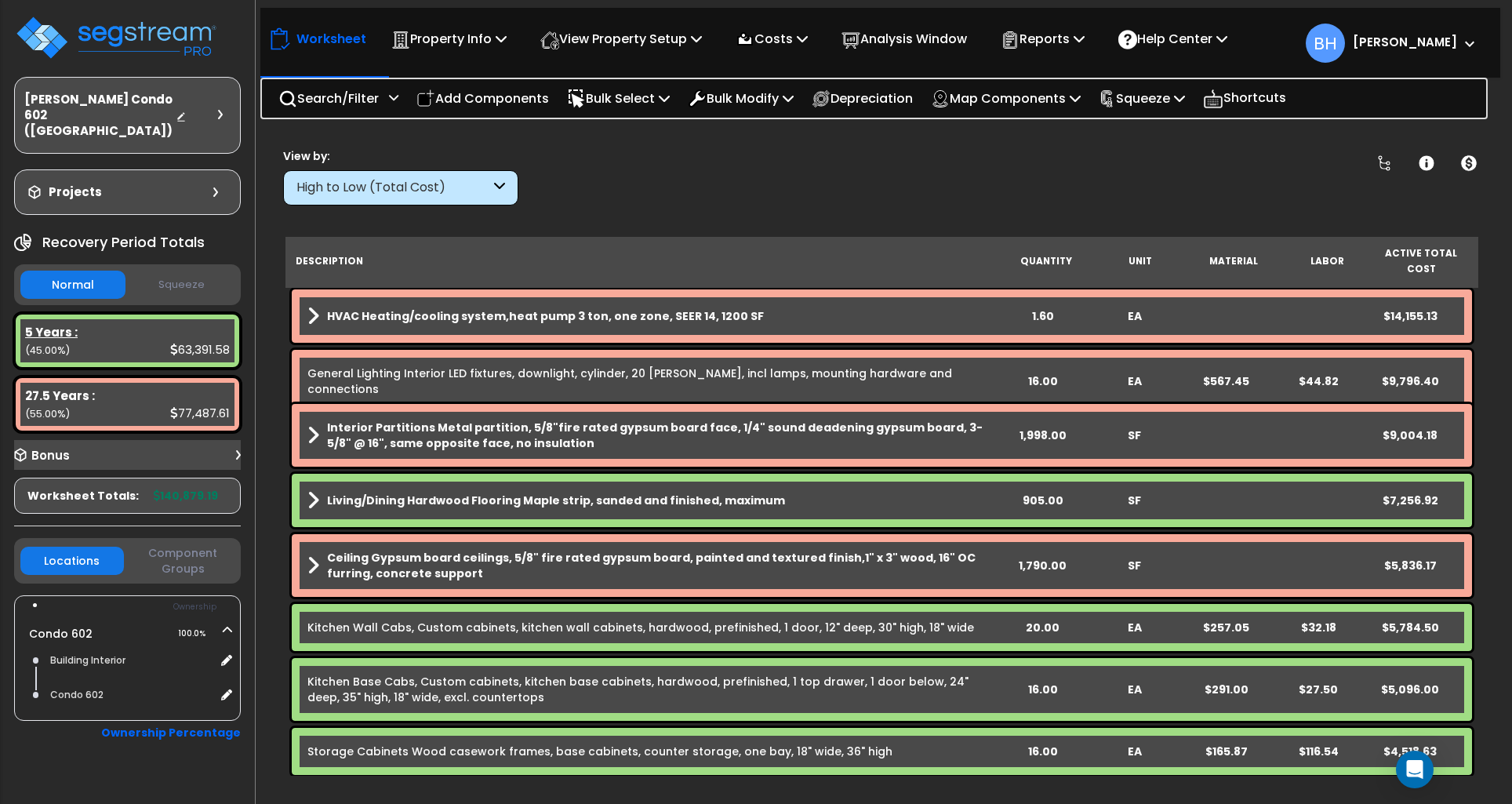
click at [133, 341] on div "5 Years : 63,391.58 (45.00%)" at bounding box center [127, 340] width 215 height 43
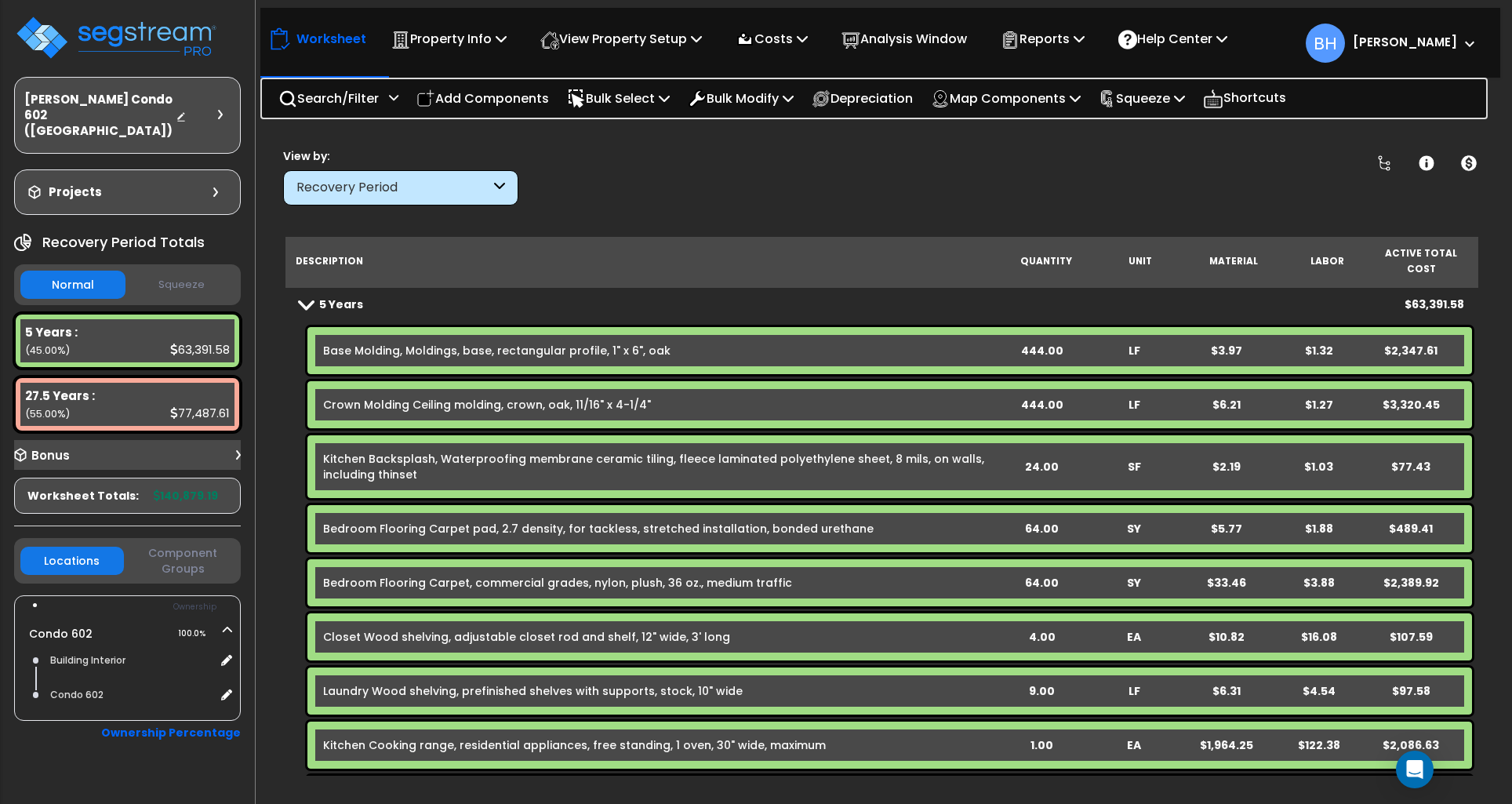
click at [1041, 343] on div "444.00" at bounding box center [1042, 350] width 91 height 16
click at [1028, 397] on div "444.00" at bounding box center [1042, 404] width 91 height 16
click at [1029, 397] on div "444.00" at bounding box center [1042, 404] width 91 height 16
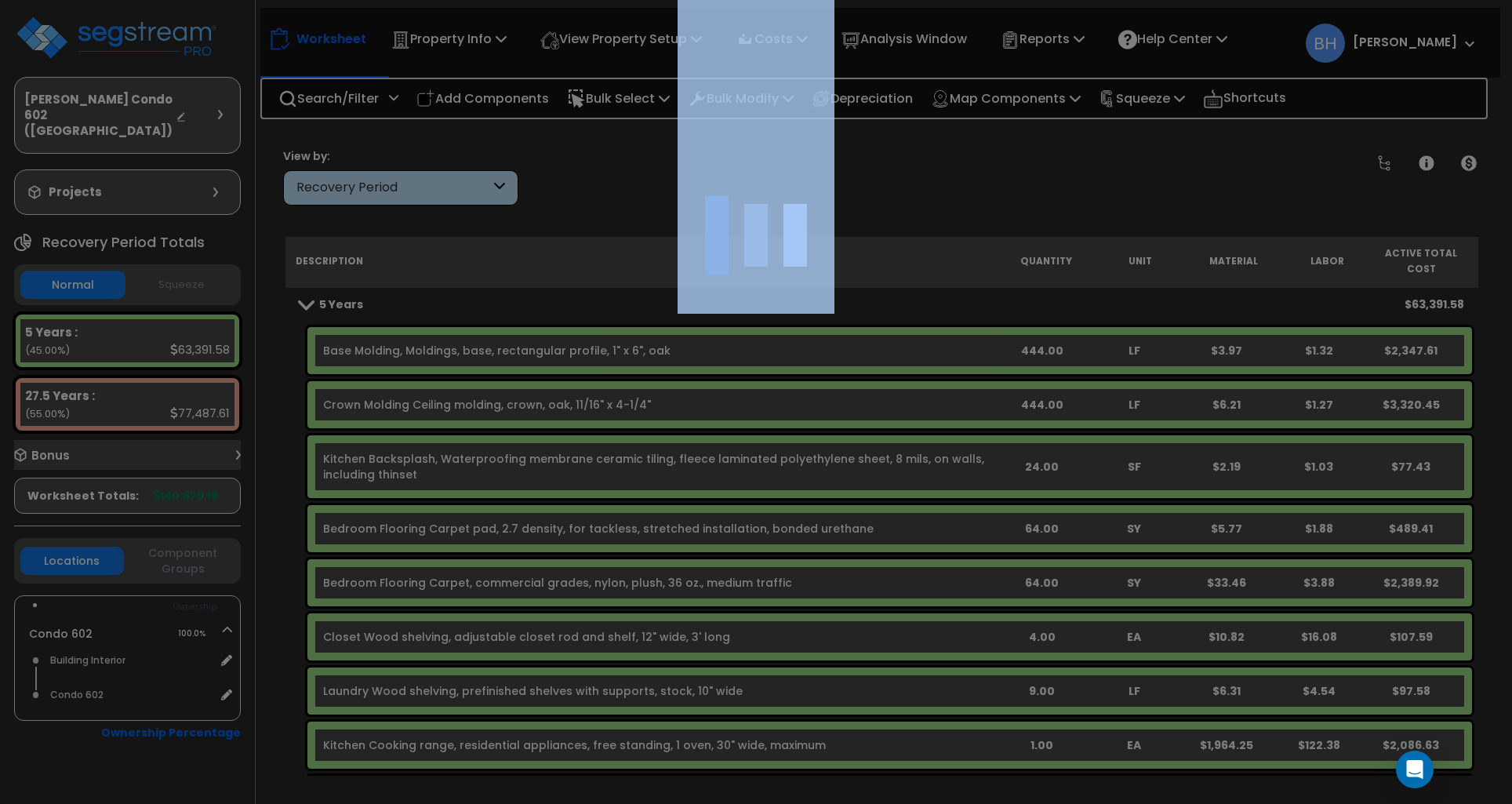
click at [1029, 388] on div at bounding box center [756, 402] width 1512 height 804
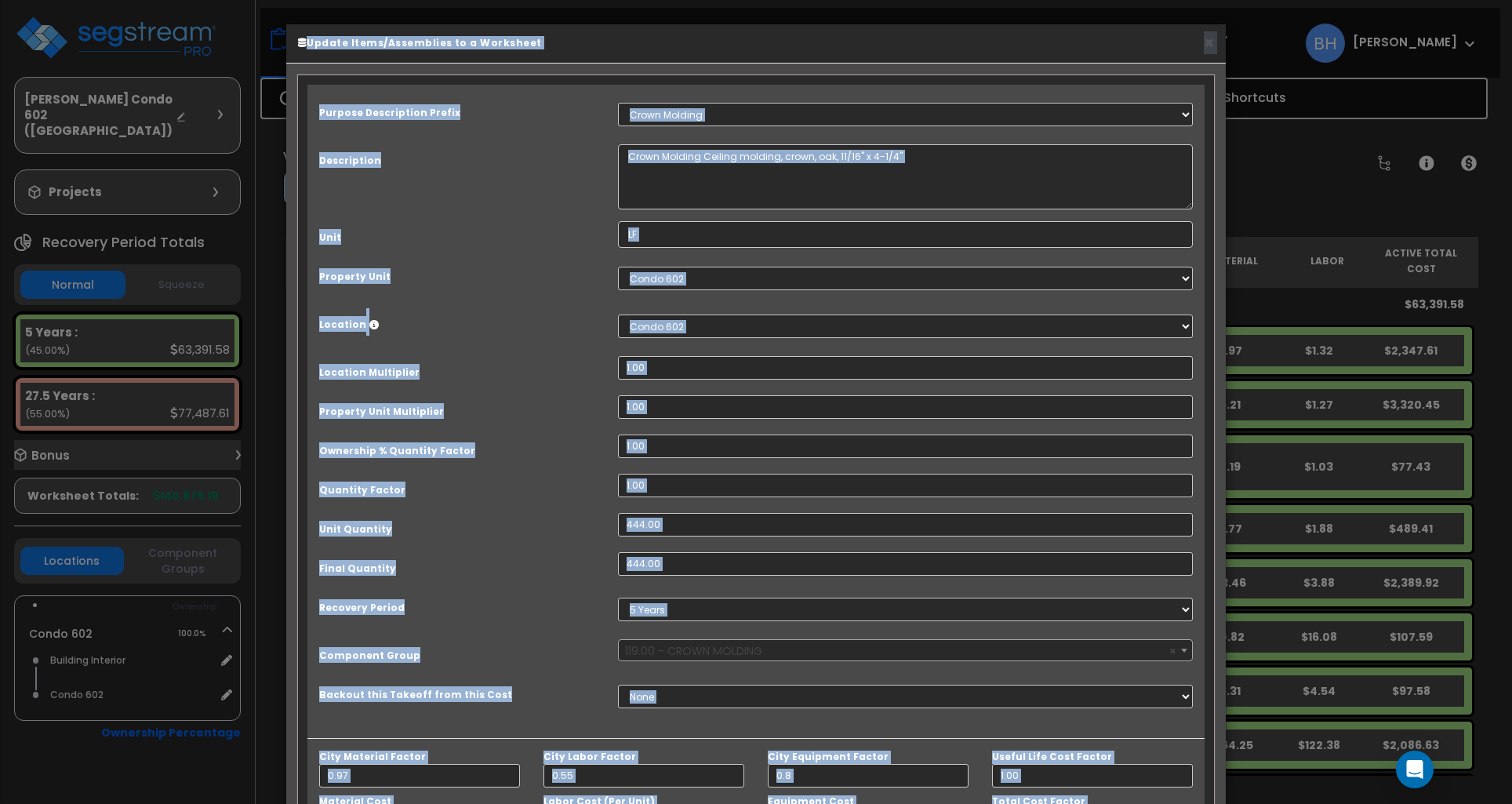
click at [737, 544] on div "Purpose Description Prefix Select A/V System A/V System A/V System Equipment A/…" at bounding box center [756, 411] width 897 height 653
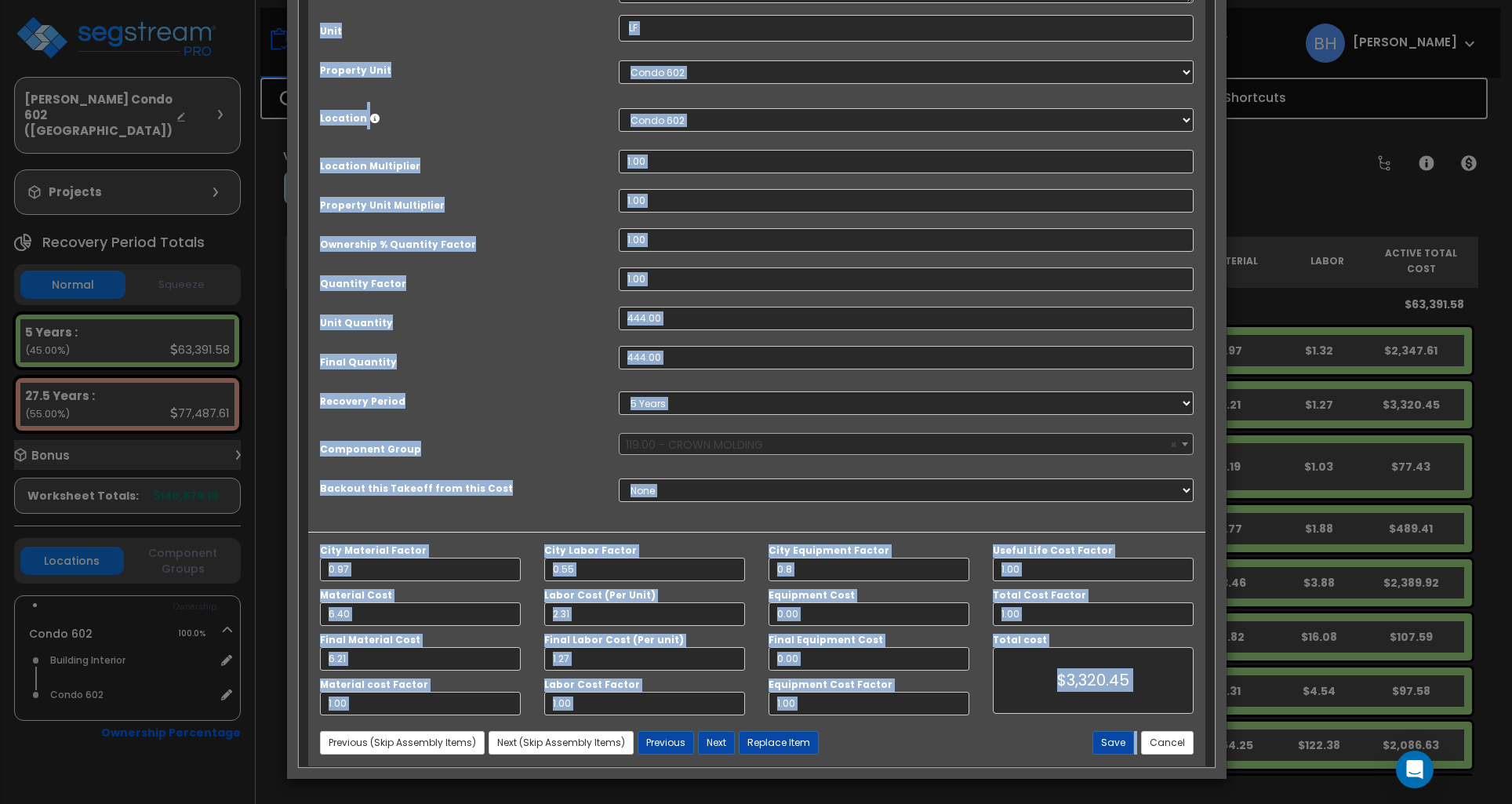
click at [1166, 746] on button "Cancel" at bounding box center [1167, 742] width 52 height 24
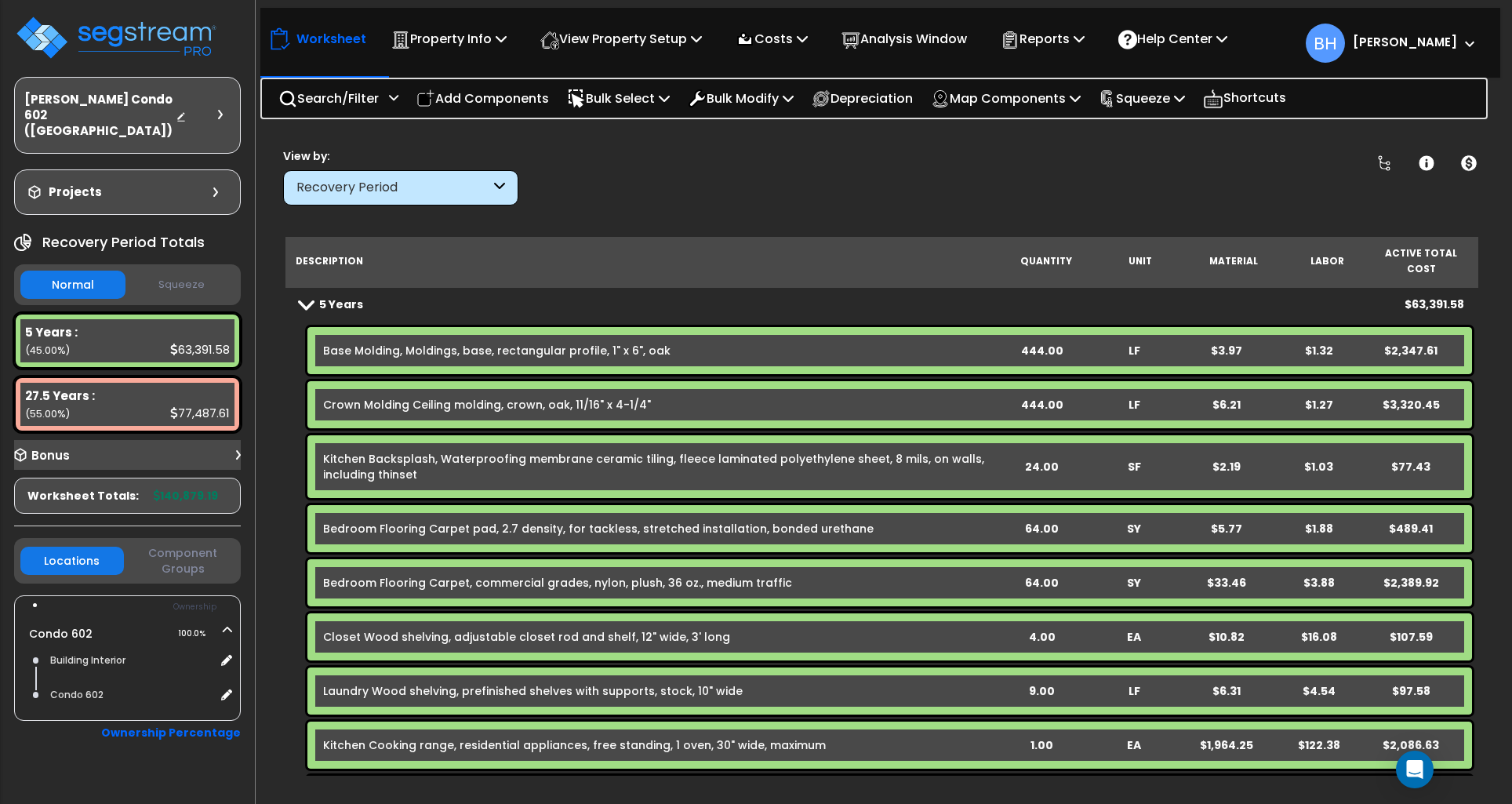
click at [1046, 397] on div "444.00" at bounding box center [1042, 404] width 91 height 16
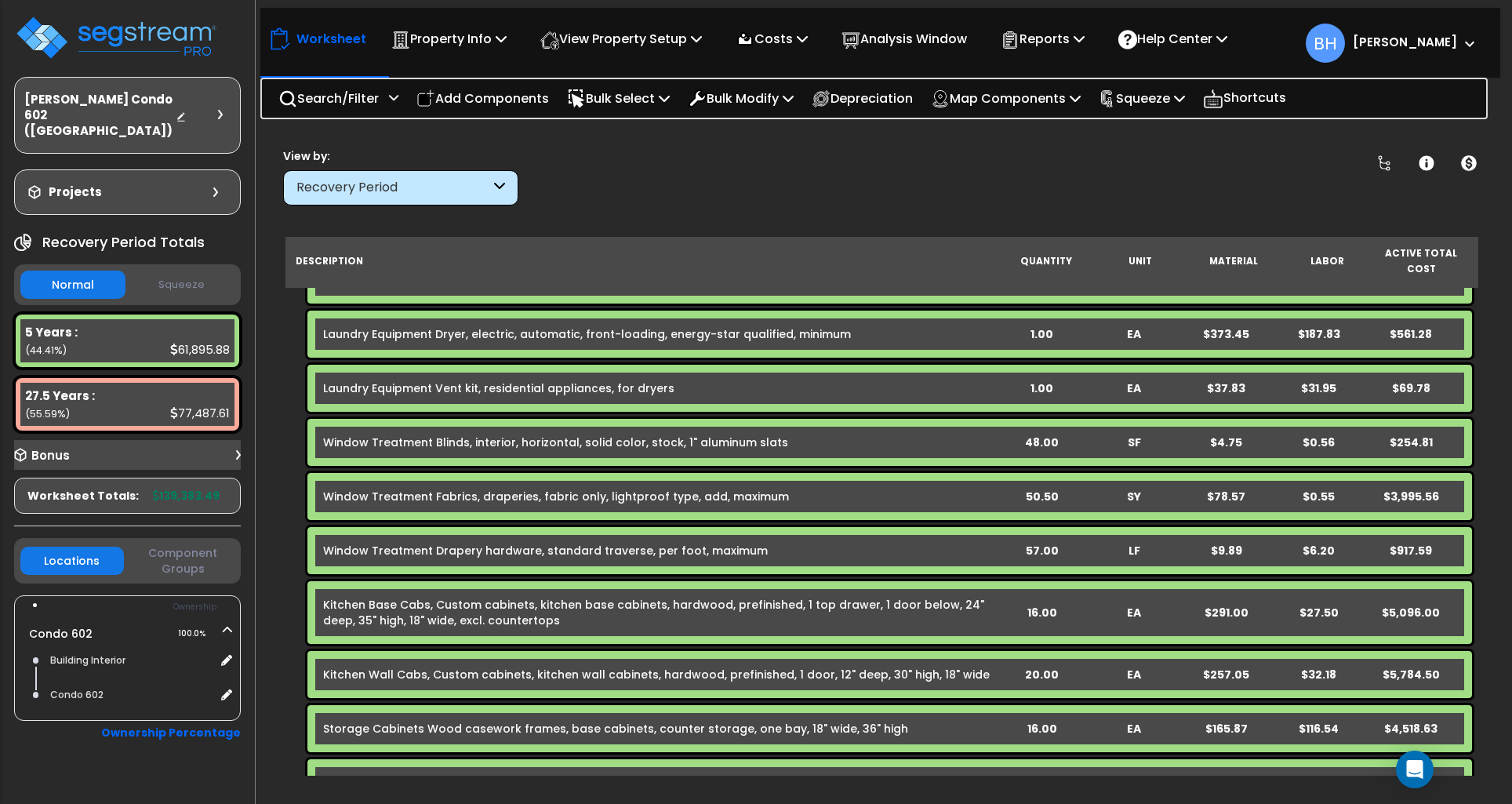
scroll to position [748, 0]
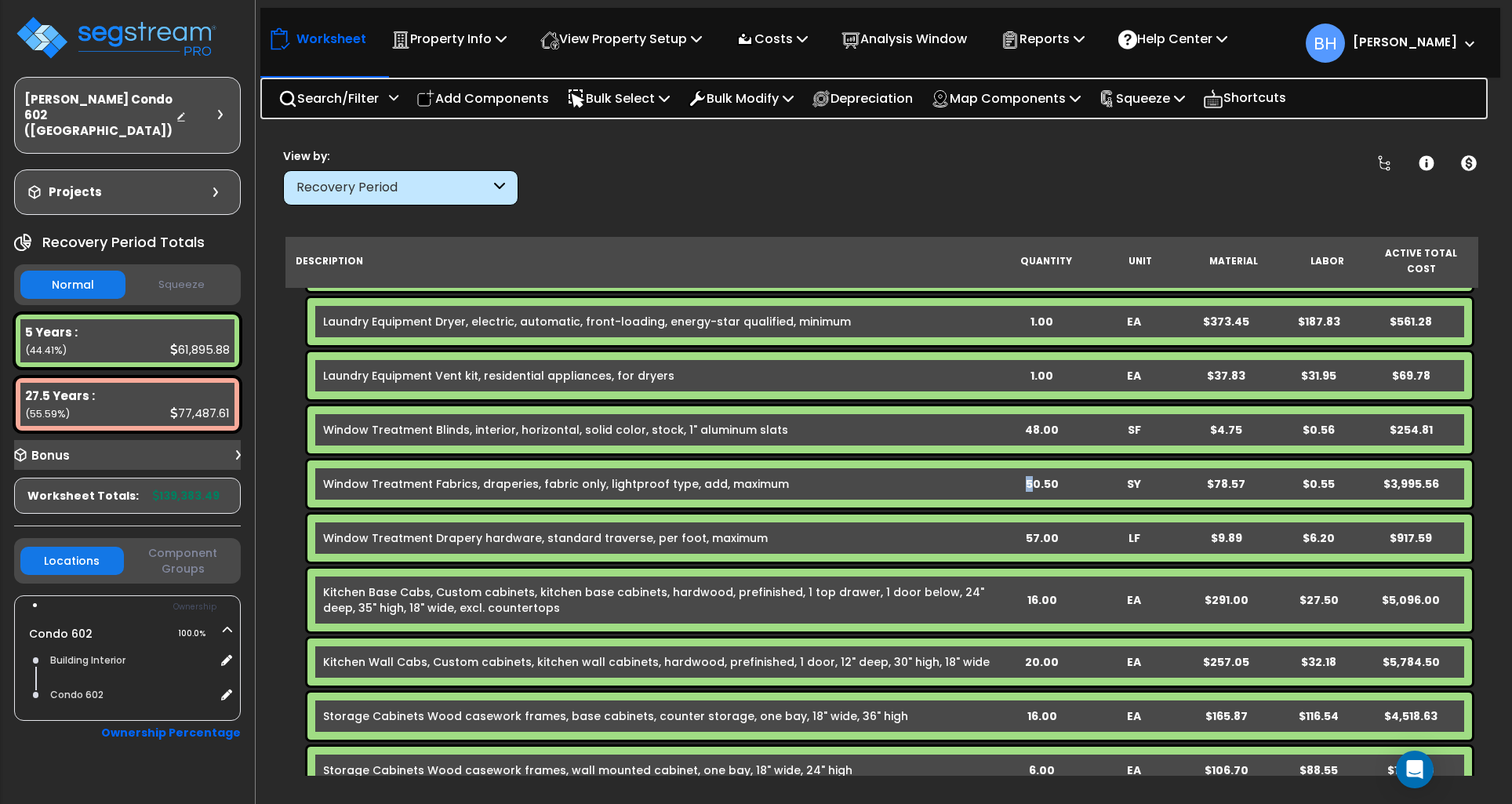
drag, startPoint x: 1031, startPoint y: 466, endPoint x: 1083, endPoint y: 480, distance: 53.9
click at [1031, 476] on div "50.50" at bounding box center [1042, 483] width 91 height 16
click at [1049, 476] on div "Window Treatment Fabrics, draperies, fabric only, lightproof type, add, maximum…" at bounding box center [889, 484] width 1165 height 47
click at [1043, 476] on div "50.50" at bounding box center [1042, 483] width 91 height 16
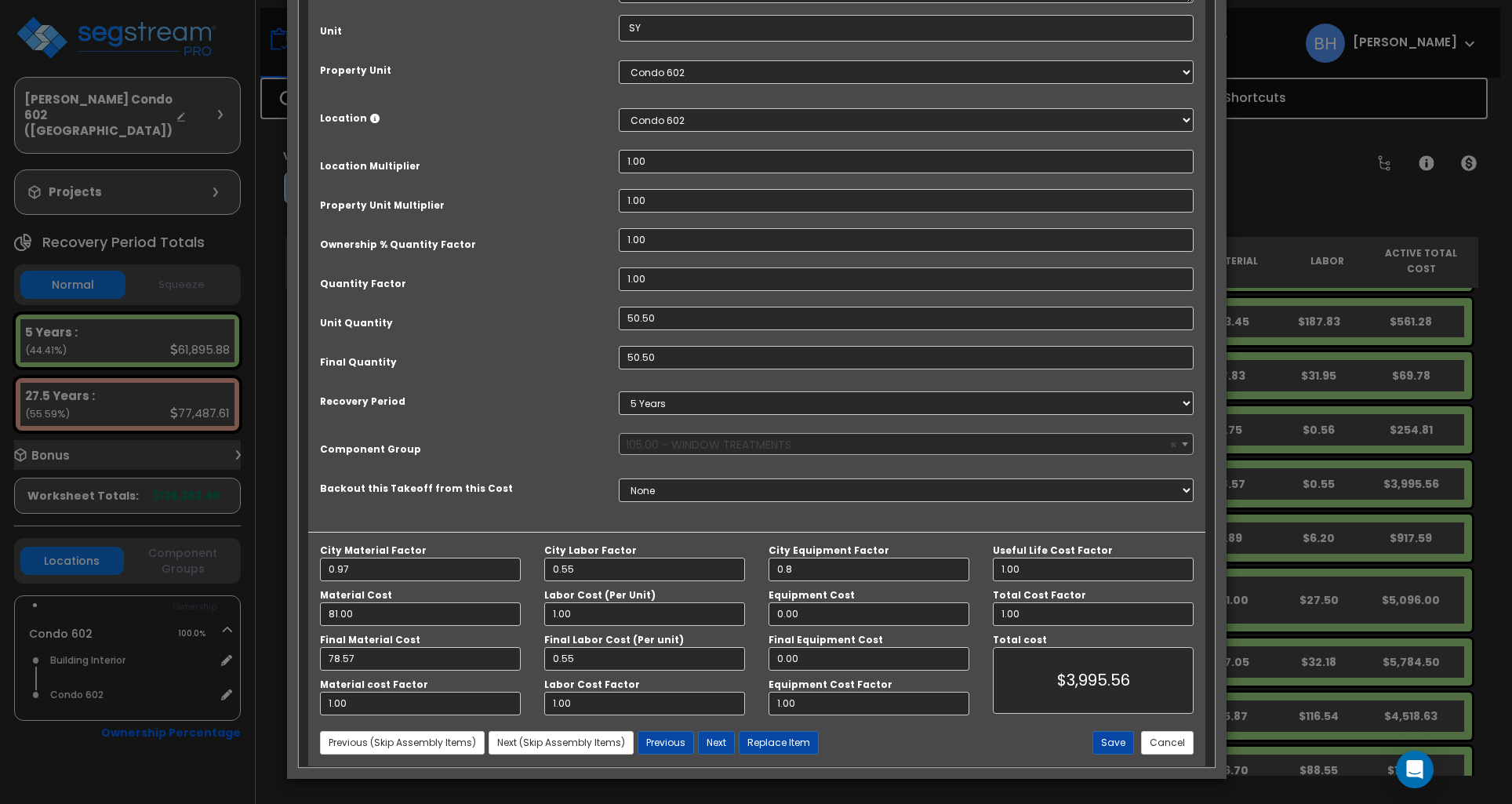
scroll to position [0, 0]
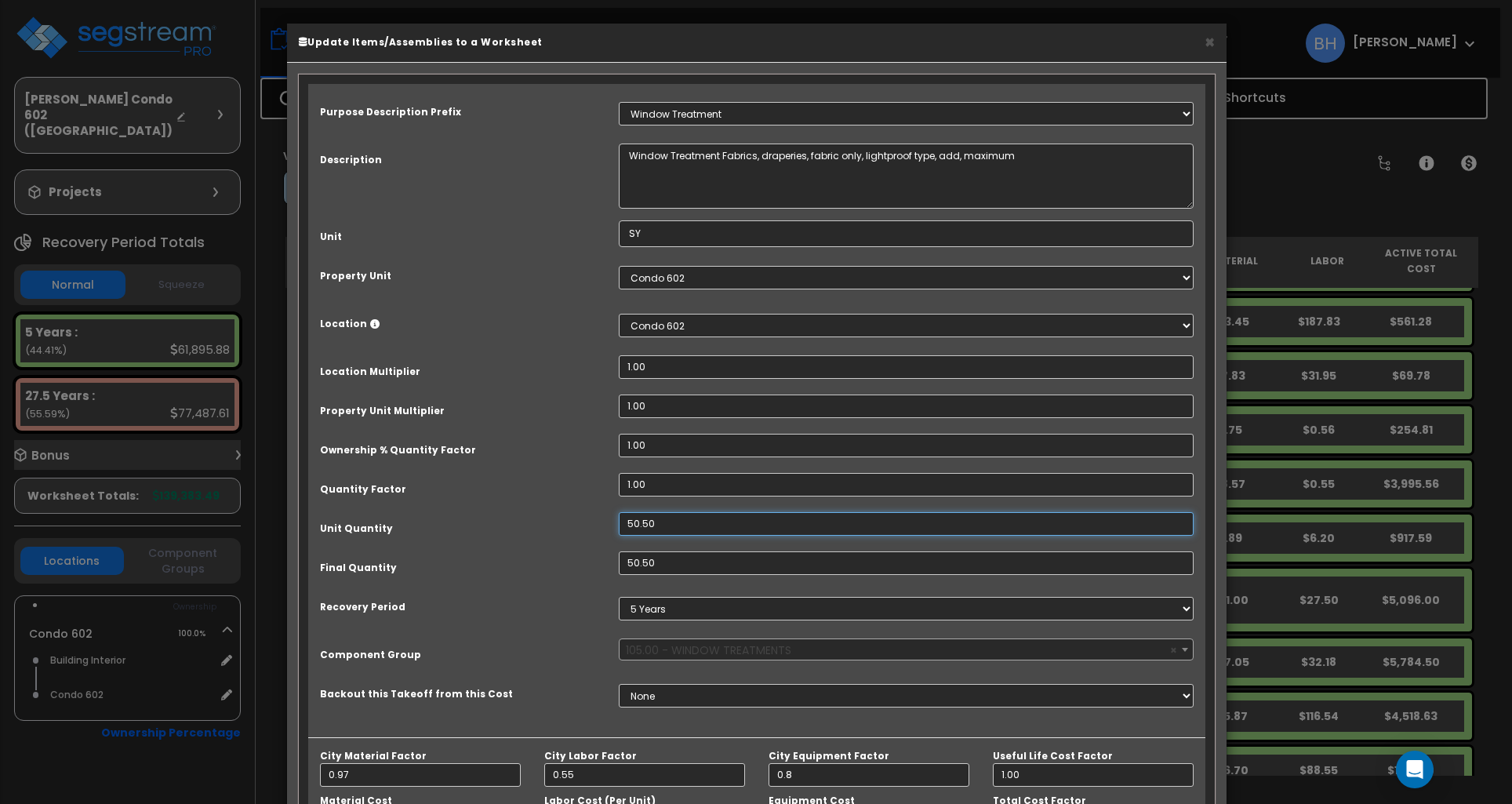
click at [718, 522] on input "50.50" at bounding box center [906, 523] width 575 height 24
type input "2"
type input "50.5"
type input "$3,995.56"
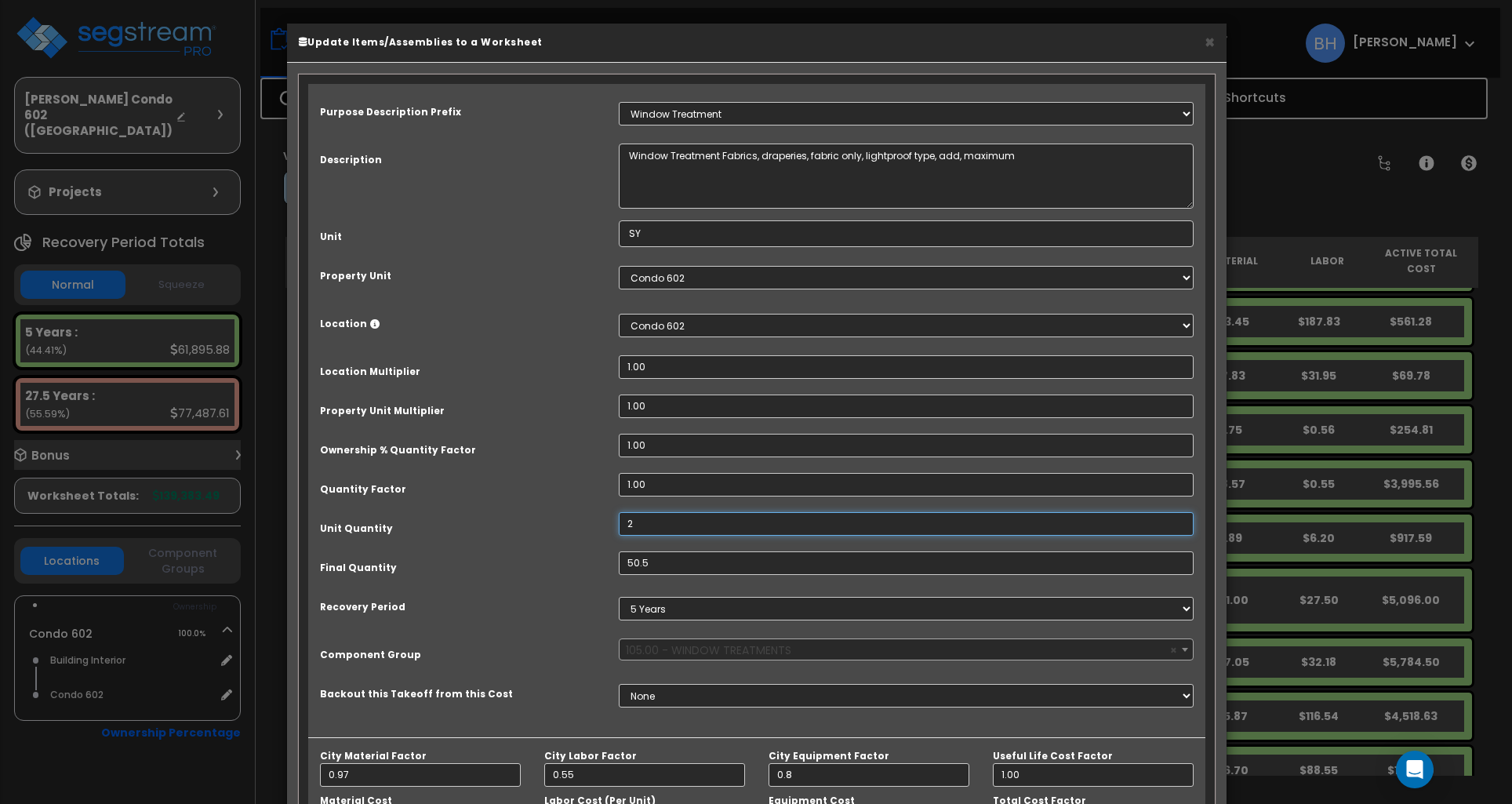
type input "2"
type input "$158.24"
type input "25"
type input "$1,978.00"
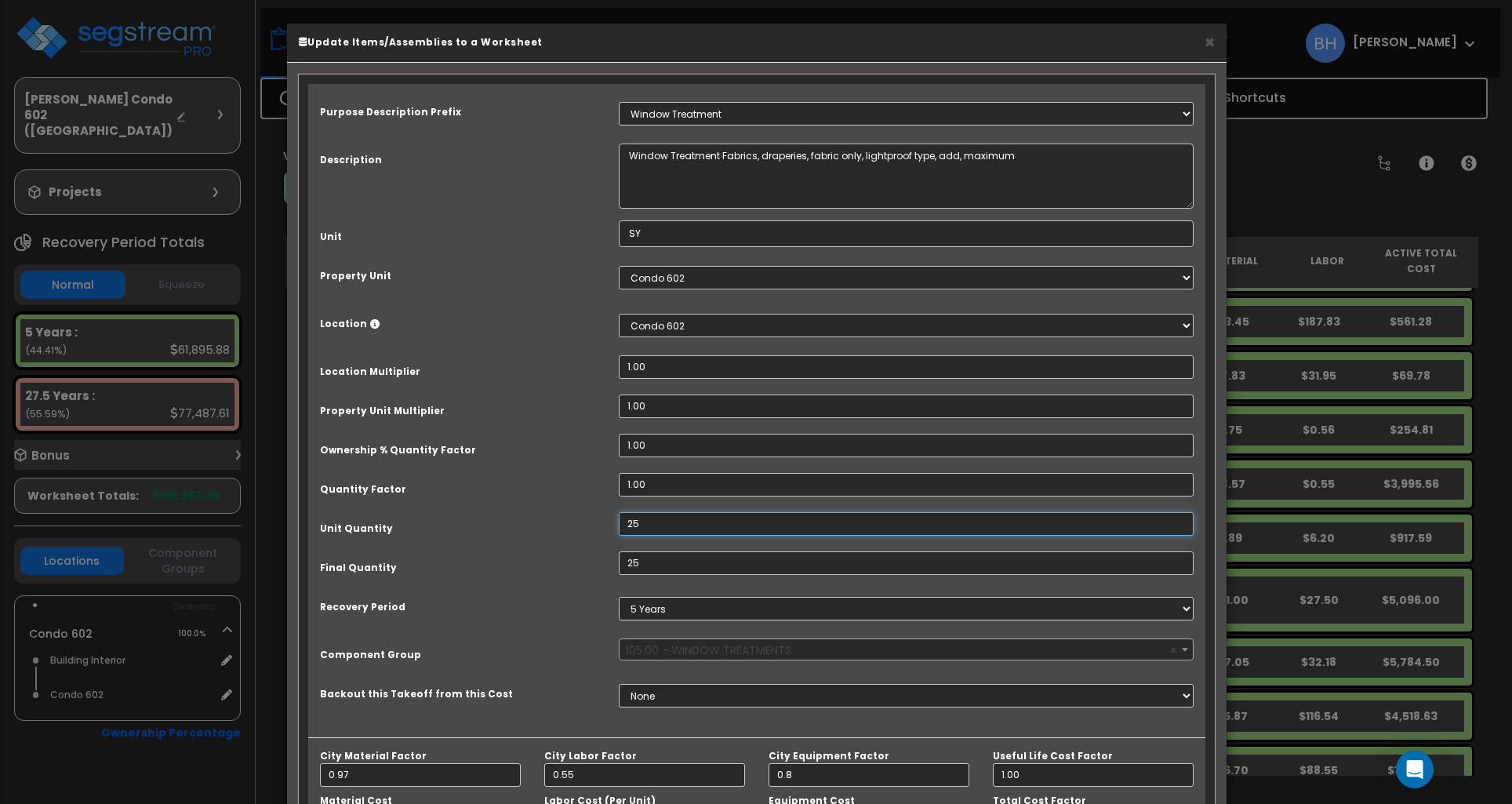
type input "25."
type input "$1,978.00"
type input "25.5"
type input "$1,978.00"
type input "25.5"
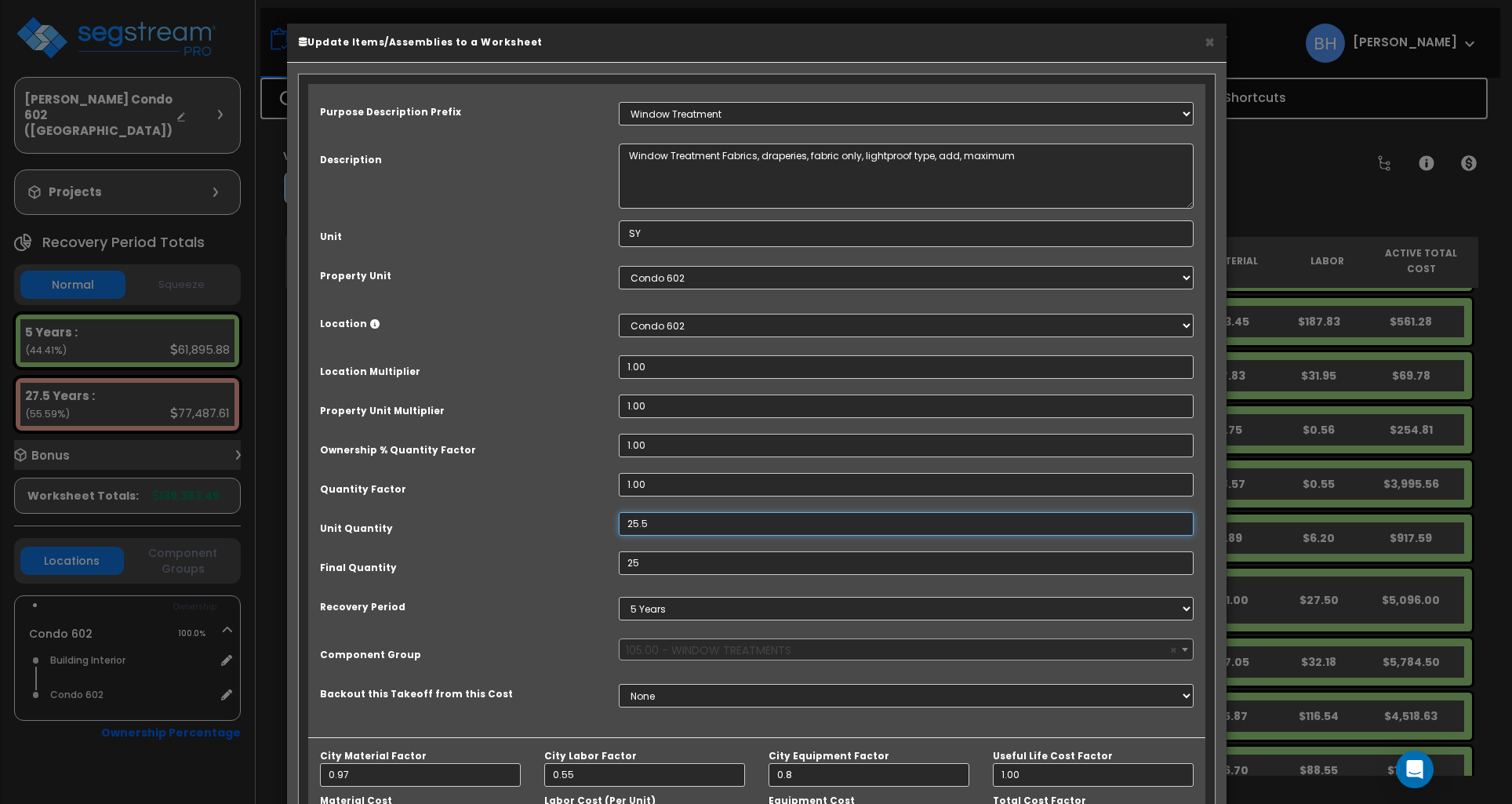
type input "$2,017.56"
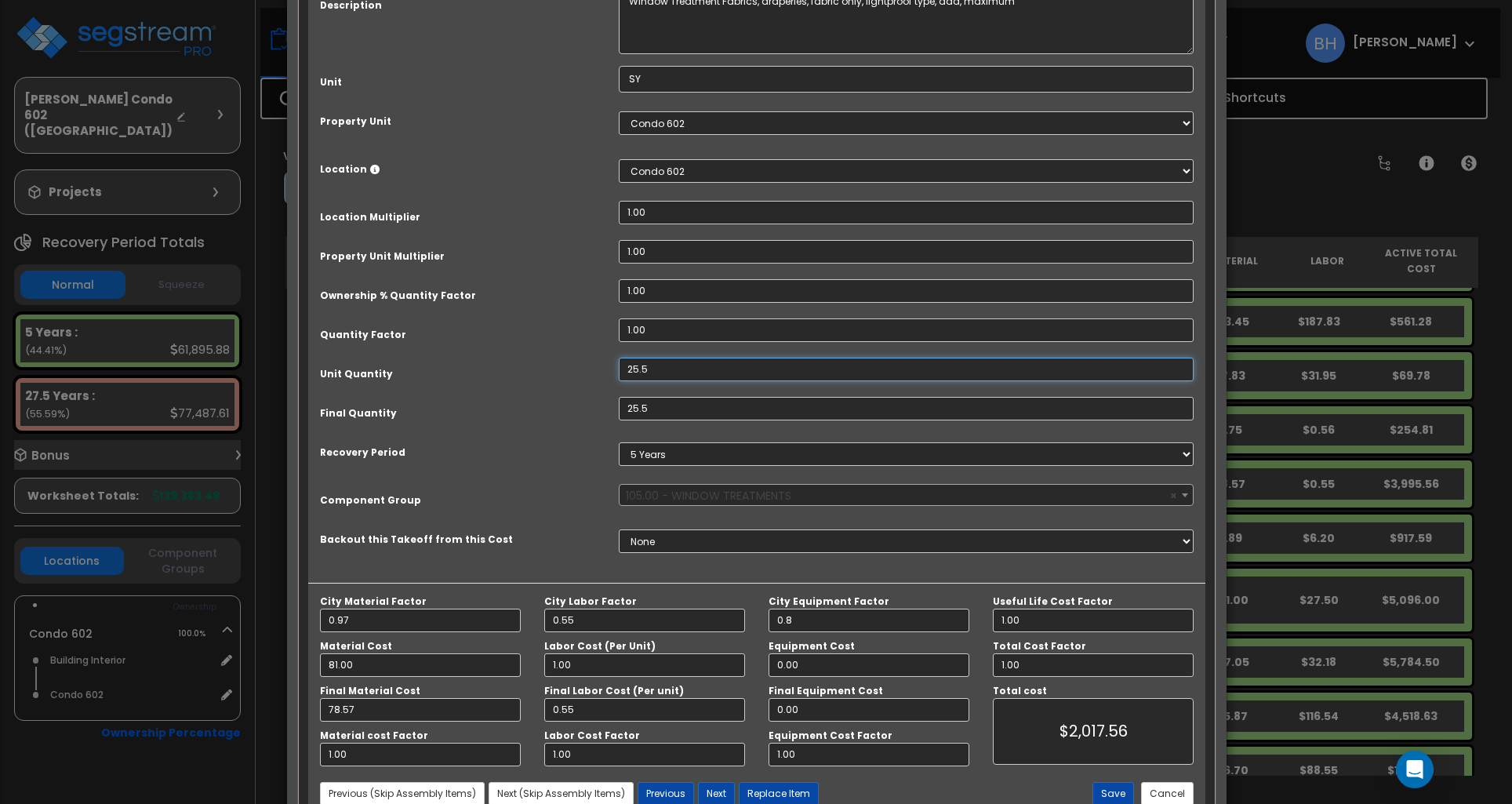
scroll to position [207, 0]
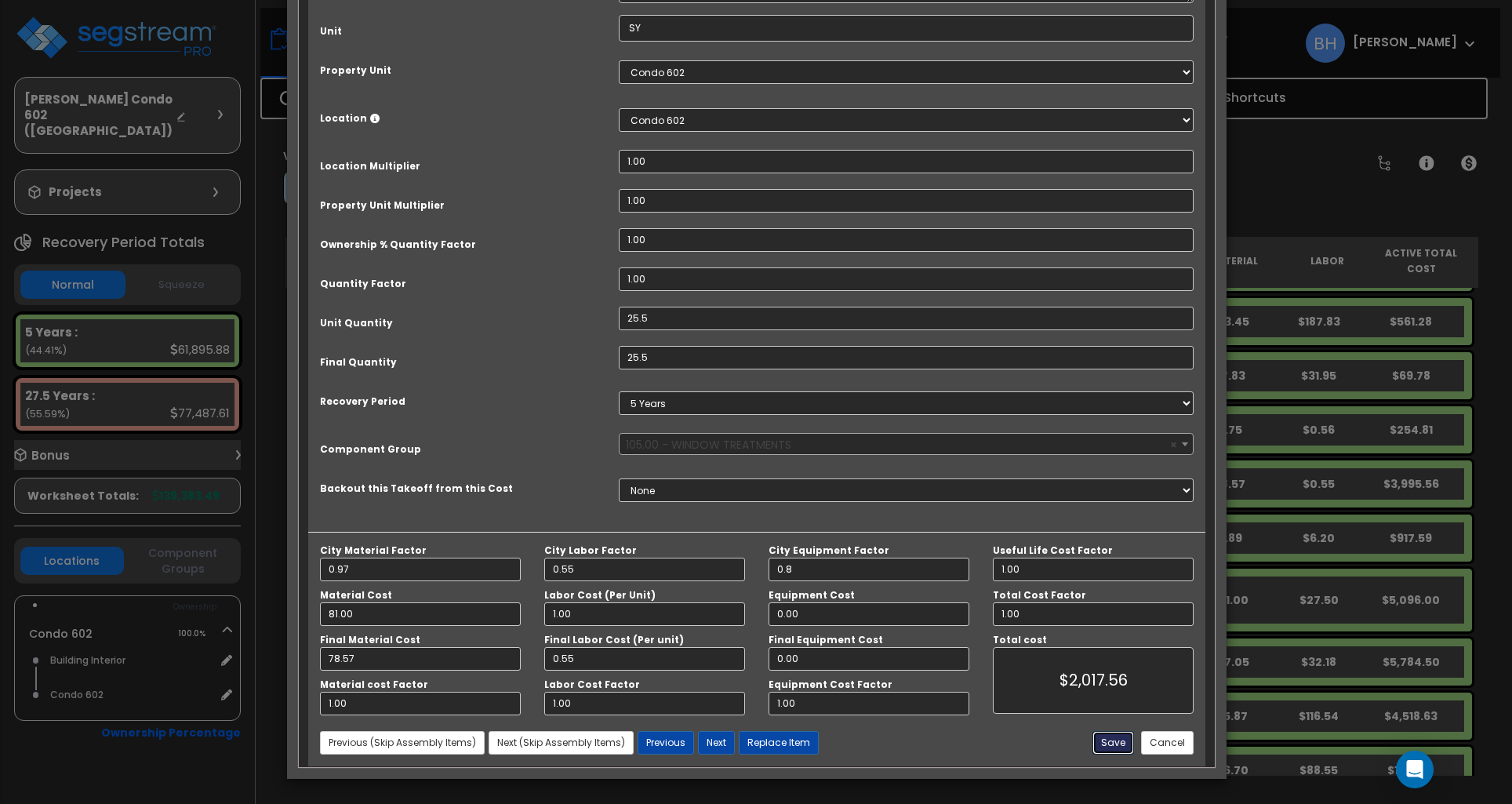
click at [1112, 743] on button "Save" at bounding box center [1113, 742] width 42 height 24
type input "25.50"
type input "0.80"
type input "2017.56"
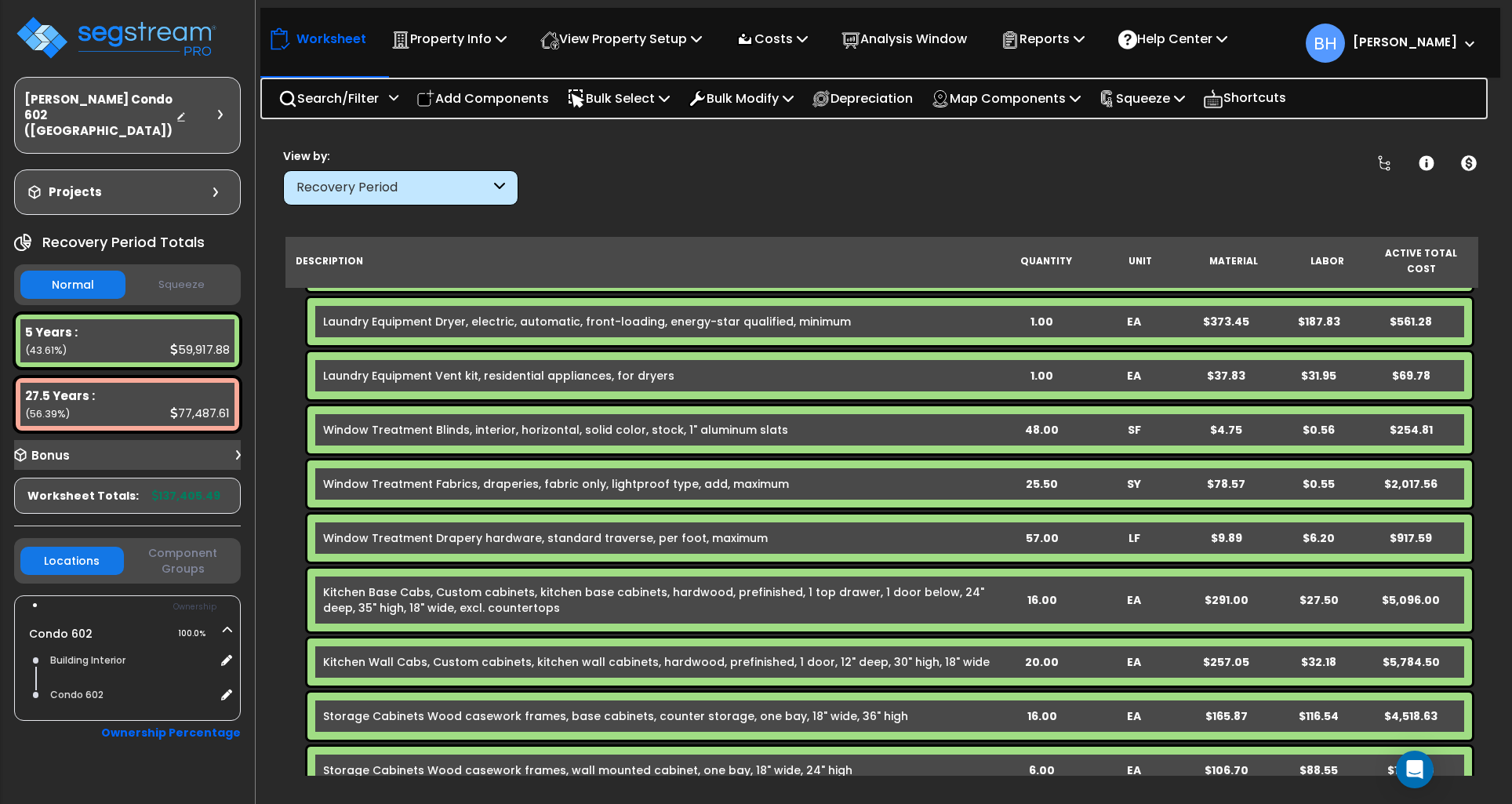
click at [1035, 530] on div "57.00" at bounding box center [1042, 537] width 91 height 16
click at [1036, 530] on div "57.00" at bounding box center [1042, 537] width 91 height 16
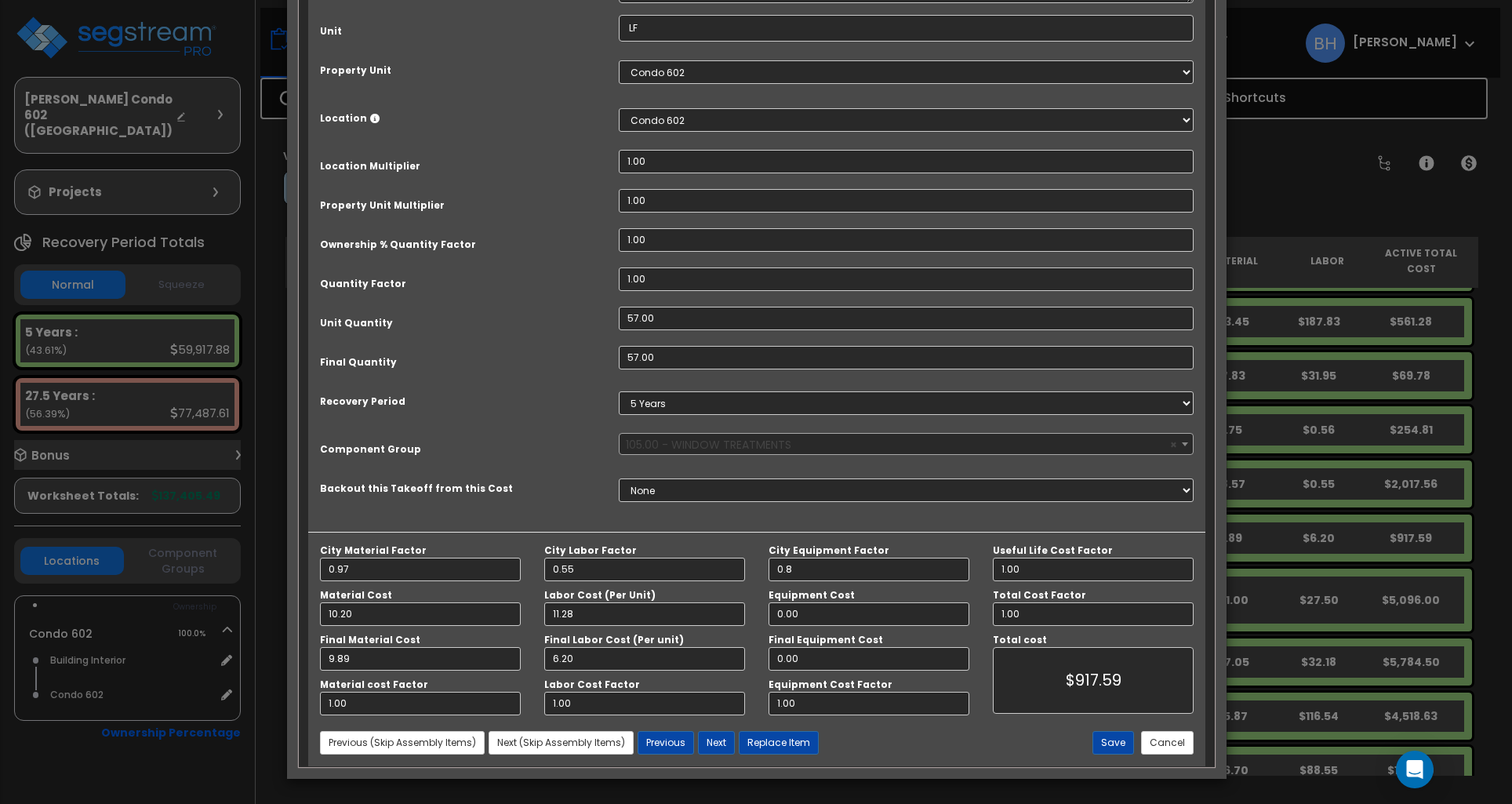
scroll to position [0, 0]
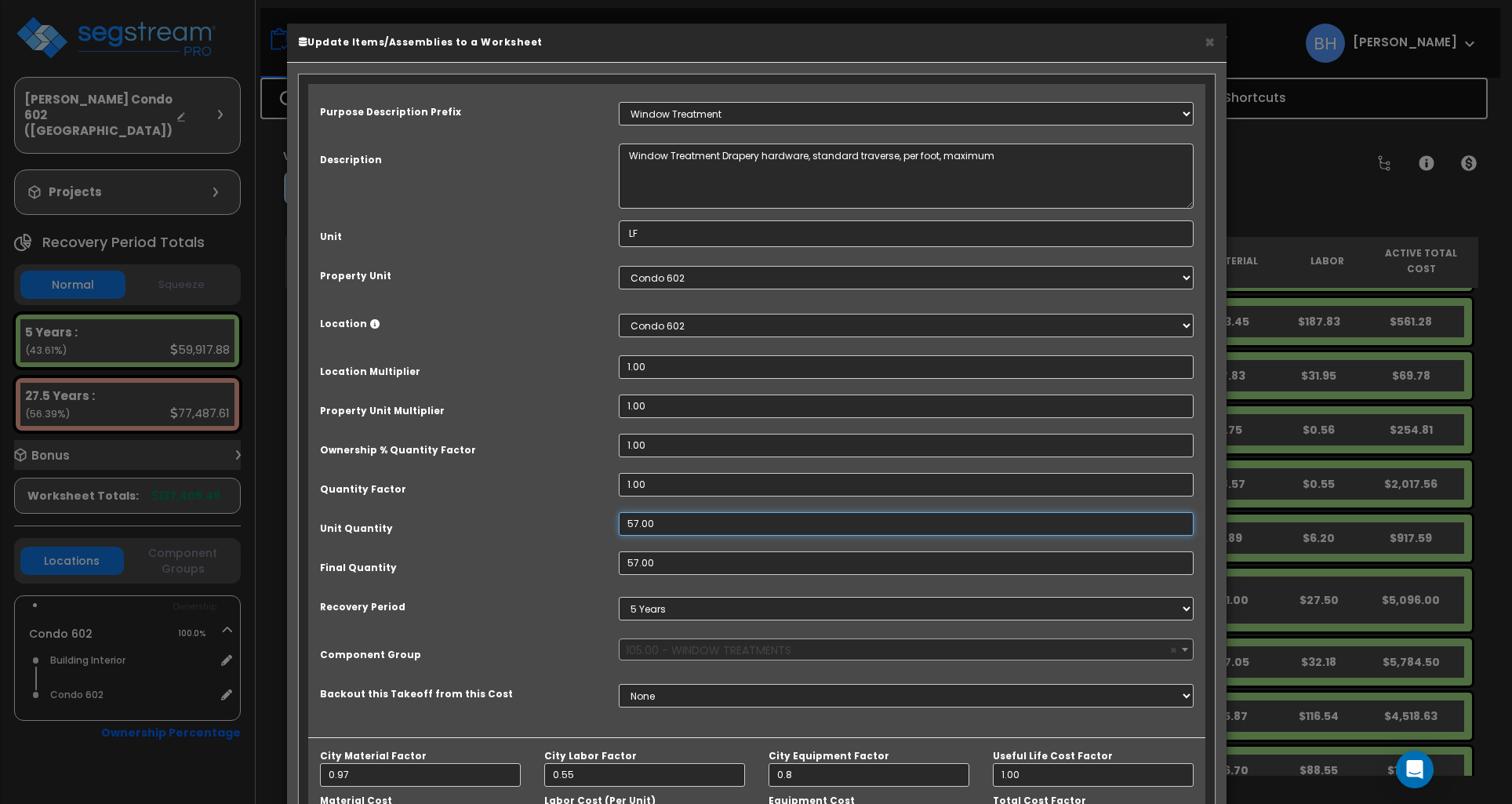
click at [666, 525] on input "57.00" at bounding box center [906, 523] width 575 height 24
type input "3"
type input "57"
type input "$917.13"
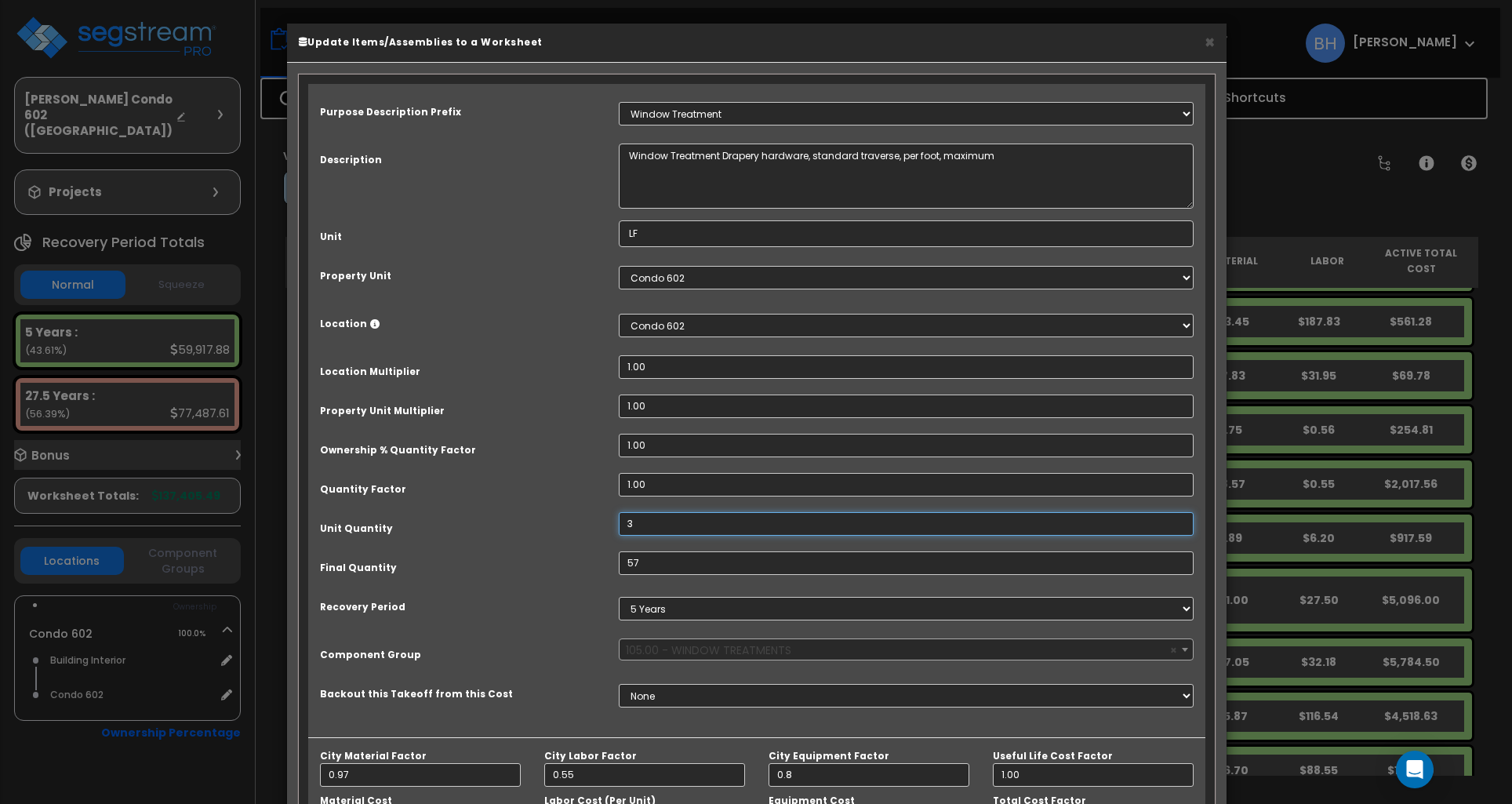
type input "34"
type input "3"
type input "$48.27"
type input "34"
type input "$547.06"
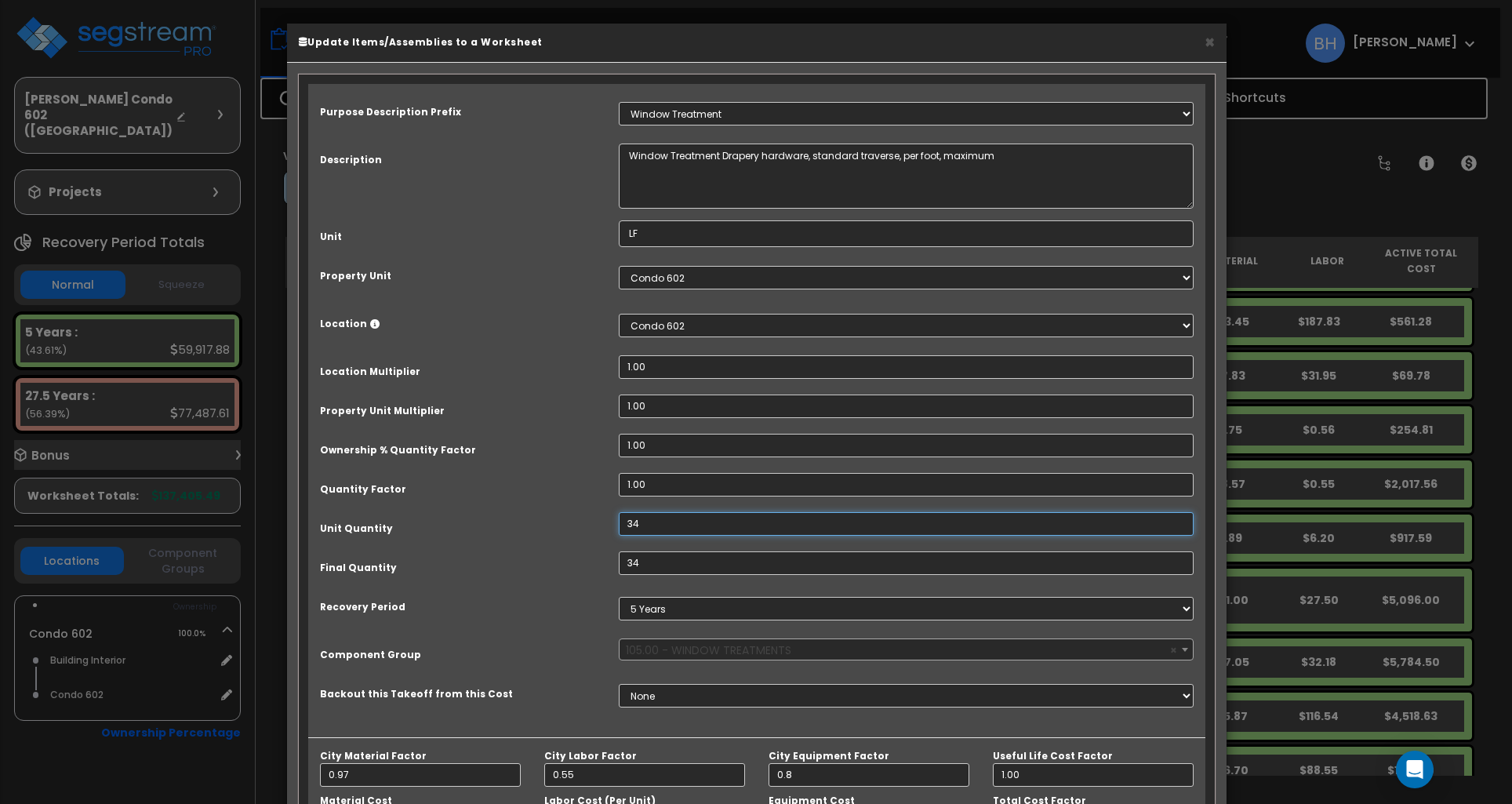
type input "3"
type input "$48.27"
type input "37"
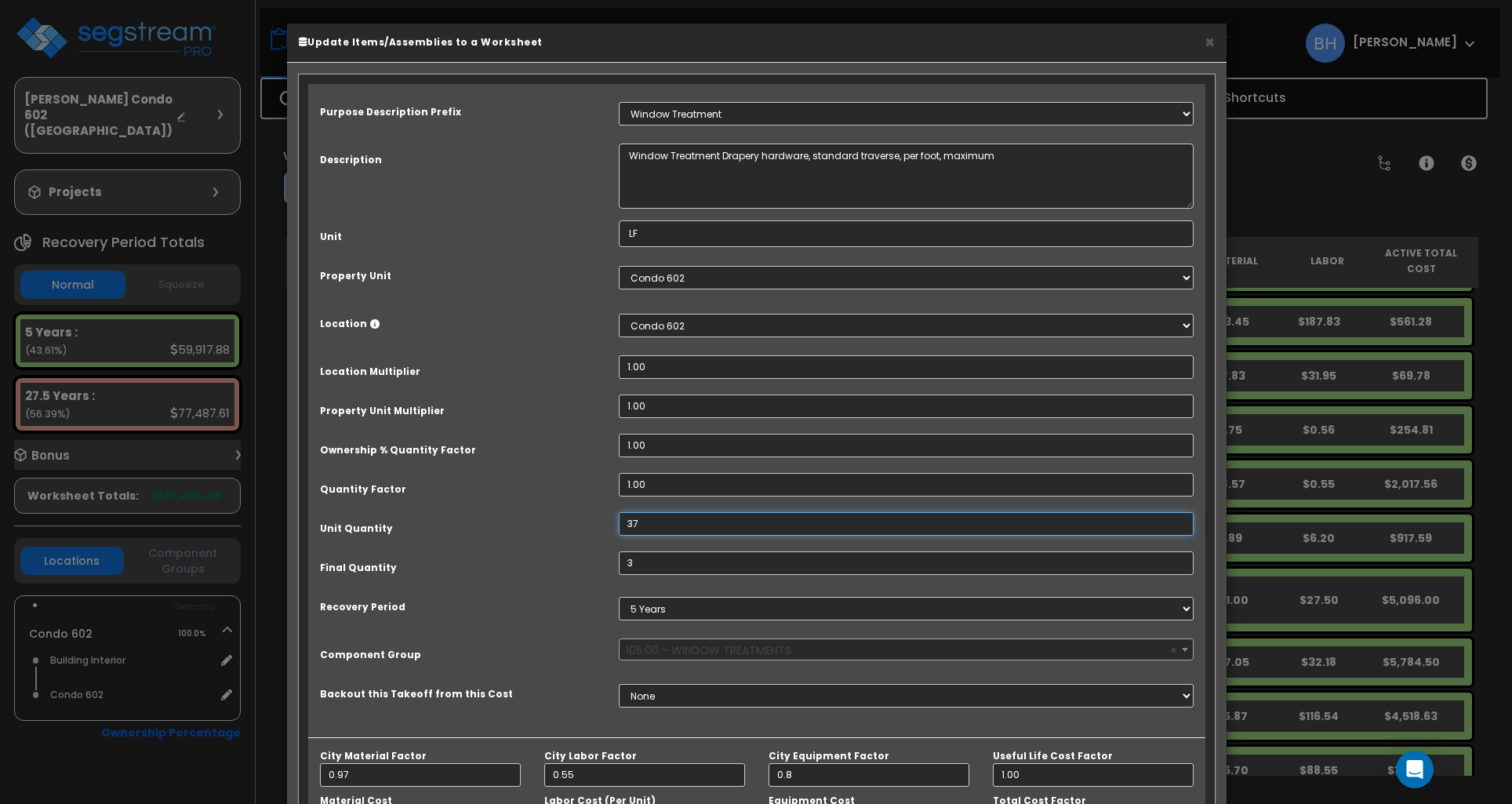
type input "$595.33"
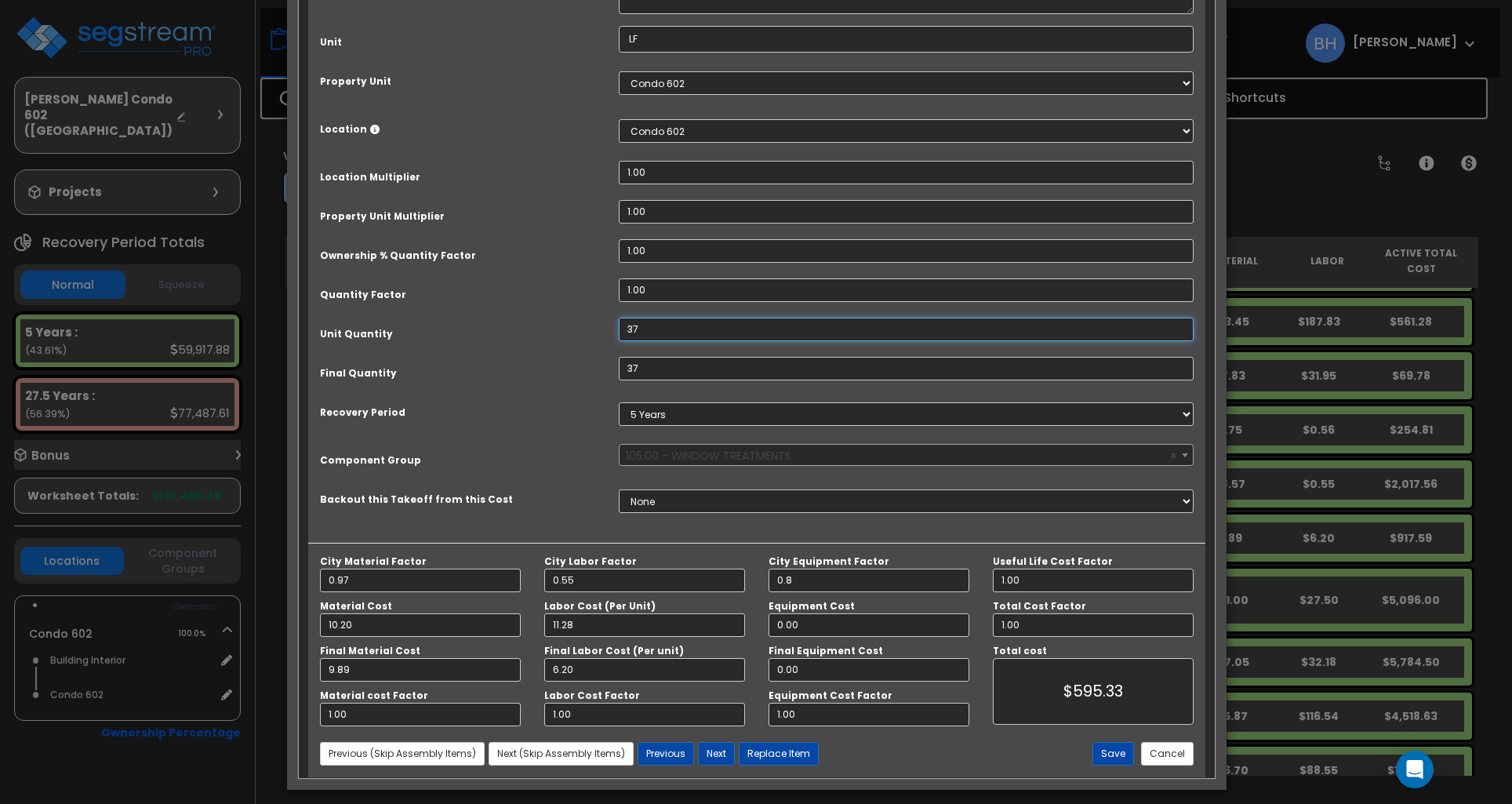
scroll to position [207, 0]
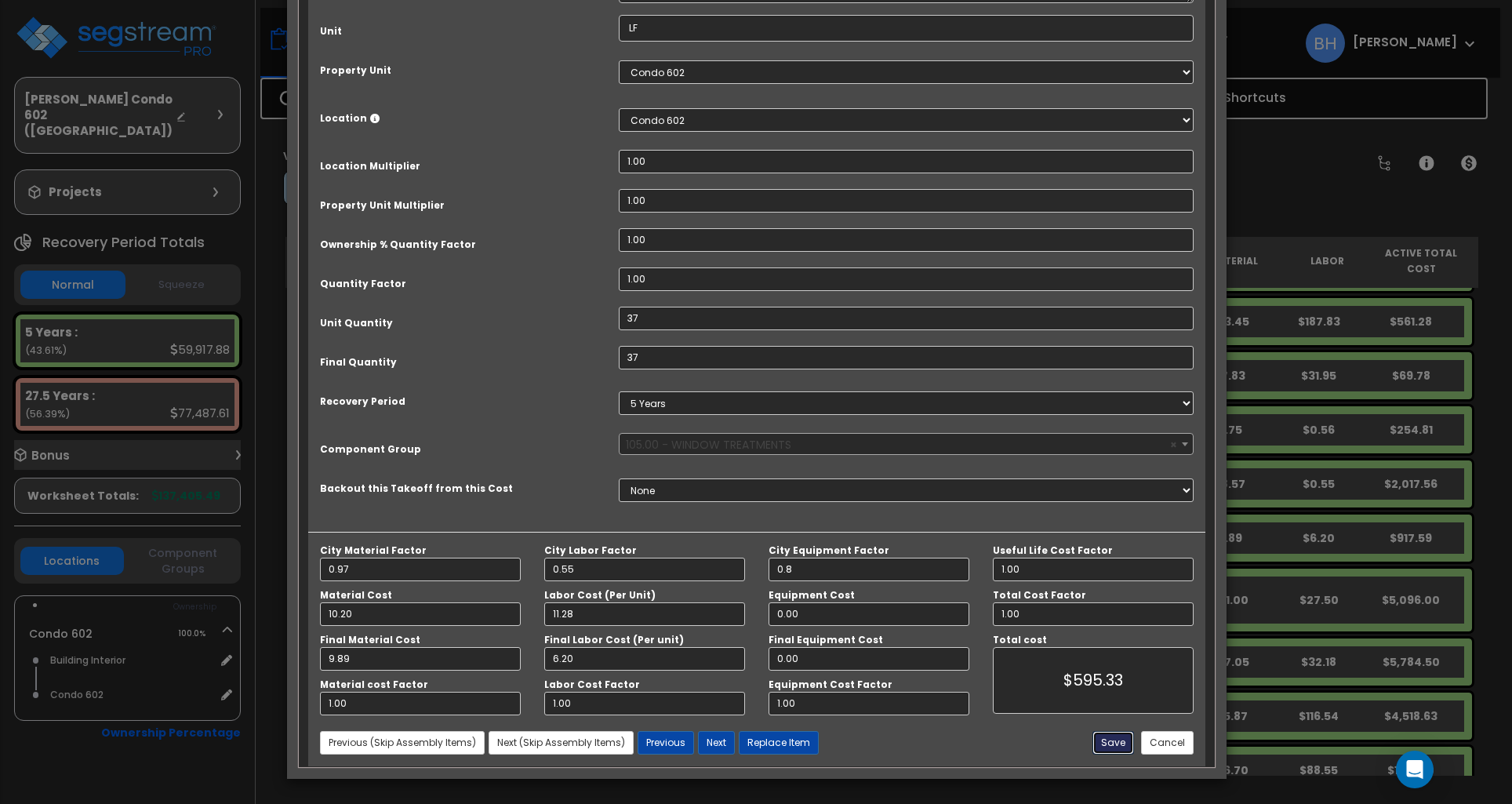
click at [1114, 744] on button "Save" at bounding box center [1113, 742] width 42 height 24
type input "37.00"
type input "0.80"
type input "595.33"
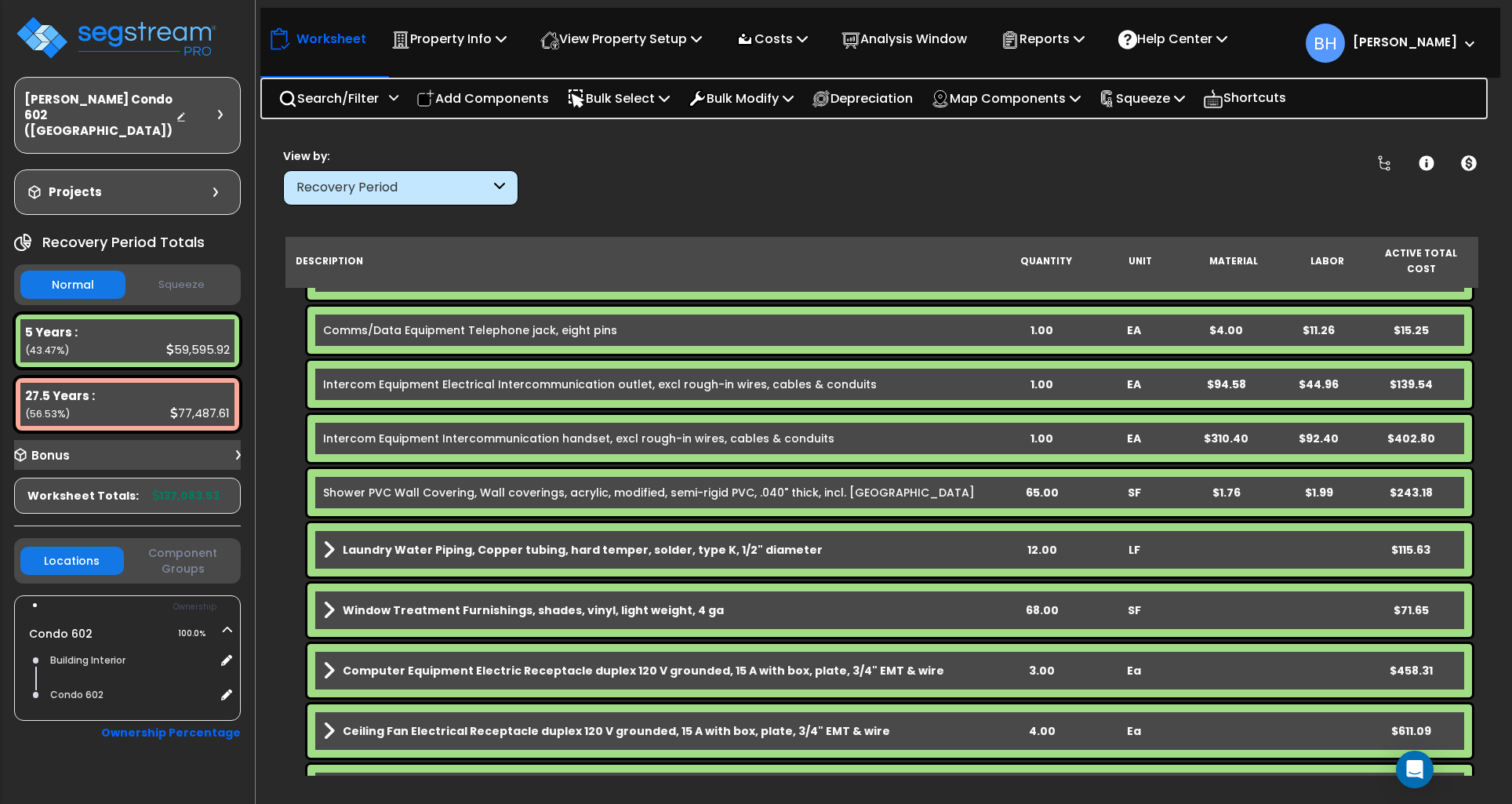
scroll to position [2312, 0]
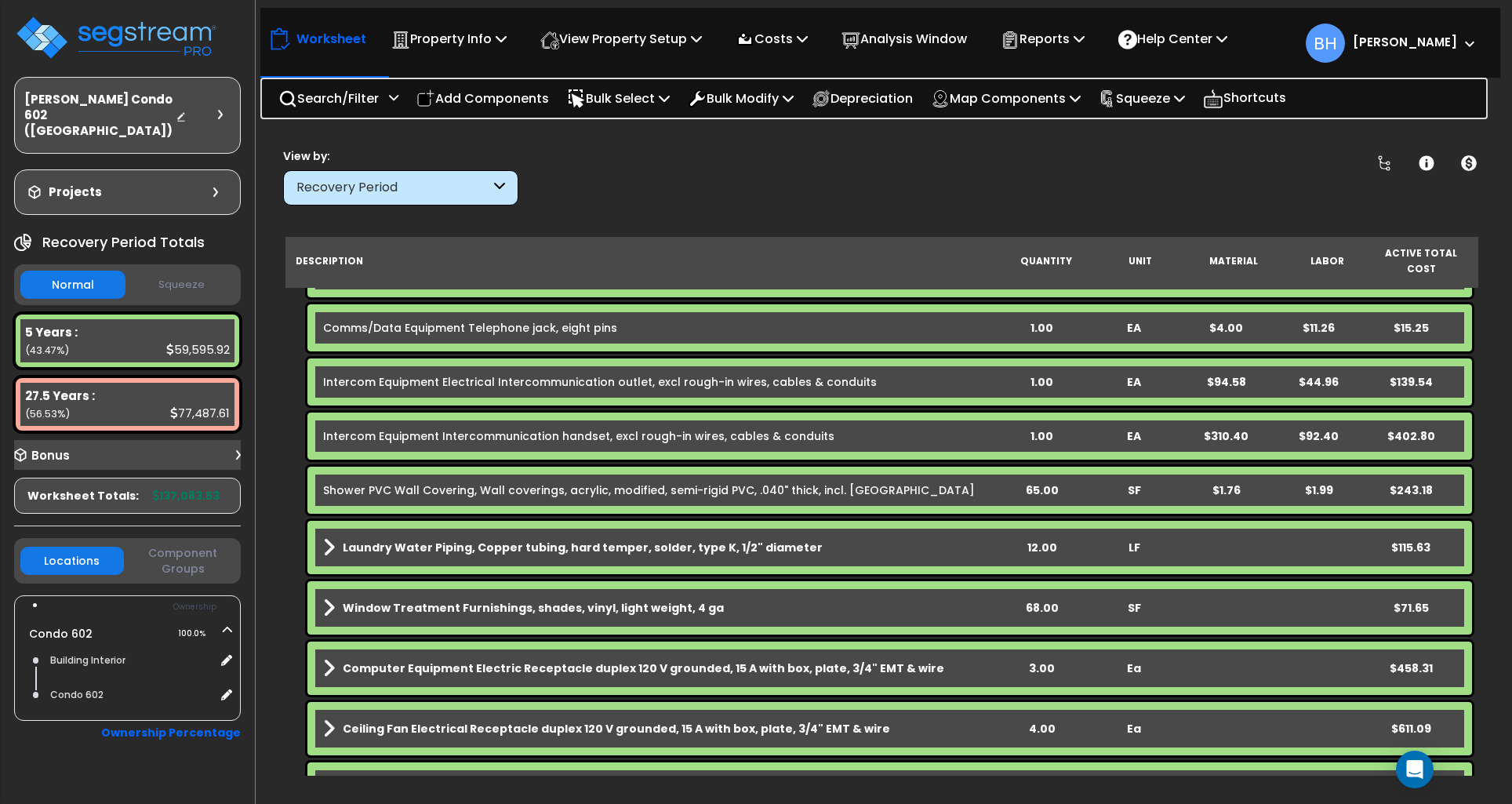
click at [1030, 482] on div "65.00" at bounding box center [1042, 490] width 91 height 16
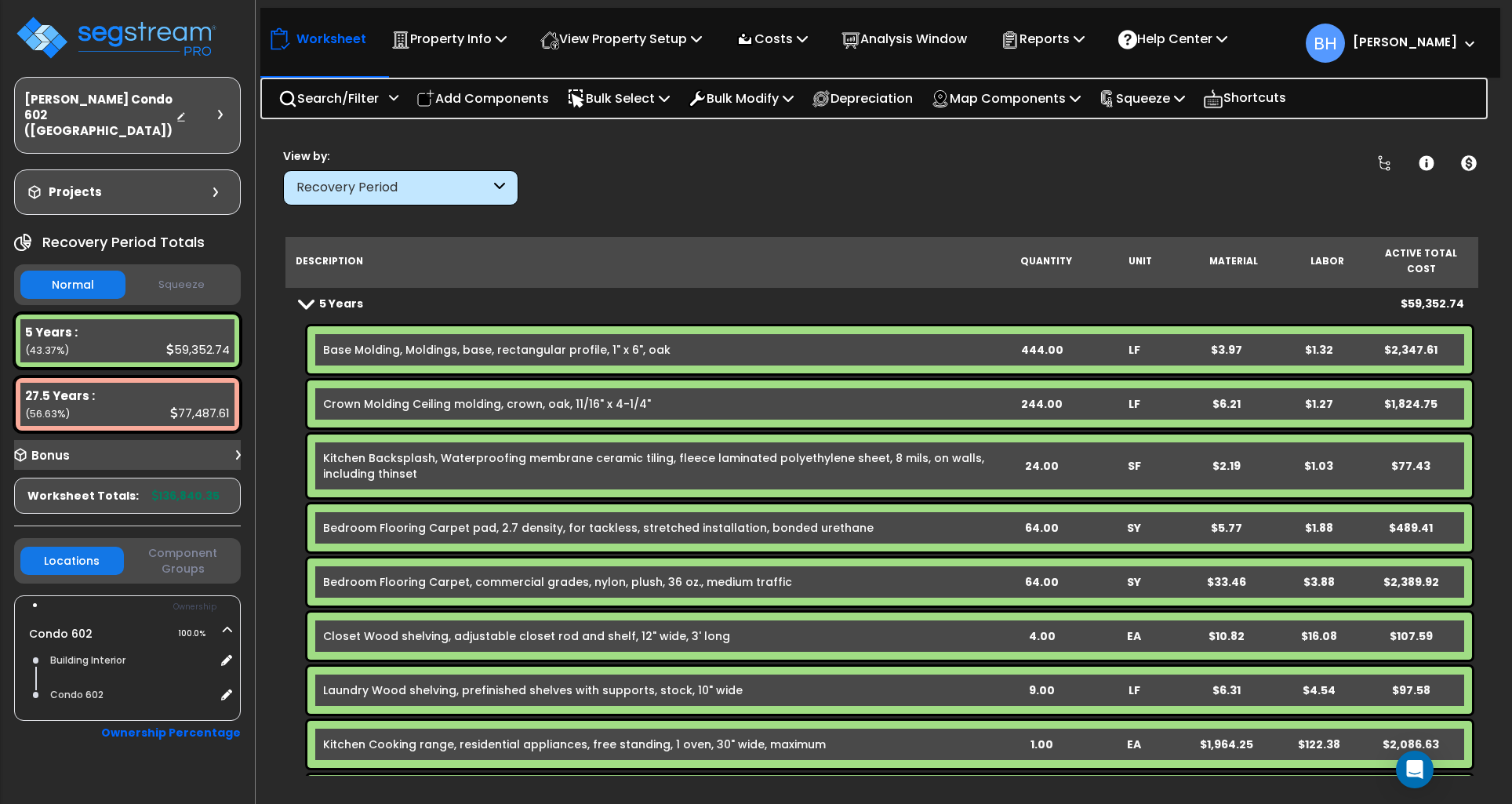
scroll to position [0, 0]
click at [1185, 91] on p "Squeeze" at bounding box center [1141, 99] width 86 height 21
click at [1156, 131] on link "Squeeze" at bounding box center [1168, 133] width 156 height 31
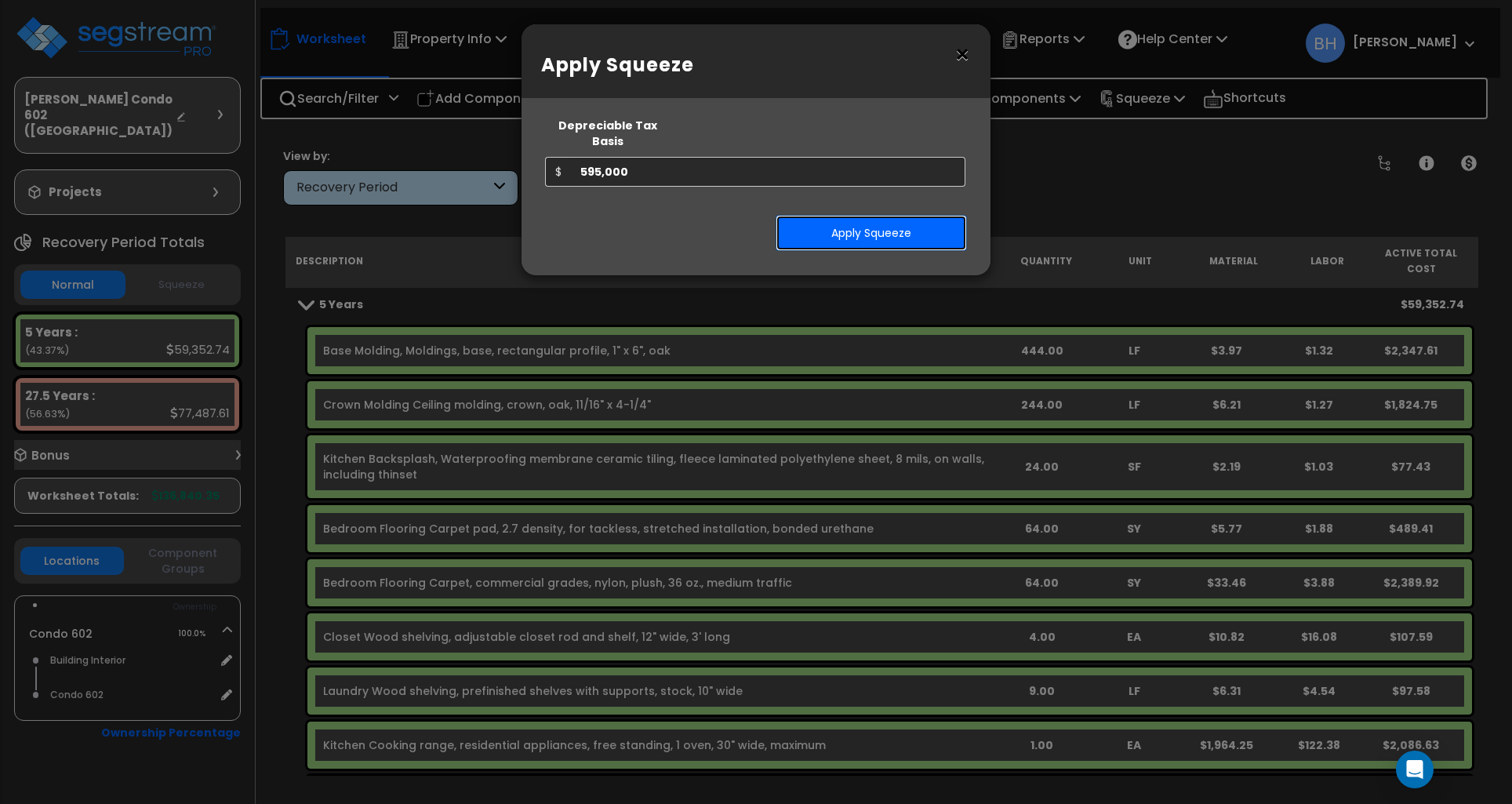
click at [879, 218] on button "Apply Squeeze" at bounding box center [871, 233] width 192 height 36
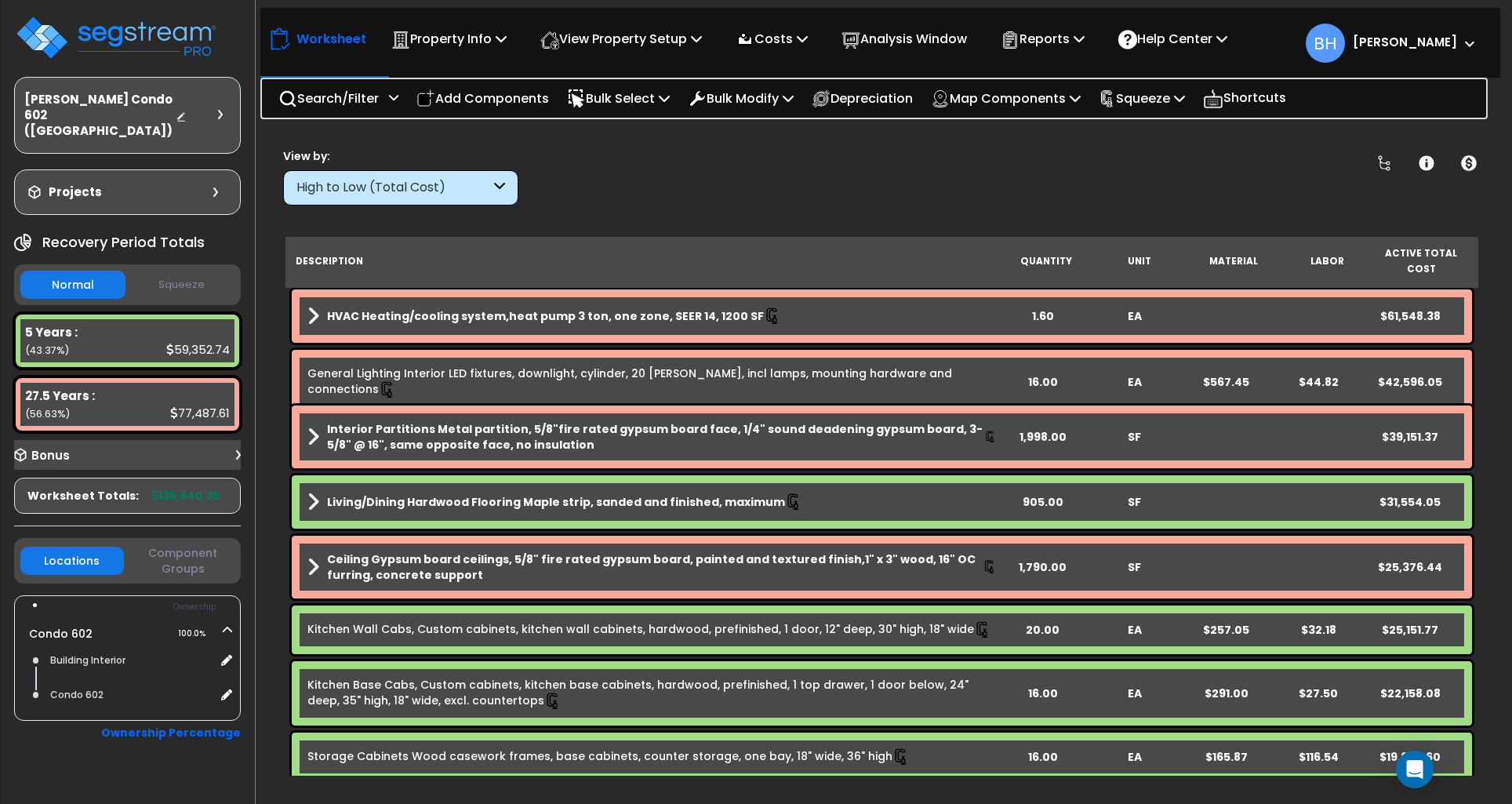
scroll to position [69, 0]
click at [178, 271] on button "Squeeze" at bounding box center [181, 285] width 105 height 28
drag, startPoint x: 175, startPoint y: 481, endPoint x: 217, endPoint y: 485, distance: 42.2
click at [175, 488] on b "595,000.00" at bounding box center [186, 495] width 73 height 16
click at [214, 187] on icon at bounding box center [215, 192] width 5 height 9
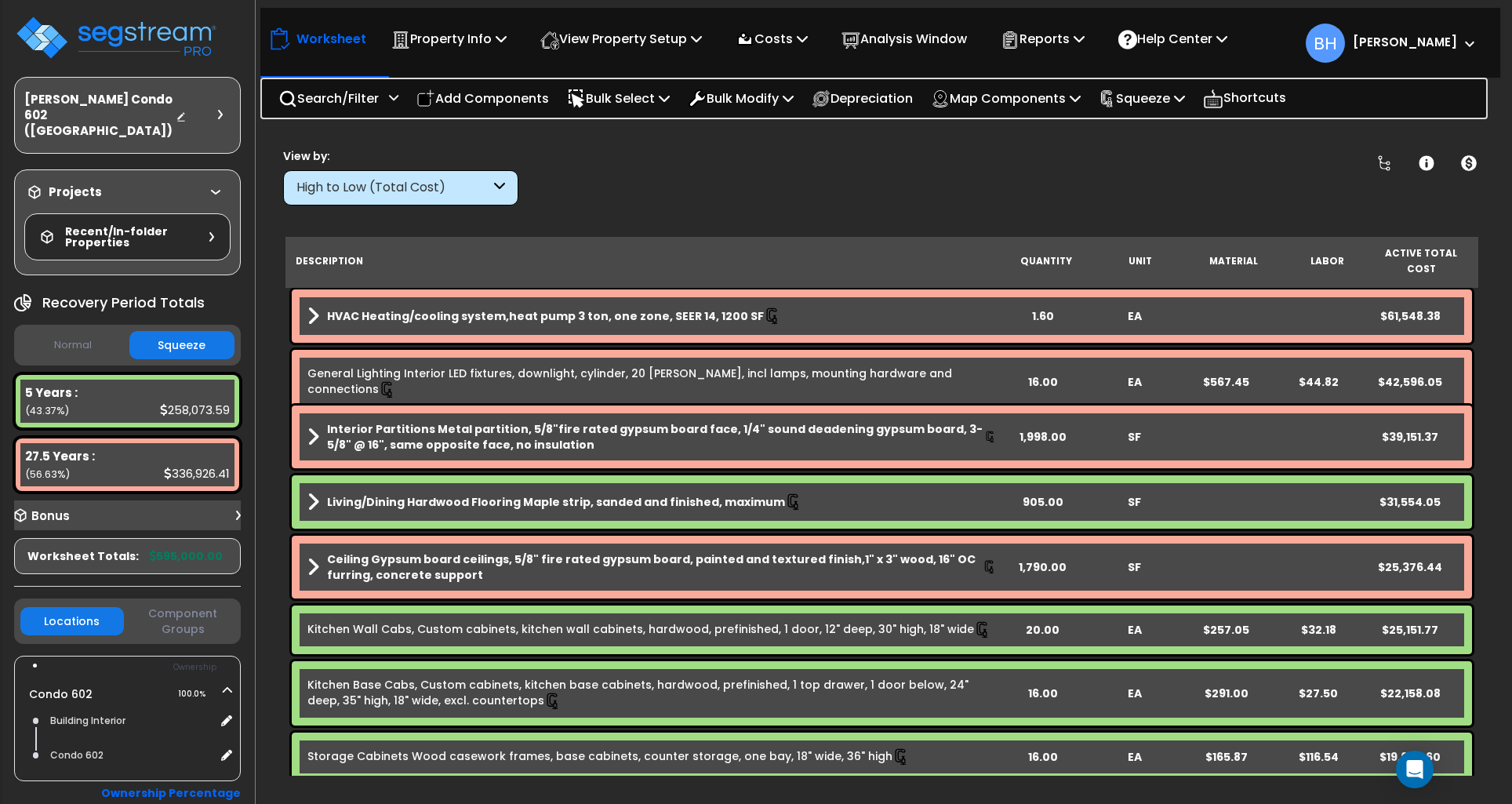
click at [211, 184] on div "Projects" at bounding box center [125, 192] width 201 height 16
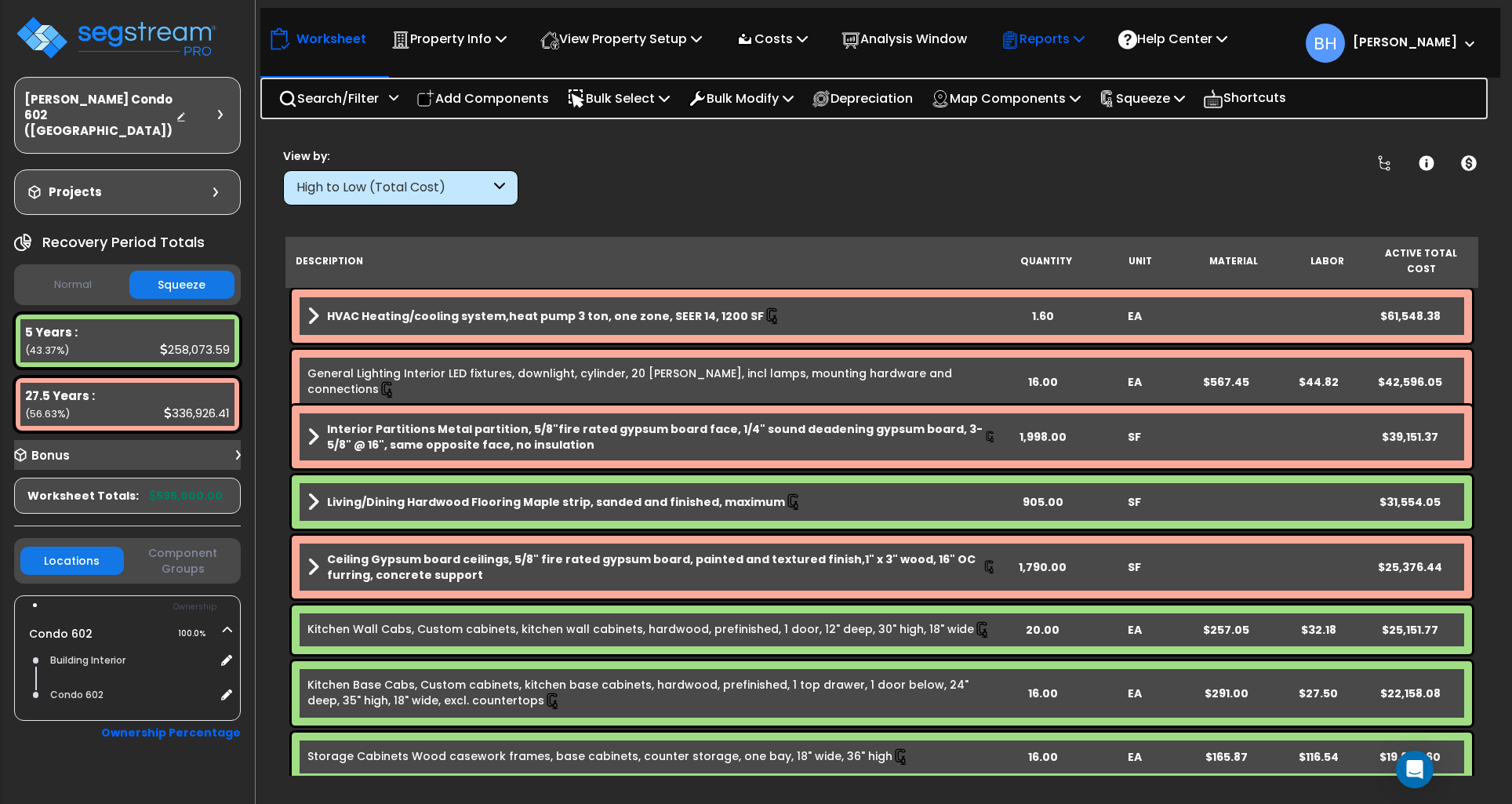
click at [1043, 29] on p "Reports" at bounding box center [1042, 39] width 84 height 21
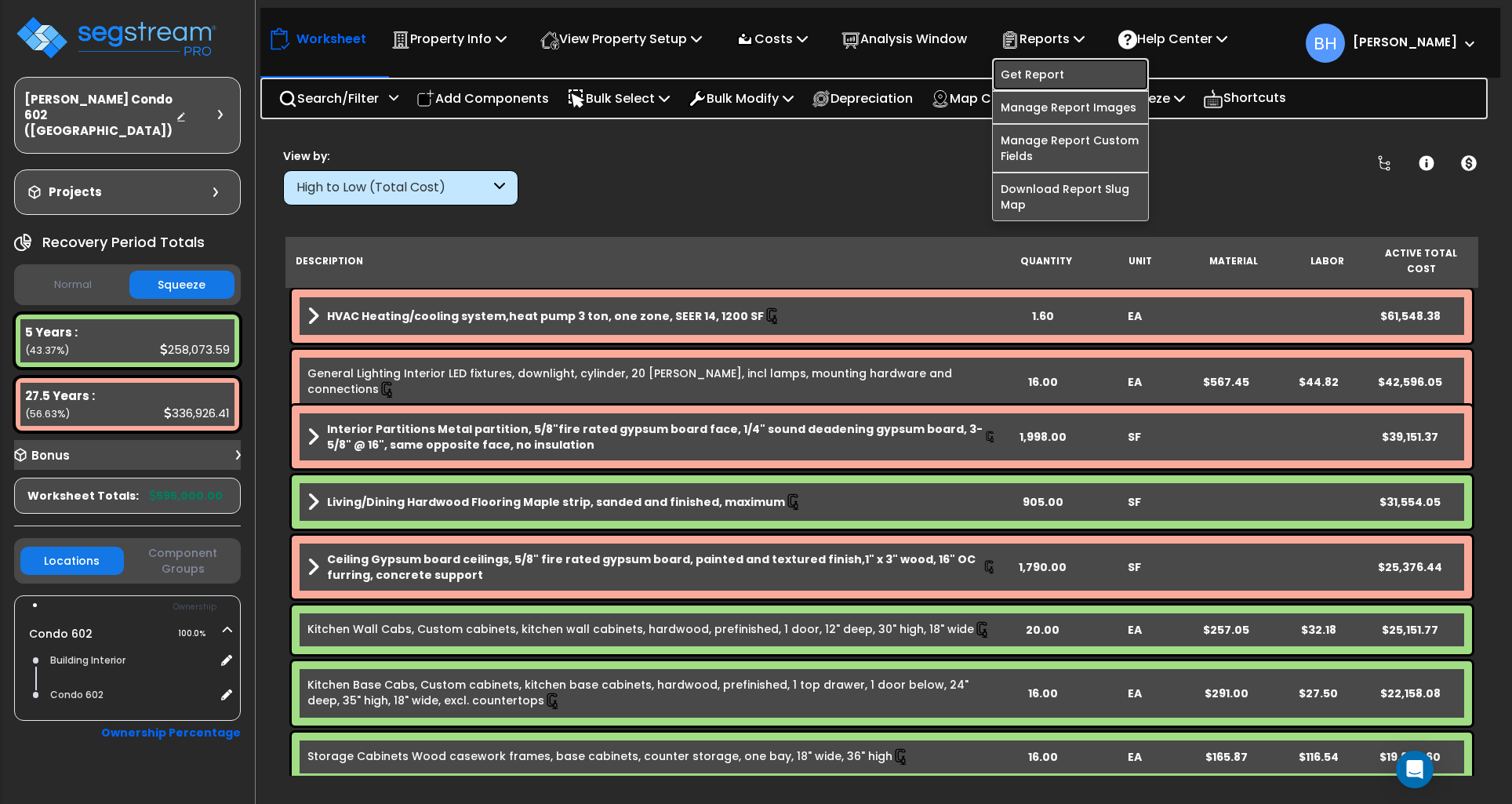
click at [1071, 74] on link "Get Report" at bounding box center [1071, 74] width 156 height 31
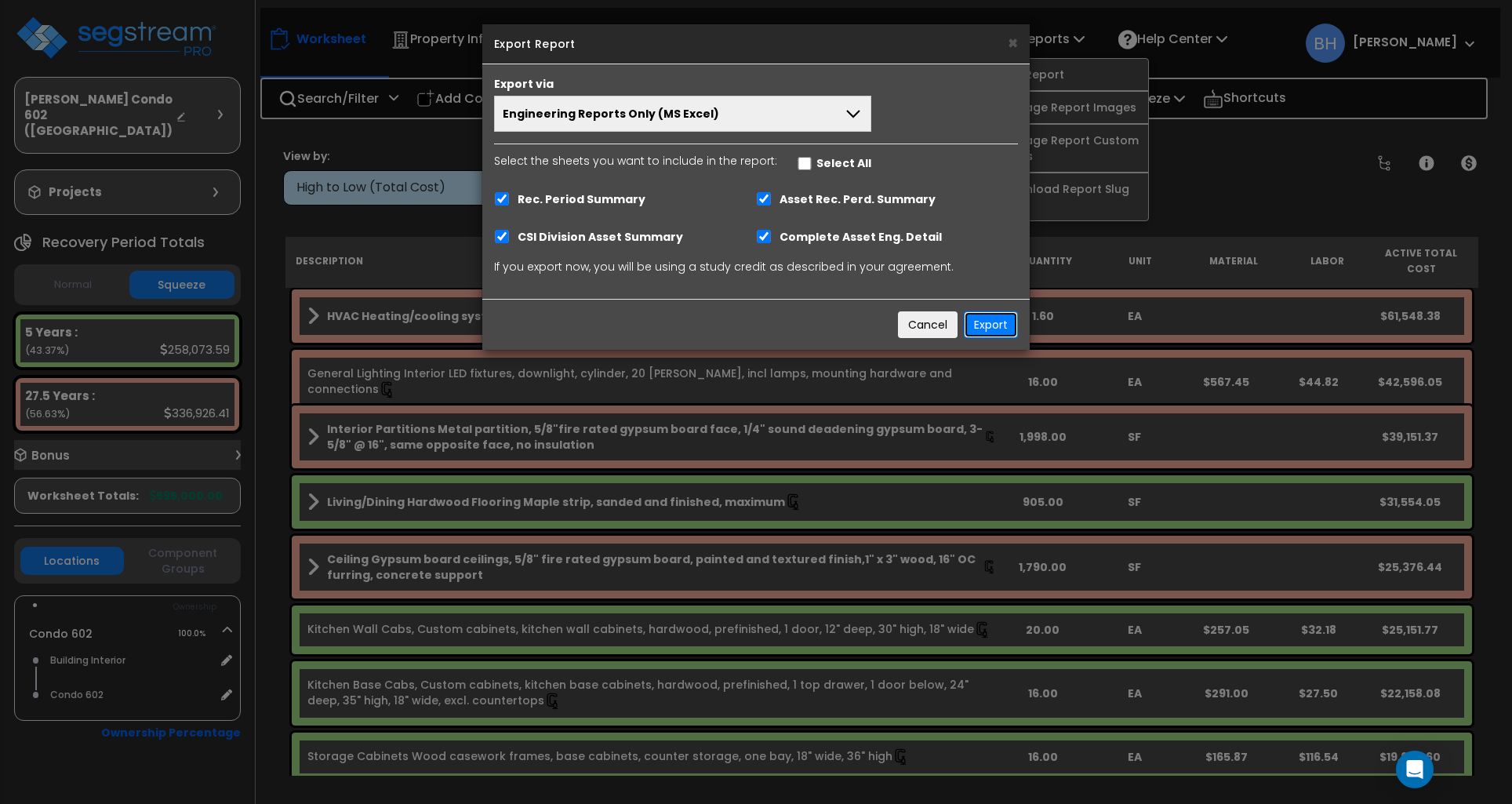
click at [997, 330] on button "Export" at bounding box center [990, 325] width 54 height 27
